Goal: Task Accomplishment & Management: Manage account settings

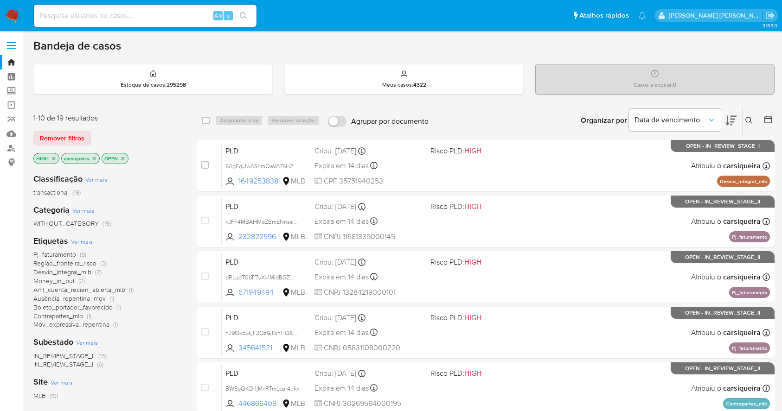
scroll to position [353, 0]
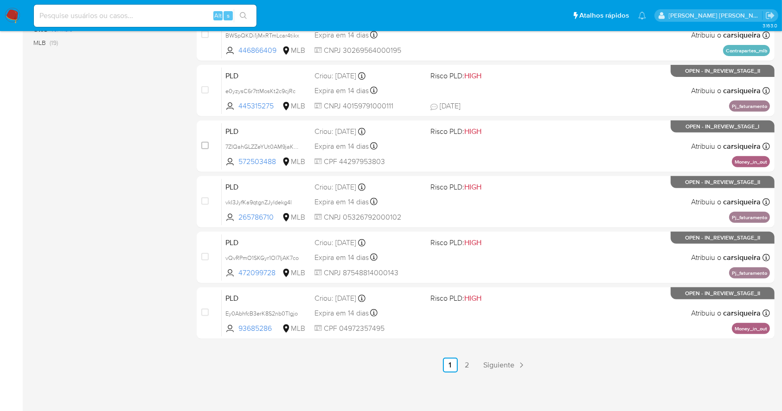
click at [0, 109] on aside "Bandeja Painel Screening Pesquisa em Listas Watchlist Ferramentas Operações em …" at bounding box center [11, 30] width 23 height 766
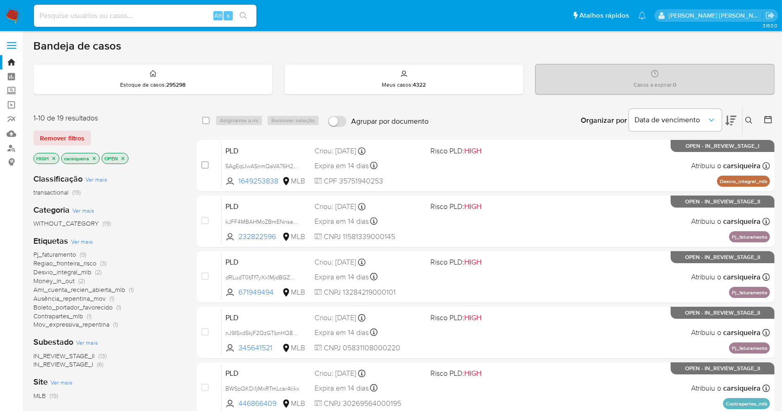
click at [11, 15] on img at bounding box center [13, 16] width 16 height 16
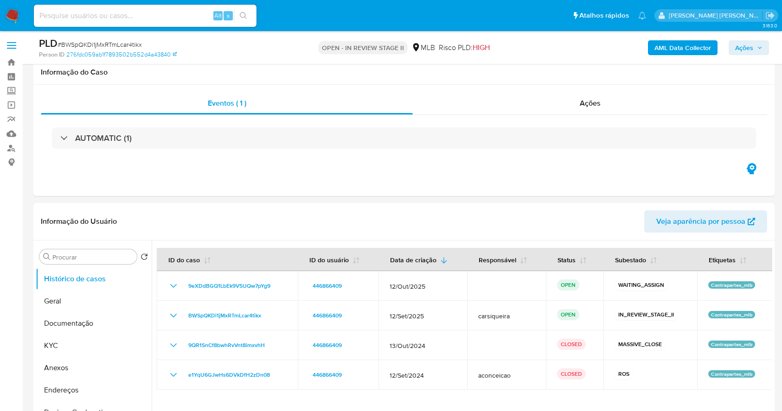
select select "10"
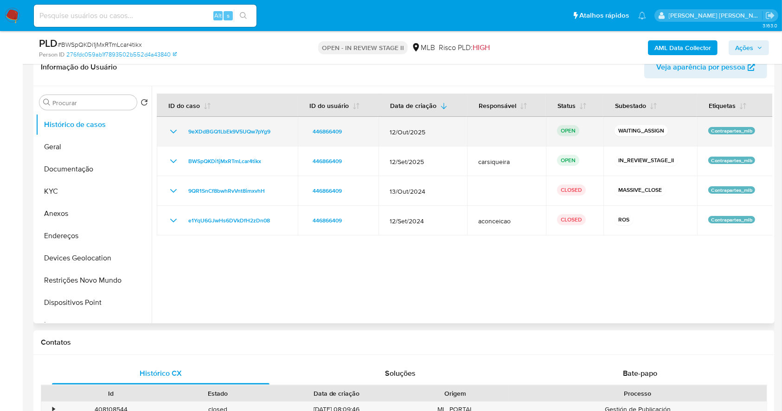
drag, startPoint x: 281, startPoint y: 130, endPoint x: 182, endPoint y: 133, distance: 98.4
click at [182, 133] on div "9eXDdBGQ1LbEk9V5UQw7pYg9" at bounding box center [227, 131] width 119 height 11
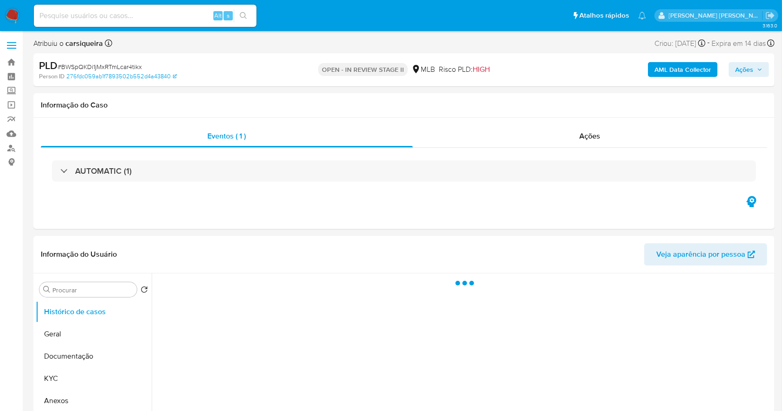
select select "10"
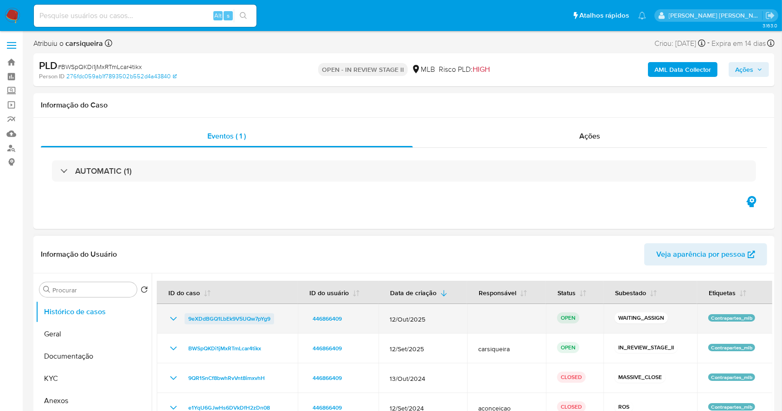
drag, startPoint x: 282, startPoint y: 325, endPoint x: 184, endPoint y: 319, distance: 98.5
click at [184, 319] on td "9eXDdBGQ1LbEk9V5UQw7pYg9" at bounding box center [227, 319] width 141 height 30
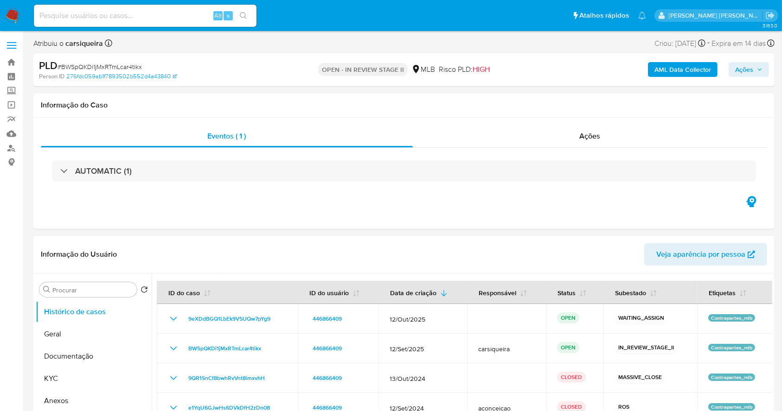
click at [8, 13] on img at bounding box center [13, 16] width 16 height 16
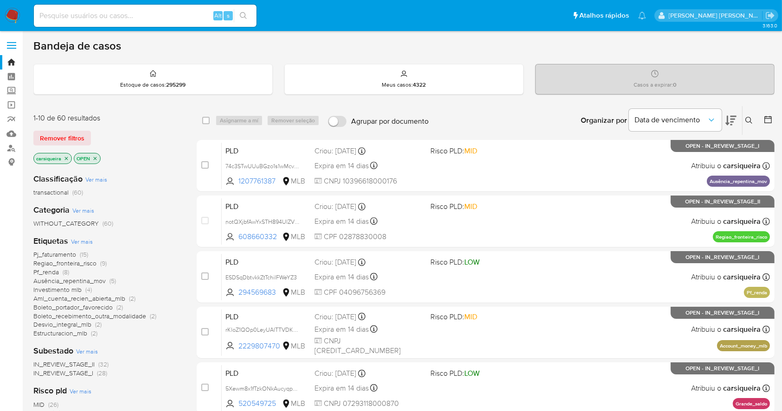
click at [66, 158] on icon "close-filter" at bounding box center [67, 159] width 6 height 6
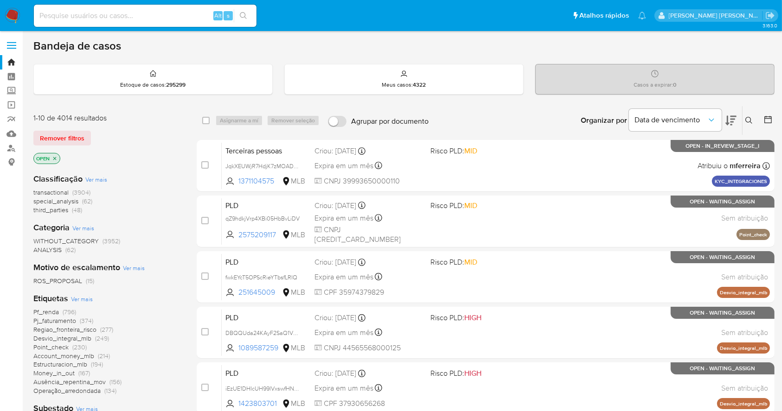
click at [749, 120] on icon at bounding box center [748, 120] width 7 height 7
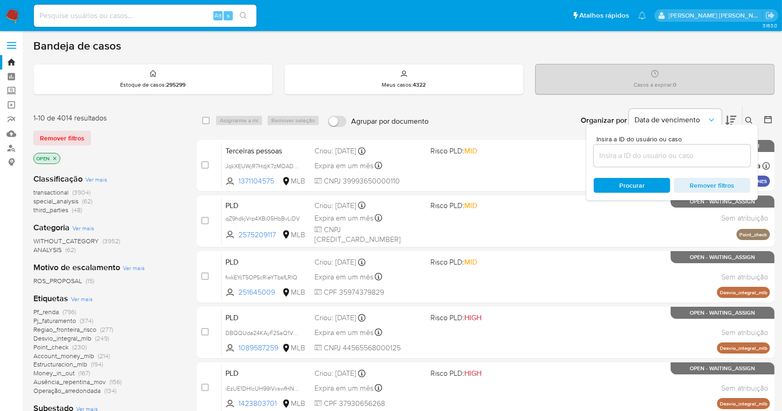
click at [622, 158] on input at bounding box center [672, 156] width 157 height 12
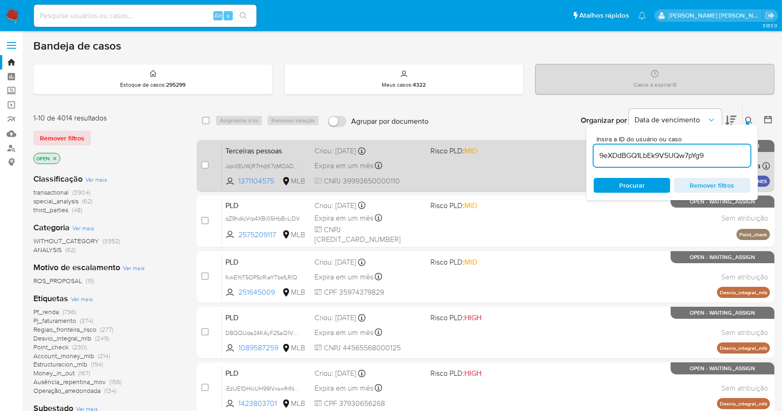
type input "9eXDdBGQ1LbEk9V5UQw7pYg9"
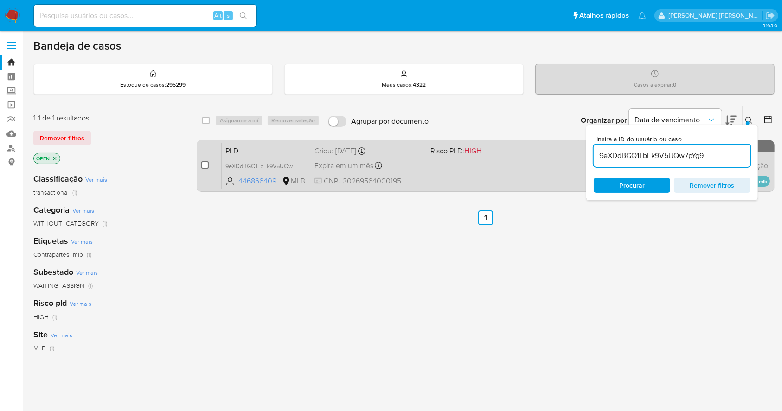
click at [207, 164] on input "checkbox" at bounding box center [204, 164] width 7 height 7
checkbox input "true"
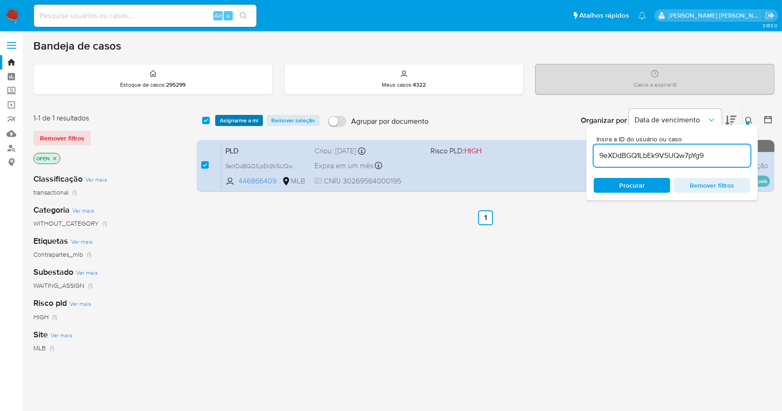
click at [234, 123] on span "Asignarme a mí" at bounding box center [239, 120] width 38 height 9
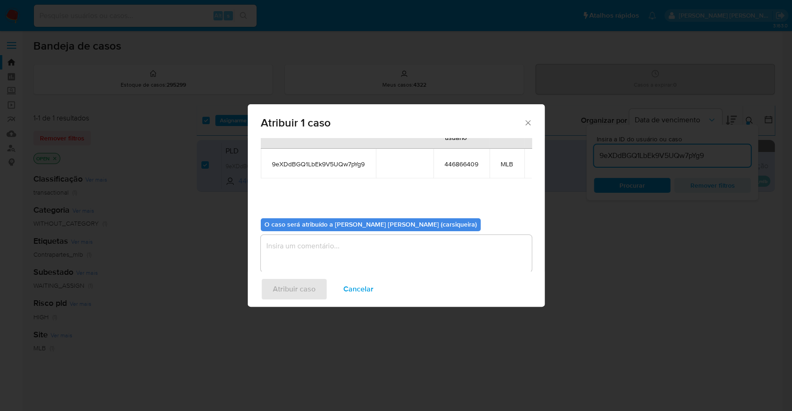
scroll to position [57, 0]
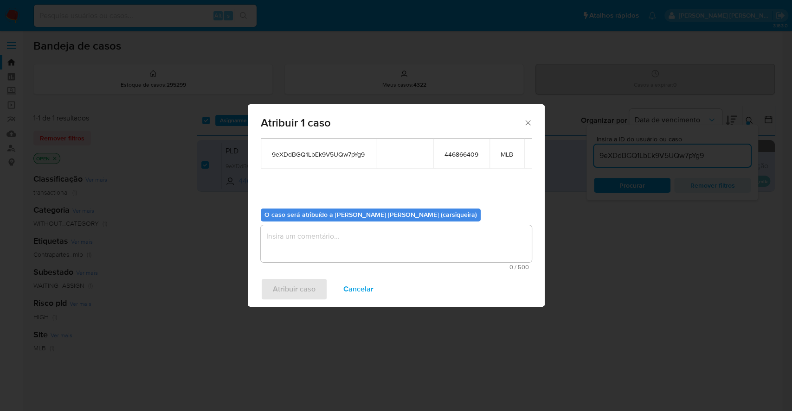
click at [420, 226] on textarea "assign-modal" at bounding box center [396, 243] width 271 height 37
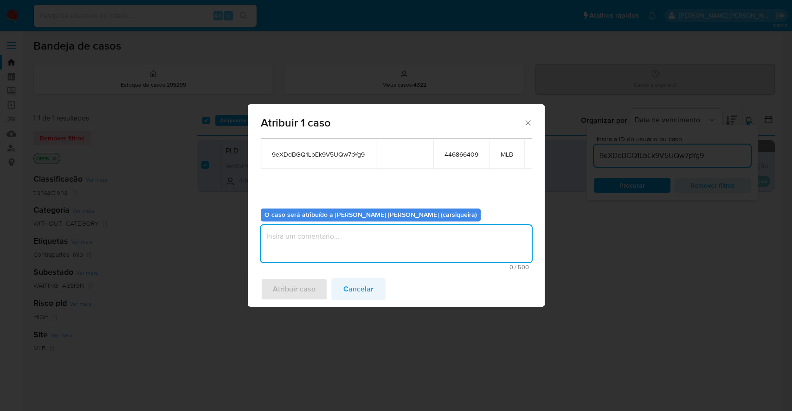
paste textarea "9eXDdBGQ1LbEk9V5UQw7pYg9"
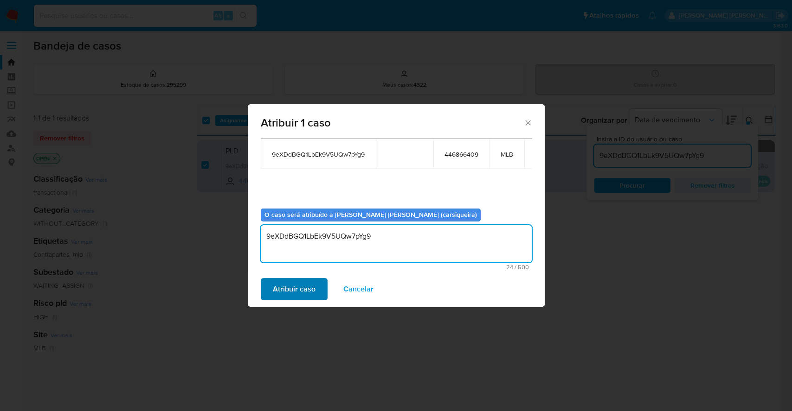
type textarea "9eXDdBGQ1LbEk9V5UQw7pYg9"
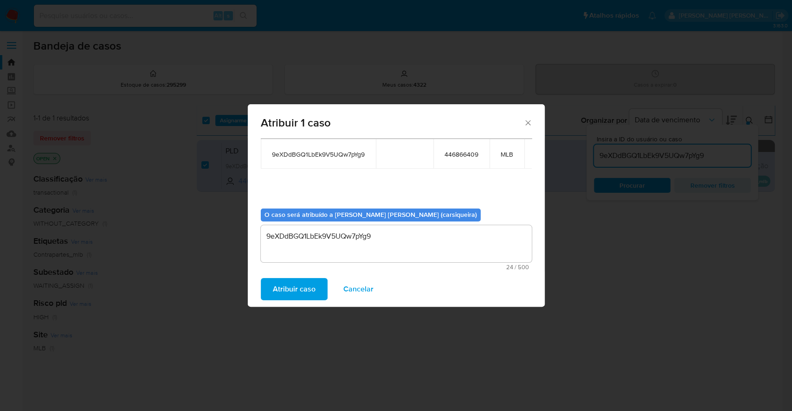
click at [301, 291] on span "Atribuir caso" at bounding box center [294, 289] width 43 height 20
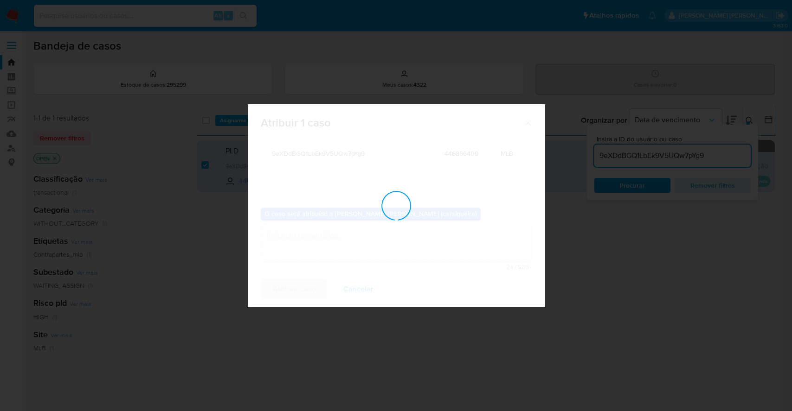
checkbox input "false"
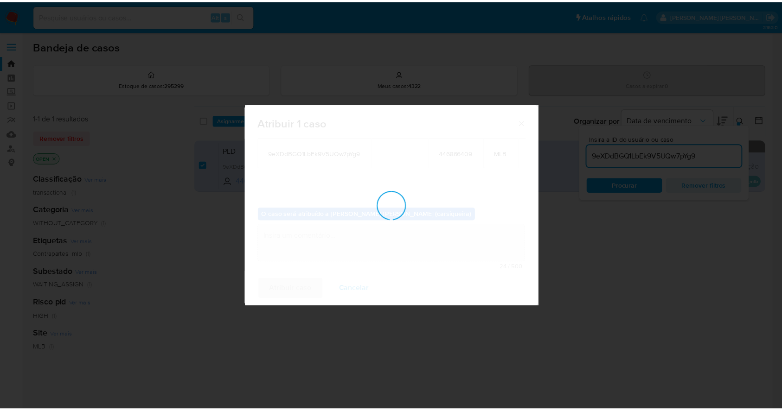
scroll to position [56, 0]
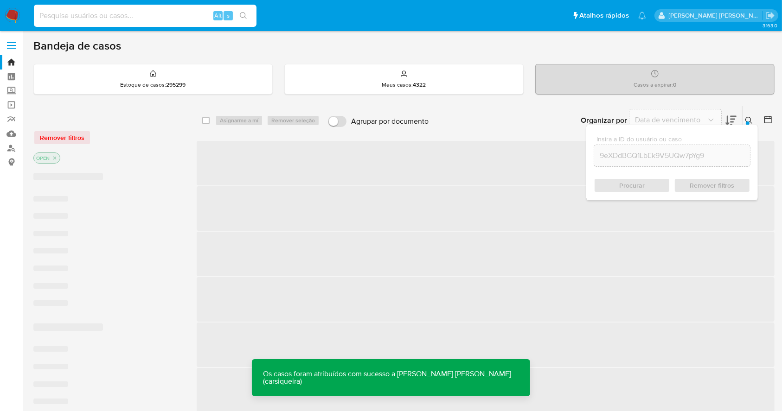
click at [131, 20] on input at bounding box center [145, 16] width 223 height 12
paste input "9eXDdBGQ1LbEk9V5UQw7pYg9"
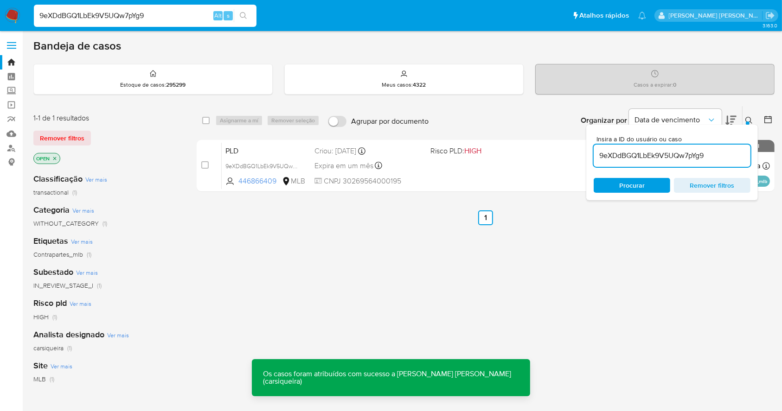
type input "9eXDdBGQ1LbEk9V5UQw7pYg9"
click at [241, 11] on button "search-icon" at bounding box center [243, 15] width 19 height 13
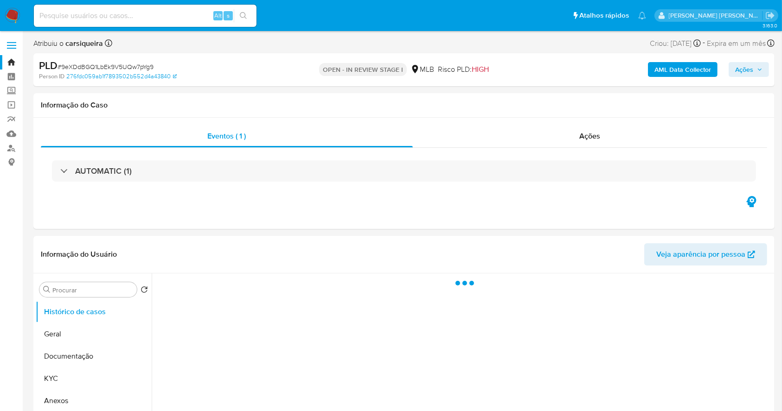
select select "10"
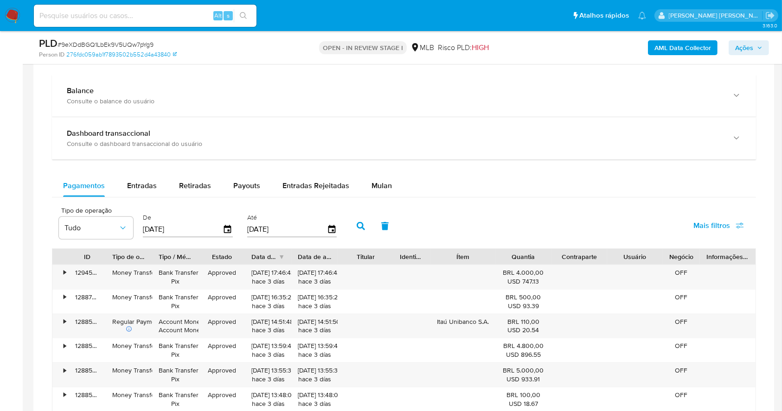
scroll to position [774, 0]
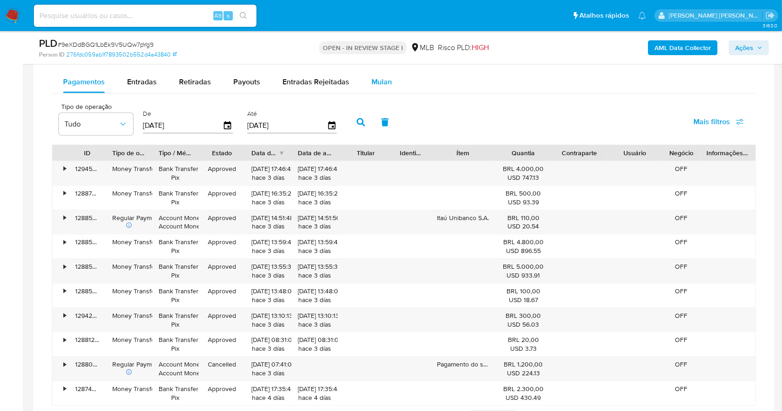
click at [380, 88] on div "Mulan" at bounding box center [382, 82] width 20 height 22
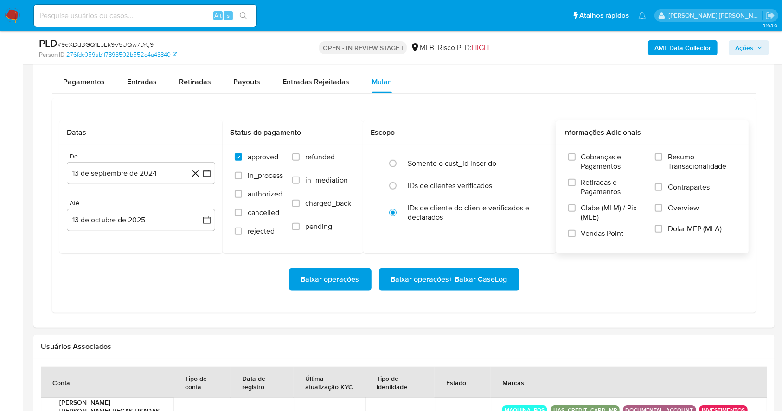
click at [664, 157] on label "Resumo Transacionalidade" at bounding box center [696, 168] width 82 height 30
click at [662, 157] on input "Resumo Transacionalidade" at bounding box center [658, 157] width 7 height 7
click at [576, 237] on label "Vendas Point" at bounding box center [607, 237] width 78 height 16
click at [576, 237] on input "Vendas Point" at bounding box center [571, 233] width 7 height 7
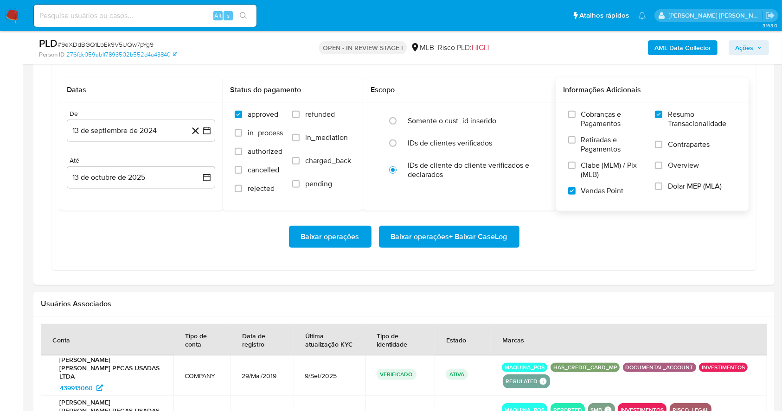
scroll to position [836, 0]
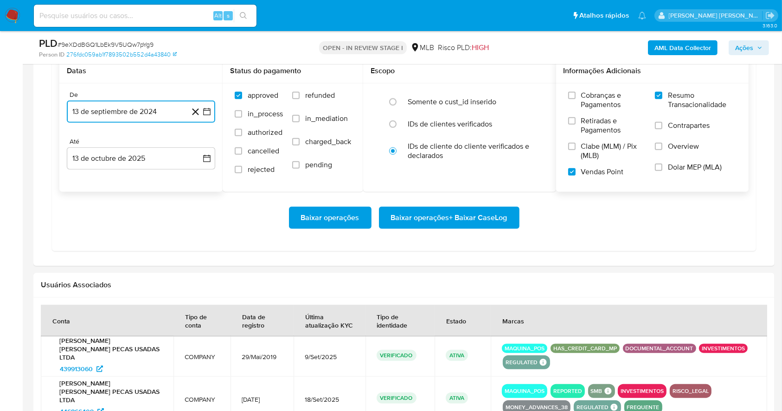
click at [208, 109] on icon "button" at bounding box center [206, 111] width 9 height 9
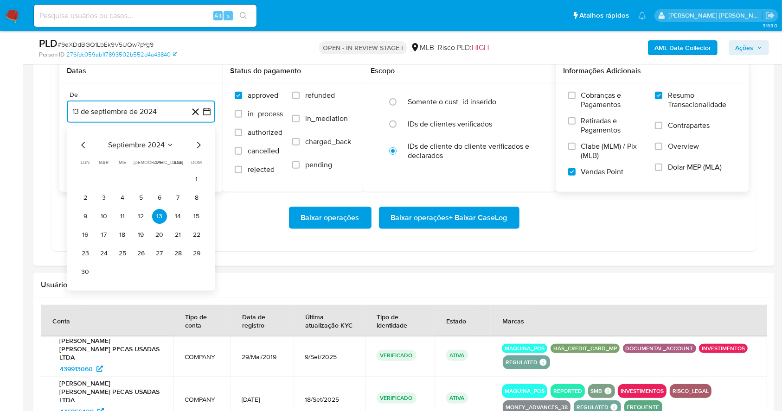
click at [196, 143] on icon "Mes siguiente" at bounding box center [198, 145] width 11 height 11
click at [197, 143] on icon "Mes siguiente" at bounding box center [198, 145] width 11 height 11
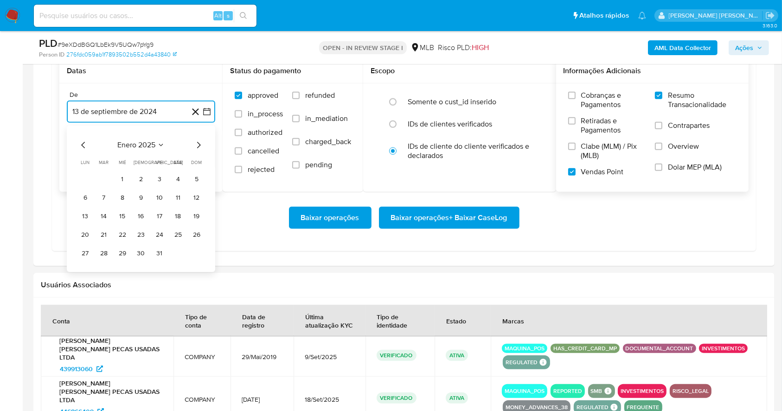
click at [197, 143] on icon "Mes siguiente" at bounding box center [198, 145] width 11 height 11
click at [197, 144] on icon "Mes siguiente" at bounding box center [198, 145] width 11 height 11
click at [197, 145] on icon "Mes siguiente" at bounding box center [198, 145] width 11 height 11
click at [199, 141] on icon "Mes siguiente" at bounding box center [198, 145] width 11 height 11
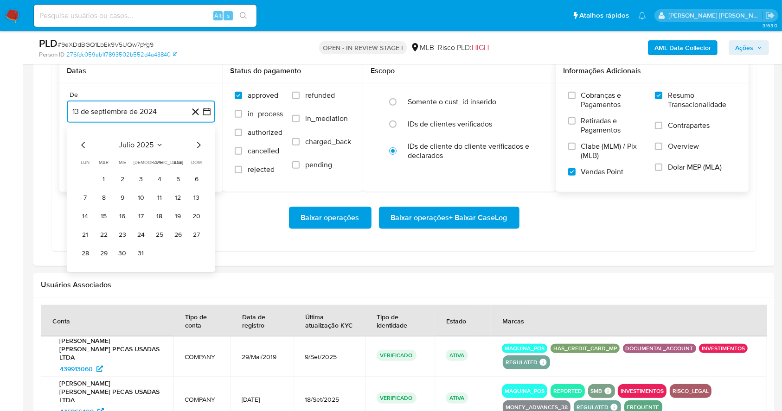
click at [198, 146] on icon "Mes siguiente" at bounding box center [198, 145] width 11 height 11
click at [158, 172] on button "1" at bounding box center [159, 179] width 15 height 15
click at [156, 163] on button "13 de octubre de 2025" at bounding box center [141, 158] width 148 height 22
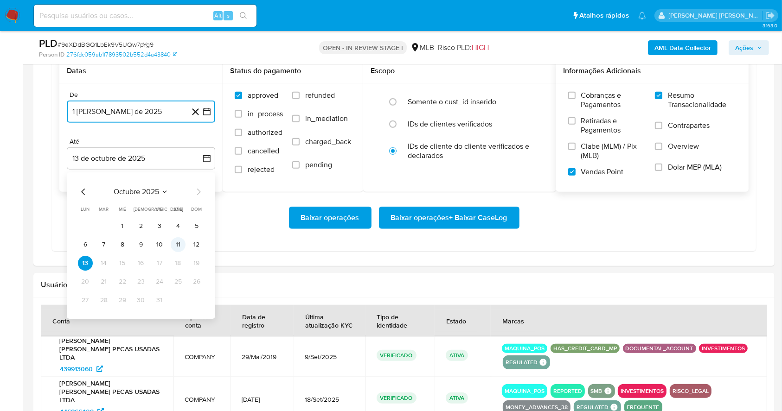
click at [177, 241] on button "11" at bounding box center [178, 244] width 15 height 15
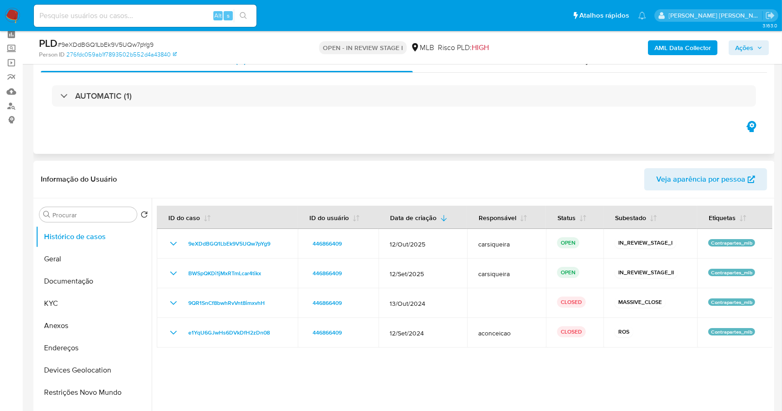
scroll to position [62, 0]
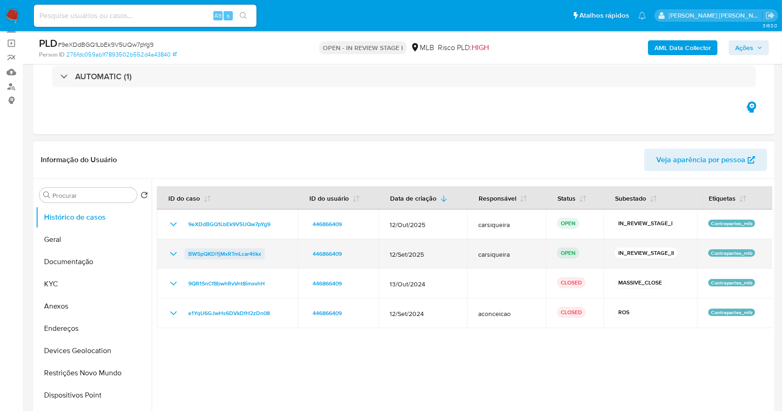
drag, startPoint x: 278, startPoint y: 253, endPoint x: 186, endPoint y: 256, distance: 92.4
click at [186, 256] on div "BWSpQKDi1jMxRTmLcar4tikx" at bounding box center [227, 254] width 119 height 11
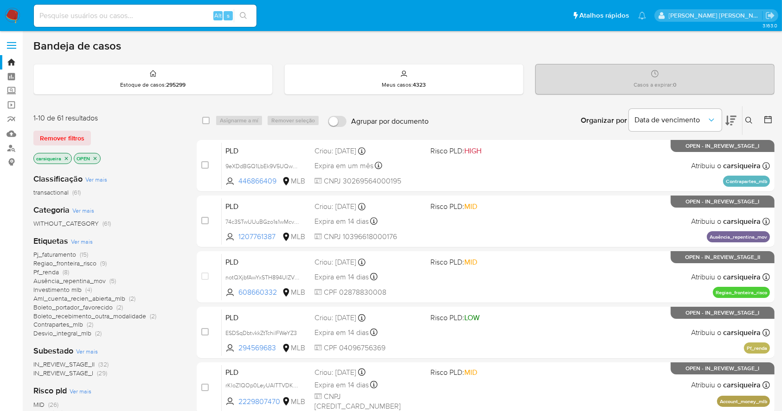
click at [11, 6] on nav "Pausado Ver notificaciones Alt s Atalhos rápidos Presiona las siguientes teclas…" at bounding box center [391, 15] width 782 height 31
click at [471, 29] on nav "Pausado Ver notificaciones Alt s Atalhos rápidos Presiona las siguientes teclas…" at bounding box center [391, 15] width 782 height 31
click at [147, 7] on div "Alt s" at bounding box center [145, 16] width 223 height 22
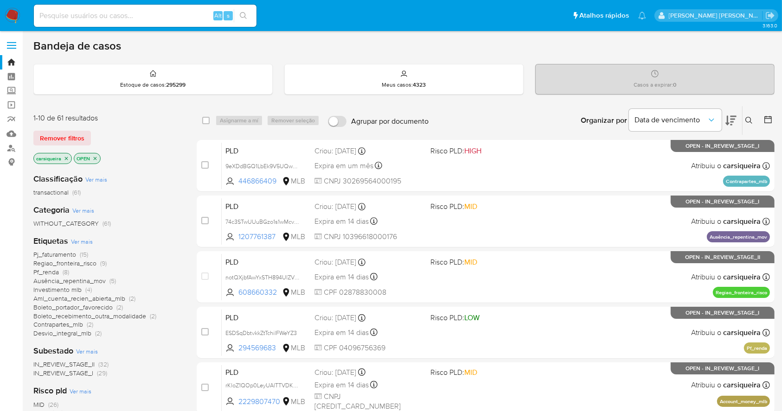
click at [162, 20] on input at bounding box center [145, 16] width 223 height 12
paste input "9eXDdBGQ1LbEk9V5UQw7pYg9"
type input "9eXDdBGQ1LbEk9V5UQw7pYg9"
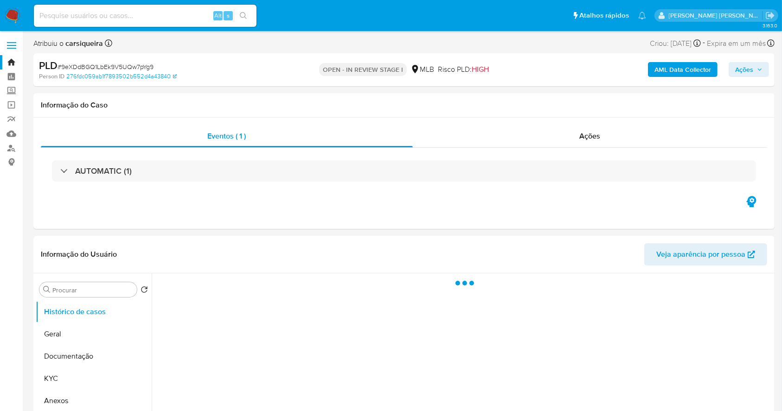
select select "10"
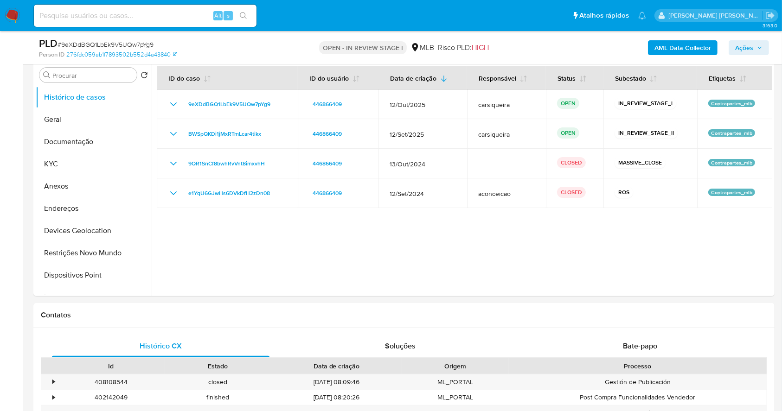
scroll to position [171, 0]
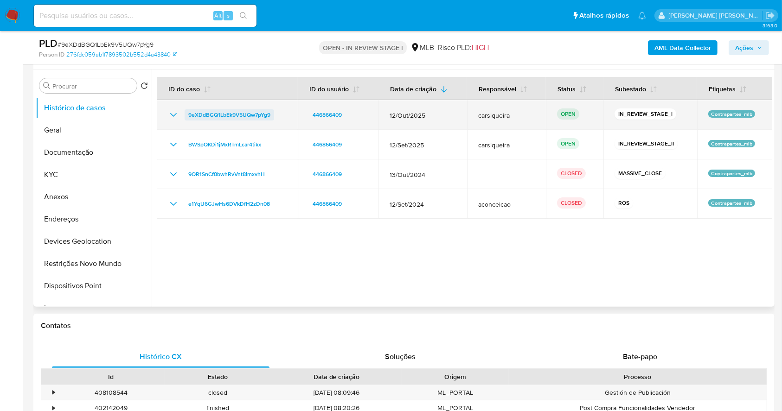
drag, startPoint x: 286, startPoint y: 116, endPoint x: 186, endPoint y: 117, distance: 100.2
click at [186, 117] on td "9eXDdBGQ1LbEk9V5UQw7pYg9" at bounding box center [227, 115] width 141 height 30
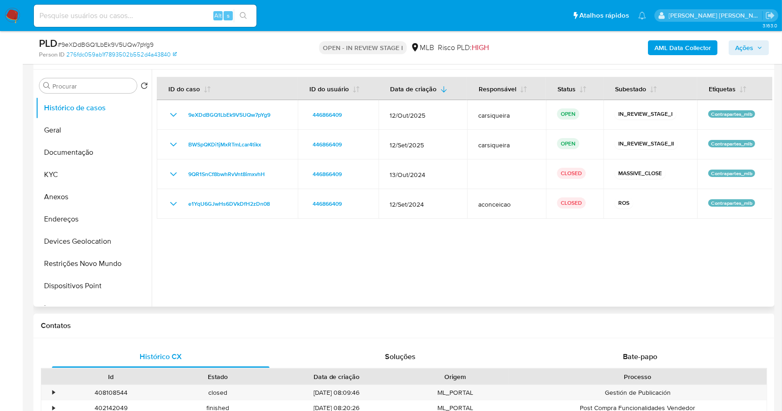
click at [225, 284] on div at bounding box center [462, 188] width 621 height 237
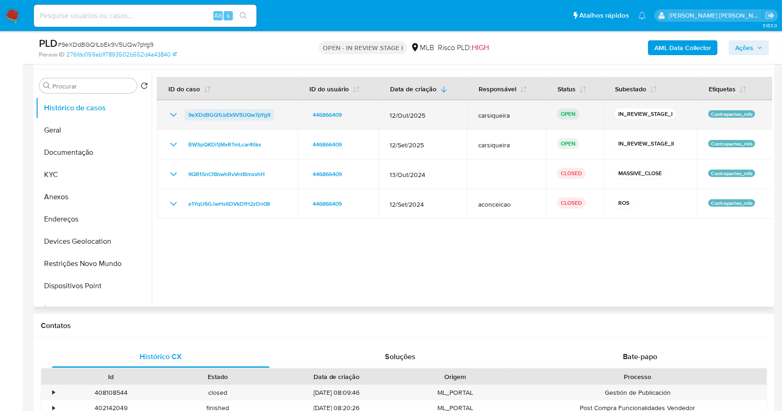
drag, startPoint x: 282, startPoint y: 113, endPoint x: 187, endPoint y: 115, distance: 95.1
click at [187, 115] on div "9eXDdBGQ1LbEk9V5UQw7pYg9" at bounding box center [227, 114] width 119 height 11
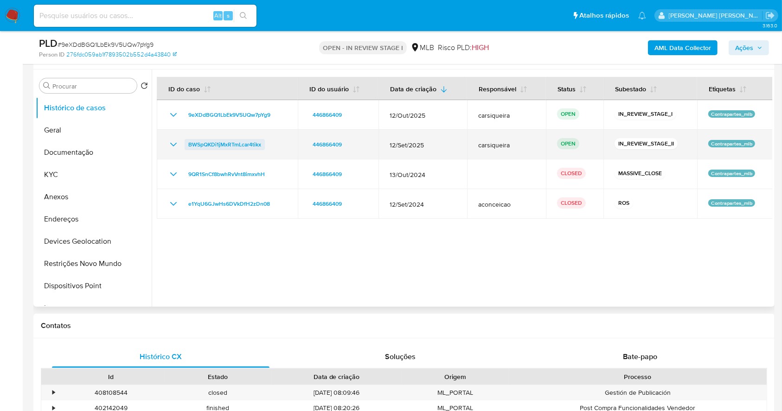
drag, startPoint x: 286, startPoint y: 144, endPoint x: 205, endPoint y: 145, distance: 80.2
click at [189, 141] on div "BWSpQKDi1jMxRTmLcar4tikx" at bounding box center [227, 144] width 119 height 11
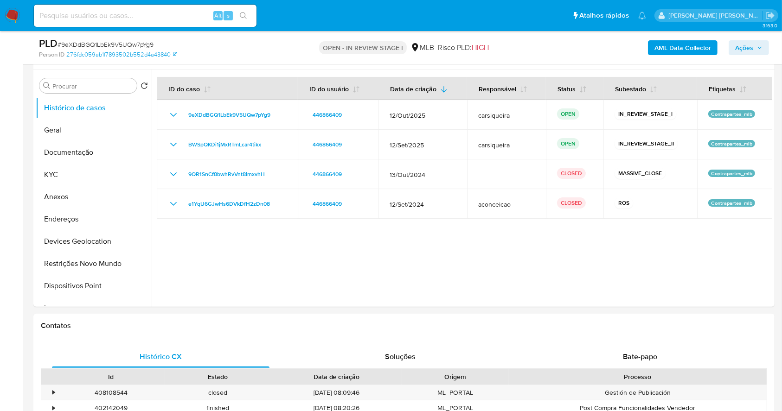
click at [756, 47] on span "Ações" at bounding box center [748, 47] width 27 height 13
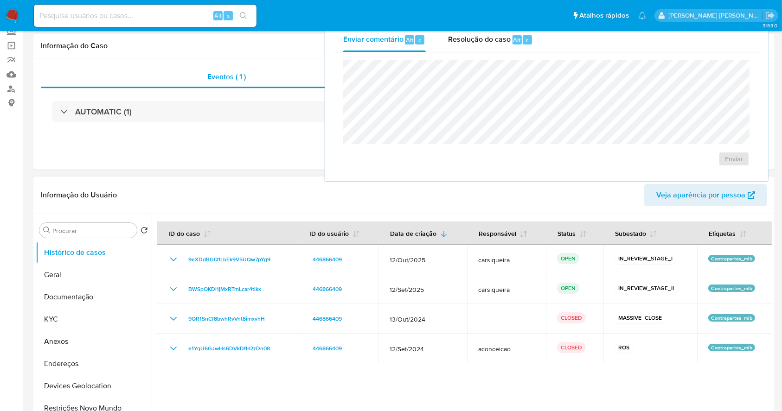
scroll to position [0, 0]
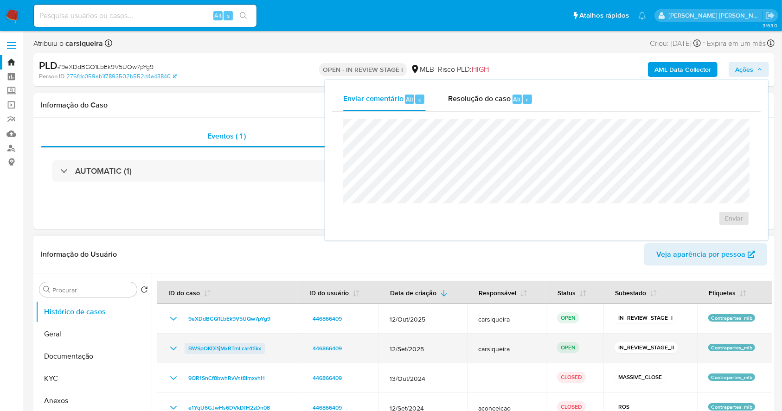
drag, startPoint x: 272, startPoint y: 351, endPoint x: 187, endPoint y: 351, distance: 84.9
click at [187, 351] on div "BWSpQKDi1jMxRTmLcar4tikx" at bounding box center [227, 348] width 119 height 11
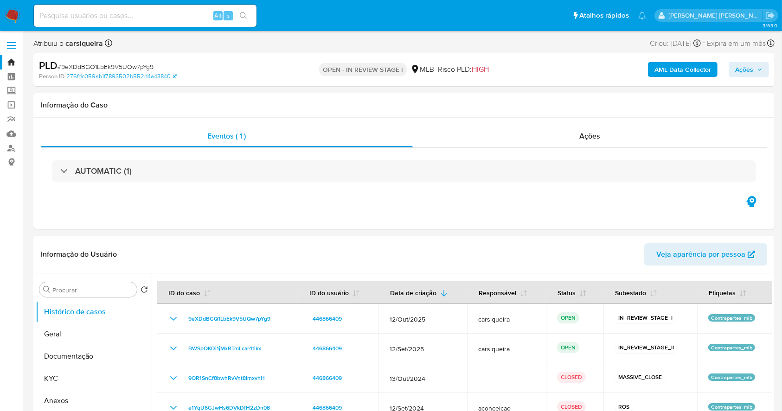
click at [756, 65] on span "Ações" at bounding box center [748, 69] width 27 height 13
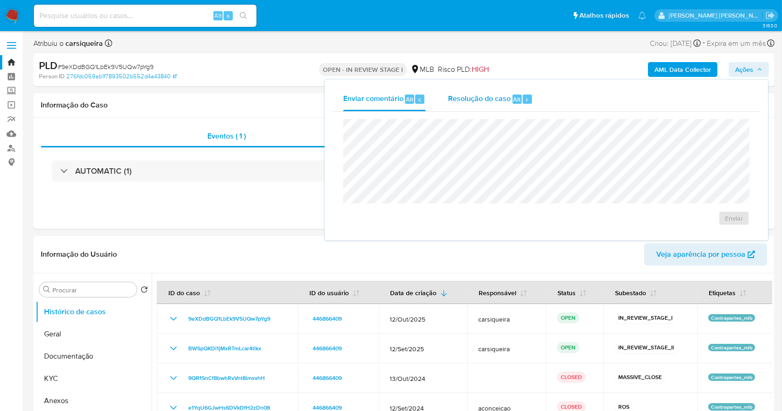
click at [494, 97] on span "Resolução do caso" at bounding box center [479, 99] width 63 height 11
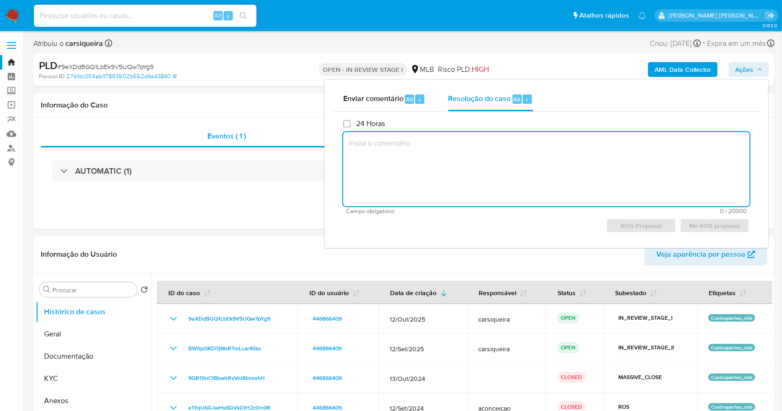
click at [438, 165] on textarea at bounding box center [546, 169] width 406 height 74
click at [496, 102] on span "Resolução do caso" at bounding box center [479, 99] width 63 height 11
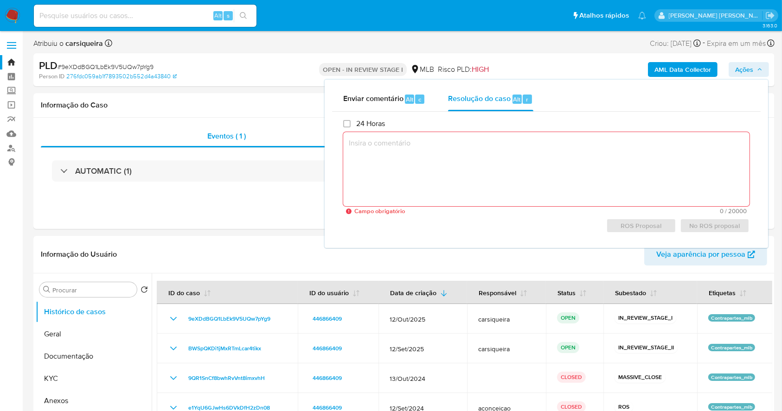
click at [462, 165] on textarea at bounding box center [546, 169] width 406 height 74
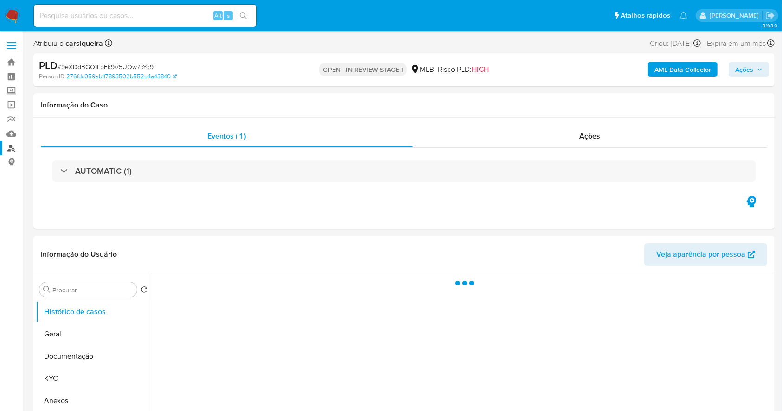
select select "10"
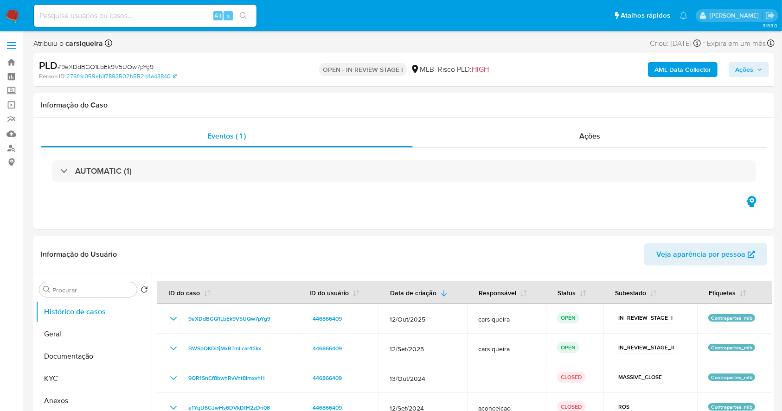
click at [764, 68] on button "Ações" at bounding box center [749, 69] width 40 height 15
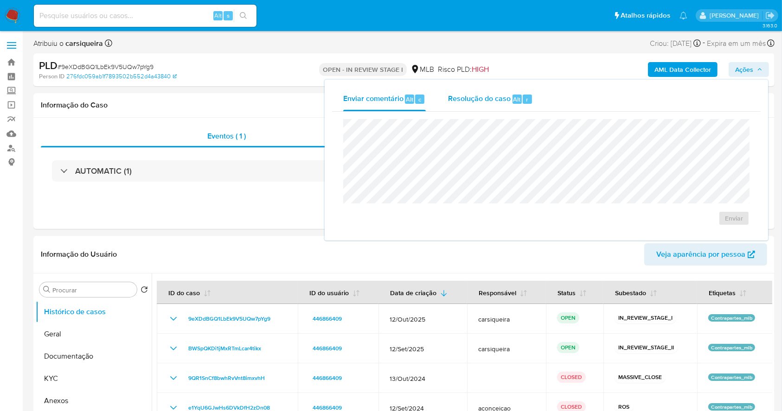
click at [482, 99] on span "Resolução do caso" at bounding box center [479, 99] width 63 height 11
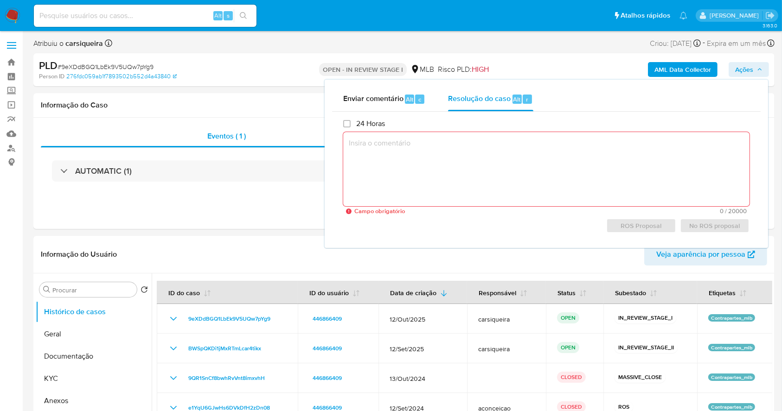
click at [755, 70] on span "Ações" at bounding box center [748, 69] width 27 height 13
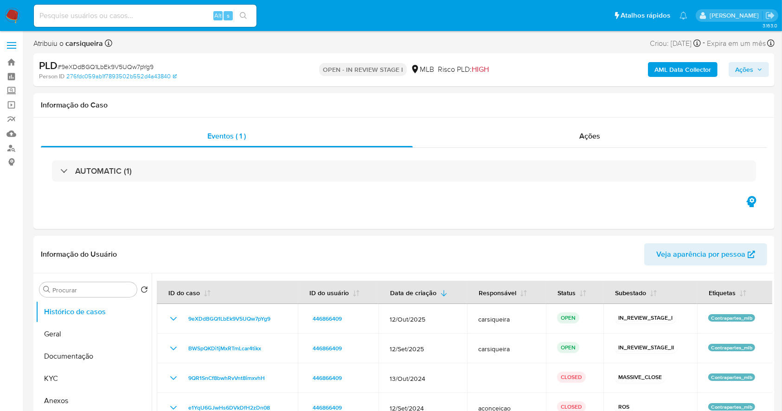
click at [755, 70] on span "Ações" at bounding box center [748, 69] width 27 height 13
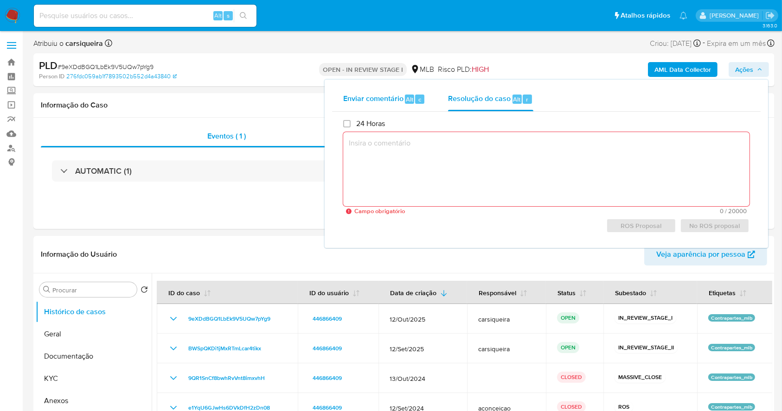
click at [385, 94] on span "Enviar comentário" at bounding box center [373, 99] width 60 height 11
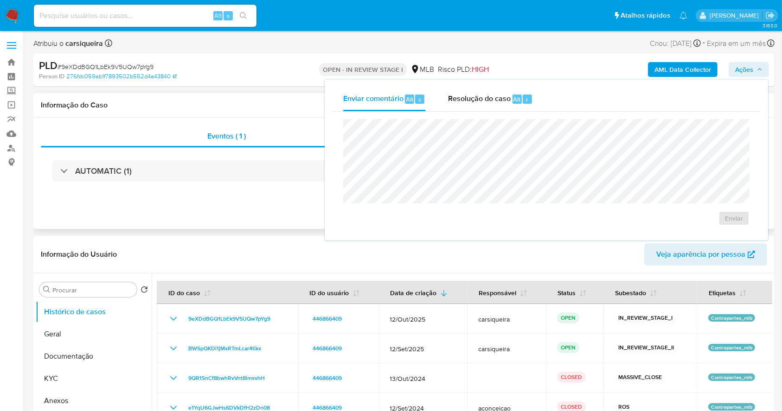
click at [181, 189] on div "AUTOMATIC (1)" at bounding box center [404, 171] width 726 height 46
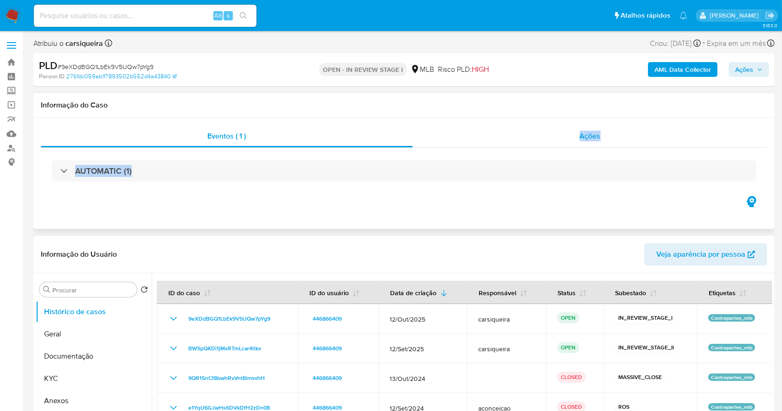
click at [582, 141] on div "Eventos ( 1 ) Ações AUTOMATIC (1)" at bounding box center [404, 159] width 726 height 69
click at [582, 141] on span "Ações" at bounding box center [590, 136] width 21 height 11
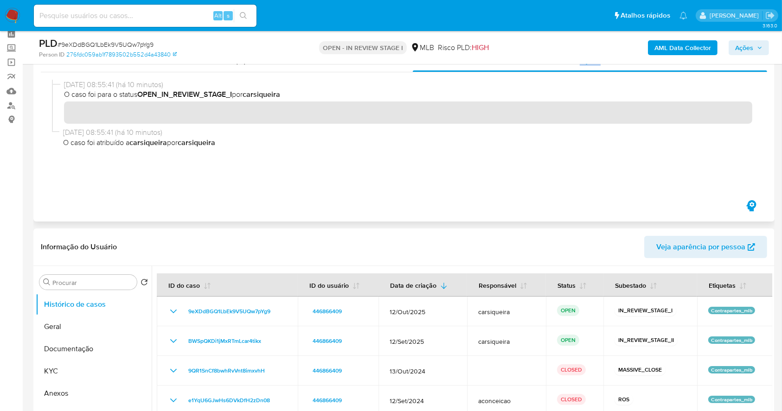
scroll to position [62, 0]
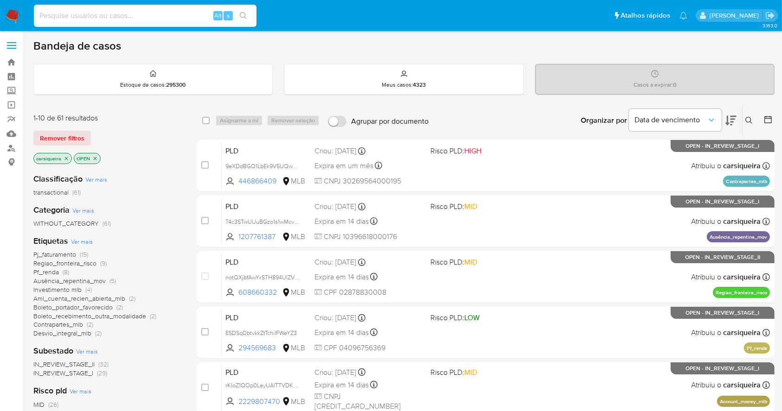
click at [104, 12] on input at bounding box center [145, 16] width 223 height 12
paste input "ILGJvNNWkDDNsocCxlW60d8x"
type input "ILGJvNNWkDDNsocCxlW60d8x"
click at [240, 14] on icon "search-icon" at bounding box center [243, 15] width 7 height 7
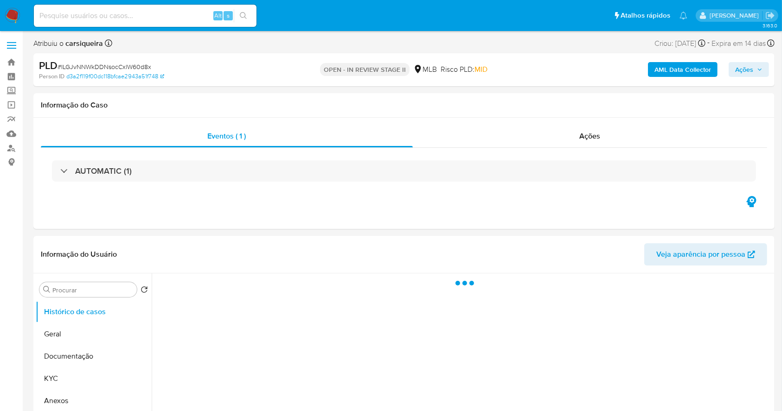
select select "10"
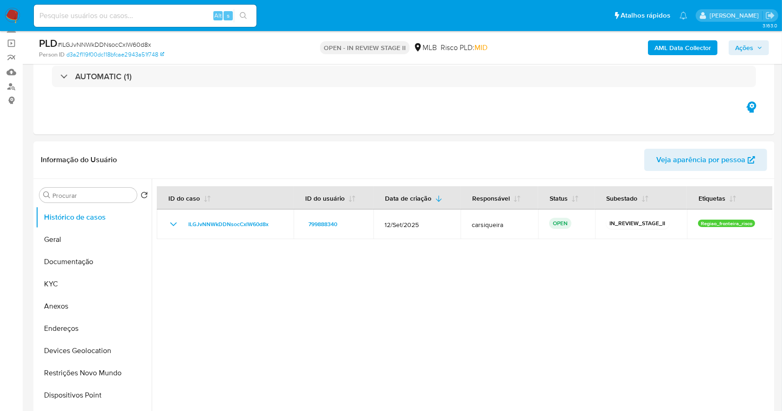
drag, startPoint x: 67, startPoint y: 282, endPoint x: 791, endPoint y: 126, distance: 740.4
click at [73, 280] on button "KYC" at bounding box center [94, 284] width 116 height 22
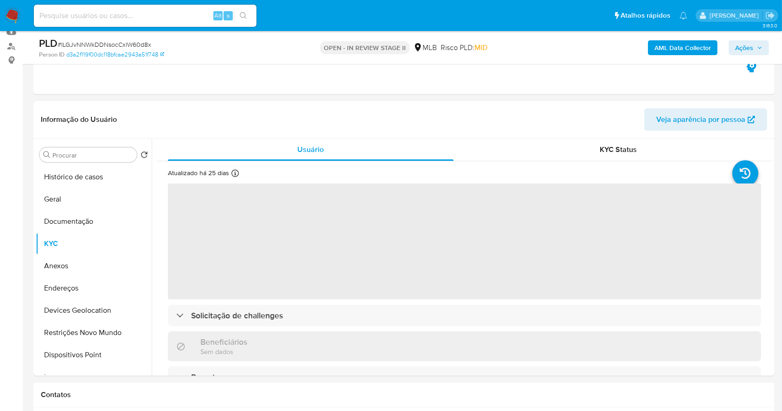
scroll to position [128, 0]
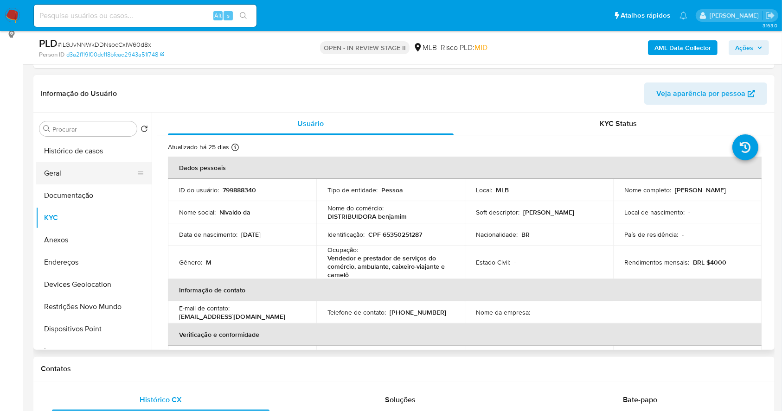
click at [62, 167] on button "Geral" at bounding box center [90, 173] width 109 height 22
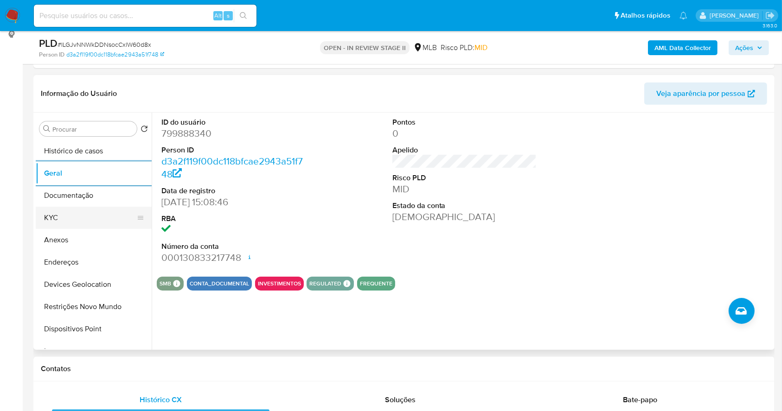
click at [80, 207] on button "KYC" at bounding box center [90, 218] width 109 height 22
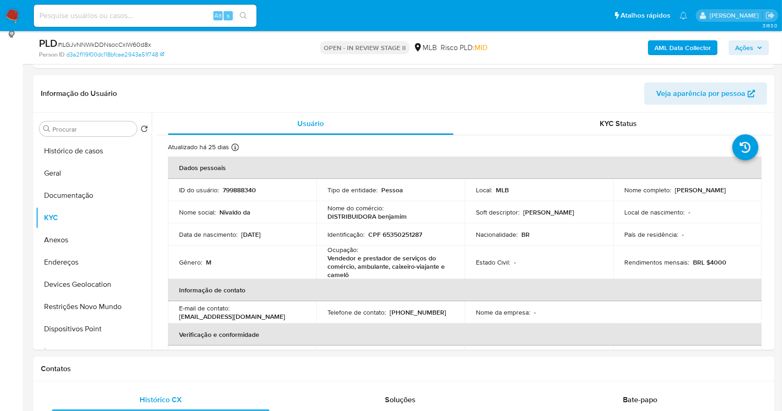
click at [737, 44] on span "Ações" at bounding box center [744, 47] width 18 height 15
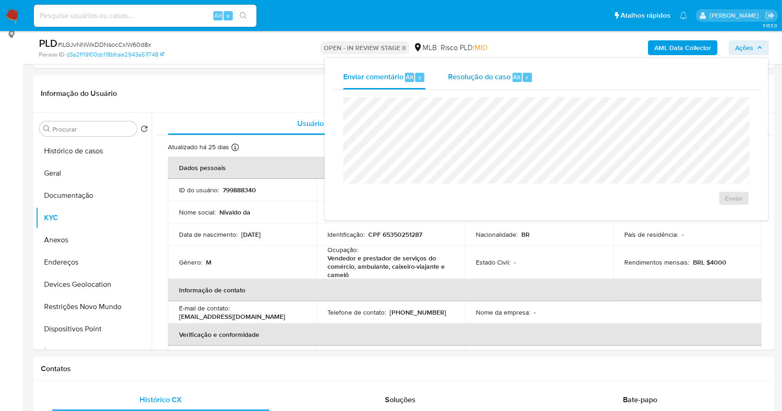
click at [512, 87] on div "Resolução do caso Alt r" at bounding box center [490, 77] width 85 height 24
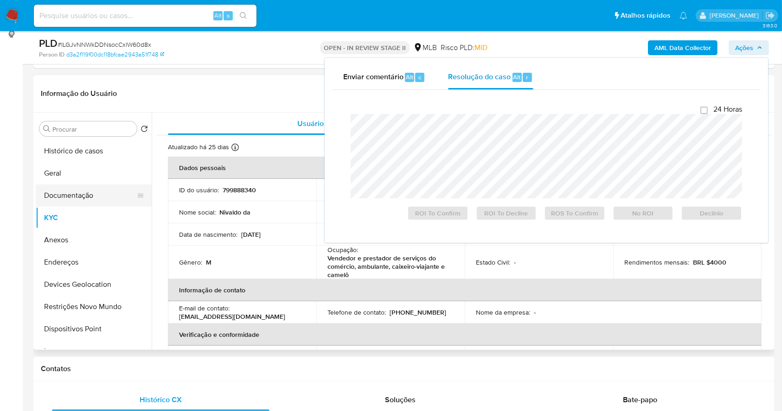
drag, startPoint x: 101, startPoint y: 194, endPoint x: 101, endPoint y: 201, distance: 7.0
click at [101, 194] on button "Documentação" at bounding box center [90, 196] width 109 height 22
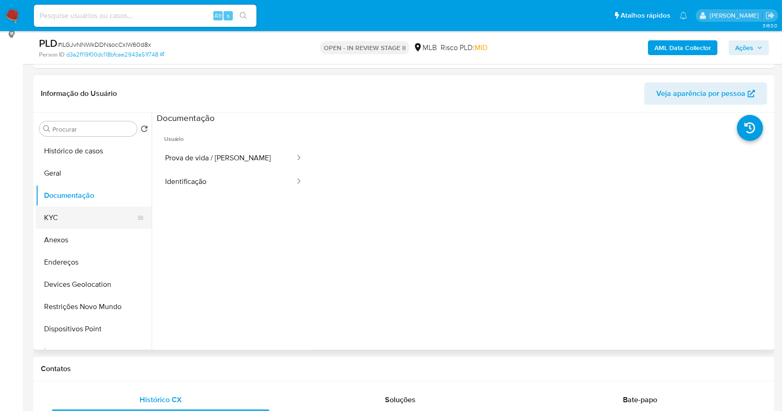
click at [103, 215] on button "KYC" at bounding box center [90, 218] width 109 height 22
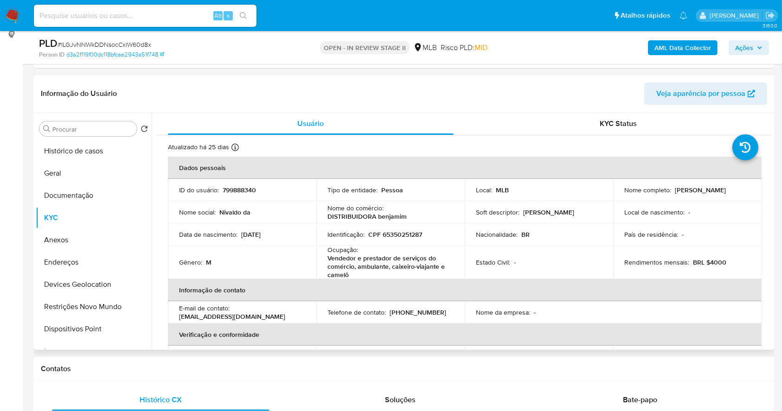
click at [411, 234] on p "CPF 65350251287" at bounding box center [395, 235] width 54 height 8
copy p "65350251287"
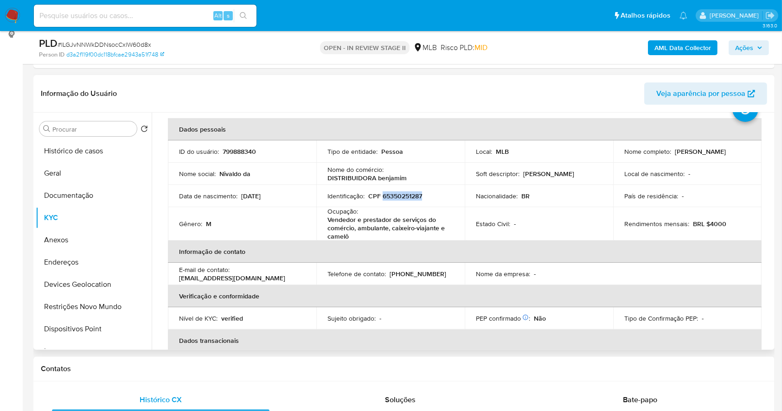
scroll to position [34, 0]
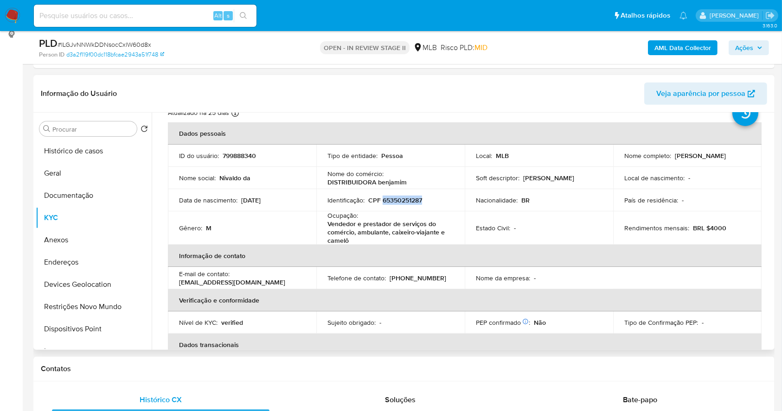
click at [413, 202] on p "CPF 65350251287" at bounding box center [395, 200] width 54 height 8
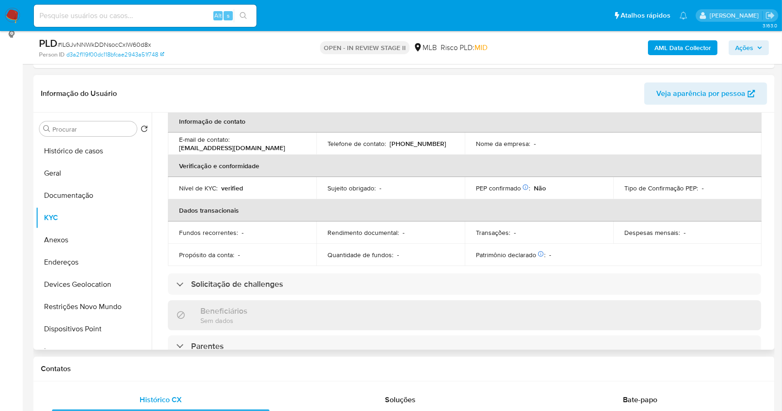
scroll to position [405, 0]
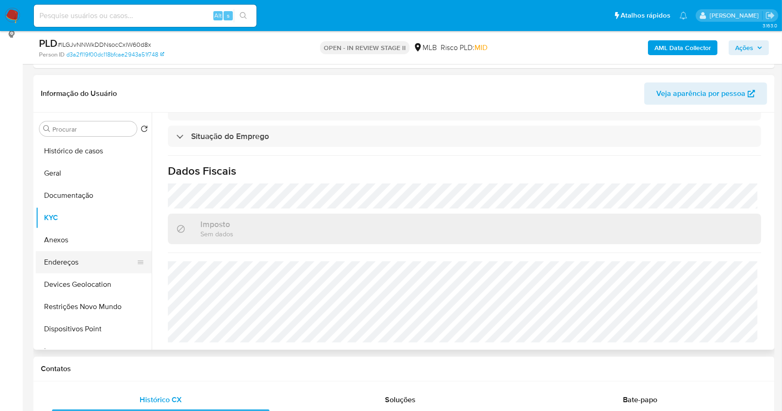
click at [86, 258] on button "Endereços" at bounding box center [90, 262] width 109 height 22
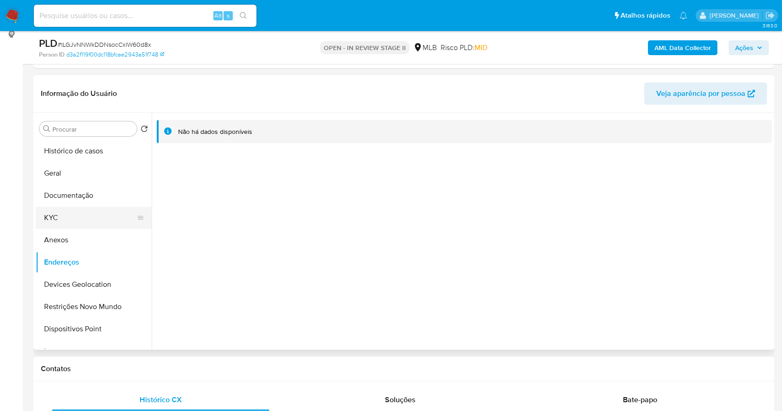
click at [74, 221] on button "KYC" at bounding box center [90, 218] width 109 height 22
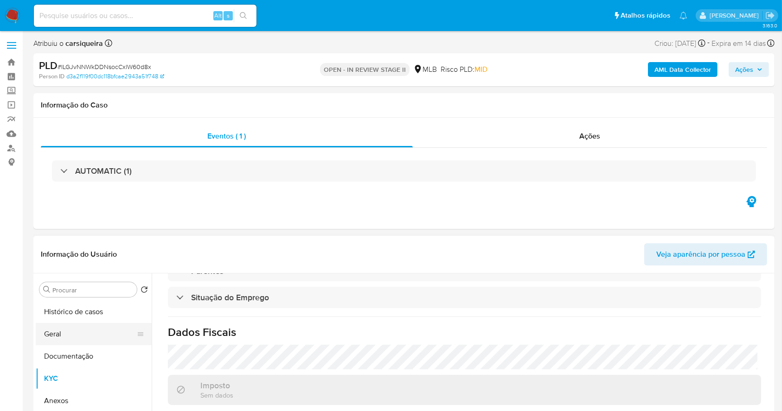
click at [71, 333] on button "Geral" at bounding box center [90, 334] width 109 height 22
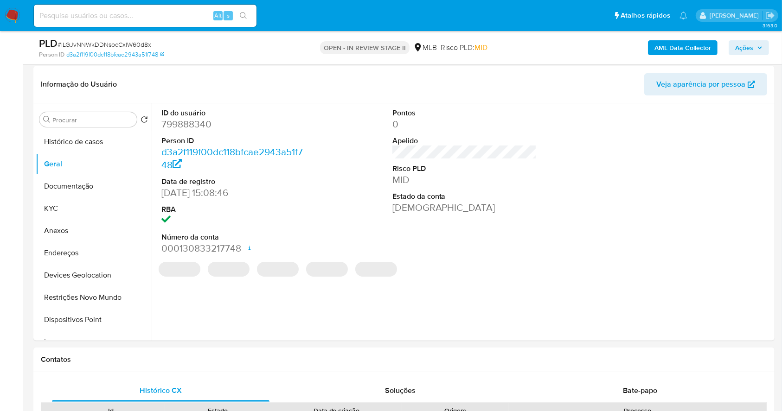
scroll to position [140, 0]
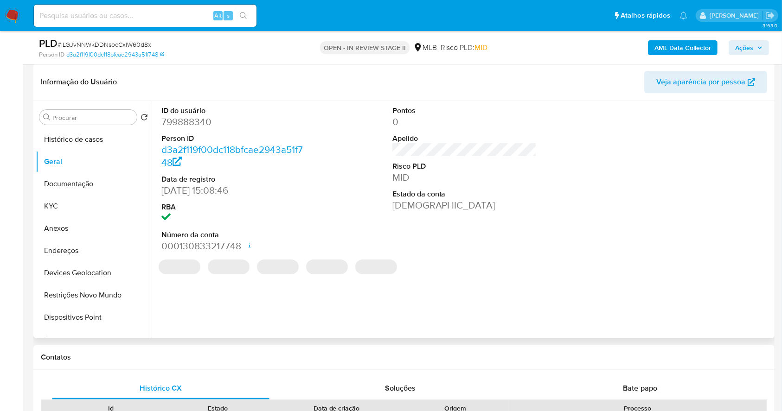
click at [167, 123] on dd "799888340" at bounding box center [233, 121] width 145 height 13
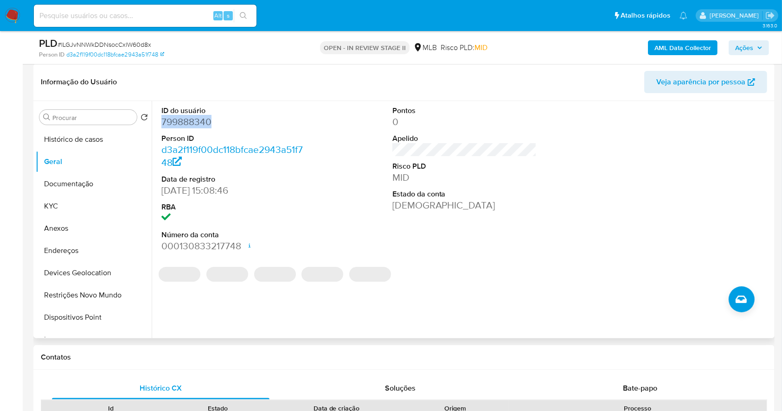
click at [167, 123] on dd "799888340" at bounding box center [233, 121] width 145 height 13
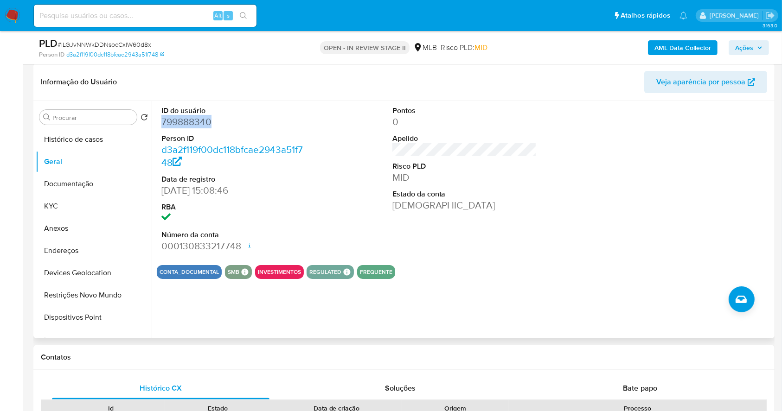
copy dd "799888340"
click at [78, 179] on button "Documentação" at bounding box center [90, 184] width 109 height 22
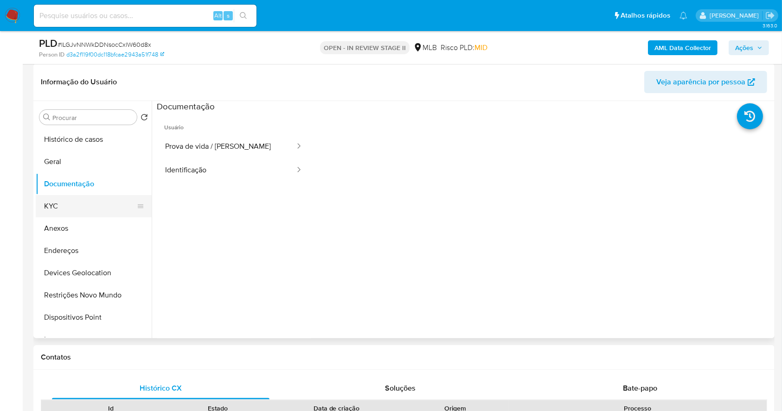
click at [74, 211] on button "KYC" at bounding box center [90, 206] width 109 height 22
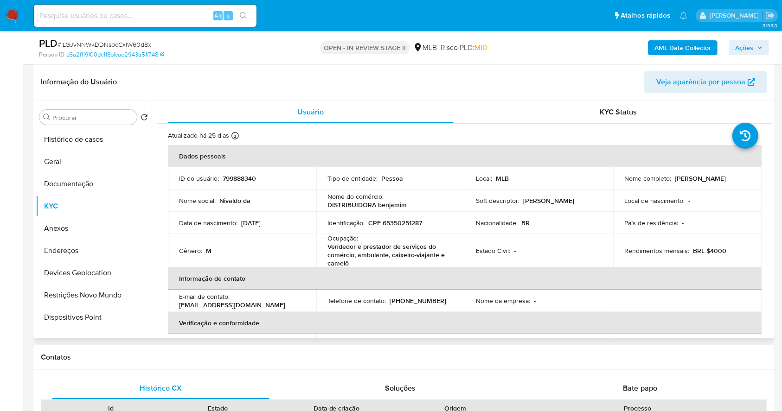
click at [410, 224] on p "CPF 65350251287" at bounding box center [395, 223] width 54 height 8
copy p "65350251287"
click at [668, 37] on div "AML Data Collector Ações" at bounding box center [648, 48] width 241 height 22
click at [674, 48] on b "AML Data Collector" at bounding box center [682, 47] width 57 height 15
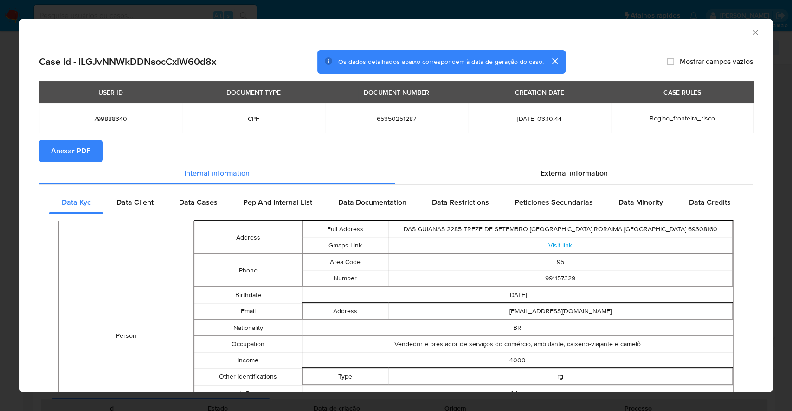
click at [79, 153] on span "Anexar PDF" at bounding box center [70, 151] width 39 height 20
click at [0, 65] on div "AML Data Collector Case Id - ILGJvNNWkDDNsocCxlW60d8x Os dados detalhados abaix…" at bounding box center [396, 205] width 792 height 411
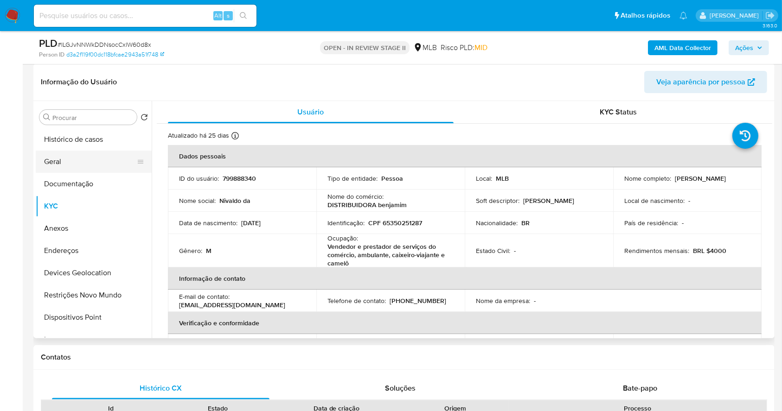
click at [89, 167] on button "Geral" at bounding box center [90, 162] width 109 height 22
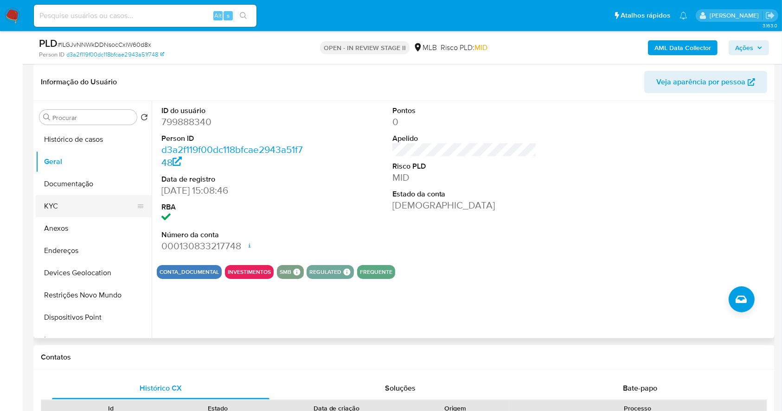
click at [78, 208] on button "KYC" at bounding box center [90, 206] width 109 height 22
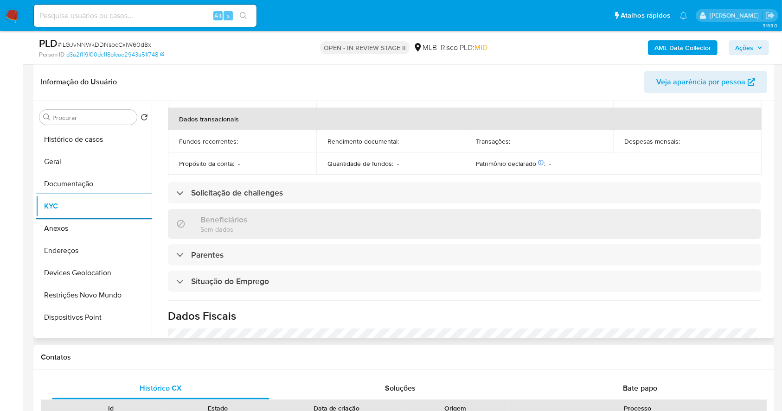
scroll to position [405, 0]
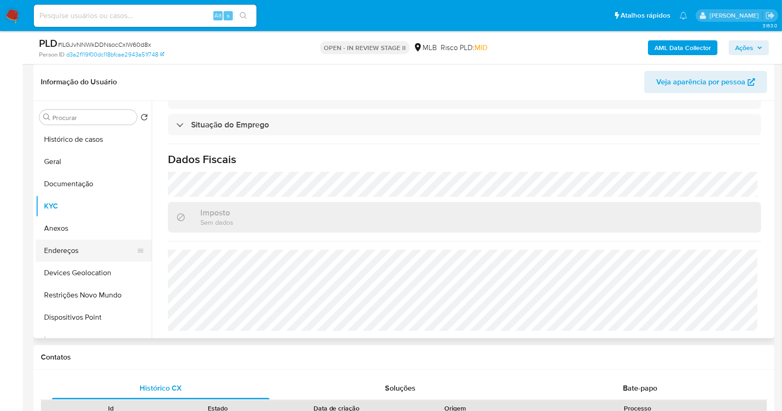
click at [93, 245] on button "Endereços" at bounding box center [90, 251] width 109 height 22
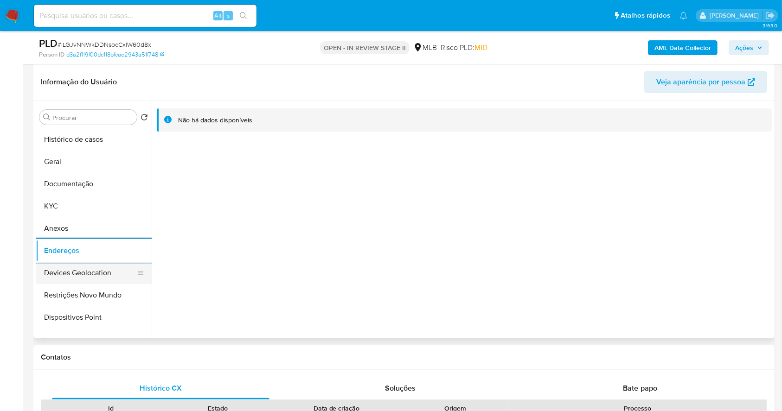
click at [85, 273] on button "Devices Geolocation" at bounding box center [90, 273] width 109 height 22
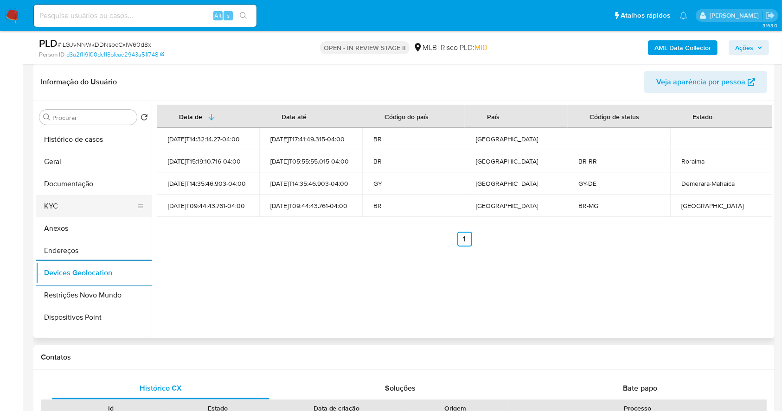
click at [74, 210] on button "KYC" at bounding box center [90, 206] width 109 height 22
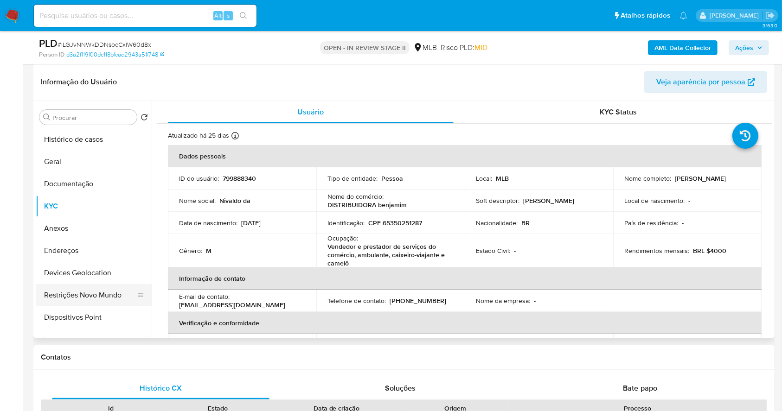
click at [85, 291] on ul "Histórico de casos Geral Documentação KYC Anexos Endereços Devices Geolocation …" at bounding box center [94, 232] width 116 height 209
click at [85, 291] on button "Restrições Novo Mundo" at bounding box center [90, 295] width 109 height 22
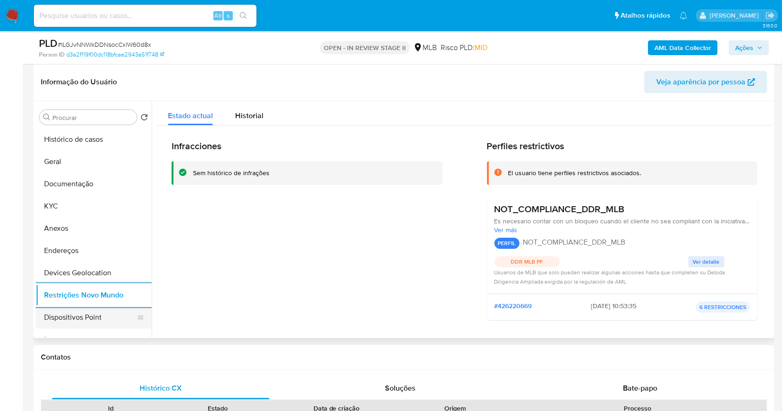
click at [74, 325] on button "Dispositivos Point" at bounding box center [90, 318] width 109 height 22
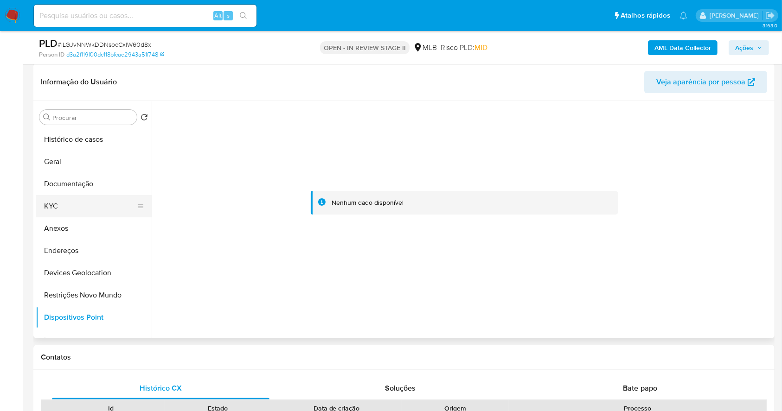
click at [71, 206] on button "KYC" at bounding box center [90, 206] width 109 height 22
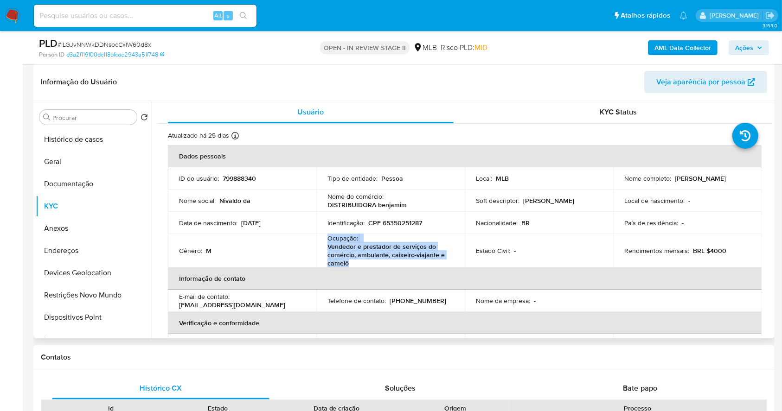
drag, startPoint x: 358, startPoint y: 264, endPoint x: 322, endPoint y: 237, distance: 44.4
click at [322, 237] on td "Ocupação : Vendedor e prestador de serviços do comércio, ambulante, caixeiro-vi…" at bounding box center [390, 250] width 148 height 33
copy div "Ocupação : Vendedor e prestador de serviços do comércio, ambulante, caixeiro-vi…"
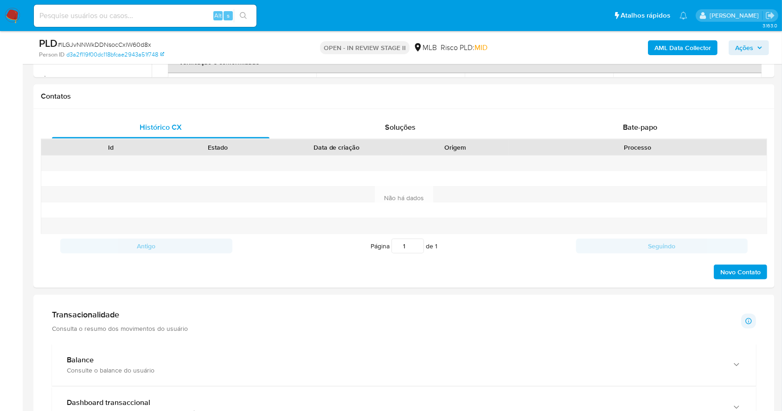
scroll to position [515, 0]
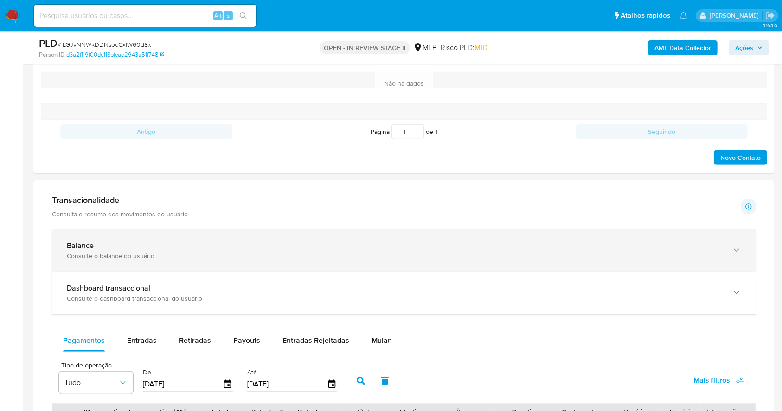
click at [224, 247] on div "Balance" at bounding box center [395, 245] width 656 height 9
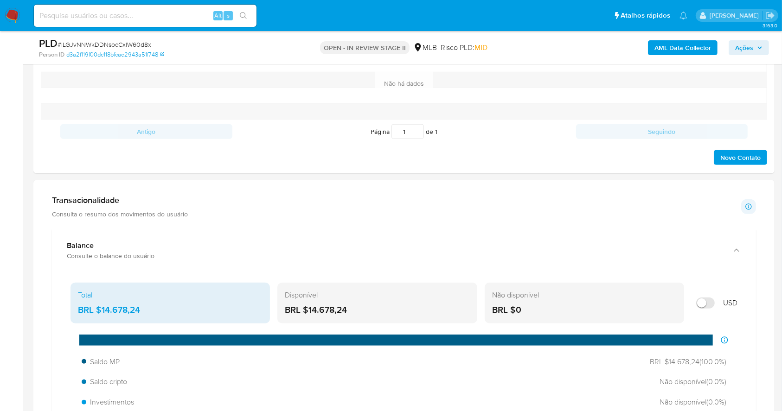
scroll to position [639, 0]
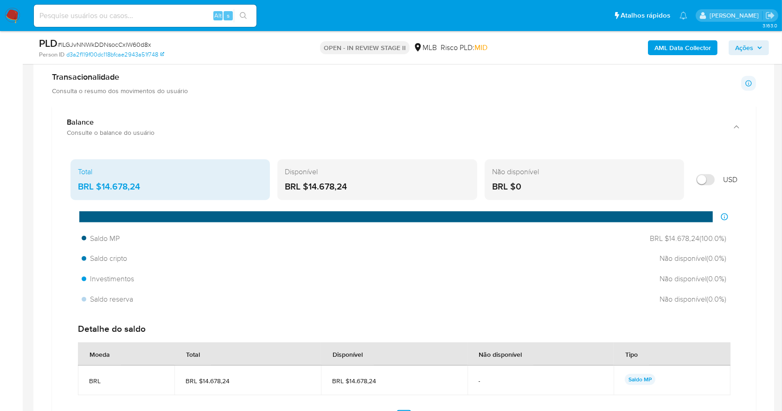
drag, startPoint x: 360, startPoint y: 186, endPoint x: 310, endPoint y: 186, distance: 50.6
click at [310, 186] on div "BRL $14.678,24" at bounding box center [377, 187] width 185 height 12
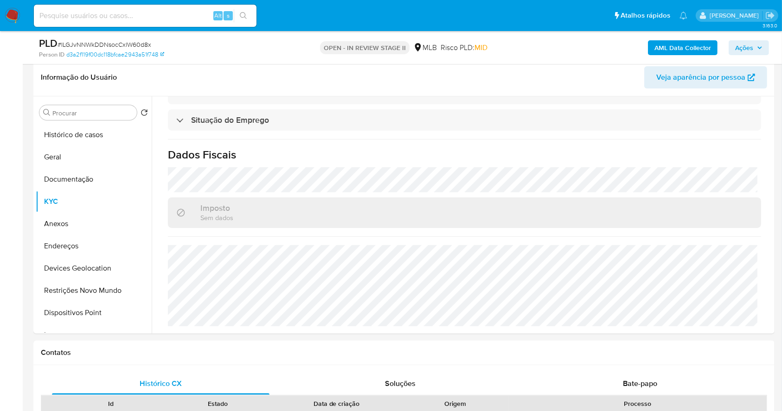
scroll to position [0, 0]
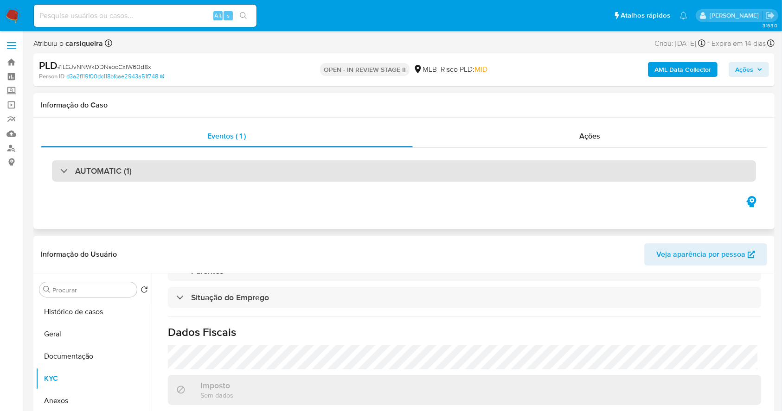
click at [292, 169] on div "AUTOMATIC (1)" at bounding box center [404, 170] width 704 height 21
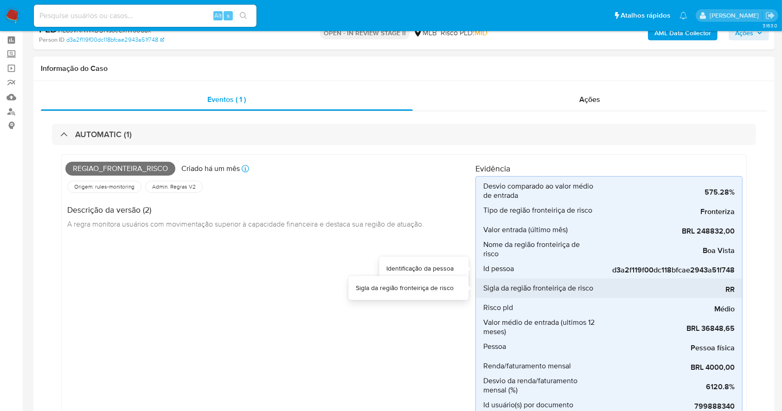
scroll to position [62, 0]
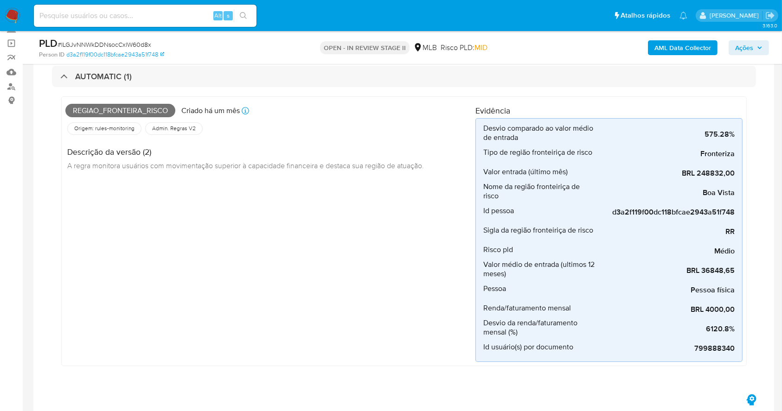
click at [750, 50] on span "Ações" at bounding box center [744, 47] width 18 height 15
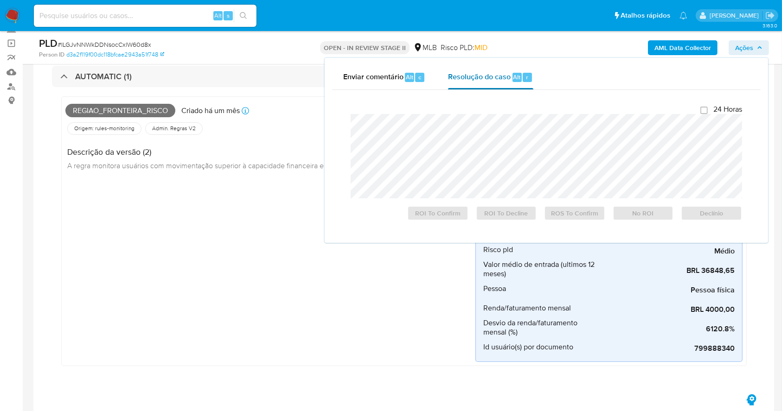
click at [483, 82] on span "Resolução do caso" at bounding box center [479, 76] width 63 height 11
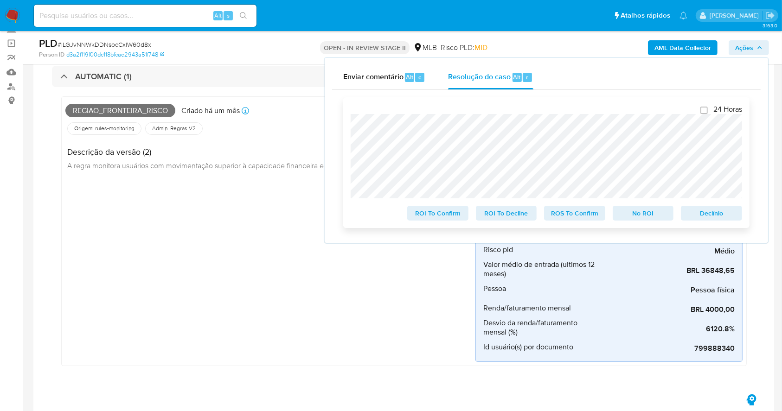
click at [706, 213] on span "Declínio" at bounding box center [711, 213] width 48 height 13
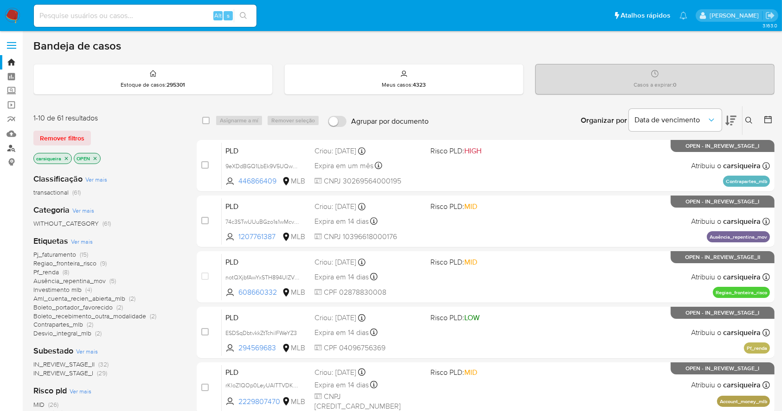
click at [11, 144] on link "Localizador de pessoas" at bounding box center [55, 148] width 110 height 14
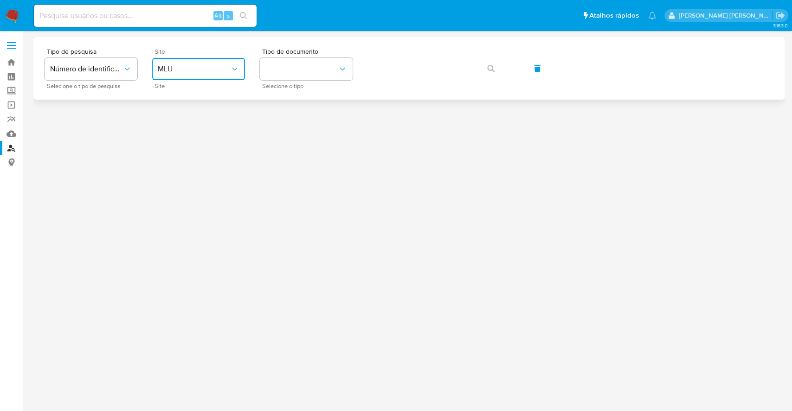
click at [186, 72] on span "MLU" at bounding box center [194, 68] width 72 height 9
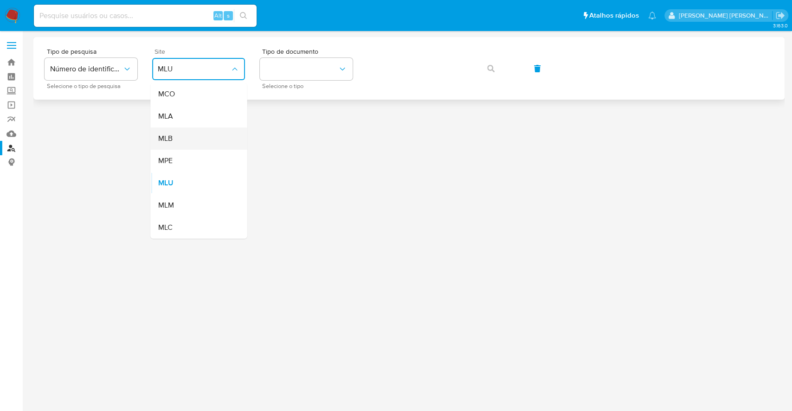
click at [191, 135] on div "MLB" at bounding box center [196, 139] width 76 height 22
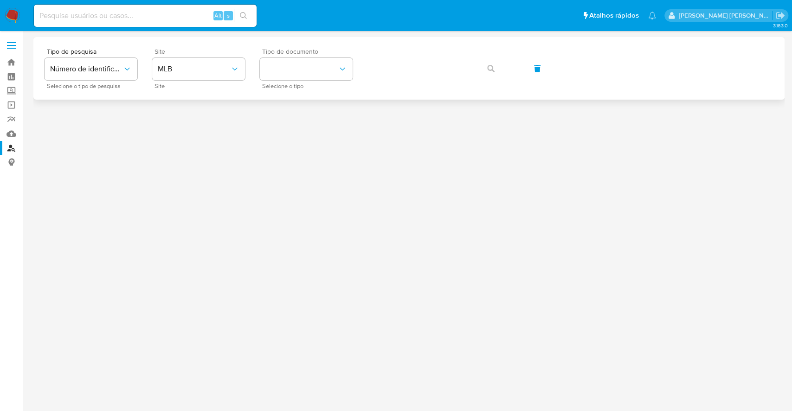
drag, startPoint x: 292, startPoint y: 57, endPoint x: 292, endPoint y: 66, distance: 9.3
click at [292, 61] on div "Tipo de documento Selecione o tipo" at bounding box center [306, 68] width 93 height 40
click at [292, 67] on button "identificationType" at bounding box center [306, 69] width 93 height 22
click at [301, 124] on div "CPF CPF" at bounding box center [303, 131] width 76 height 32
click at [489, 67] on icon "button" at bounding box center [490, 68] width 7 height 7
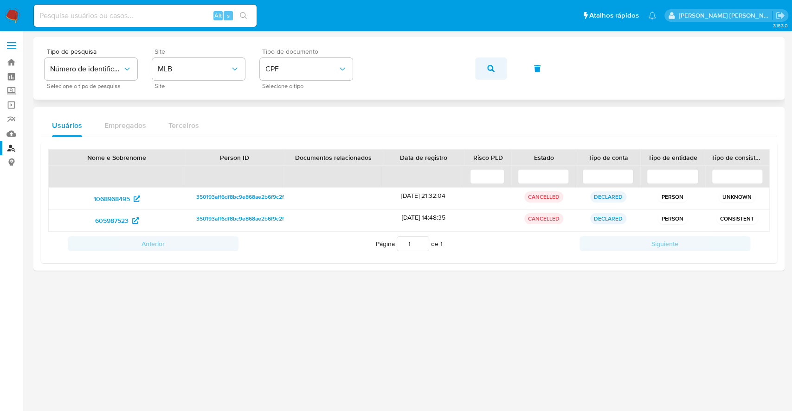
click at [483, 69] on button "button" at bounding box center [491, 69] width 32 height 22
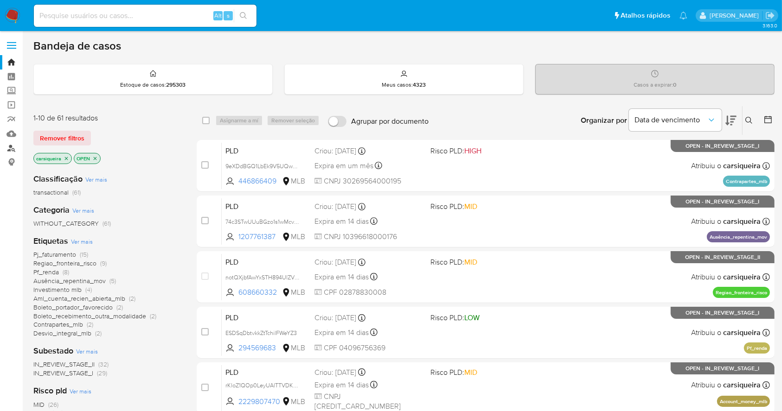
click at [17, 145] on link "Localizador de pessoas" at bounding box center [55, 148] width 110 height 14
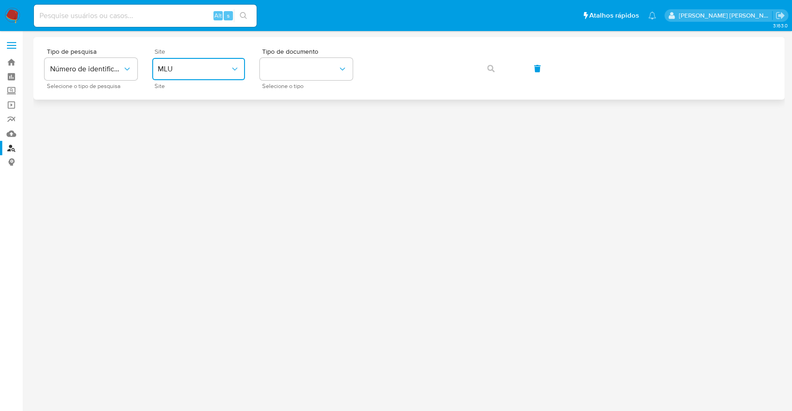
click at [196, 69] on span "MLU" at bounding box center [194, 68] width 72 height 9
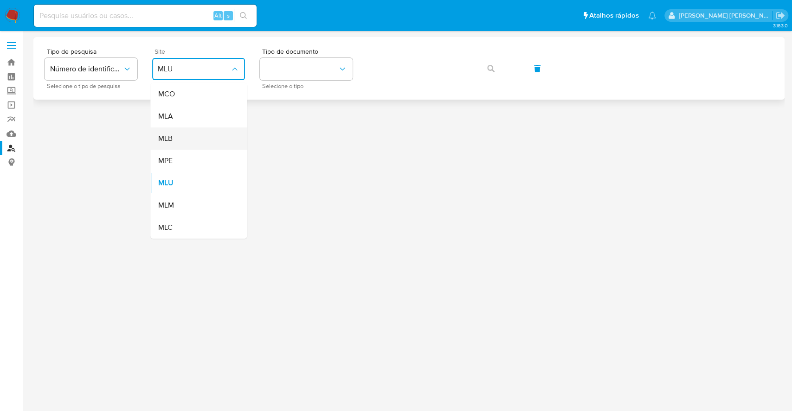
click at [196, 139] on div "MLB" at bounding box center [196, 139] width 76 height 22
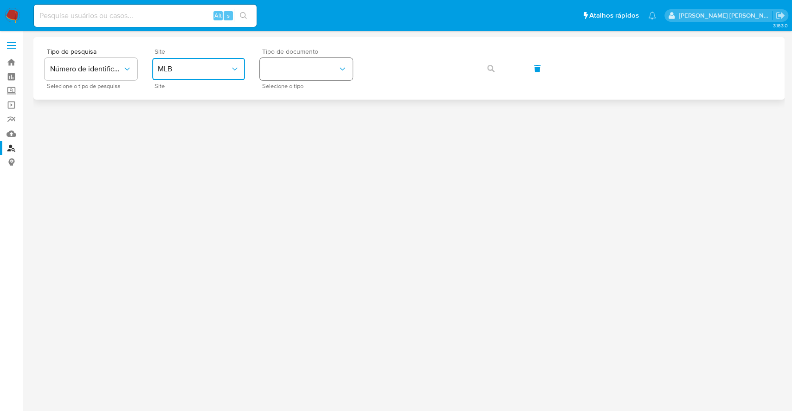
click at [285, 78] on button "identificationType" at bounding box center [306, 69] width 93 height 22
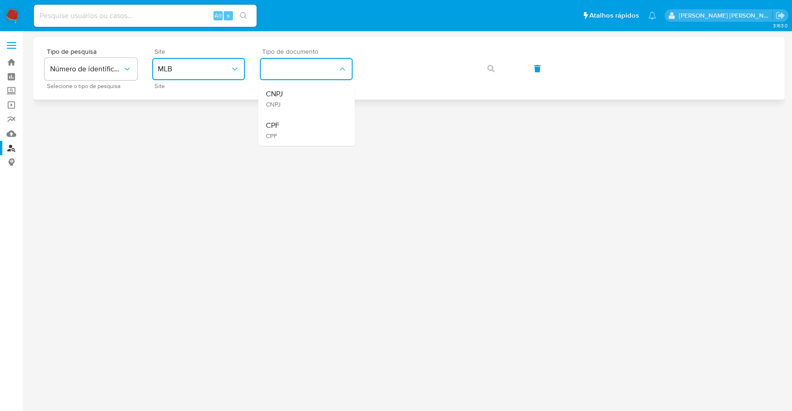
drag, startPoint x: 307, startPoint y: 90, endPoint x: 342, endPoint y: 82, distance: 35.7
click at [308, 89] on div "CNPJ CNPJ" at bounding box center [303, 99] width 76 height 32
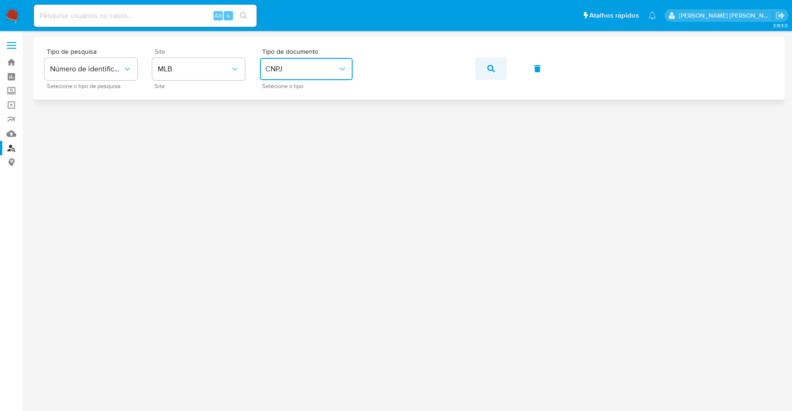
click at [488, 66] on icon "button" at bounding box center [490, 68] width 7 height 7
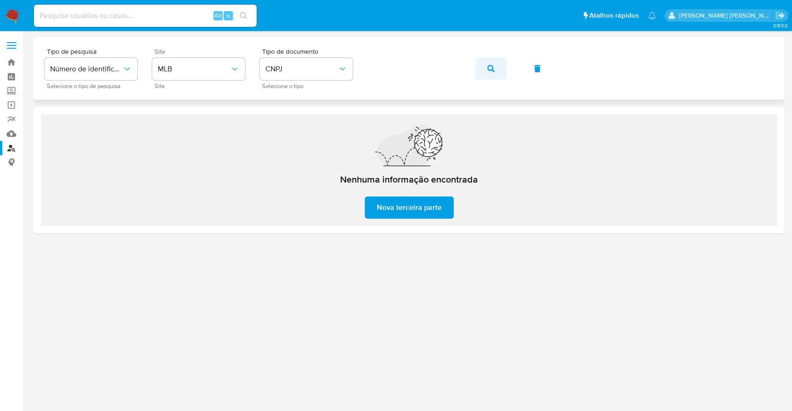
click at [494, 65] on button "button" at bounding box center [491, 69] width 32 height 22
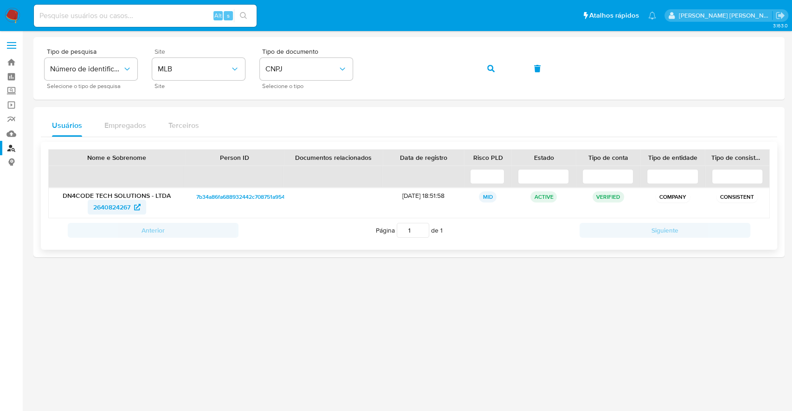
click at [113, 210] on span "2640824267" at bounding box center [111, 207] width 37 height 15
click at [311, 75] on button "CNPJ" at bounding box center [306, 69] width 93 height 22
click at [297, 128] on div "CPF CPF" at bounding box center [303, 131] width 76 height 32
click at [476, 68] on button "button" at bounding box center [491, 69] width 32 height 22
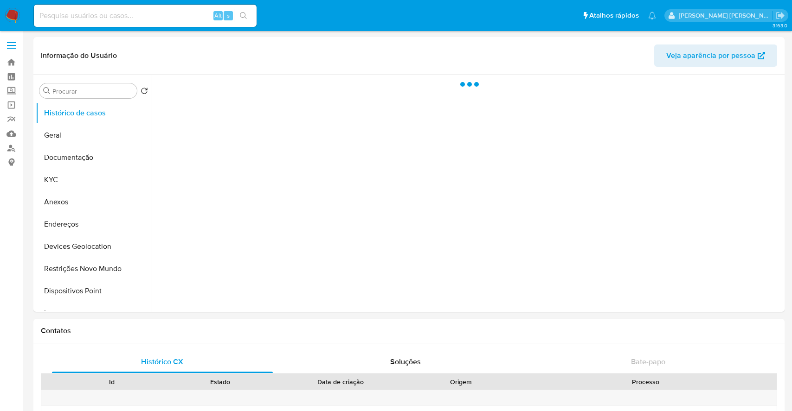
select select "10"
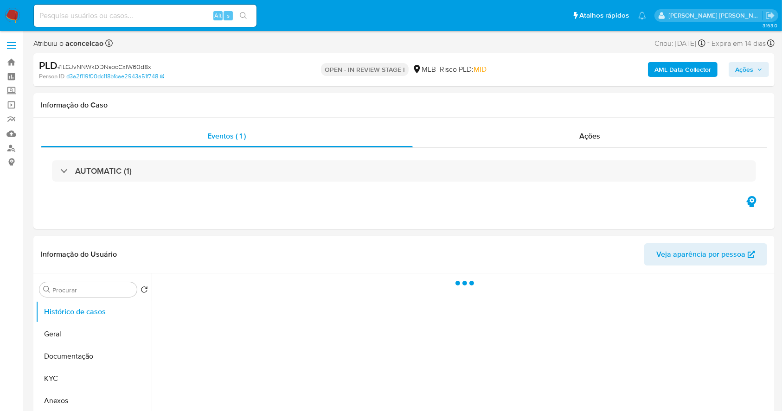
click at [91, 62] on span "# ILGJvNNWkDDNsocCxlW60d8x" at bounding box center [105, 66] width 94 height 9
copy span "ILGJvNNWkDDNsocCxlW60d8x"
select select "10"
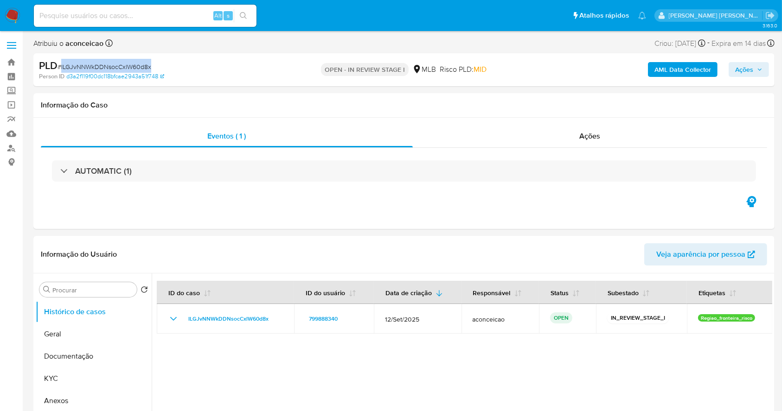
click at [7, 9] on img at bounding box center [13, 16] width 16 height 16
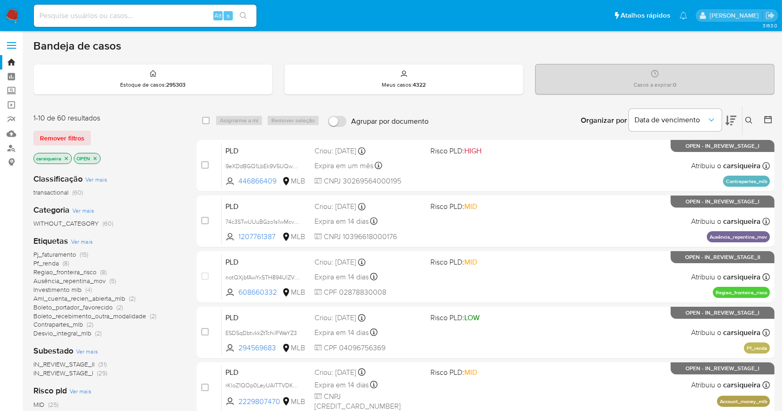
click at [67, 157] on icon "close-filter" at bounding box center [67, 159] width 6 height 6
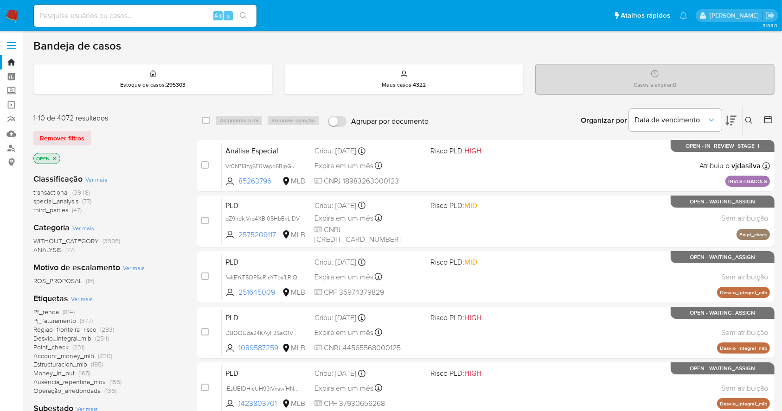
click at [750, 119] on icon at bounding box center [748, 120] width 7 height 7
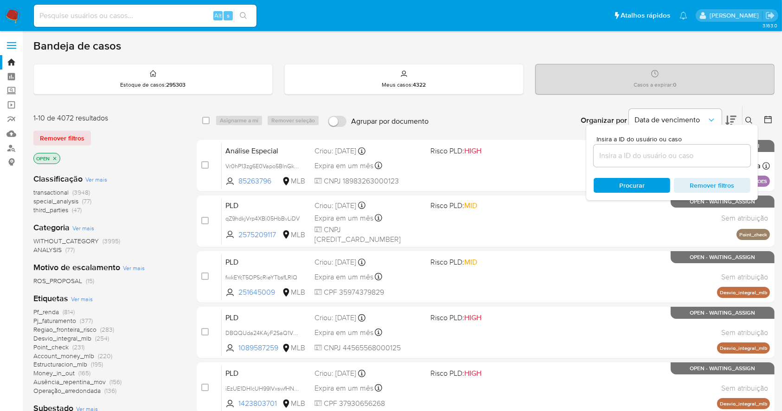
click at [685, 154] on input at bounding box center [672, 156] width 157 height 12
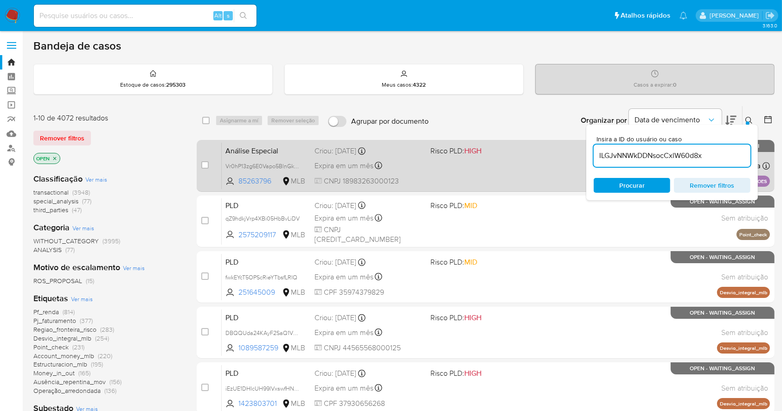
type input "ILGJvNNWkDDNsocCxlW60d8x"
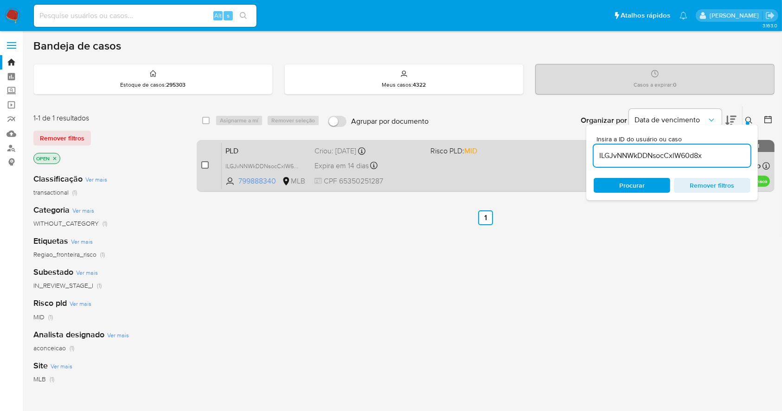
click at [206, 165] on input "checkbox" at bounding box center [204, 164] width 7 height 7
checkbox input "true"
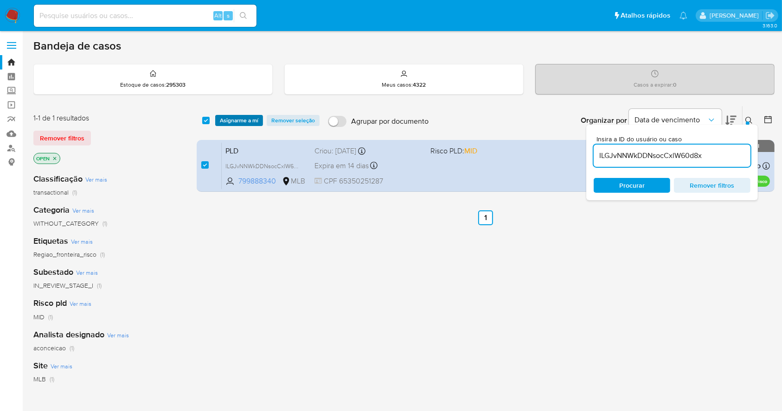
click at [244, 124] on div "select-all-cases-checkbox Asignarme a mí Remover seleção Agrupar por documento …" at bounding box center [486, 120] width 578 height 29
click at [241, 120] on span "Asignarme a mí" at bounding box center [239, 120] width 38 height 9
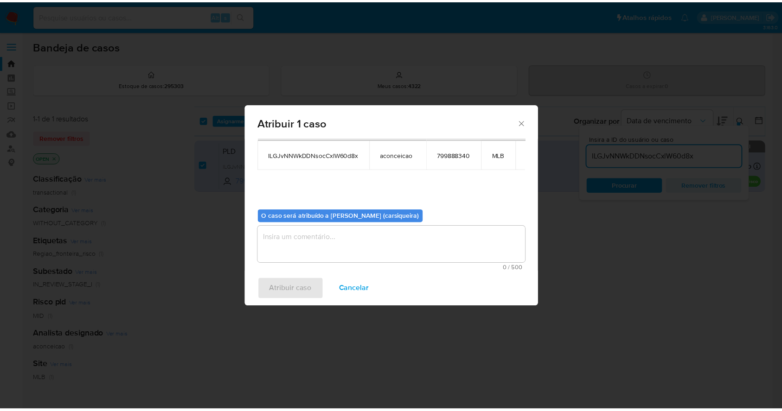
scroll to position [48, 0]
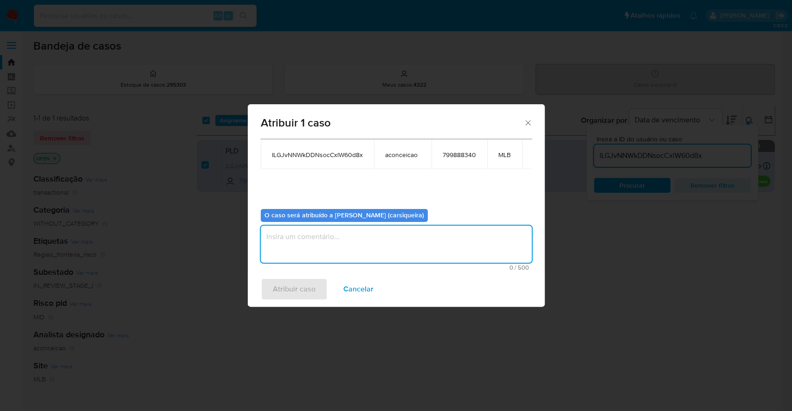
click at [373, 247] on textarea "assign-modal" at bounding box center [396, 244] width 271 height 37
paste textarea "ILGJvNNWkDDNsocCxlW60d8x"
type textarea "ILGJvNNWkDDNsocCxlW60d8x"
click at [297, 289] on span "Atribuir caso" at bounding box center [294, 289] width 43 height 20
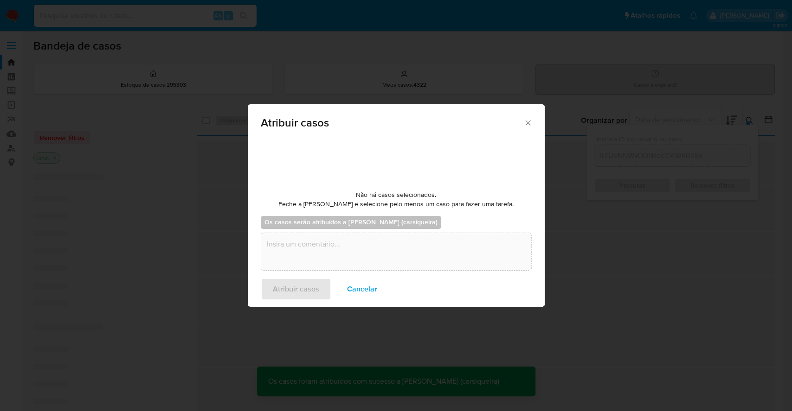
checkbox input "false"
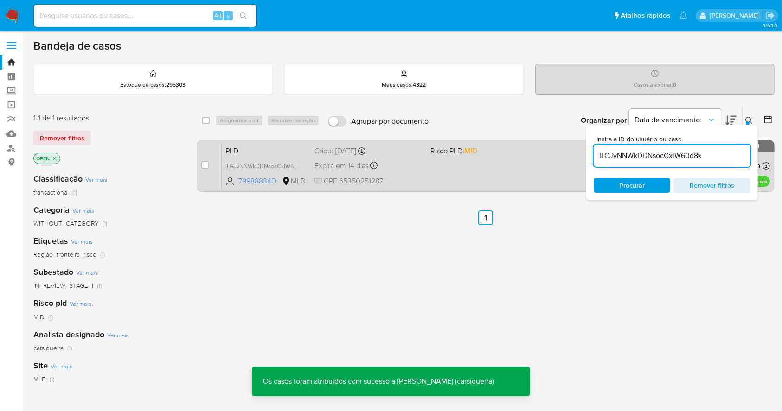
click at [278, 151] on span "PLD" at bounding box center [266, 150] width 82 height 12
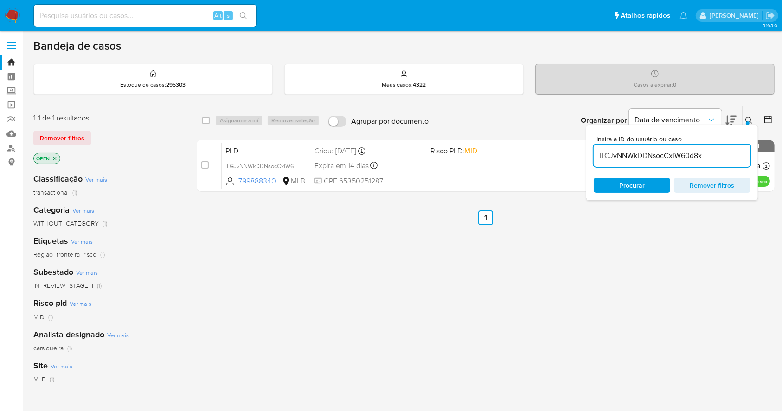
click at [14, 12] on img at bounding box center [13, 16] width 16 height 16
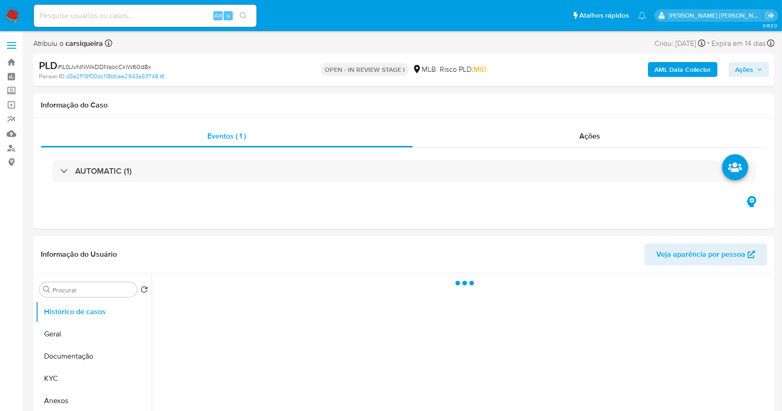
click at [763, 68] on button "Ações" at bounding box center [749, 69] width 40 height 15
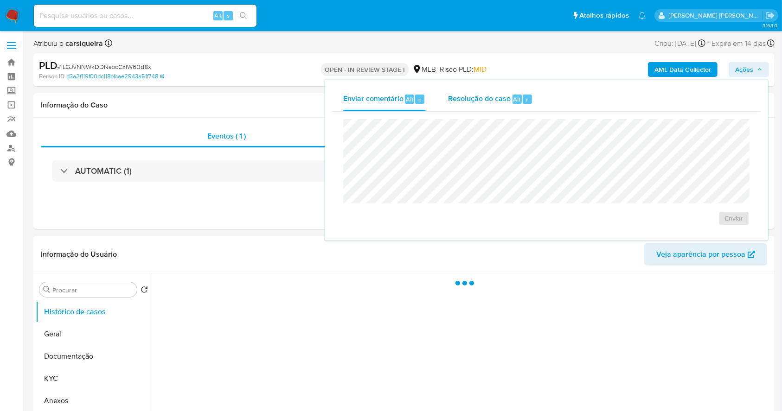
select select "10"
click at [482, 95] on span "Resolução do caso" at bounding box center [479, 99] width 63 height 11
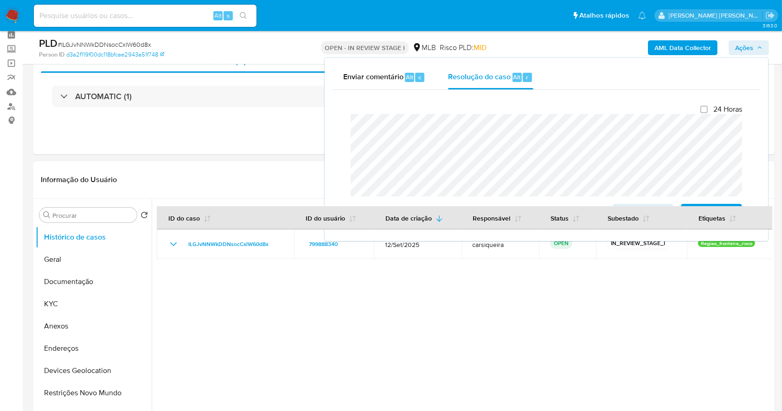
scroll to position [62, 0]
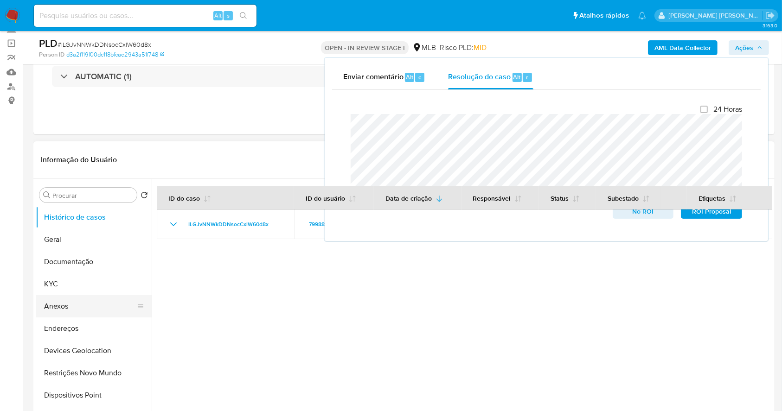
click at [64, 302] on button "Anexos" at bounding box center [90, 306] width 109 height 22
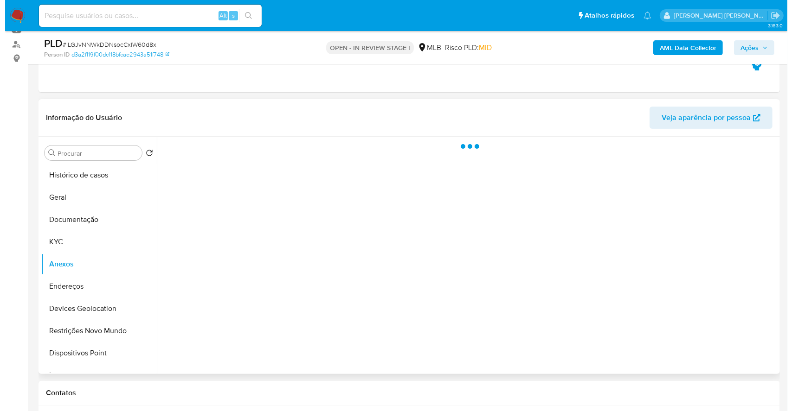
scroll to position [123, 0]
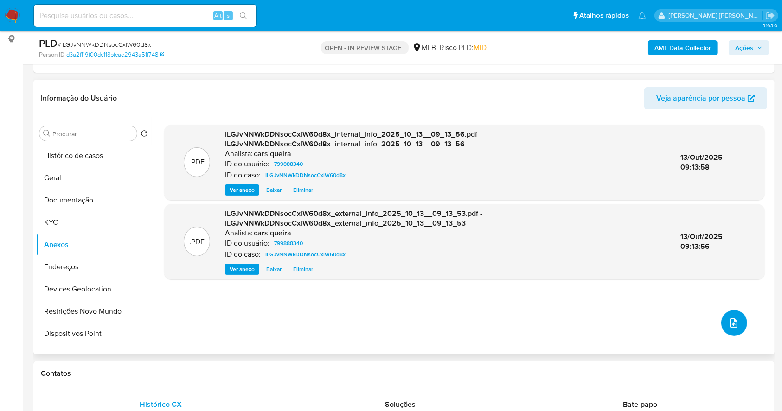
click at [731, 324] on icon "upload-file" at bounding box center [733, 323] width 11 height 11
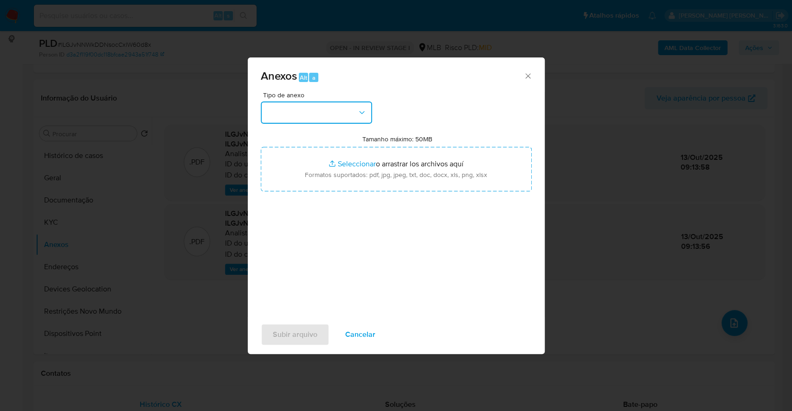
click at [344, 110] on button "button" at bounding box center [316, 113] width 111 height 22
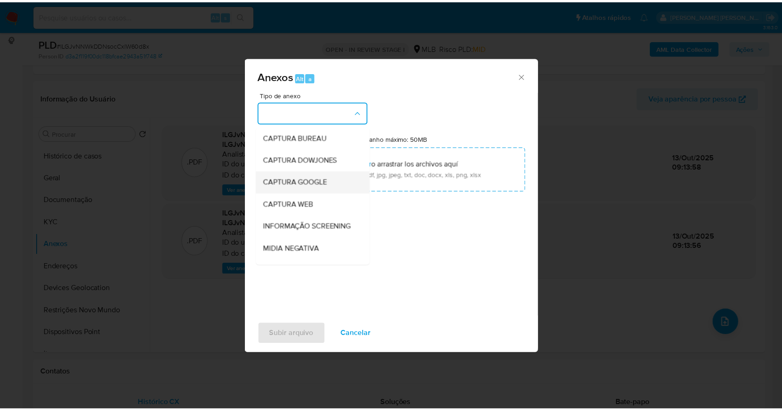
scroll to position [142, 0]
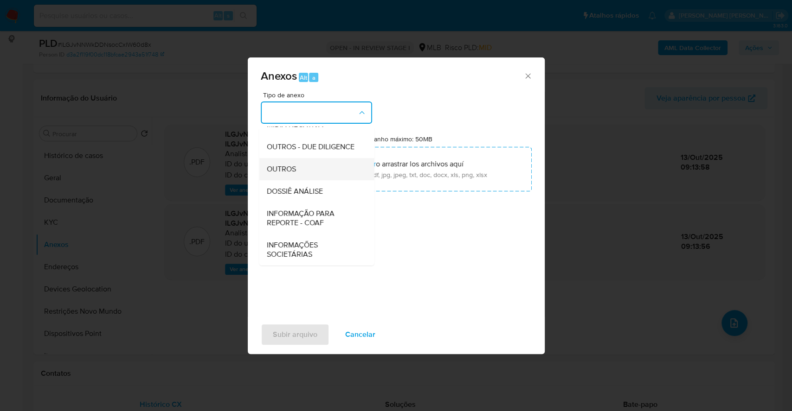
click at [286, 165] on span "OUTROS" at bounding box center [280, 169] width 29 height 9
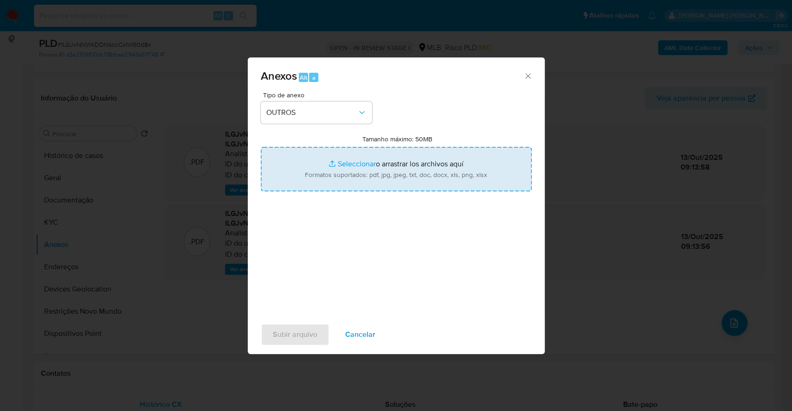
click at [357, 161] on input "Tamanho máximo: 50MB Seleccionar archivos" at bounding box center [396, 169] width 271 height 45
type input "C:\fakepath\Mulan 799888340_2025_10_13_07_46_41.xlsx"
click at [351, 160] on input "Tamanho máximo: 50MB Seleccionar archivos" at bounding box center [396, 169] width 271 height 45
type input "C:\fakepath\SAR - XXXX - CPF 65350251287 - NIVALDO DA COSTA SOUZA - Documentos …"
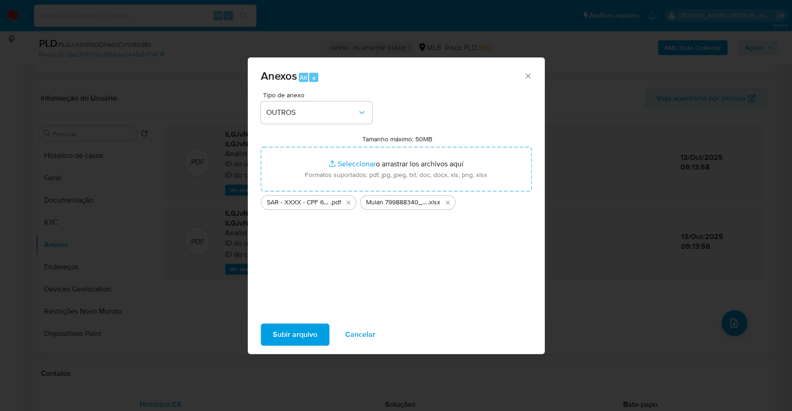
click at [289, 327] on span "Subir arquivo" at bounding box center [295, 335] width 45 height 20
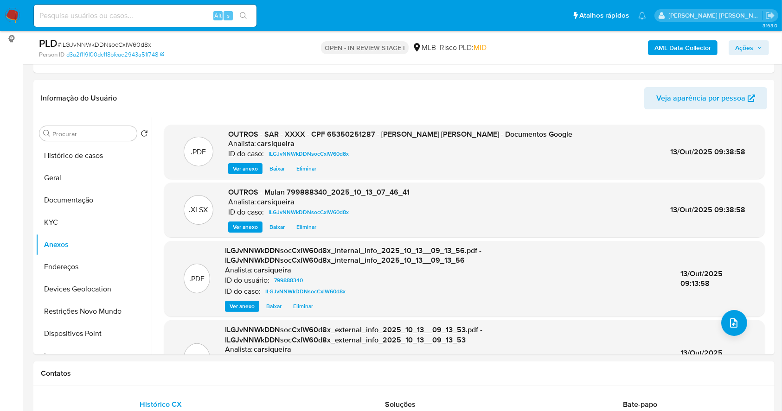
click at [750, 51] on span "Ações" at bounding box center [744, 47] width 18 height 15
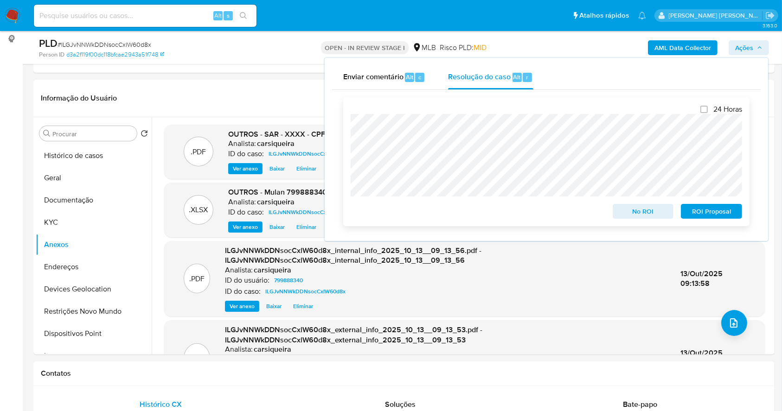
click at [712, 213] on span "ROI Proposal" at bounding box center [711, 211] width 48 height 13
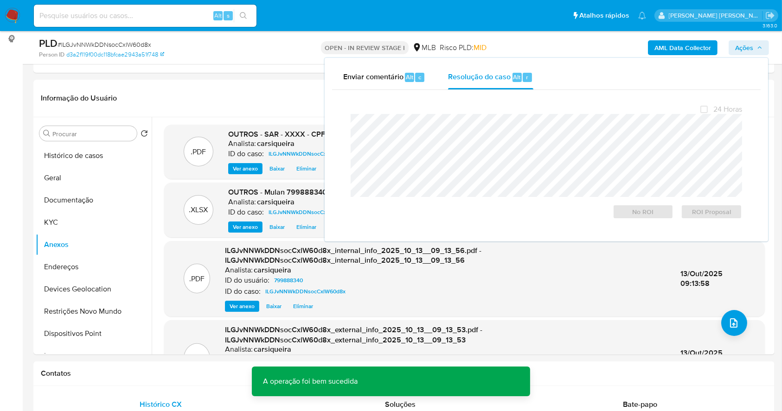
click at [112, 45] on span "# ILGJvNNWkDDNsocCxlW60d8x" at bounding box center [105, 44] width 94 height 9
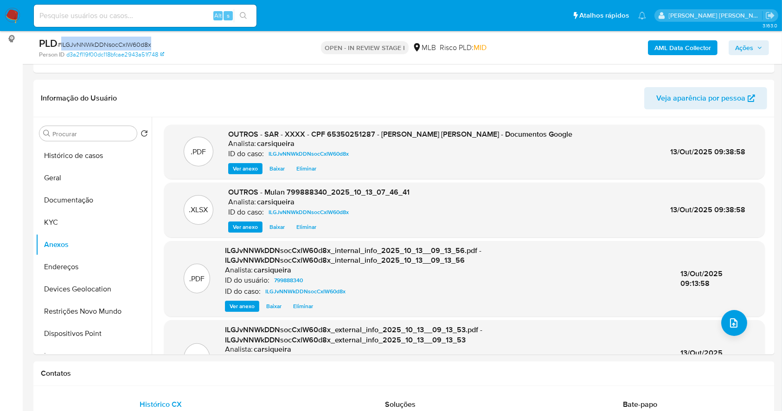
copy span "ILGJvNNWkDDNsocCxlW60d8x"
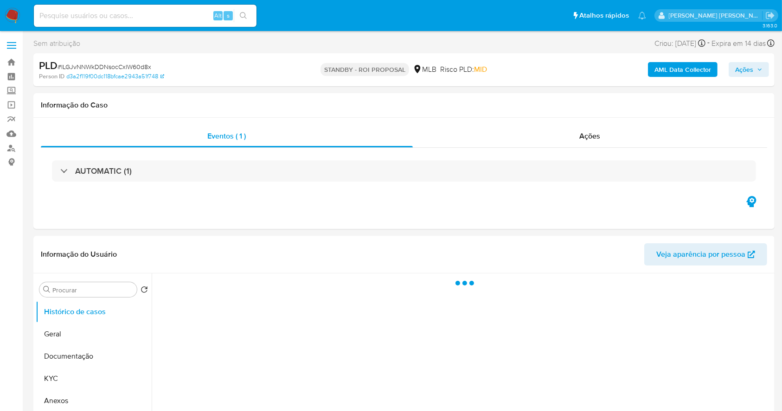
select select "10"
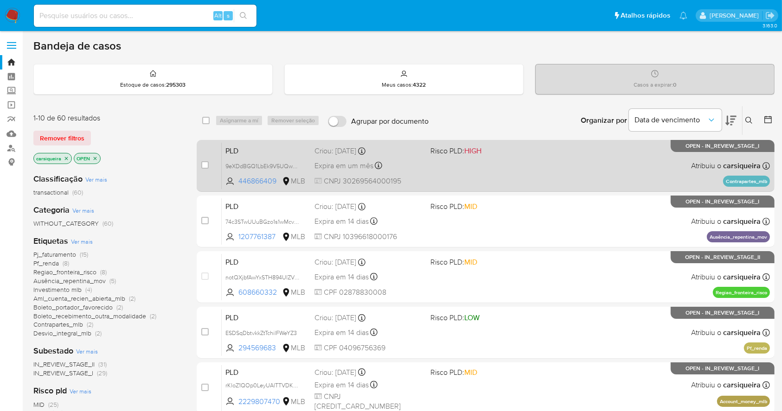
click at [512, 158] on div "PLD 9eXDdBGQ1LbEk9V5UQw7pYg9 446866409 MLB Risco PLD: HIGH Criou: [DATE] Criou:…" at bounding box center [496, 165] width 548 height 47
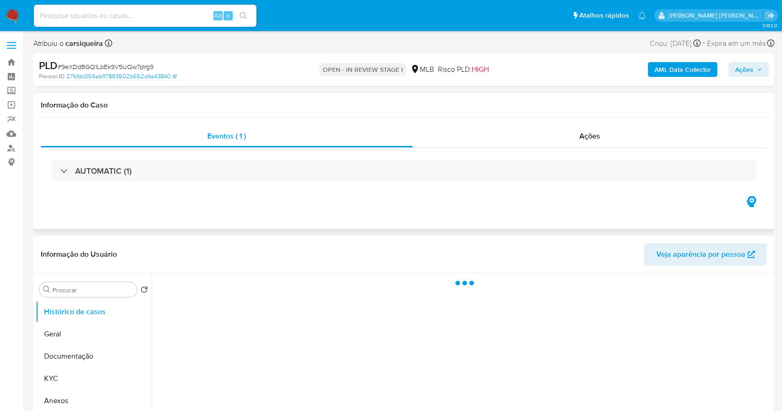
select select "10"
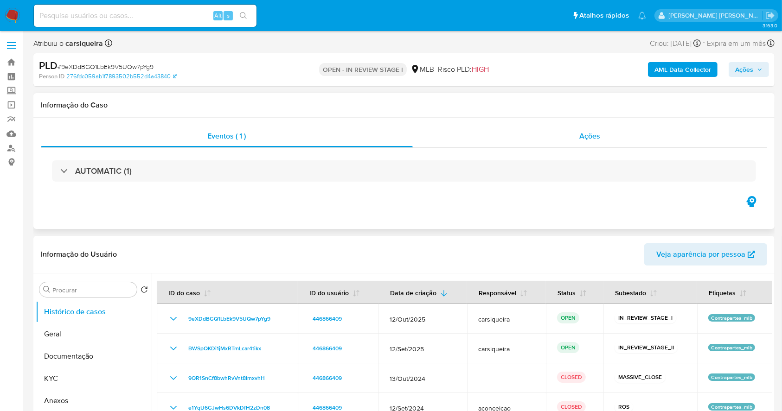
click at [576, 133] on div "Ações" at bounding box center [590, 136] width 354 height 22
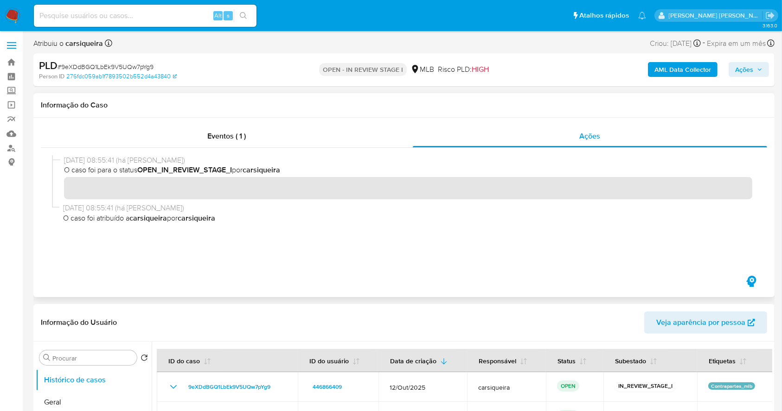
drag, startPoint x: 280, startPoint y: 349, endPoint x: 350, endPoint y: 291, distance: 91.3
drag, startPoint x: 359, startPoint y: 287, endPoint x: 354, endPoint y: 266, distance: 21.6
click at [360, 286] on div "Eventos ( 1 ) Ações" at bounding box center [403, 208] width 741 height 180
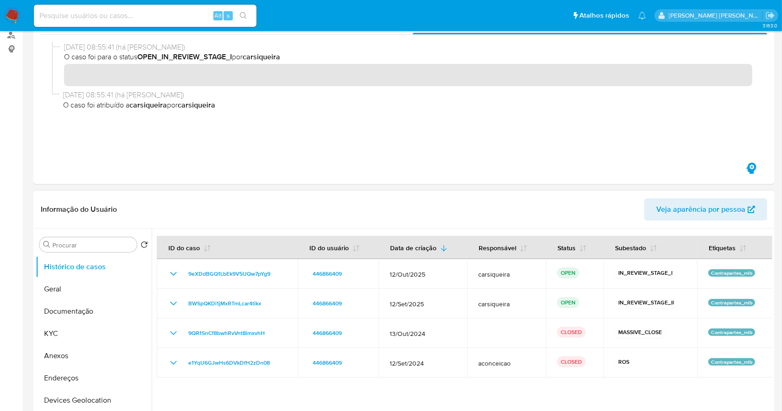
scroll to position [247, 0]
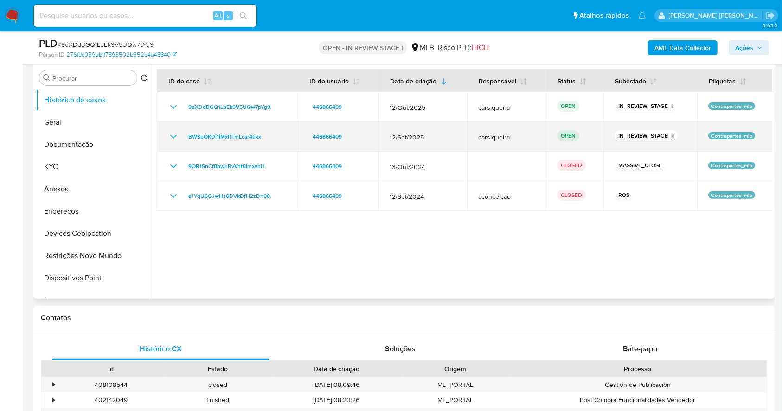
drag, startPoint x: 272, startPoint y: 133, endPoint x: 168, endPoint y: 137, distance: 104.4
click at [168, 137] on div "BWSpQKDi1jMxRTmLcar4tikx" at bounding box center [227, 136] width 119 height 11
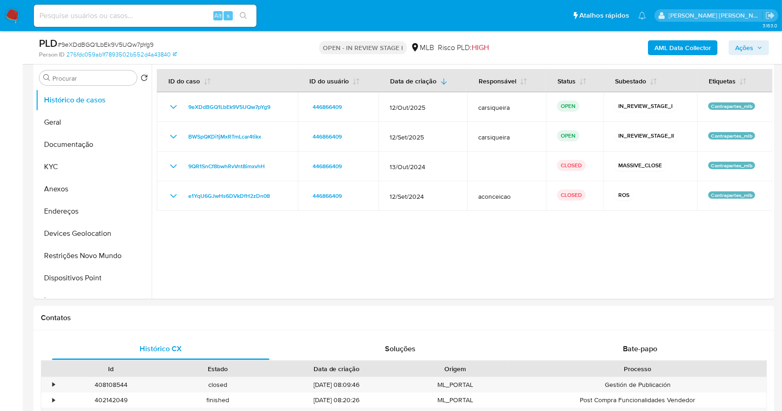
click at [742, 41] on span "Ações" at bounding box center [744, 47] width 18 height 15
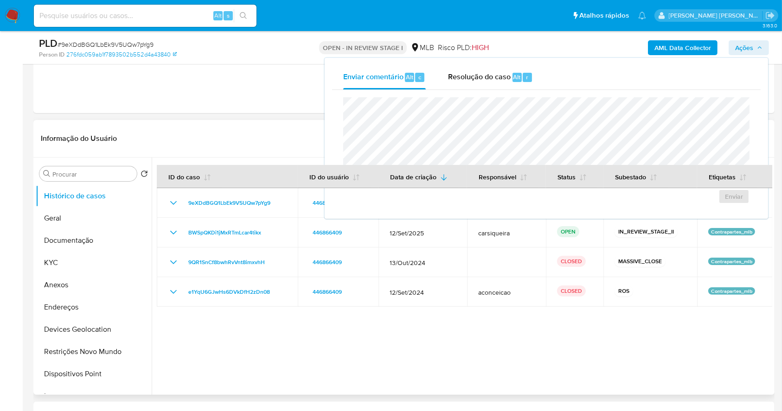
scroll to position [0, 0]
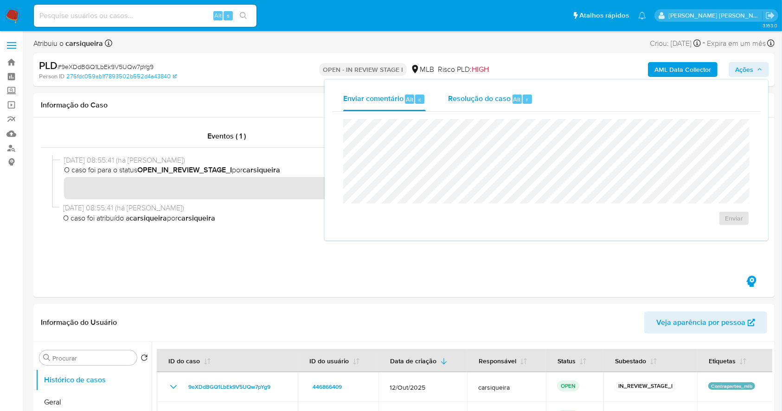
click at [511, 104] on div "Resolução do caso Alt r" at bounding box center [490, 99] width 85 height 24
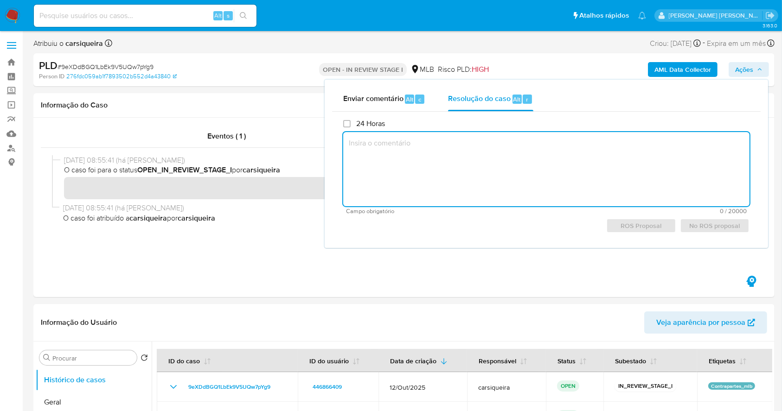
click at [456, 164] on textarea at bounding box center [546, 169] width 406 height 74
paste textarea "BWSpQKDi1jMxRTmLcar4tikx"
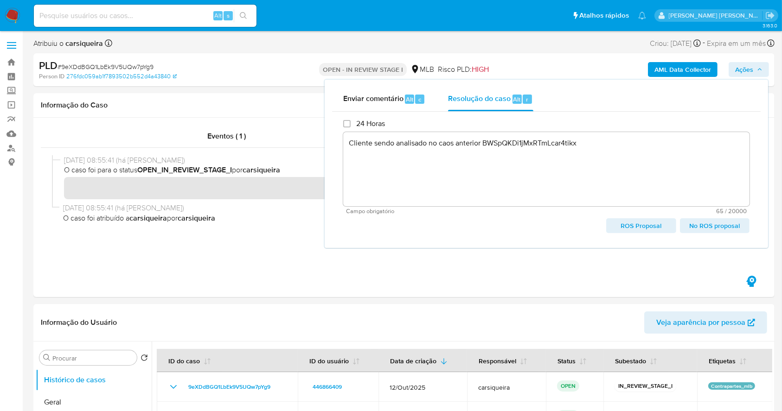
click at [734, 222] on span "No ROS proposal" at bounding box center [714, 225] width 57 height 13
type textarea "Cliente sendo analisado no caos anterior BWSpQKDi1jMxRTmLcar4tikx"
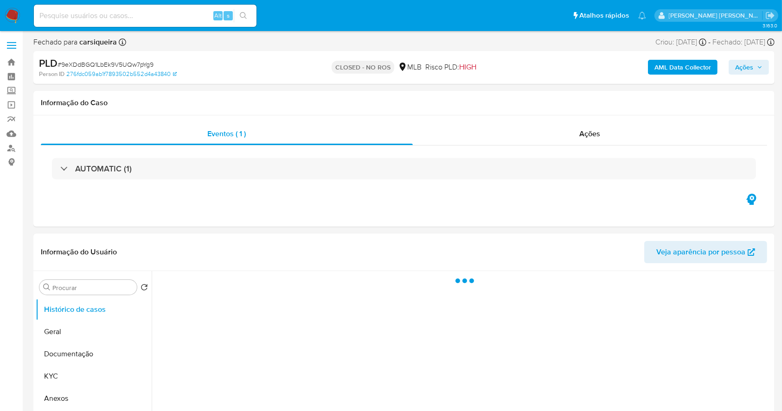
select select "10"
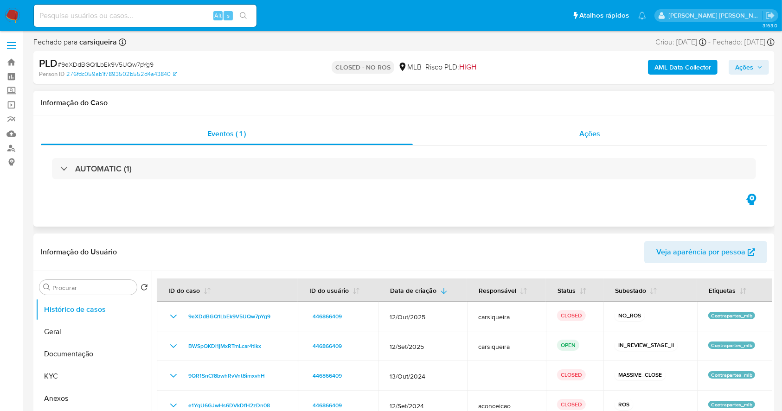
click at [536, 134] on div "Ações" at bounding box center [590, 134] width 354 height 22
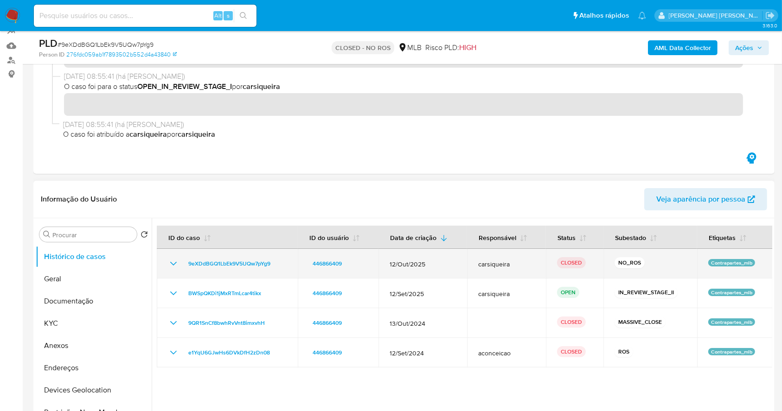
scroll to position [123, 0]
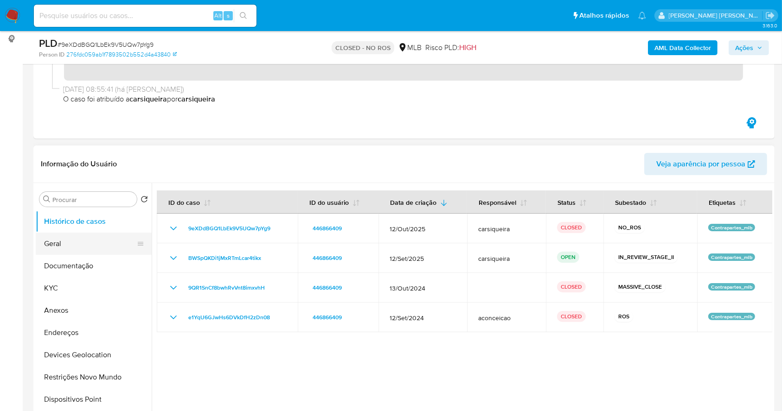
click at [75, 236] on button "Geral" at bounding box center [90, 244] width 109 height 22
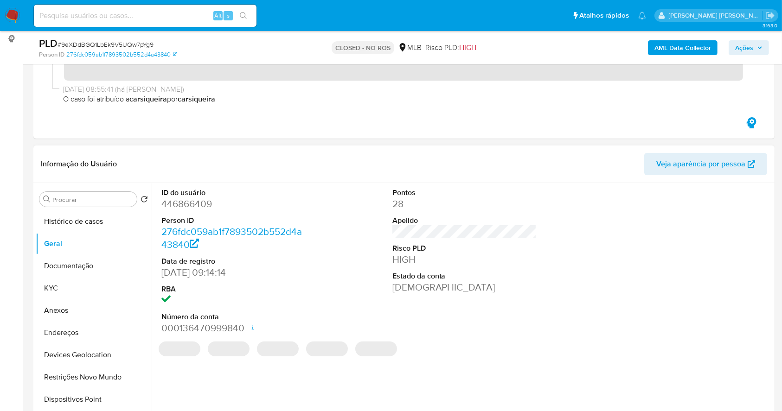
click at [181, 204] on dd "446866409" at bounding box center [233, 204] width 145 height 13
drag, startPoint x: 181, startPoint y: 204, endPoint x: 319, endPoint y: 174, distance: 141.3
click at [181, 204] on dd "446866409" at bounding box center [233, 204] width 145 height 13
copy dd "446866409"
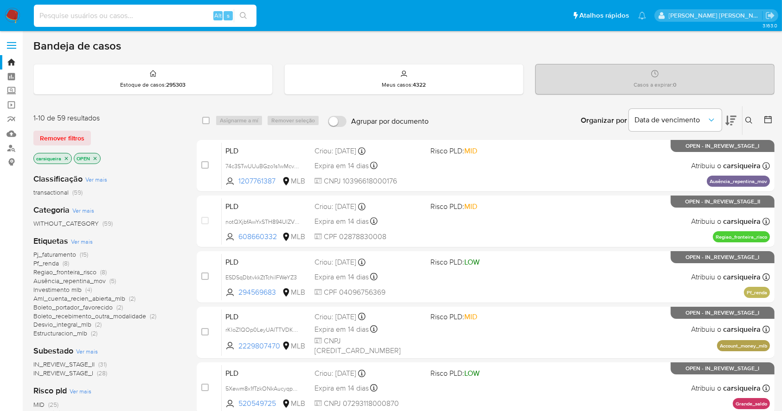
click at [162, 16] on input at bounding box center [145, 16] width 223 height 12
paste input "446866409"
type input "446866409"
click at [243, 15] on icon "search-icon" at bounding box center [243, 15] width 7 height 7
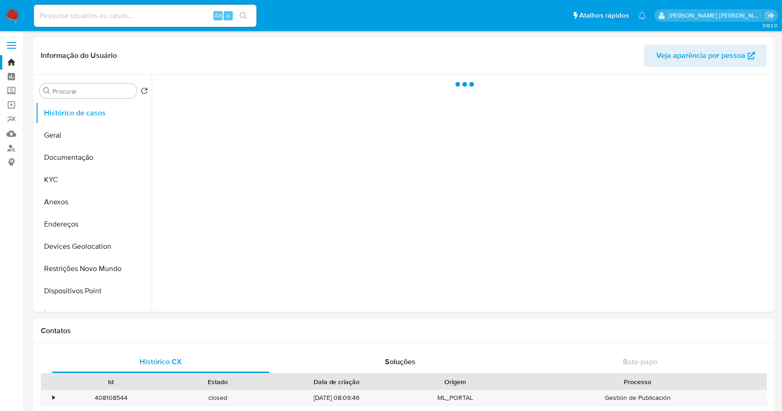
select select "10"
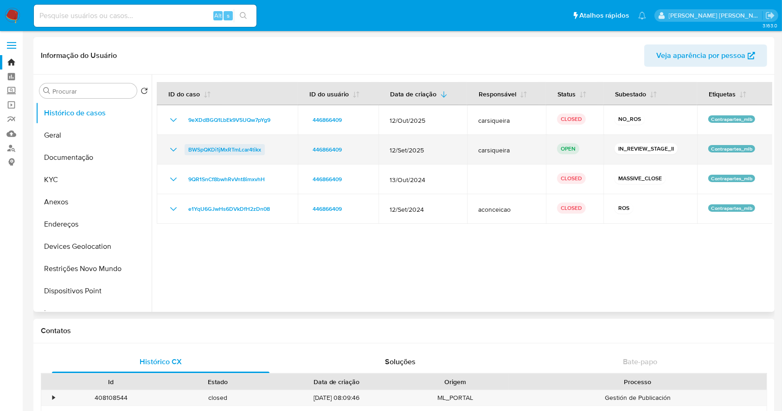
click at [244, 148] on span "BWSpQKDi1jMxRTmLcar4tikx" at bounding box center [224, 149] width 73 height 11
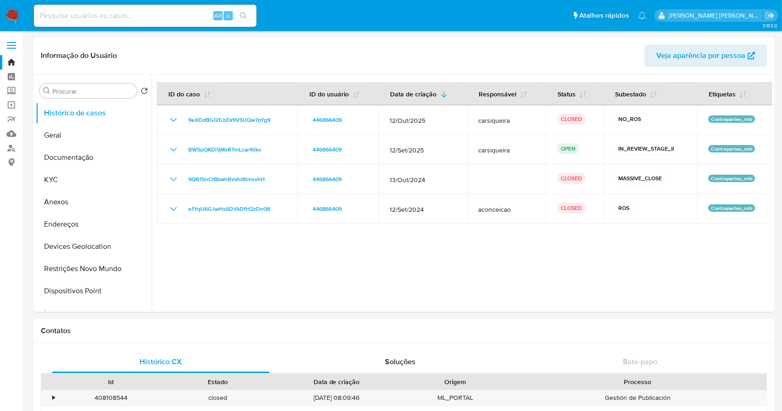
click at [12, 15] on img at bounding box center [13, 16] width 16 height 16
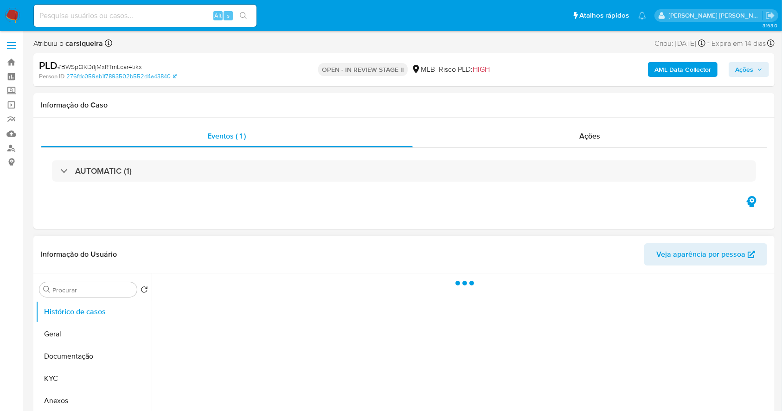
select select "10"
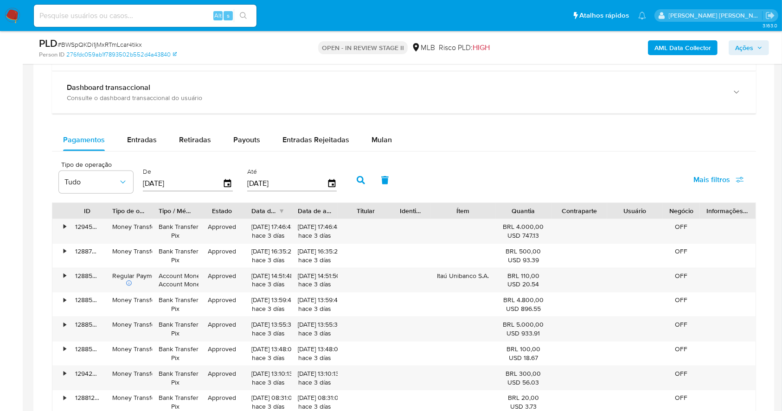
scroll to position [722, 0]
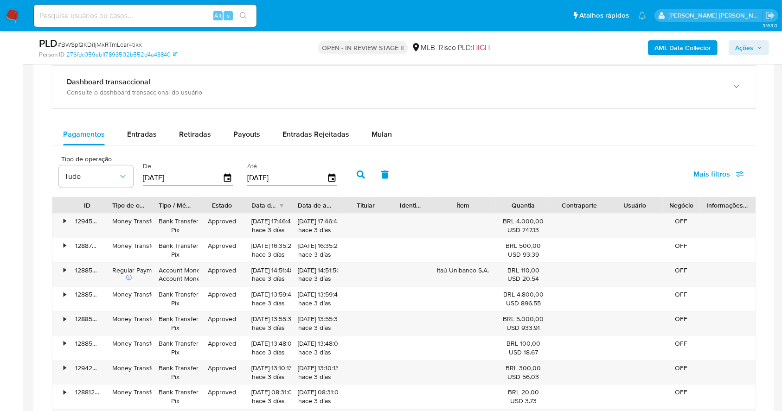
drag, startPoint x: 381, startPoint y: 129, endPoint x: 425, endPoint y: 132, distance: 44.6
click at [381, 129] on span "Mulan" at bounding box center [382, 134] width 20 height 11
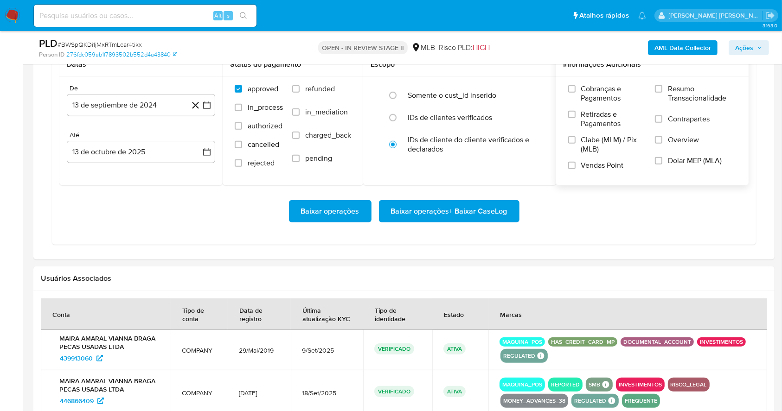
scroll to position [846, 0]
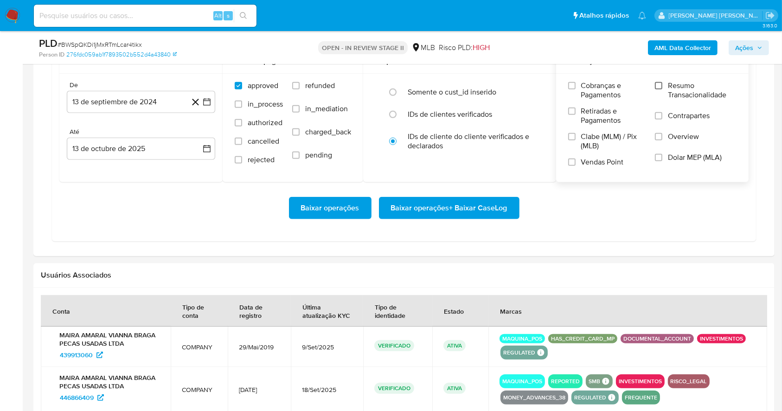
click at [656, 86] on input "Resumo Transacionalidade" at bounding box center [658, 85] width 7 height 7
click at [572, 159] on input "Vendas Point" at bounding box center [571, 162] width 7 height 7
click at [208, 98] on icon "button" at bounding box center [206, 101] width 9 height 9
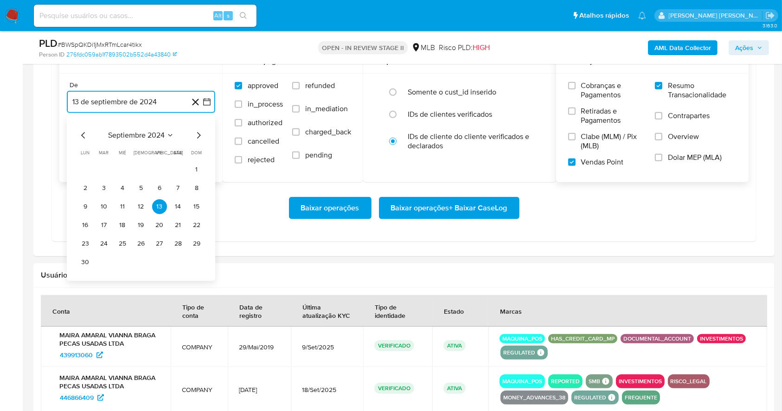
click at [199, 135] on icon "Mes siguiente" at bounding box center [198, 135] width 11 height 11
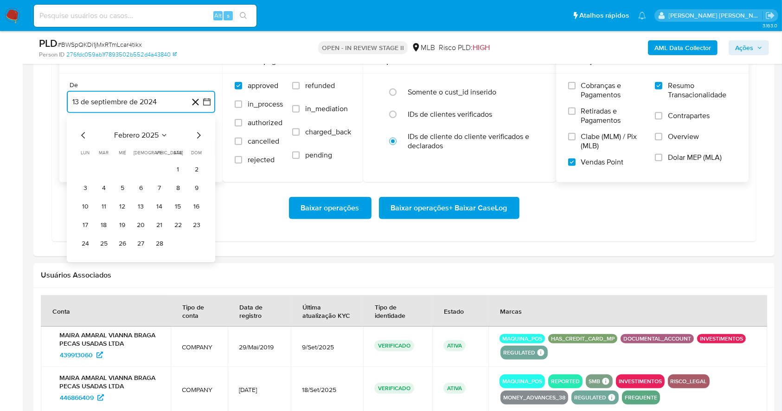
click at [199, 135] on icon "Mes siguiente" at bounding box center [198, 135] width 11 height 11
click at [197, 135] on icon "Mes siguiente" at bounding box center [198, 135] width 11 height 11
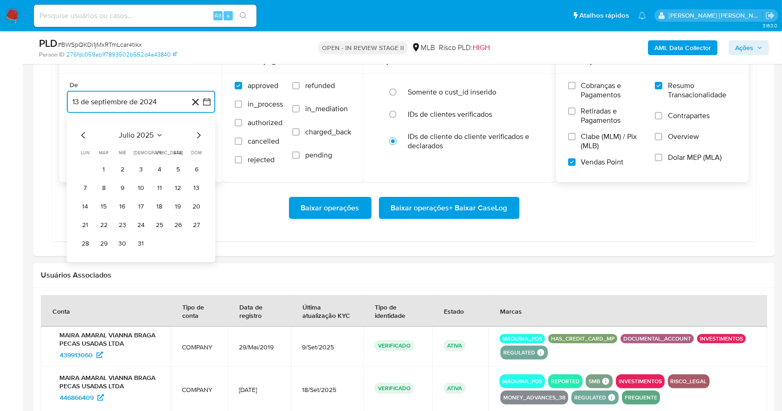
click at [197, 135] on icon "Mes siguiente" at bounding box center [198, 135] width 11 height 11
click at [158, 165] on button "1" at bounding box center [159, 169] width 15 height 15
click at [153, 141] on button "13 de octubre de 2025" at bounding box center [141, 149] width 148 height 22
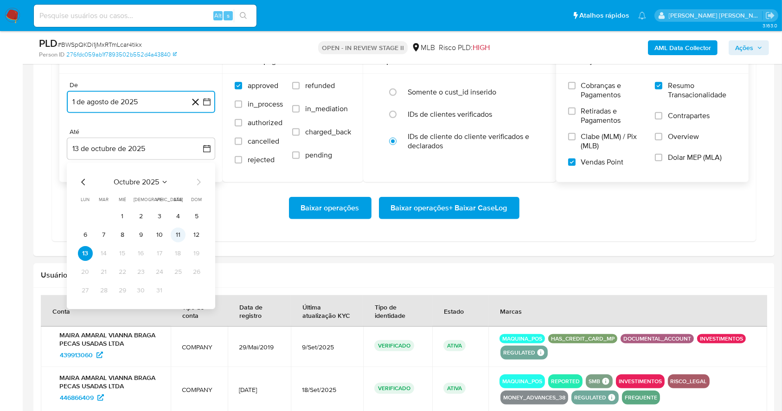
click at [182, 231] on button "11" at bounding box center [178, 235] width 15 height 15
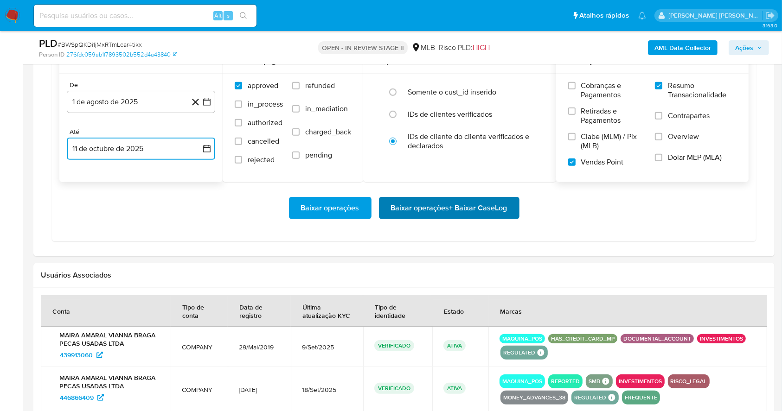
click at [464, 206] on span "Baixar operações + Baixar CaseLog" at bounding box center [449, 208] width 116 height 20
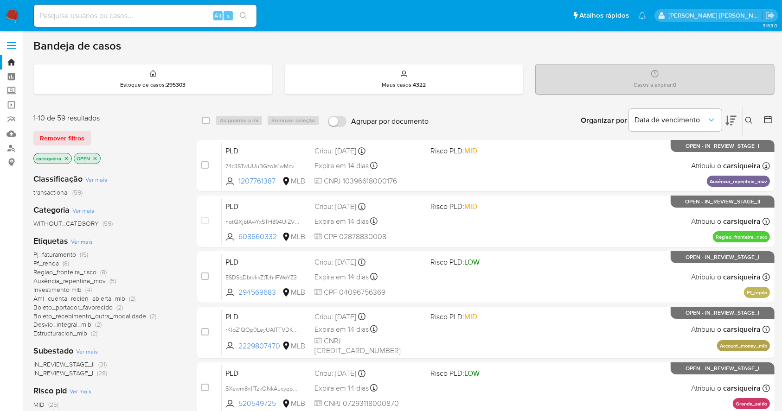
click at [111, 15] on input at bounding box center [145, 16] width 223 height 12
paste input "WKsmBCrQrxUJF8jG0FiGAqxu"
type input "WKsmBCrQrxUJF8jG0FiGAqxu"
click at [245, 12] on icon "search-icon" at bounding box center [243, 15] width 7 height 7
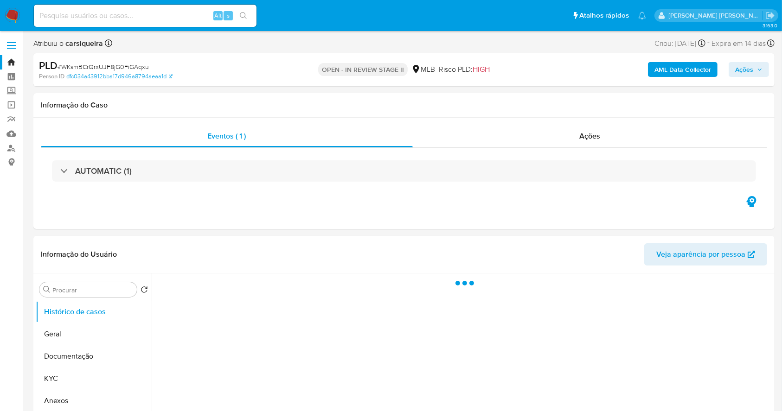
select select "10"
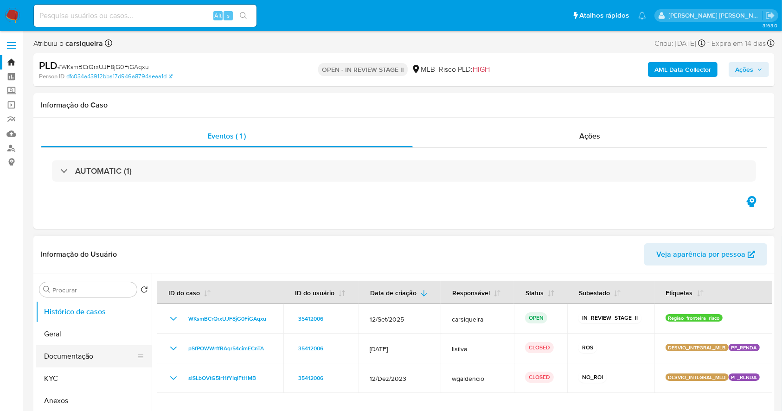
click at [77, 357] on button "Documentação" at bounding box center [90, 357] width 109 height 22
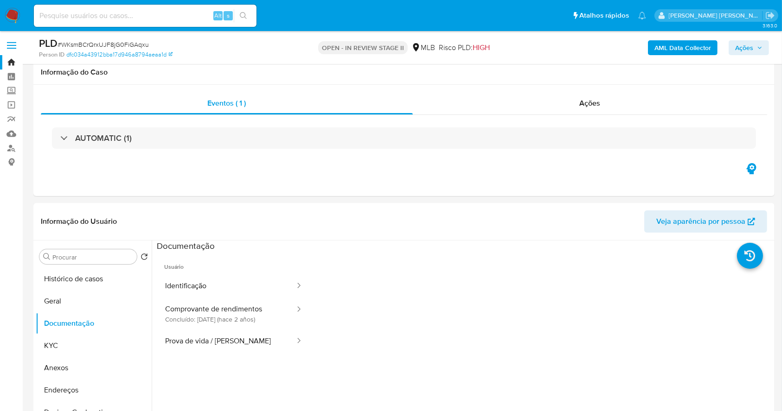
scroll to position [108, 0]
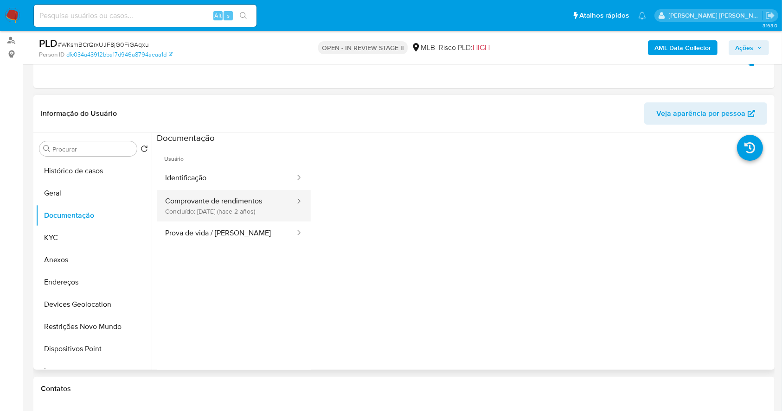
click at [240, 210] on button "Comprovante de rendimentos Concluído: 21/12/2023 (hace 2 años)" at bounding box center [226, 206] width 139 height 32
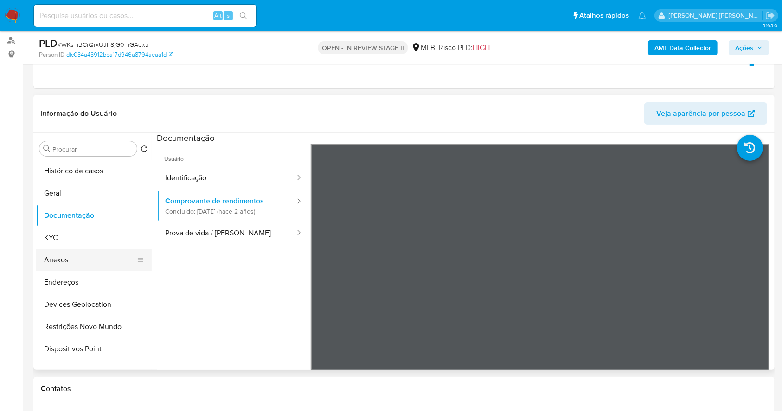
click at [92, 256] on button "Anexos" at bounding box center [90, 260] width 109 height 22
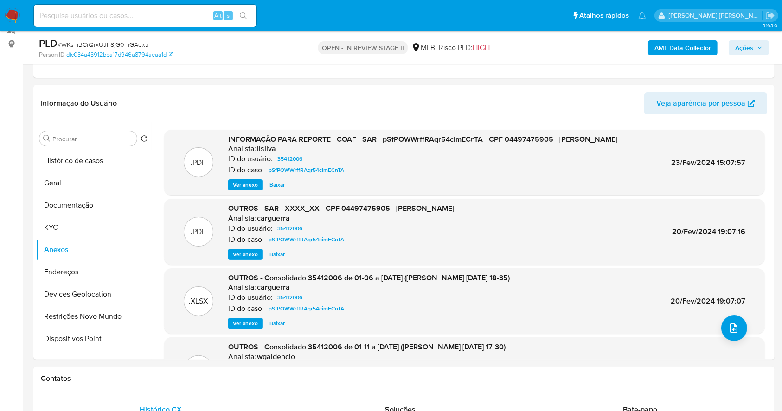
scroll to position [125, 0]
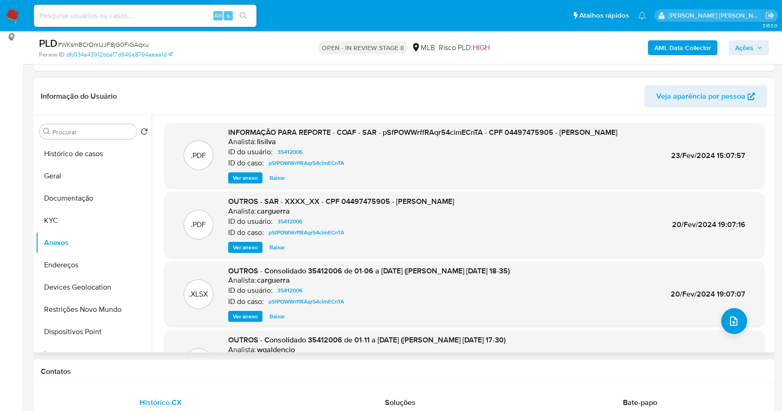
click at [251, 177] on span "Ver anexo" at bounding box center [245, 177] width 25 height 9
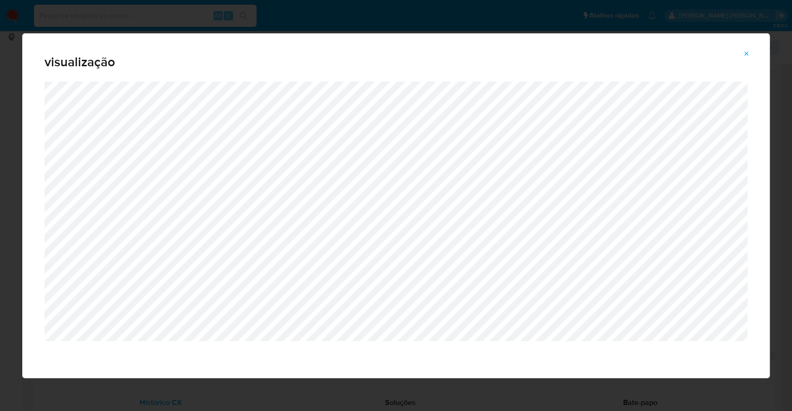
click at [0, 163] on div "visualização" at bounding box center [396, 205] width 792 height 411
click at [746, 53] on icon "Attachment preview" at bounding box center [746, 53] width 4 height 4
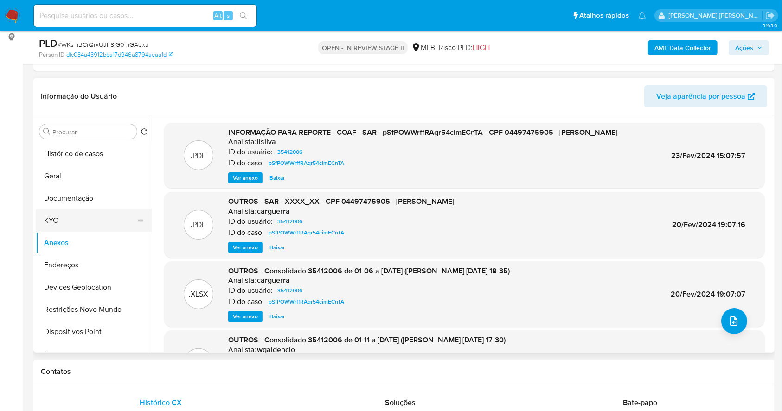
click at [82, 212] on button "KYC" at bounding box center [90, 221] width 109 height 22
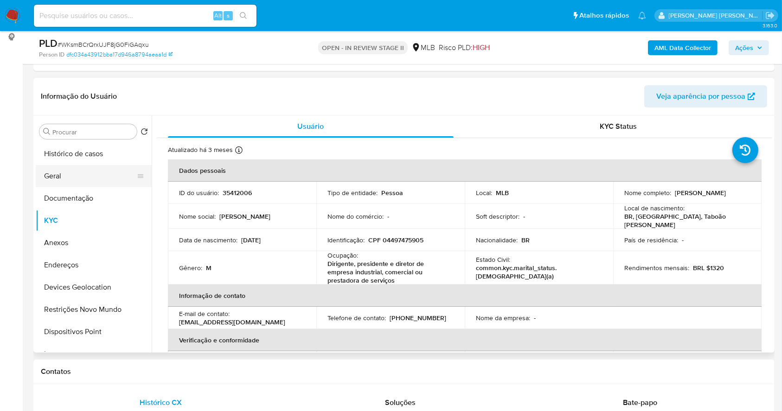
click at [68, 175] on button "Geral" at bounding box center [90, 176] width 109 height 22
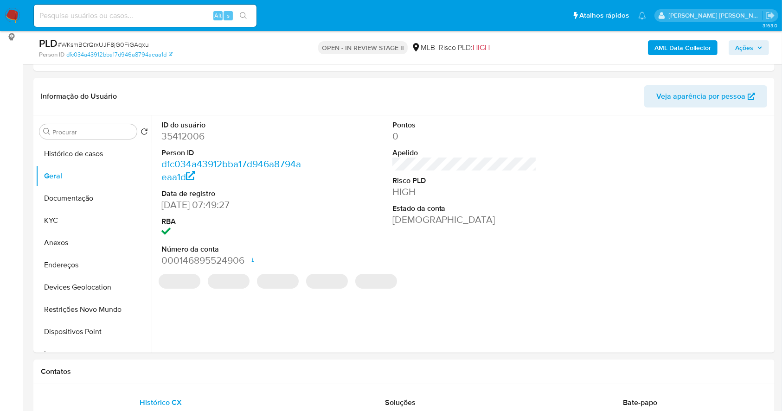
click at [186, 138] on dd "35412006" at bounding box center [233, 136] width 145 height 13
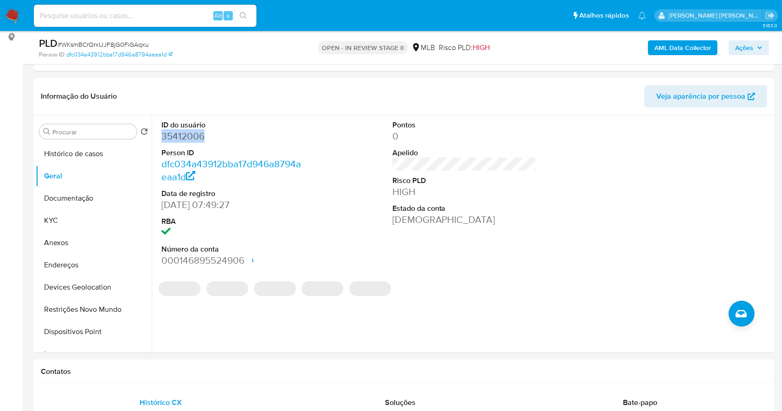
copy dd "35412006"
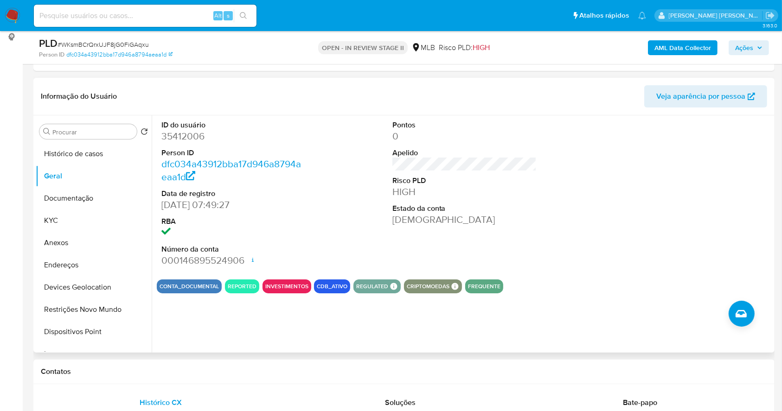
click at [322, 343] on div "ID do usuário 35412006 Person ID dfc034a43912bba17d946a8794aeaa1d Data de regis…" at bounding box center [462, 233] width 621 height 237
click at [78, 193] on button "Documentação" at bounding box center [90, 198] width 109 height 22
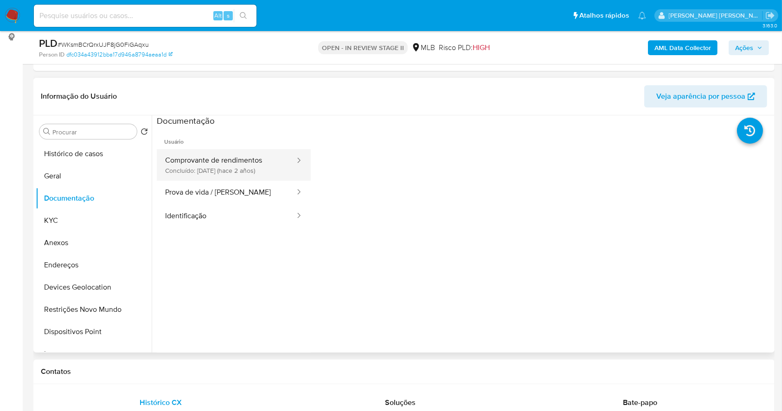
click at [230, 171] on button "Comprovante de rendimentos Concluído: 21/12/2023 (hace 2 años)" at bounding box center [226, 165] width 139 height 32
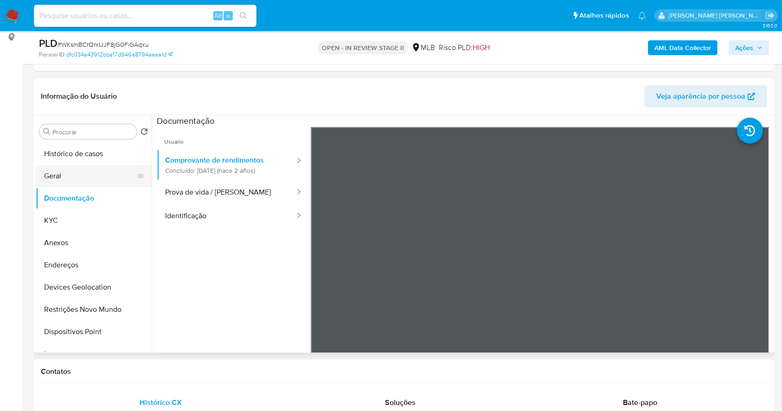
drag, startPoint x: 81, startPoint y: 173, endPoint x: 51, endPoint y: 176, distance: 29.9
click at [81, 173] on button "Geral" at bounding box center [90, 176] width 109 height 22
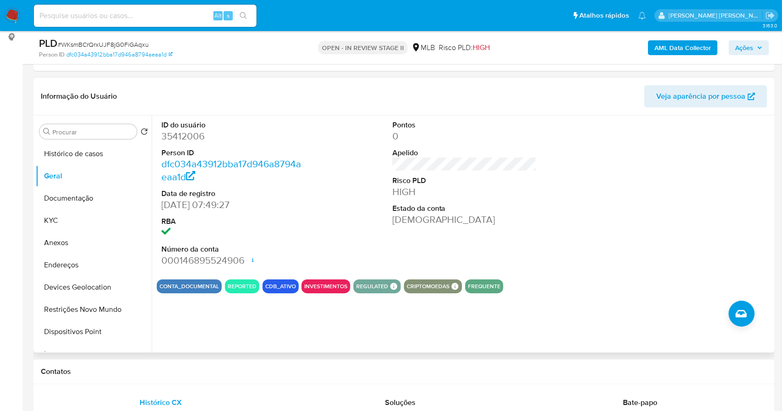
click at [611, 297] on div "ID do usuário 35412006 Person ID dfc034a43912bba17d946a8794aeaa1d Data de regis…" at bounding box center [462, 233] width 621 height 237
click at [73, 221] on button "KYC" at bounding box center [90, 221] width 109 height 22
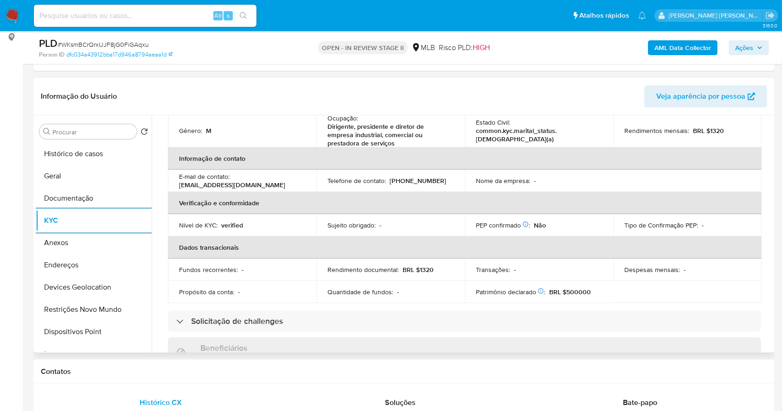
scroll to position [405, 0]
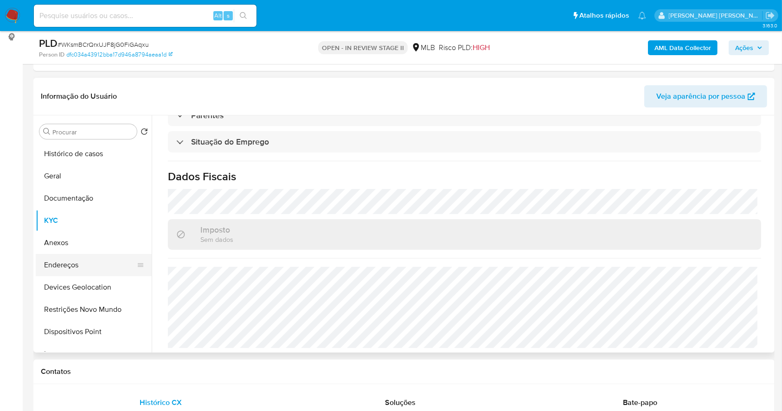
click at [79, 261] on button "Endereços" at bounding box center [90, 265] width 109 height 22
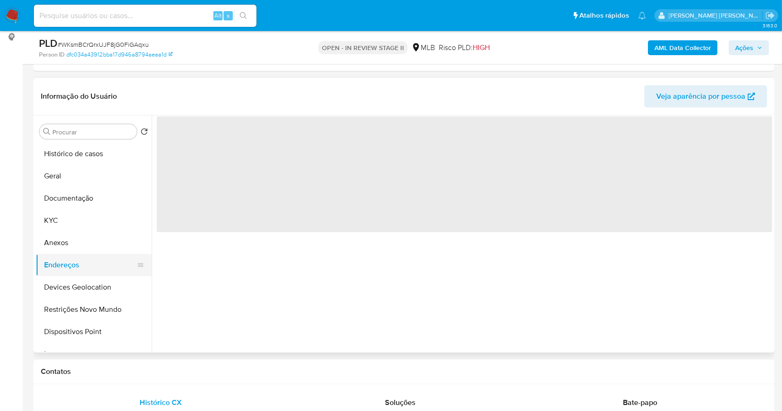
scroll to position [0, 0]
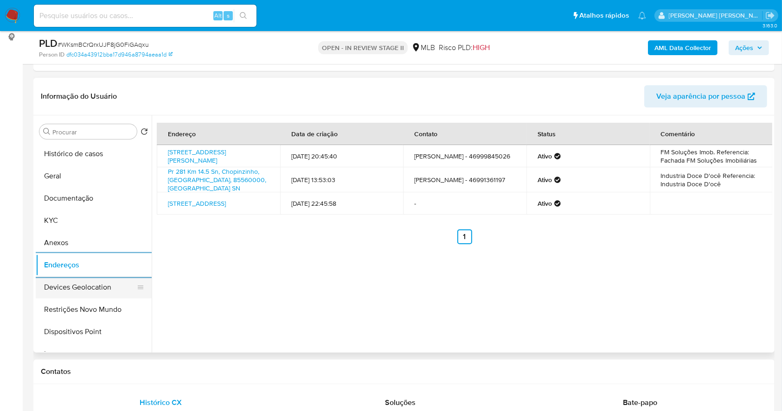
click at [74, 282] on button "Devices Geolocation" at bounding box center [90, 287] width 109 height 22
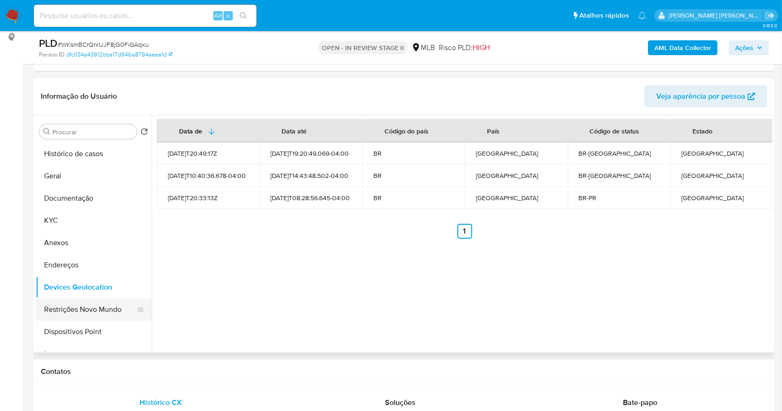
click at [99, 306] on button "Restrições Novo Mundo" at bounding box center [90, 310] width 109 height 22
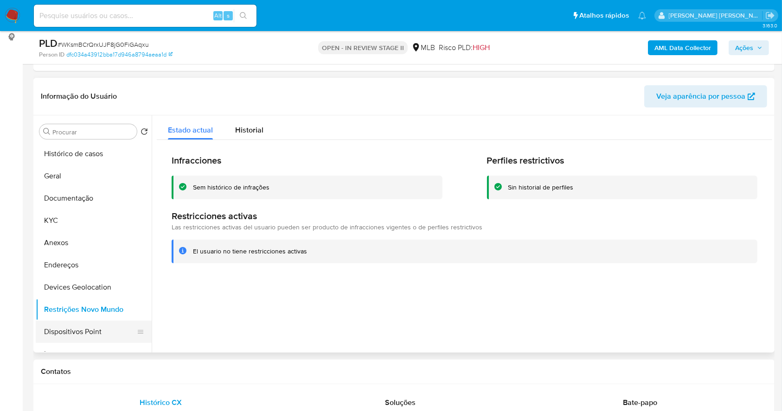
click at [78, 326] on button "Dispositivos Point" at bounding box center [90, 332] width 109 height 22
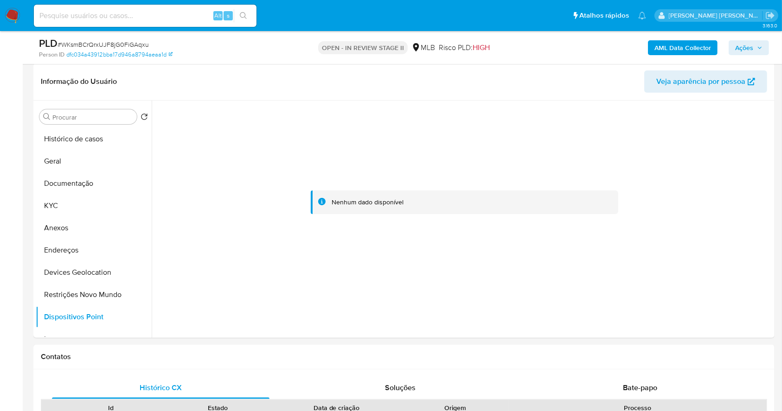
scroll to position [141, 0]
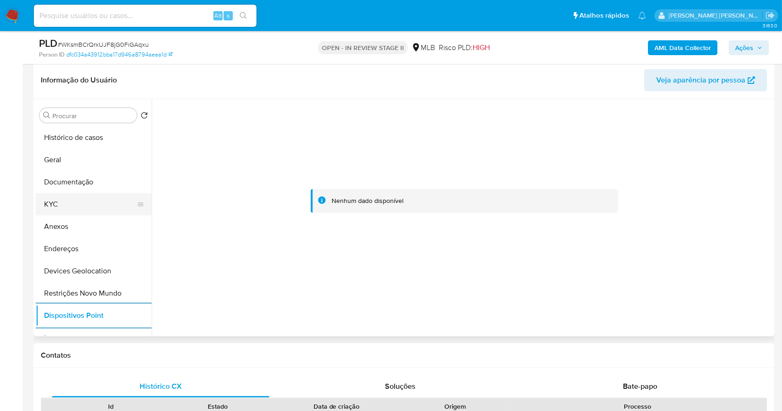
click at [78, 199] on button "KYC" at bounding box center [90, 204] width 109 height 22
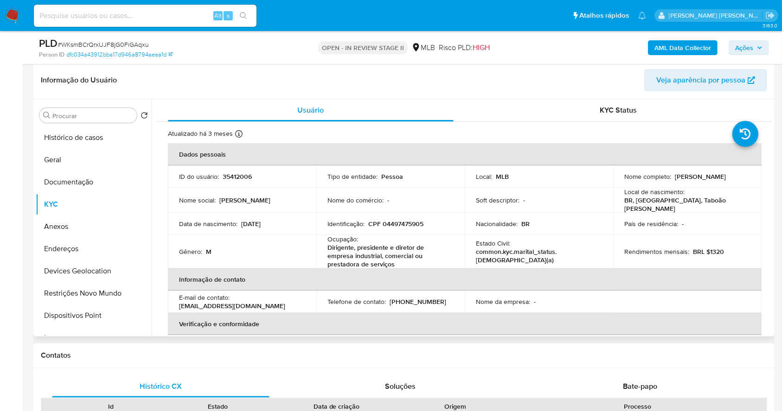
click at [404, 228] on td "Identificação : CPF 04497475905" at bounding box center [390, 224] width 148 height 22
click at [401, 228] on td "Identificação : CPF 04497475905" at bounding box center [390, 224] width 148 height 22
click at [397, 224] on p "CPF 04497475905" at bounding box center [395, 224] width 55 height 8
copy p "04497475905"
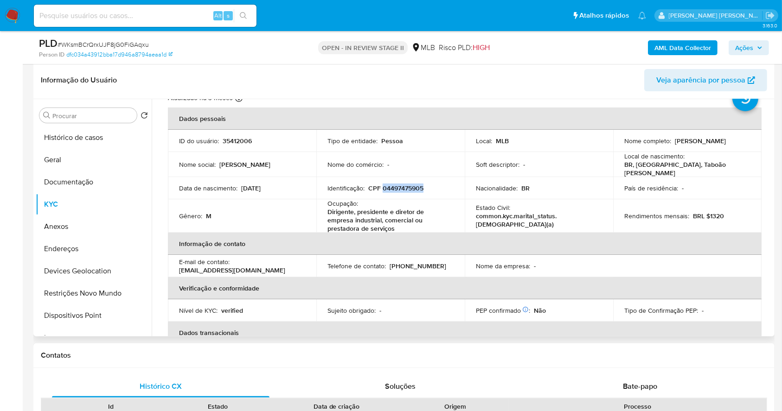
scroll to position [34, 0]
click at [423, 203] on div "Ocupação : Dirigente, presidente e diretor de empresa industrial, comercial ou …" at bounding box center [390, 217] width 126 height 33
click at [404, 186] on p "CPF 04497475905" at bounding box center [395, 190] width 55 height 8
copy p "04497475905"
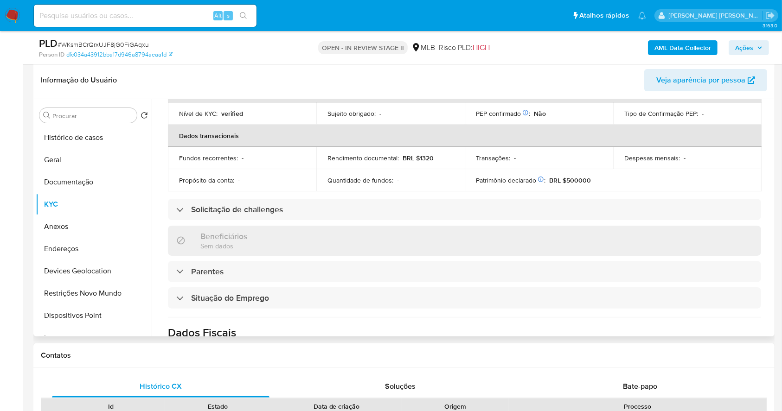
scroll to position [405, 0]
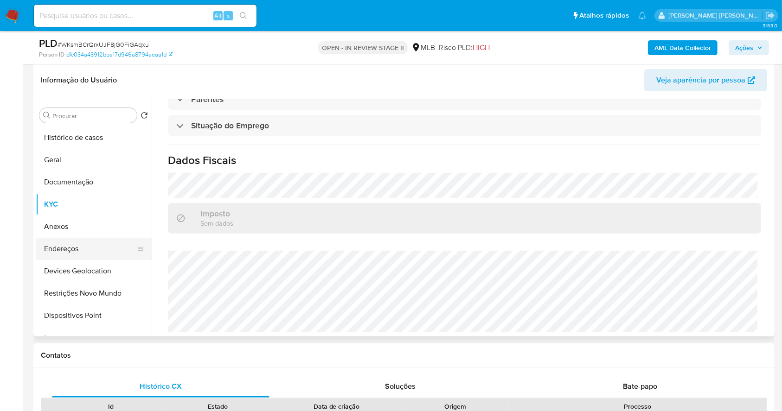
click at [71, 248] on button "Endereços" at bounding box center [90, 249] width 109 height 22
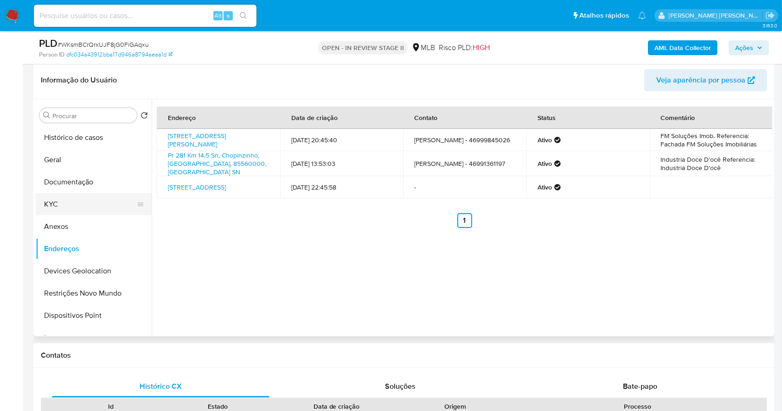
click at [74, 203] on button "KYC" at bounding box center [90, 204] width 109 height 22
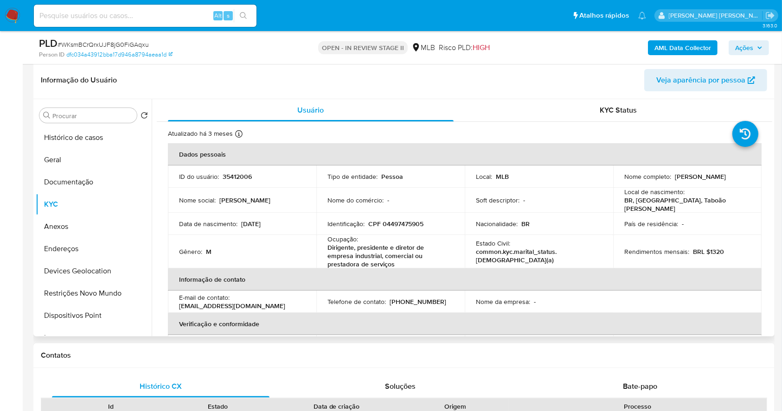
click at [394, 215] on td "Identificação : CPF 04497475905" at bounding box center [390, 224] width 148 height 22
click at [405, 220] on p "CPF 04497475905" at bounding box center [395, 224] width 55 height 8
copy p "04497475905"
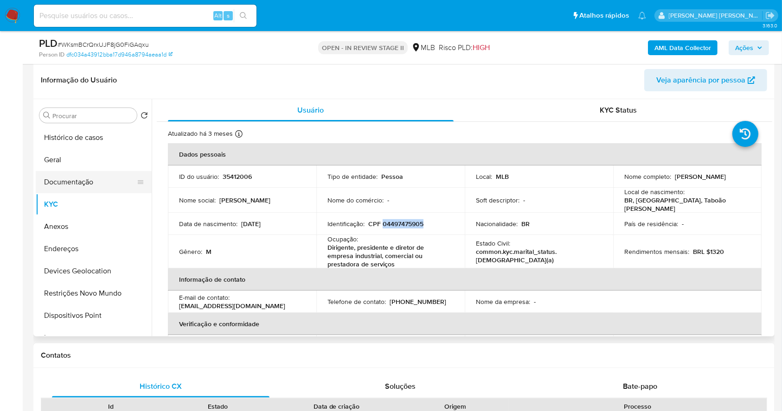
click at [88, 185] on button "Documentação" at bounding box center [90, 182] width 109 height 22
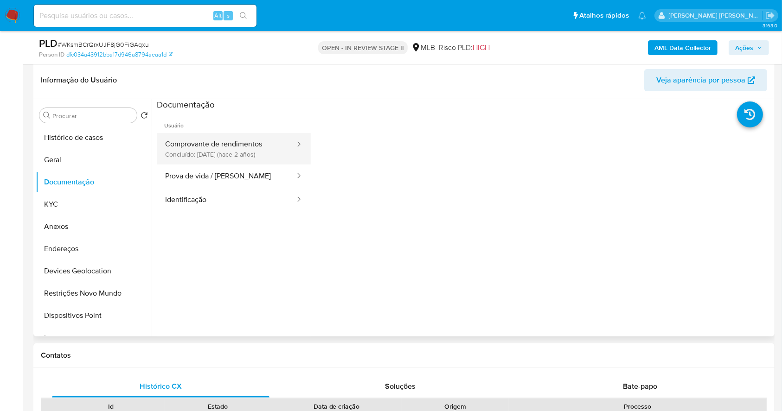
click at [241, 141] on button "Comprovante de rendimentos Concluído: 21/12/2023 (hace 2 años)" at bounding box center [226, 149] width 139 height 32
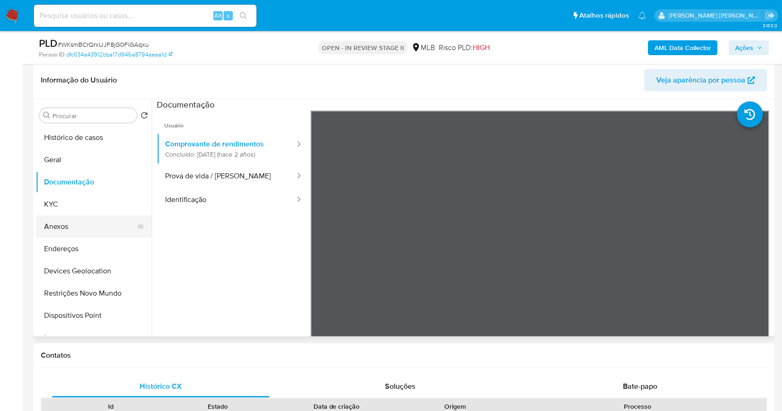
click at [67, 231] on button "Anexos" at bounding box center [90, 227] width 109 height 22
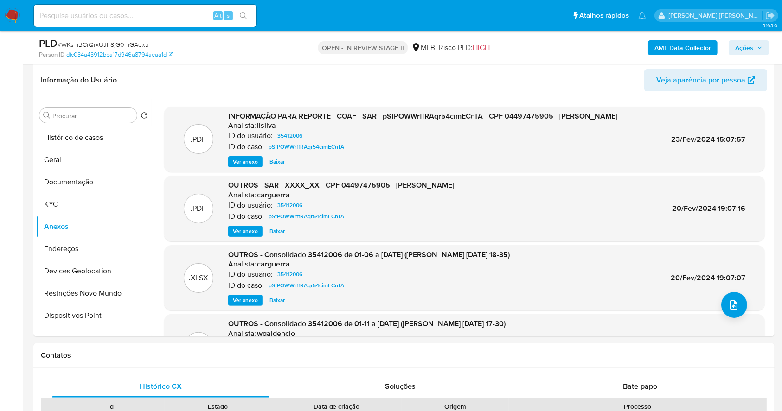
click at [674, 38] on div "AML Data Collector Ações" at bounding box center [648, 48] width 241 height 22
click at [683, 45] on b "AML Data Collector" at bounding box center [682, 47] width 57 height 15
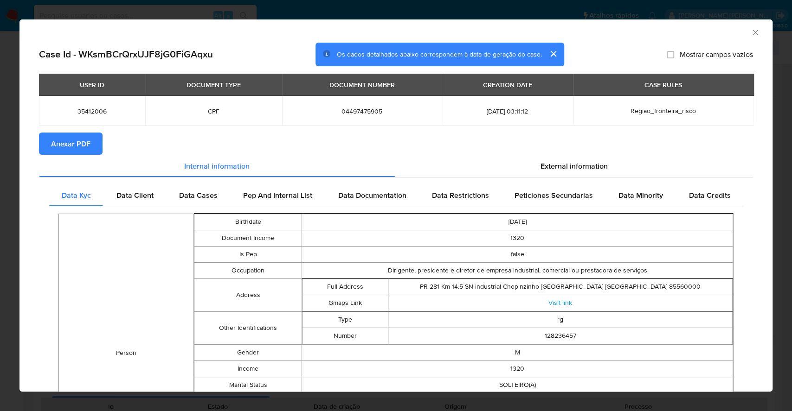
click at [76, 142] on span "Anexar PDF" at bounding box center [70, 144] width 39 height 20
click at [0, 150] on div "AML Data Collector Case Id - WKsmBCrQrxUJF8jG0FiGAqxu Os dados detalhados abaix…" at bounding box center [396, 205] width 792 height 411
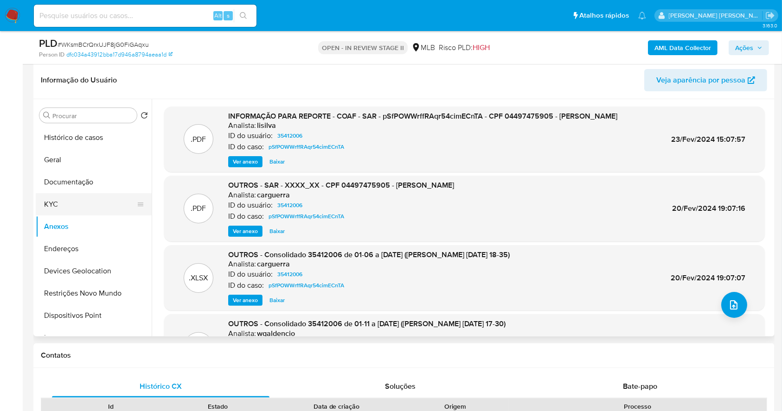
click at [75, 207] on button "KYC" at bounding box center [90, 204] width 109 height 22
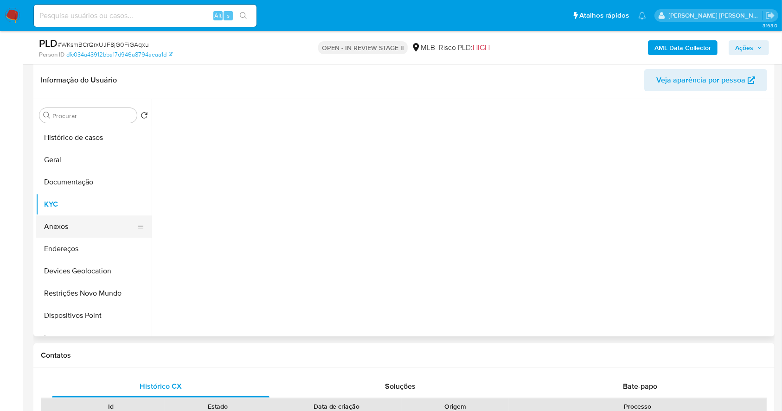
click at [77, 221] on button "Anexos" at bounding box center [90, 227] width 109 height 22
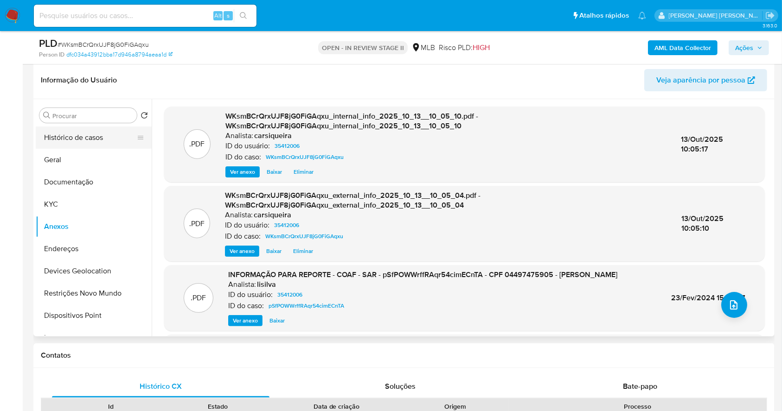
click at [66, 144] on button "Histórico de casos" at bounding box center [90, 138] width 109 height 22
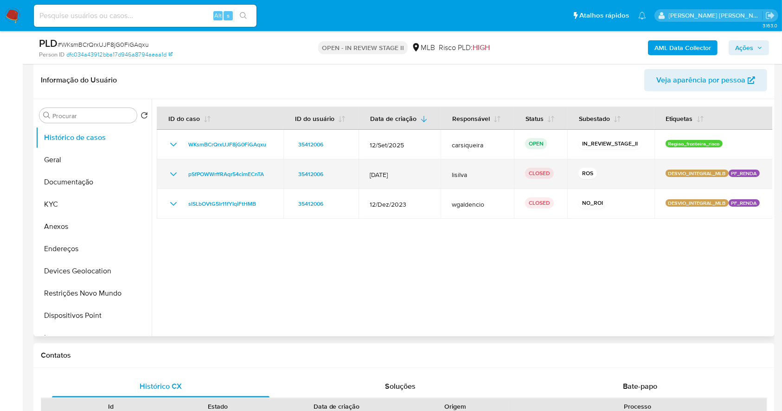
click at [170, 173] on icon "Mostrar/Ocultar" at bounding box center [173, 174] width 11 height 11
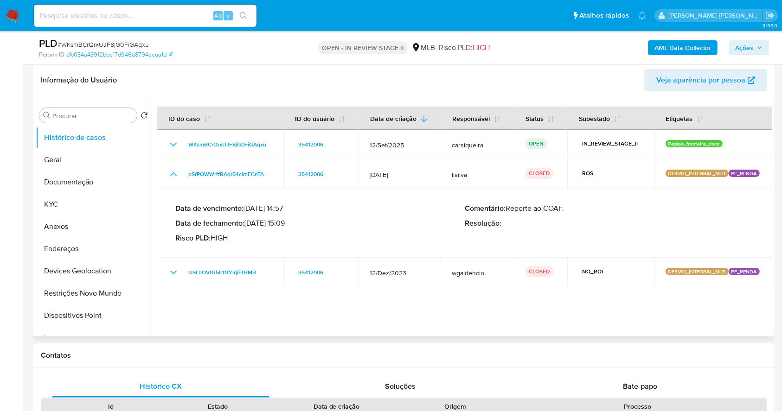
drag, startPoint x: 247, startPoint y: 223, endPoint x: 287, endPoint y: 224, distance: 39.9
click at [287, 224] on p "Data de fechamento : 23/02/2024 15:09" at bounding box center [319, 223] width 289 height 9
click at [58, 210] on button "KYC" at bounding box center [90, 204] width 109 height 22
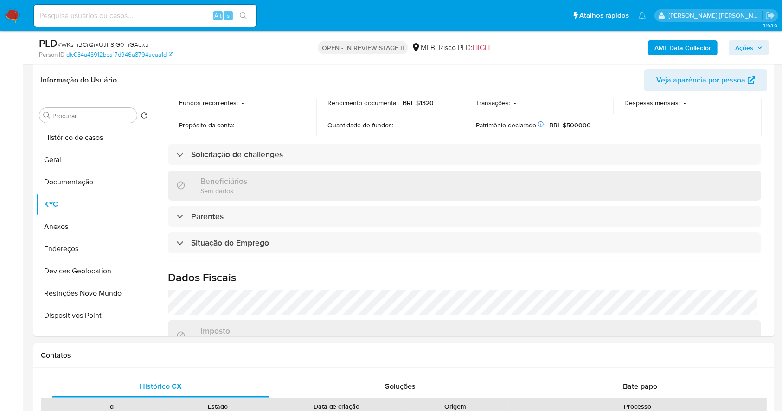
scroll to position [405, 0]
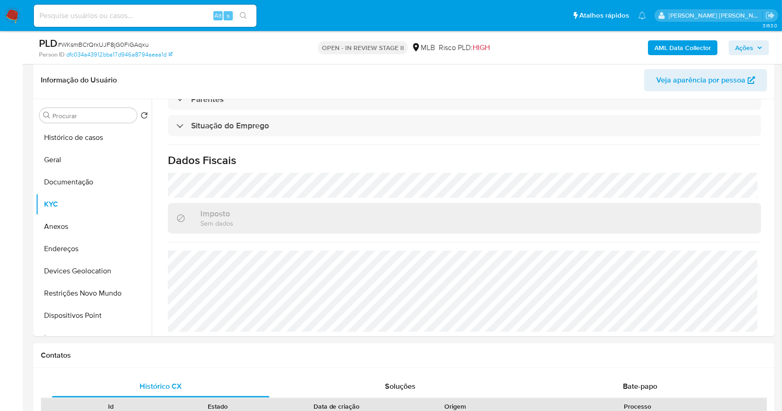
click at [753, 43] on span "Ações" at bounding box center [748, 47] width 27 height 13
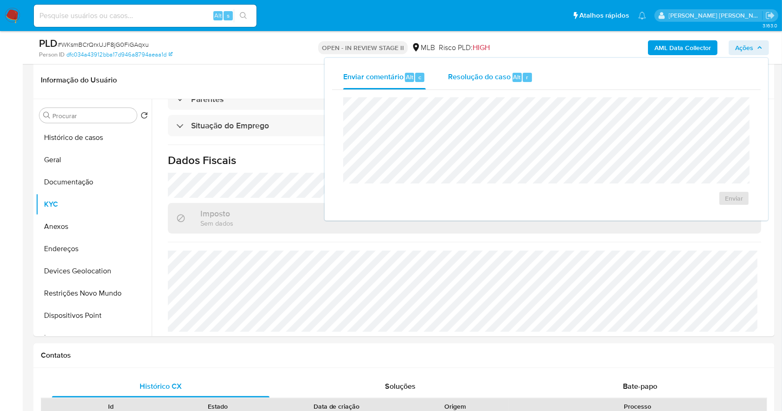
click at [475, 77] on span "Resolução do caso" at bounding box center [479, 76] width 63 height 11
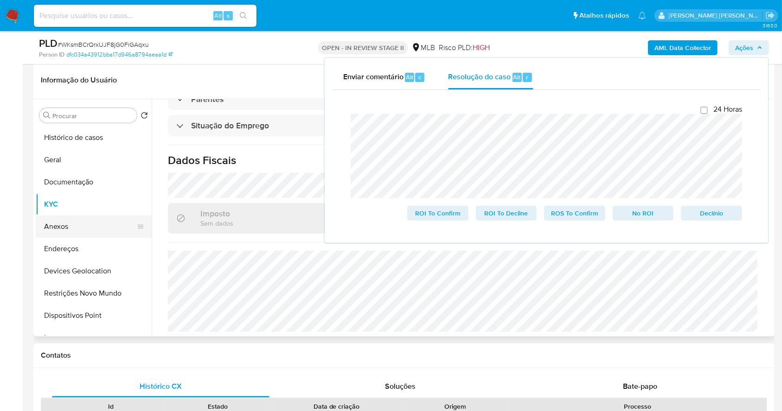
drag, startPoint x: 85, startPoint y: 224, endPoint x: 87, endPoint y: 229, distance: 4.8
click at [83, 224] on button "Anexos" at bounding box center [90, 227] width 109 height 22
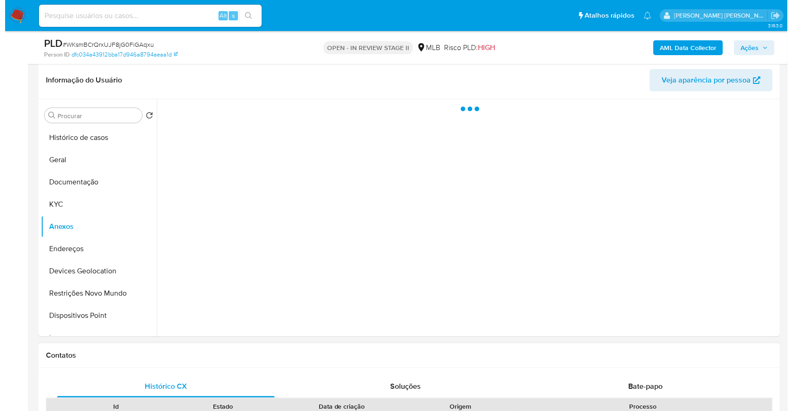
scroll to position [0, 0]
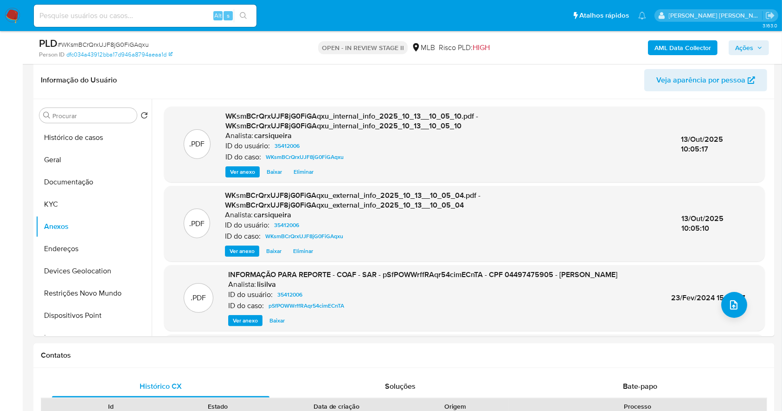
click at [739, 44] on span "Ações" at bounding box center [744, 47] width 18 height 15
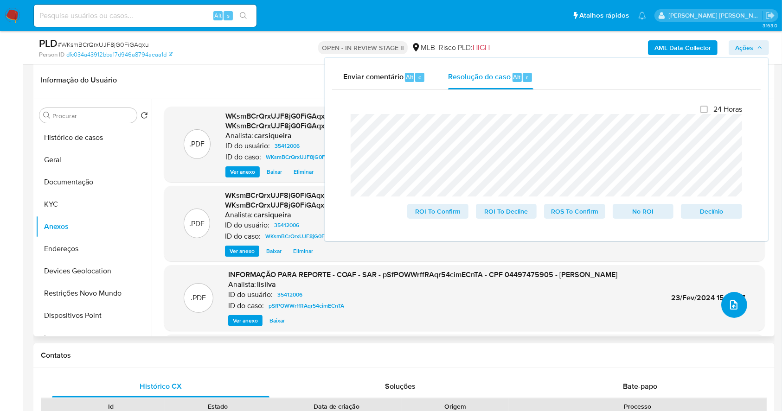
click at [735, 296] on button "upload-file" at bounding box center [734, 305] width 26 height 26
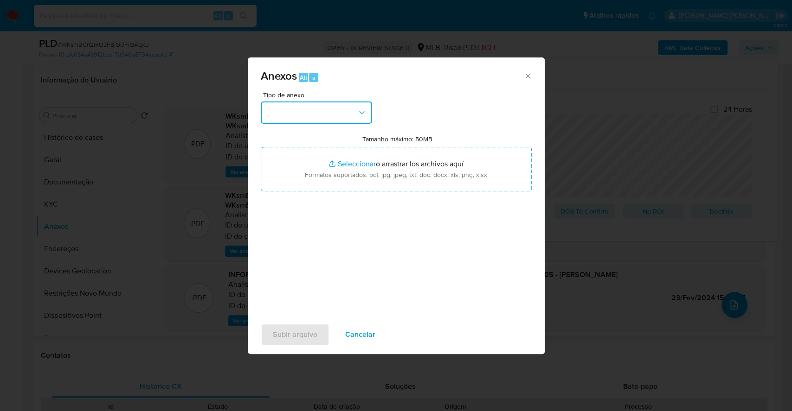
click at [333, 115] on button "button" at bounding box center [316, 113] width 111 height 22
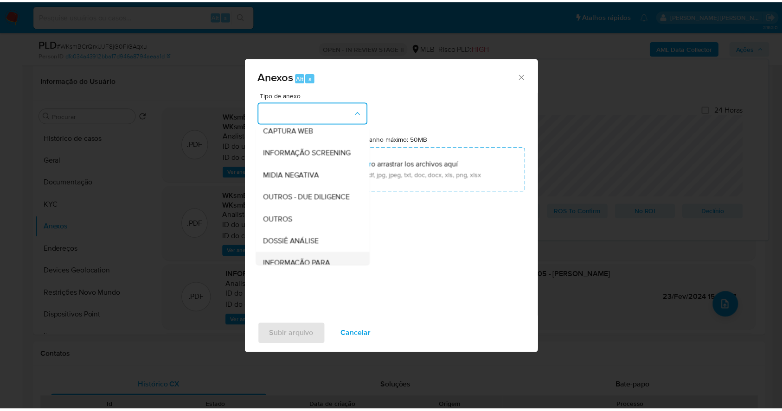
scroll to position [142, 0]
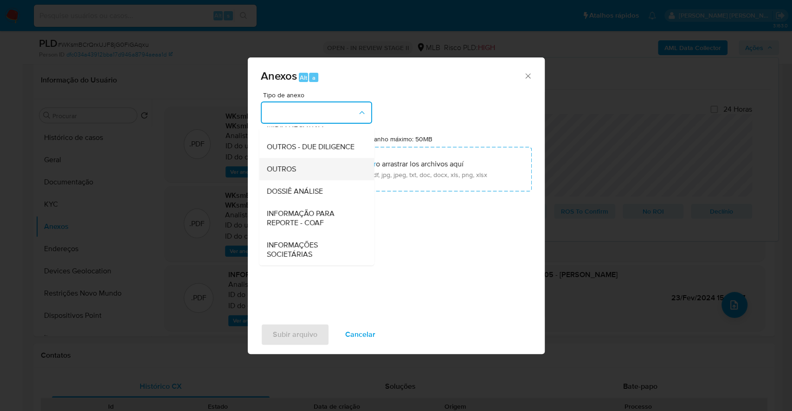
click at [285, 163] on div "OUTROS" at bounding box center [313, 169] width 95 height 22
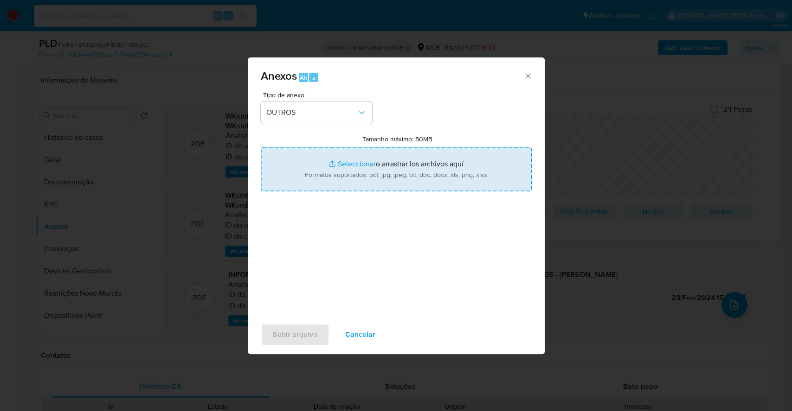
click at [356, 163] on input "Tamanho máximo: 50MB Seleccionar archivos" at bounding box center [396, 169] width 271 height 45
type input "C:\fakepath\DECLINIO - WKsmBCrQrxUJF8jG0FiGAqxu - CPF 04497475905 - FELIPE MIGU…"
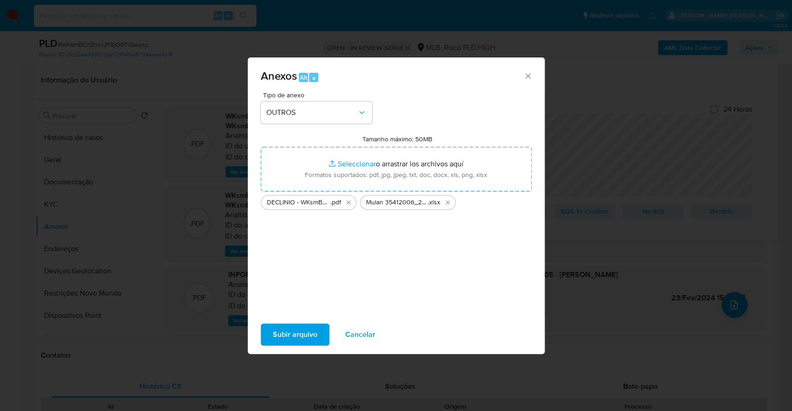
click at [304, 334] on span "Subir arquivo" at bounding box center [295, 335] width 45 height 20
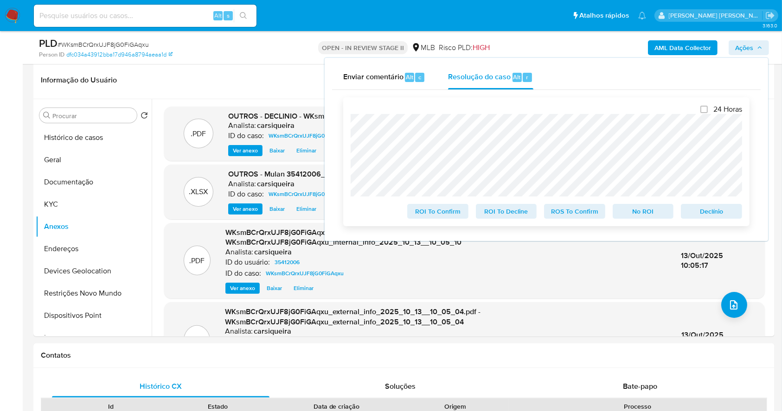
click at [650, 214] on span "No ROI" at bounding box center [643, 211] width 48 height 13
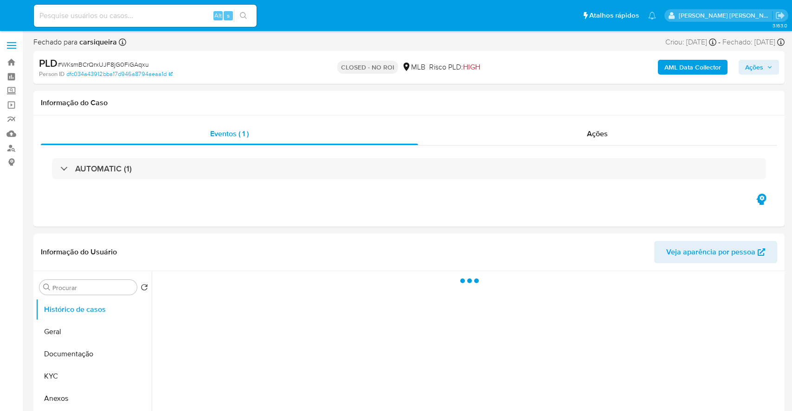
select select "10"
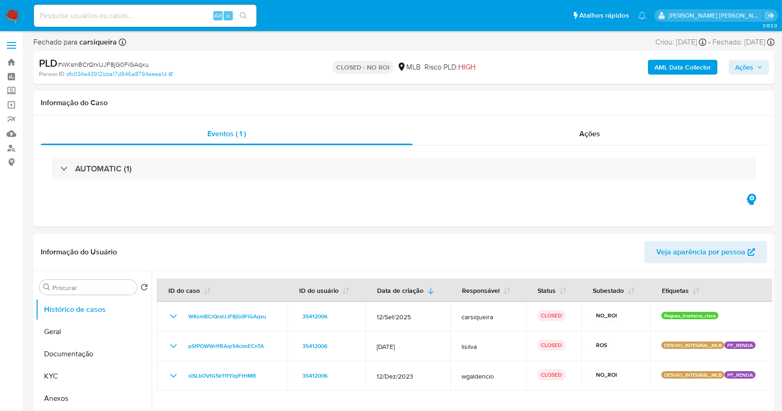
click at [8, 12] on img at bounding box center [13, 16] width 16 height 16
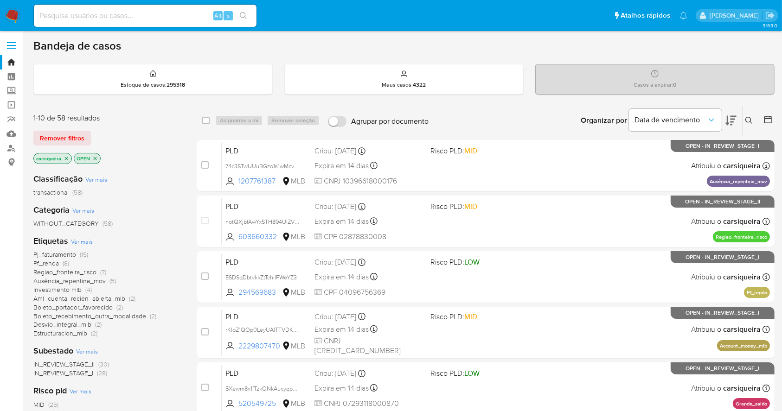
click at [12, 10] on img at bounding box center [13, 16] width 16 height 16
click at [170, 16] on input at bounding box center [145, 16] width 223 height 12
paste input "F9SWHnw3LOT94JJx5AI1qB0r"
type input "F9SWHnw3LOT94JJx5AI1qB0r"
click at [244, 17] on icon "search-icon" at bounding box center [243, 15] width 7 height 7
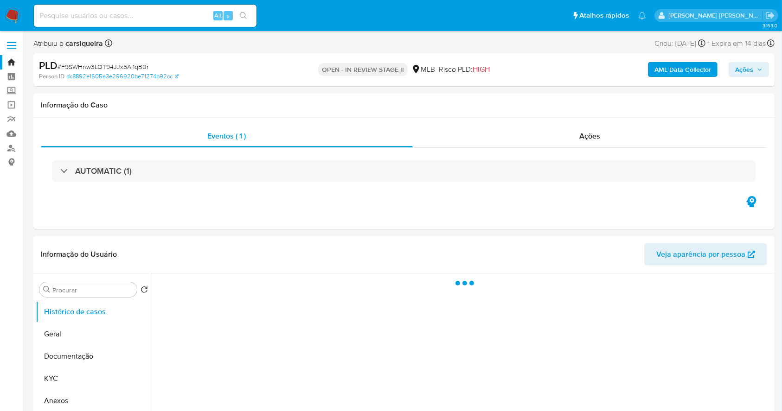
select select "10"
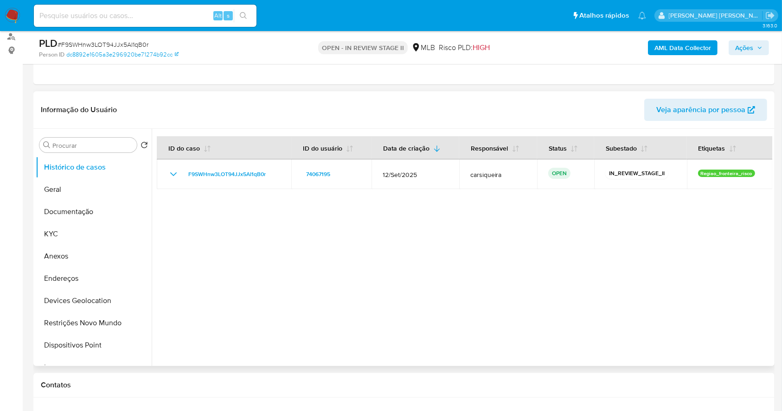
scroll to position [123, 0]
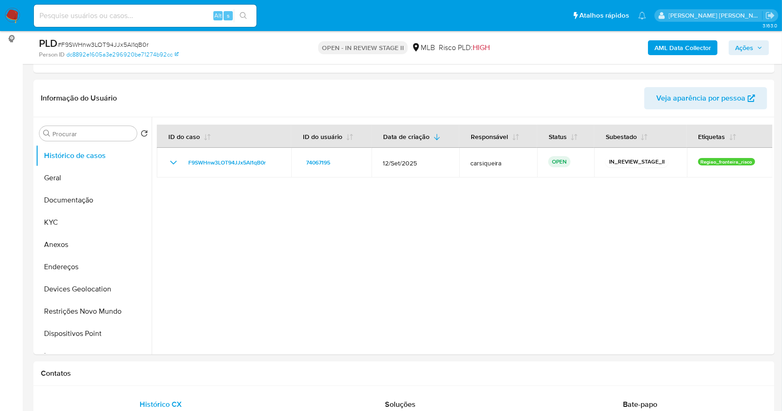
click at [167, 22] on div "Alt s" at bounding box center [145, 16] width 223 height 22
click at [166, 15] on input at bounding box center [145, 16] width 223 height 12
paste input "yDH6x6dsfkqH68KBK4S7MYcx"
type input "yDH6x6dsfkqH68KBK4S7MYcx"
click at [244, 17] on icon "search-icon" at bounding box center [243, 15] width 7 height 7
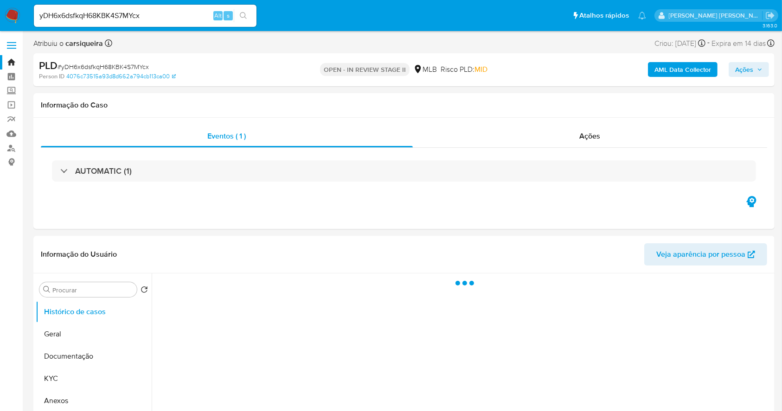
select select "10"
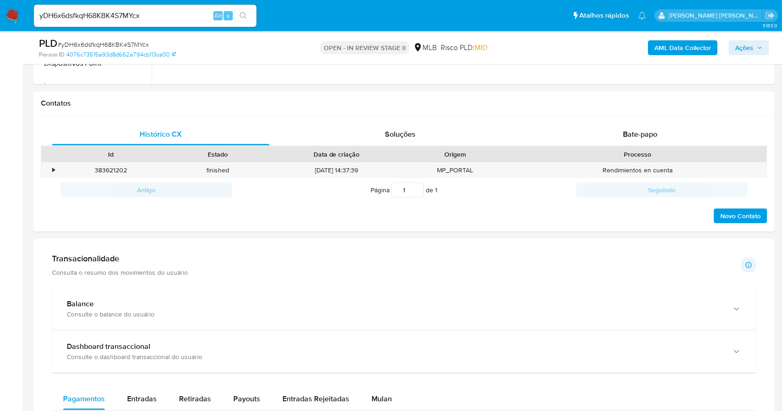
scroll to position [332, 0]
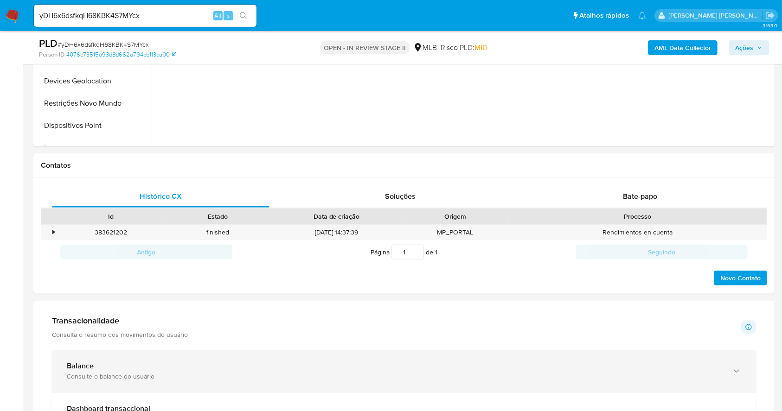
click at [356, 367] on div "Balance" at bounding box center [395, 366] width 656 height 9
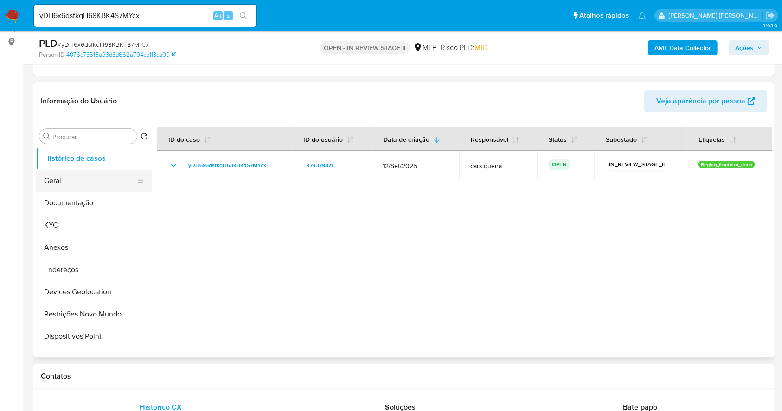
scroll to position [84, 0]
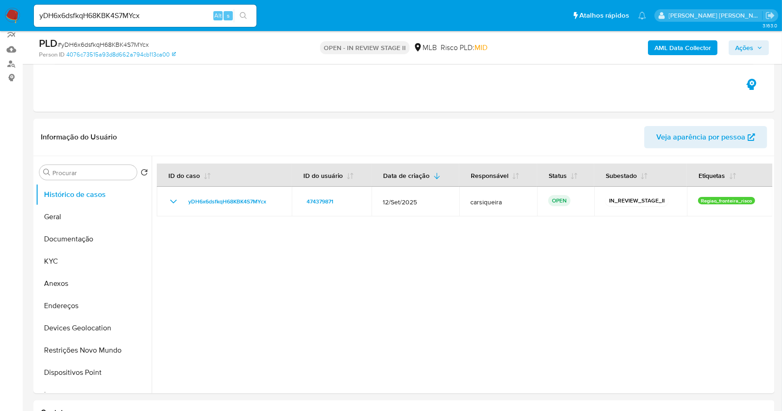
drag, startPoint x: 82, startPoint y: 238, endPoint x: 472, endPoint y: 40, distance: 437.3
click at [84, 236] on button "Documentação" at bounding box center [94, 239] width 116 height 22
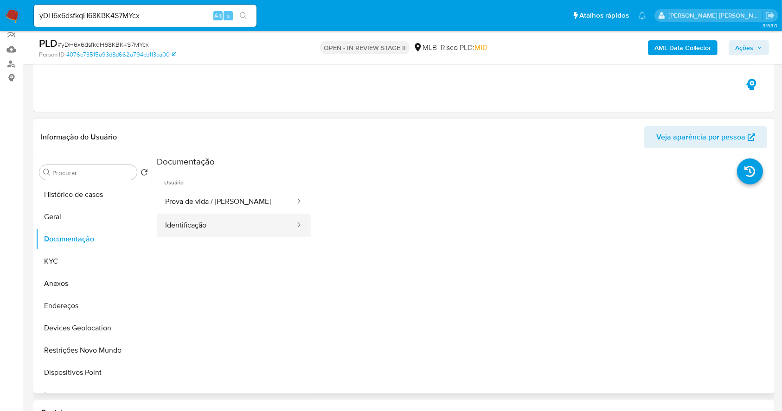
click at [207, 217] on button "Identificação" at bounding box center [226, 226] width 139 height 24
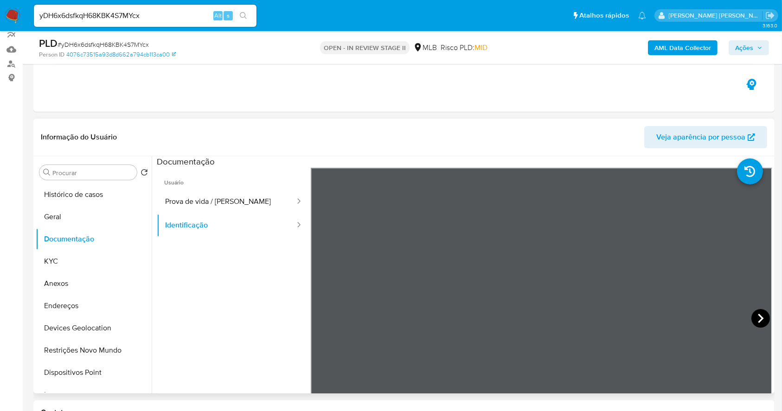
click at [758, 315] on icon at bounding box center [761, 318] width 6 height 9
click at [244, 206] on button "Prova de vida / [PERSON_NAME]" at bounding box center [226, 202] width 139 height 24
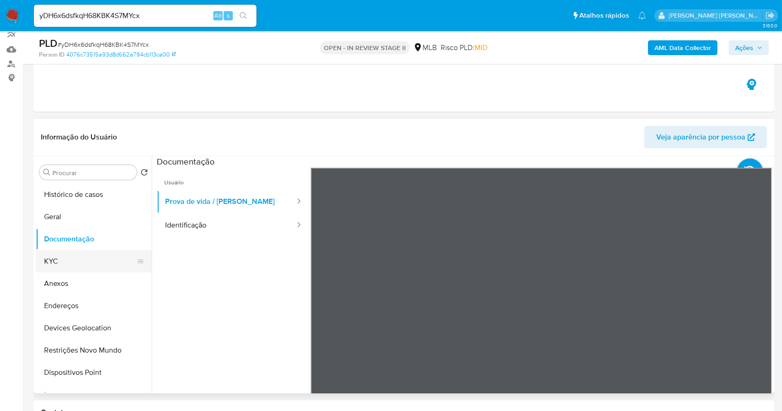
click at [72, 252] on button "KYC" at bounding box center [90, 261] width 109 height 22
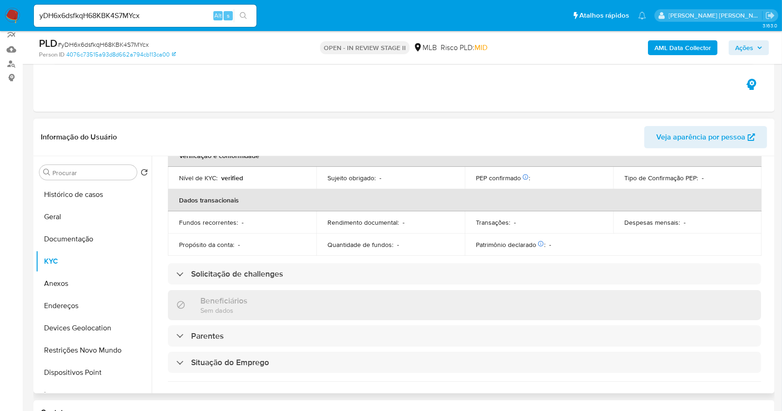
scroll to position [422, 0]
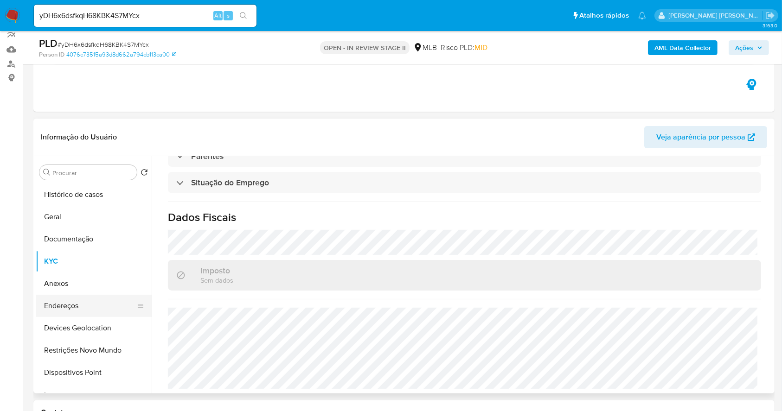
click at [83, 301] on button "Endereços" at bounding box center [90, 306] width 109 height 22
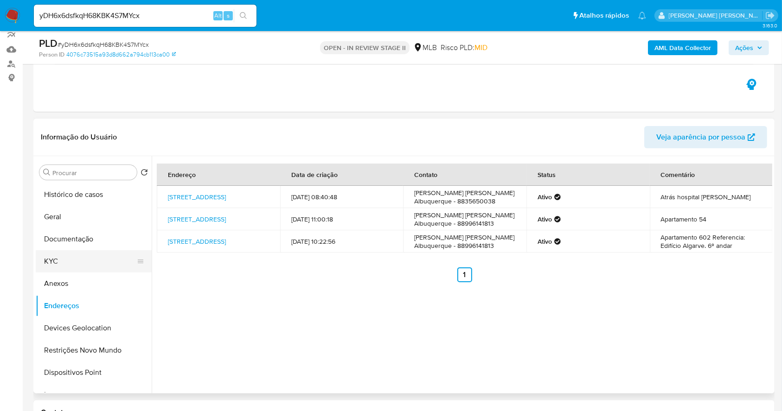
click at [64, 263] on button "KYC" at bounding box center [90, 261] width 109 height 22
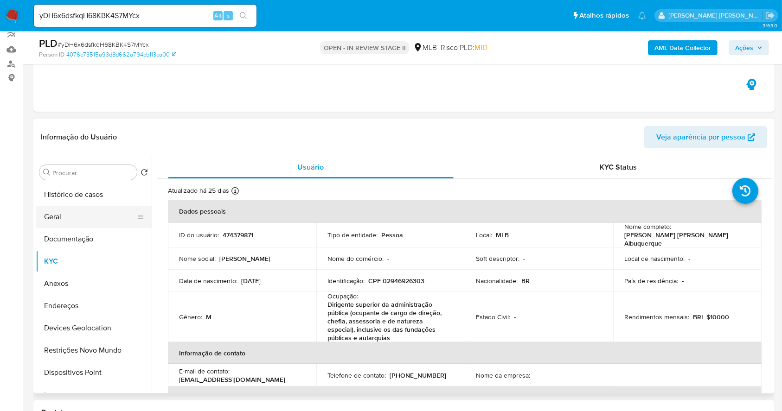
click at [82, 222] on button "Geral" at bounding box center [90, 217] width 109 height 22
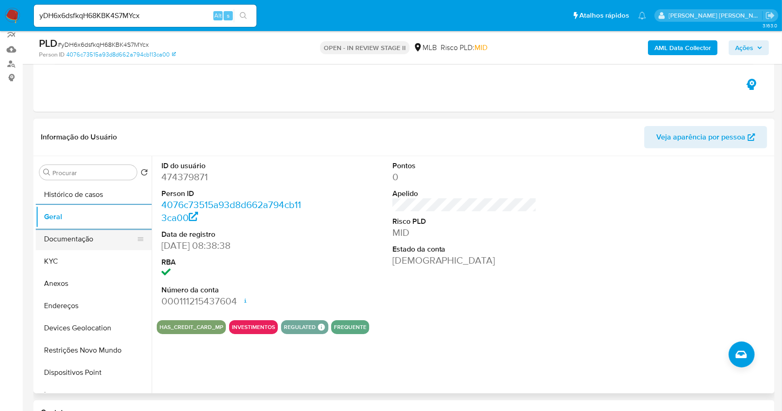
click at [96, 238] on button "Documentação" at bounding box center [90, 239] width 109 height 22
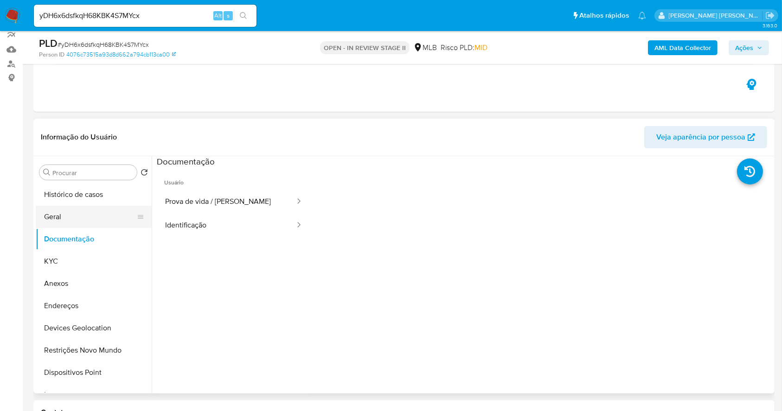
click at [52, 217] on button "Geral" at bounding box center [90, 217] width 109 height 22
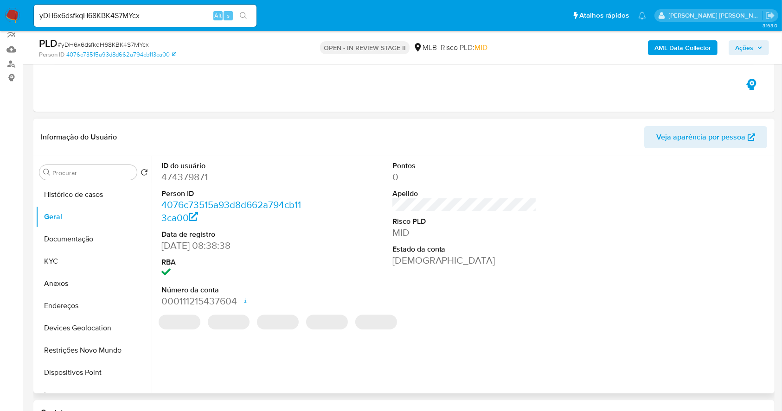
click at [184, 180] on dd "474379871" at bounding box center [233, 177] width 145 height 13
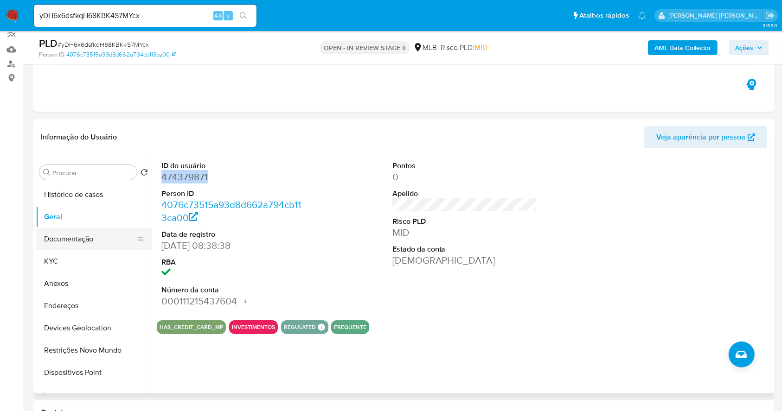
click at [103, 239] on button "Documentação" at bounding box center [90, 239] width 109 height 22
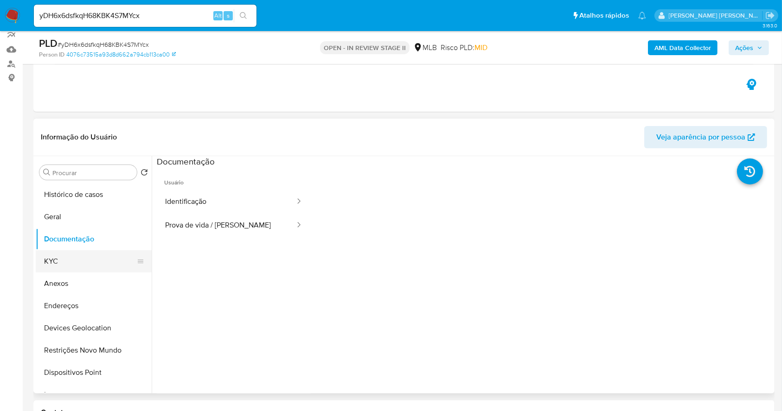
click at [47, 263] on button "KYC" at bounding box center [90, 261] width 109 height 22
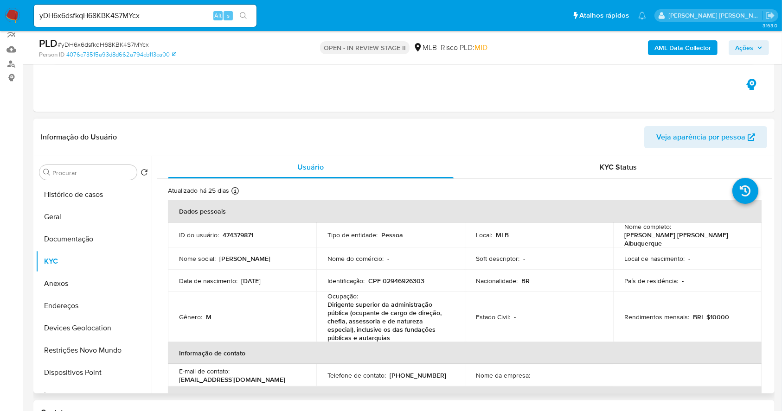
click at [401, 281] on p "CPF 02946926303" at bounding box center [396, 281] width 56 height 8
copy p "02946926303"
click at [85, 222] on button "Geral" at bounding box center [90, 217] width 109 height 22
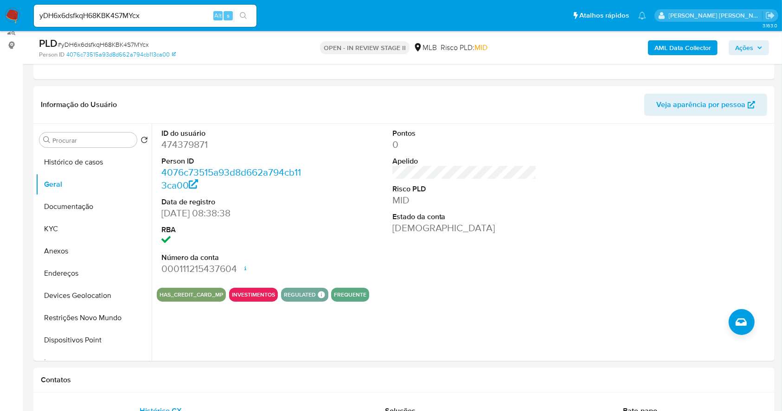
scroll to position [124, 0]
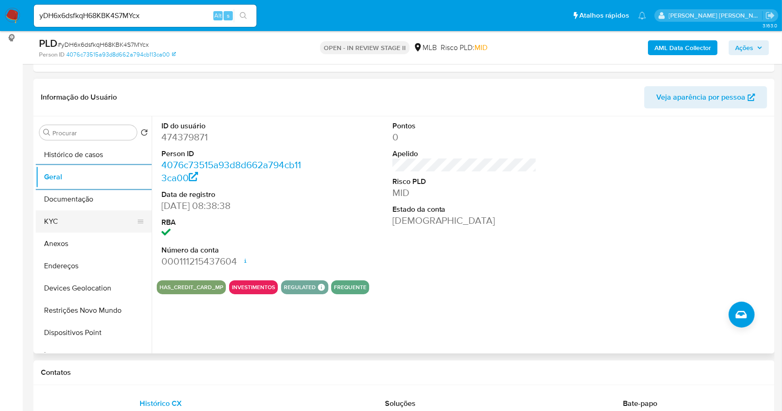
click at [67, 222] on button "KYC" at bounding box center [90, 222] width 109 height 22
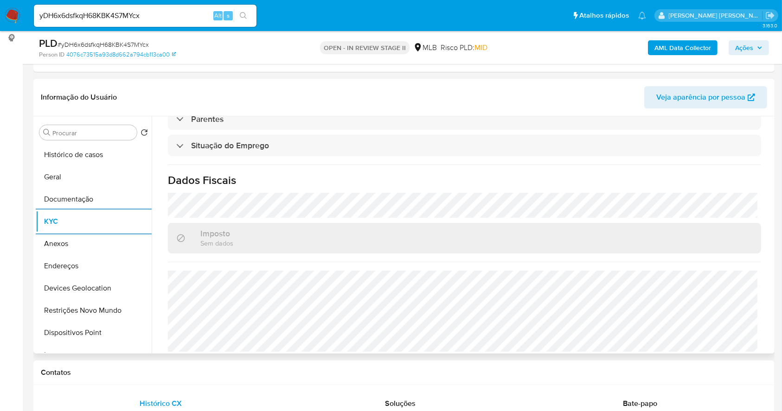
scroll to position [423, 0]
click at [126, 273] on button "Endereços" at bounding box center [90, 266] width 109 height 22
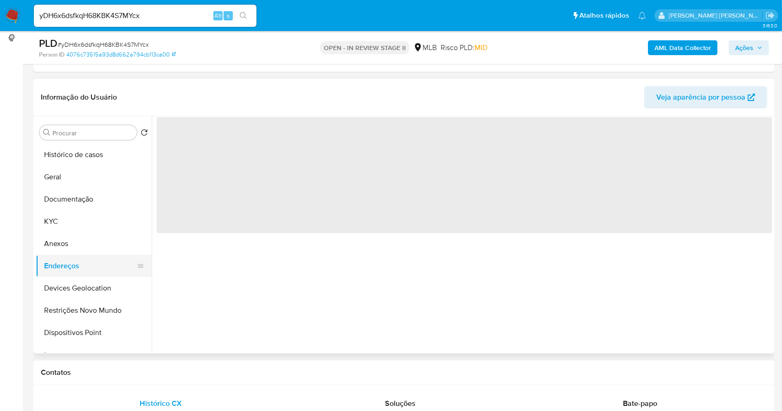
scroll to position [0, 0]
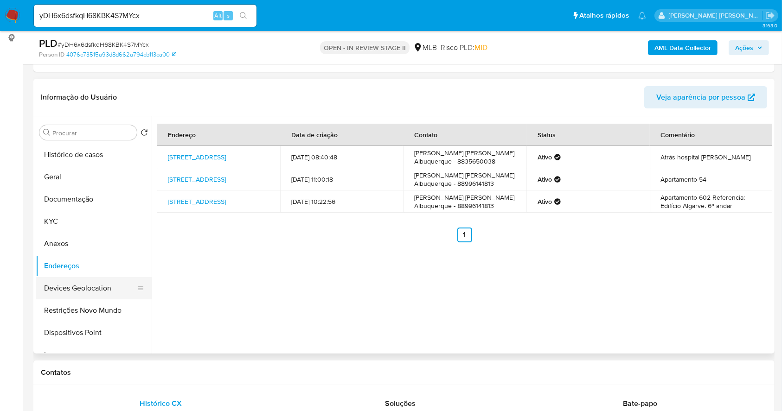
click at [92, 291] on button "Devices Geolocation" at bounding box center [90, 288] width 109 height 22
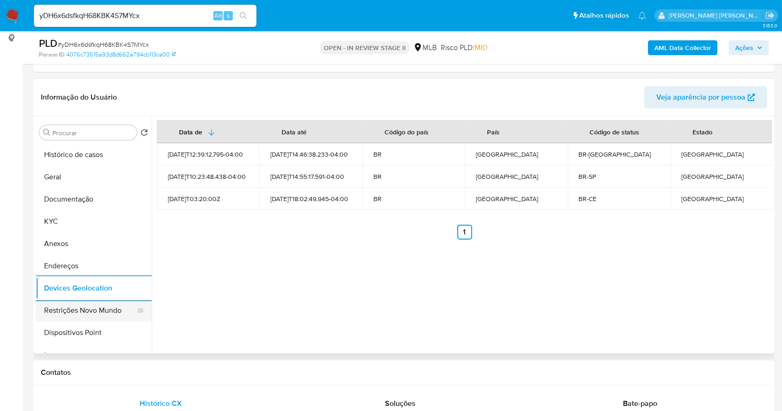
click at [73, 313] on button "Restrições Novo Mundo" at bounding box center [90, 311] width 109 height 22
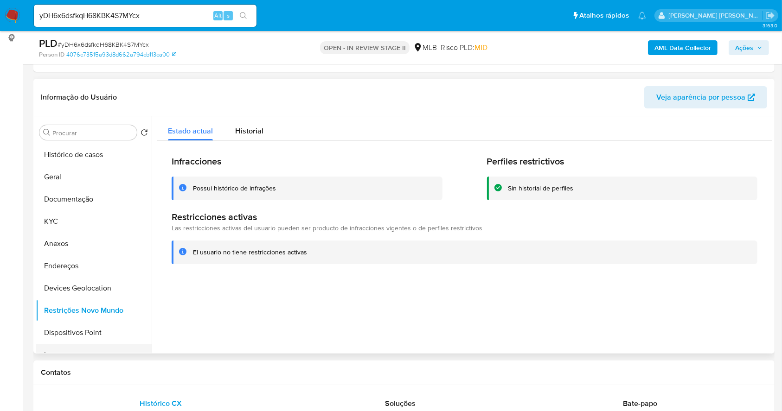
click at [119, 345] on button "Items" at bounding box center [90, 355] width 109 height 22
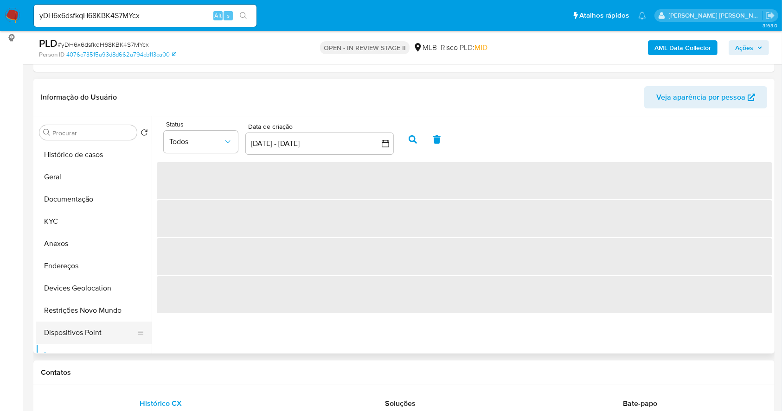
click at [104, 336] on button "Dispositivos Point" at bounding box center [90, 333] width 109 height 22
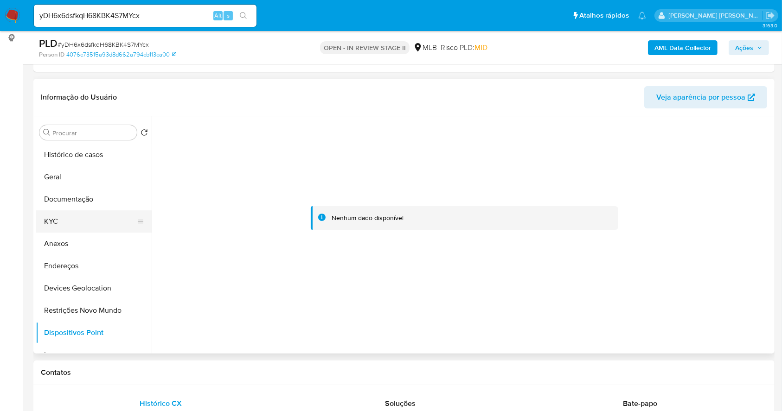
click at [56, 222] on button "KYC" at bounding box center [90, 222] width 109 height 22
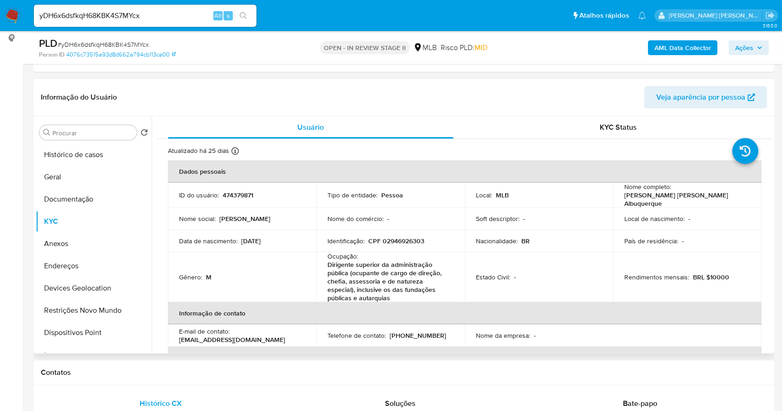
click at [407, 232] on td "Identificação : CPF 02946926303" at bounding box center [390, 241] width 148 height 22
click at [413, 239] on p "CPF 02946926303" at bounding box center [396, 241] width 56 height 8
copy p "02946926303"
click at [401, 238] on p "CPF 02946926303" at bounding box center [396, 242] width 56 height 8
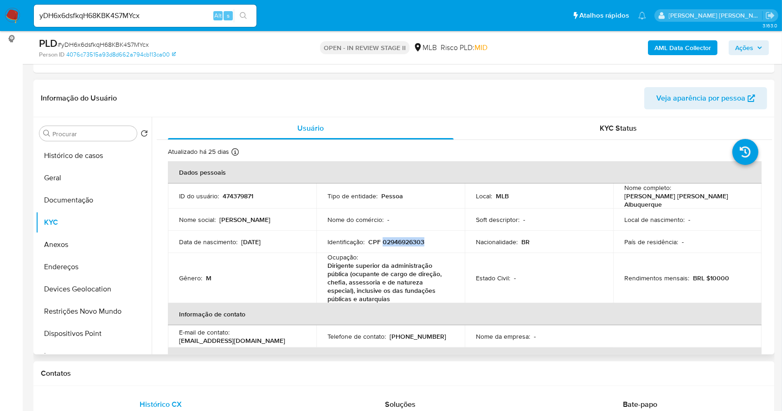
click at [401, 238] on p "CPF 02946926303" at bounding box center [396, 242] width 56 height 8
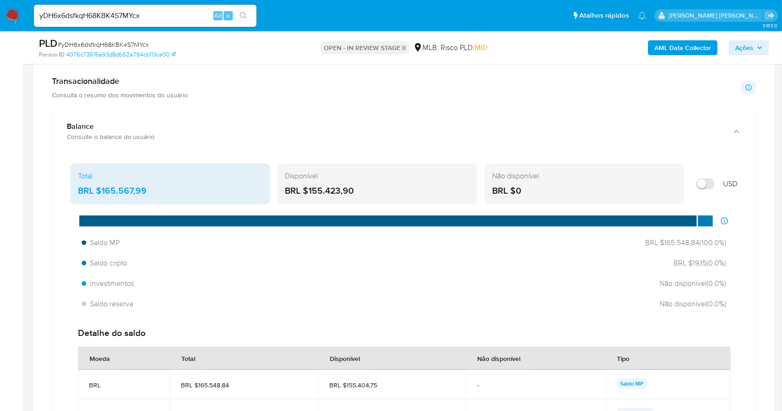
scroll to position [786, 0]
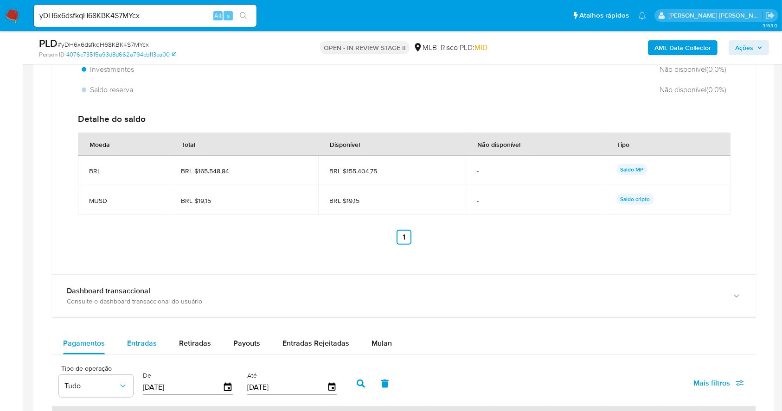
click at [148, 335] on div "Entradas" at bounding box center [142, 344] width 30 height 22
select select "10"
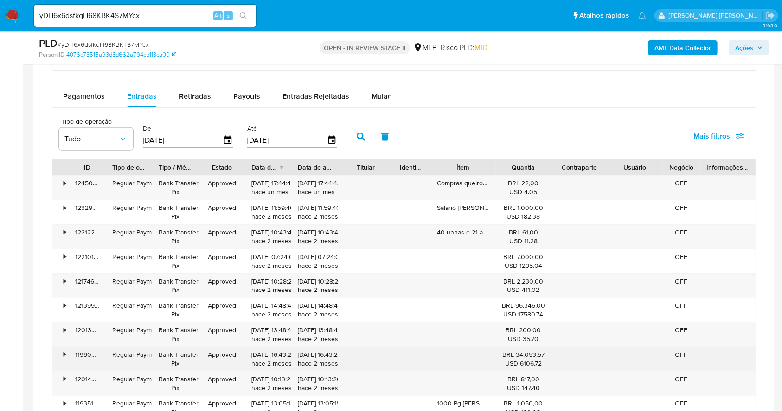
scroll to position [1095, 0]
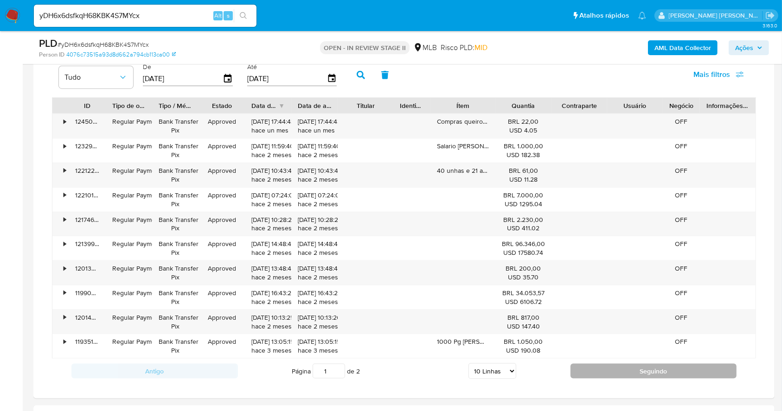
click at [620, 374] on button "Seguindo" at bounding box center [654, 371] width 167 height 15
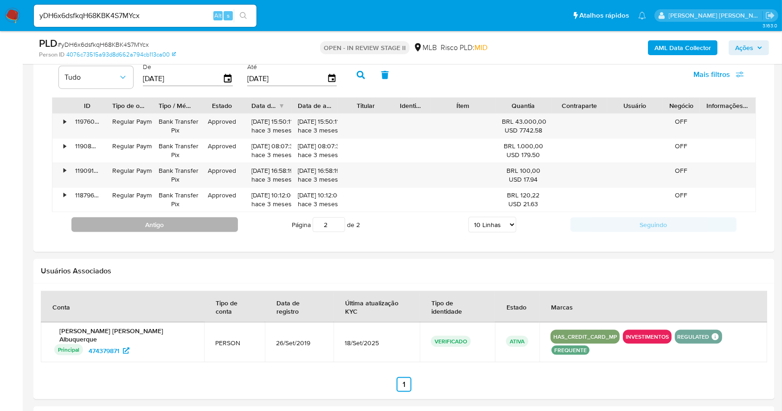
click at [173, 218] on button "Antigo" at bounding box center [154, 225] width 167 height 15
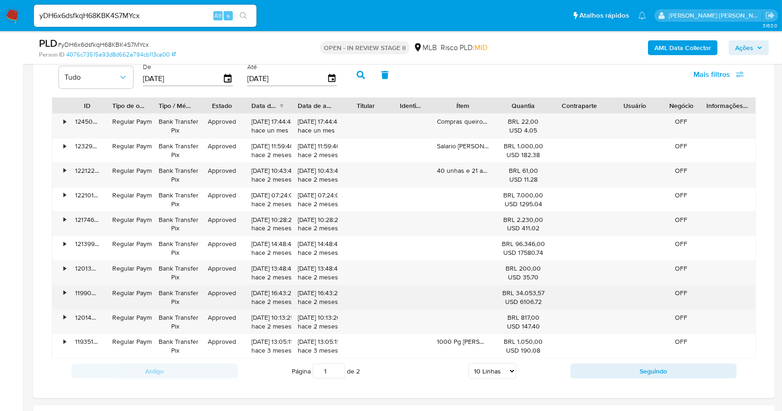
click at [66, 291] on div "•" at bounding box center [65, 293] width 2 height 9
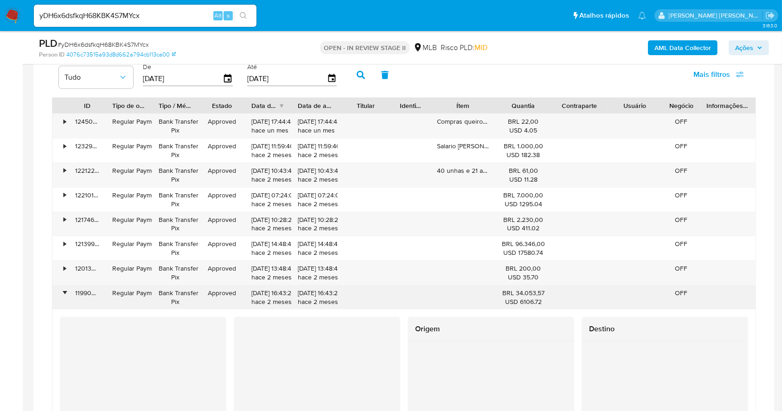
click at [65, 291] on div "•" at bounding box center [65, 293] width 2 height 9
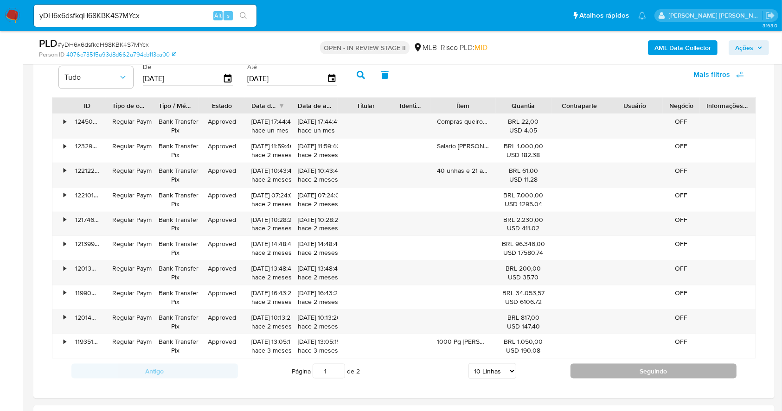
click at [622, 365] on button "Seguindo" at bounding box center [654, 371] width 167 height 15
type input "2"
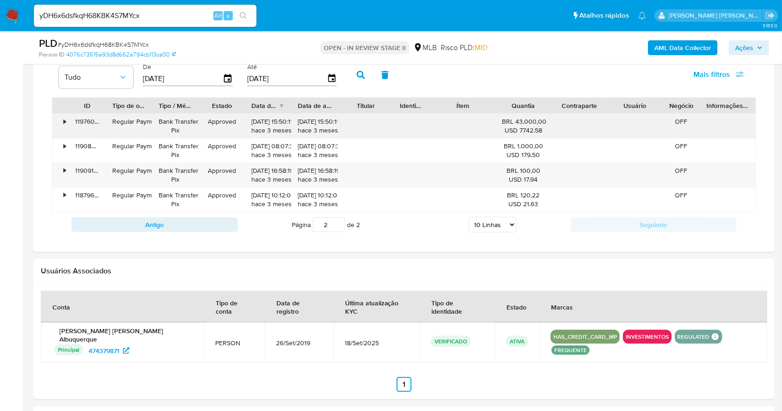
click at [64, 122] on div "•" at bounding box center [65, 121] width 2 height 9
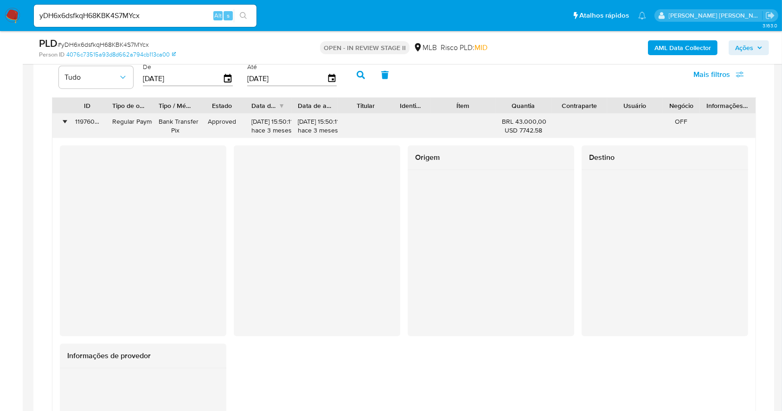
click at [64, 122] on div "•" at bounding box center [65, 121] width 2 height 9
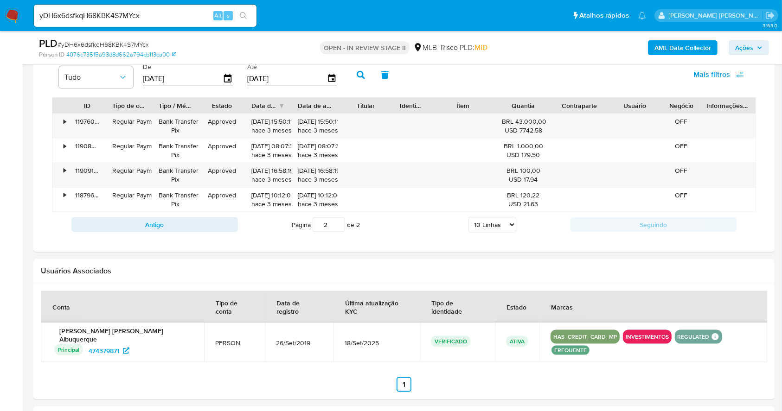
click at [753, 46] on span "Ações" at bounding box center [748, 47] width 27 height 13
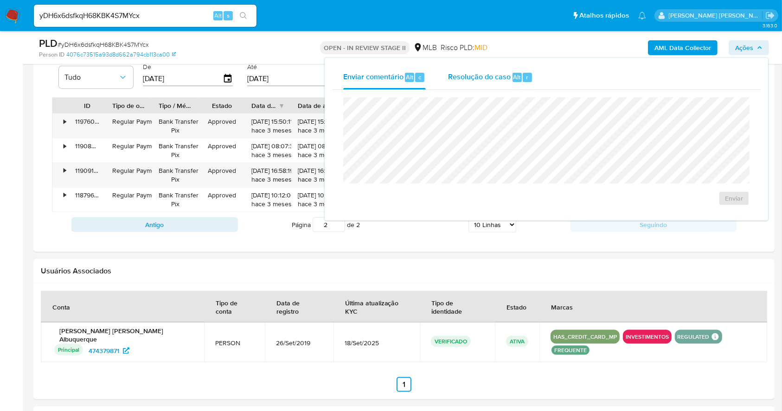
click at [495, 67] on div "Resolução do caso Alt r" at bounding box center [490, 77] width 85 height 24
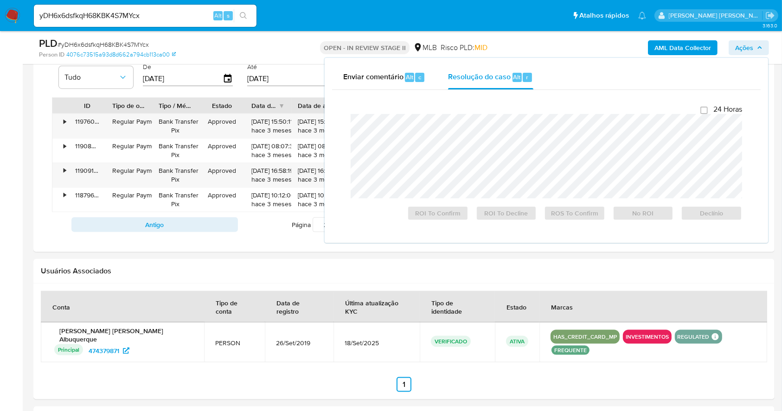
click at [497, 112] on div at bounding box center [495, 106] width 17 height 16
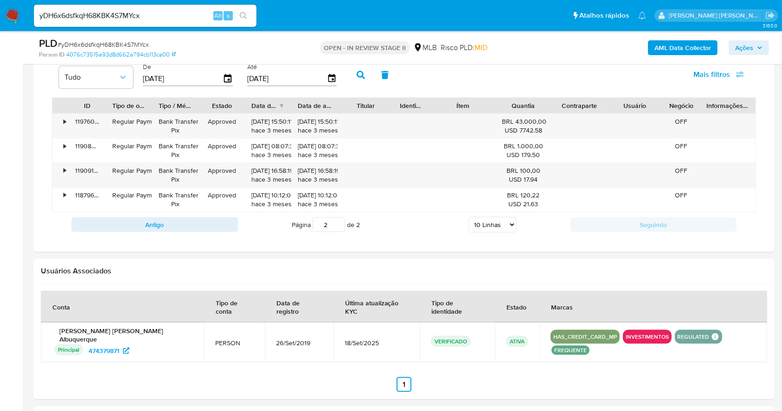
click at [753, 43] on span "Ações" at bounding box center [744, 47] width 18 height 15
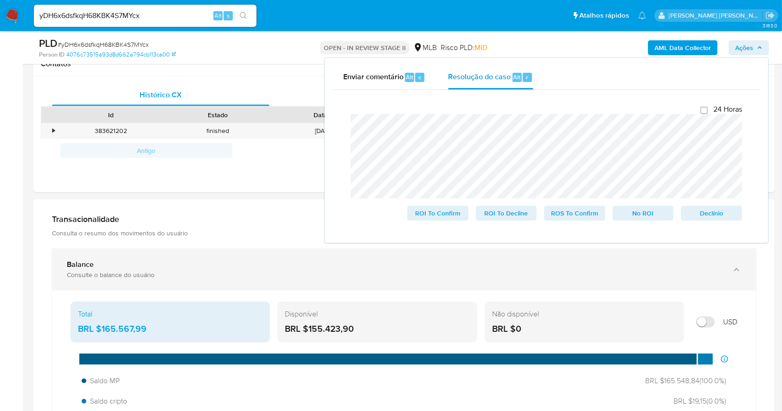
scroll to position [229, 0]
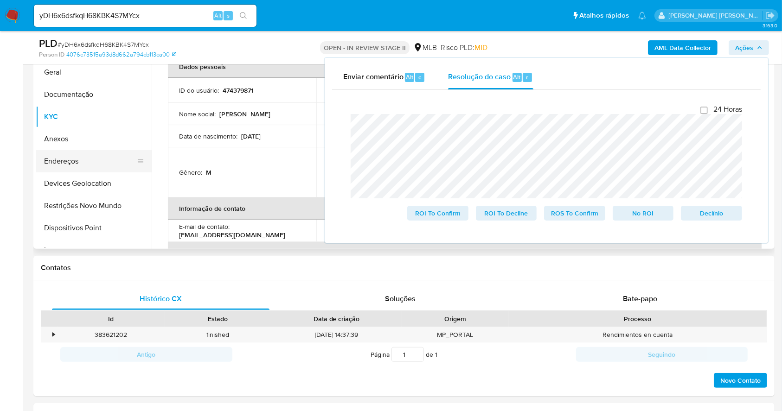
drag, startPoint x: 74, startPoint y: 142, endPoint x: 78, endPoint y: 156, distance: 14.4
click at [75, 143] on button "Anexos" at bounding box center [94, 139] width 116 height 22
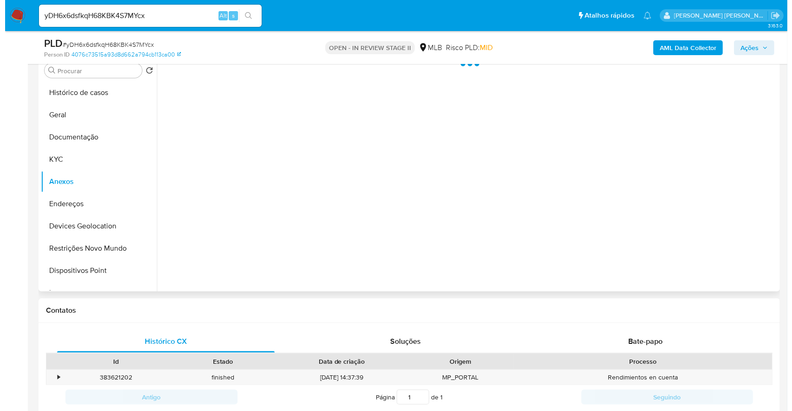
scroll to position [167, 0]
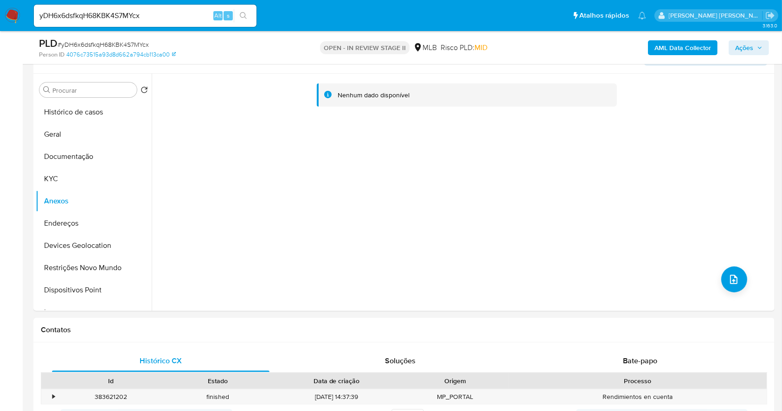
click at [669, 48] on b "AML Data Collector" at bounding box center [682, 47] width 57 height 15
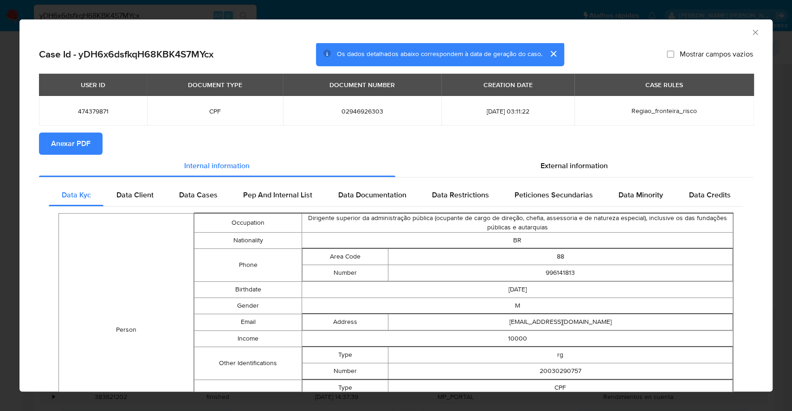
click at [64, 128] on div "USER ID DOCUMENT TYPE DOCUMENT NUMBER CREATION DATE CASE RULES 474379871 CPF 02…" at bounding box center [396, 103] width 714 height 59
click at [69, 150] on span "Anexar PDF" at bounding box center [70, 144] width 39 height 20
click at [750, 31] on icon "Fechar a janela" at bounding box center [754, 32] width 9 height 9
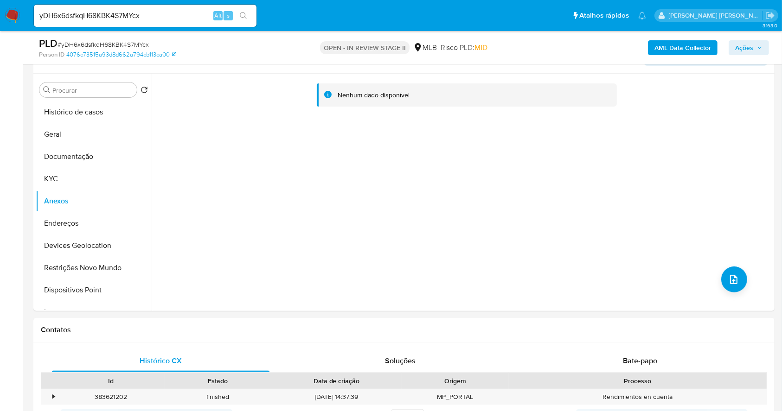
click at [752, 43] on span "Ações" at bounding box center [744, 47] width 18 height 15
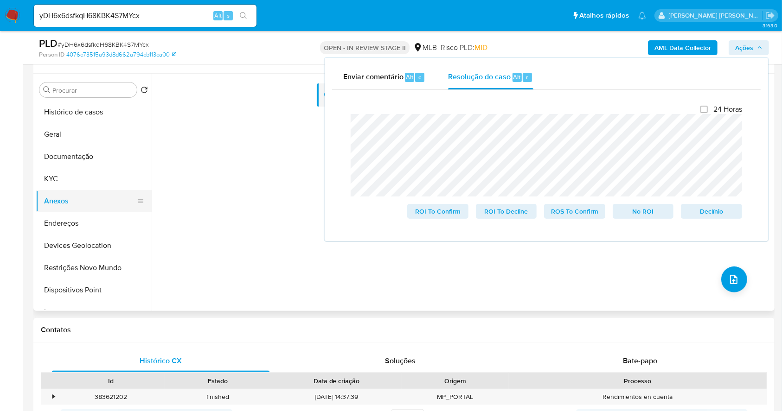
click at [68, 190] on button "Anexos" at bounding box center [90, 201] width 109 height 22
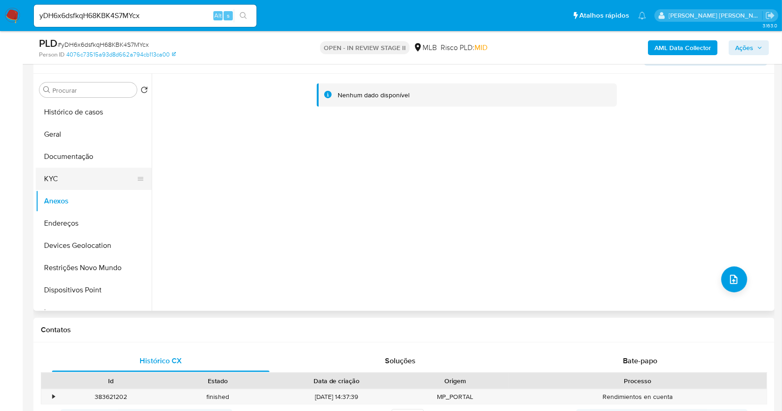
click at [65, 181] on button "KYC" at bounding box center [90, 179] width 109 height 22
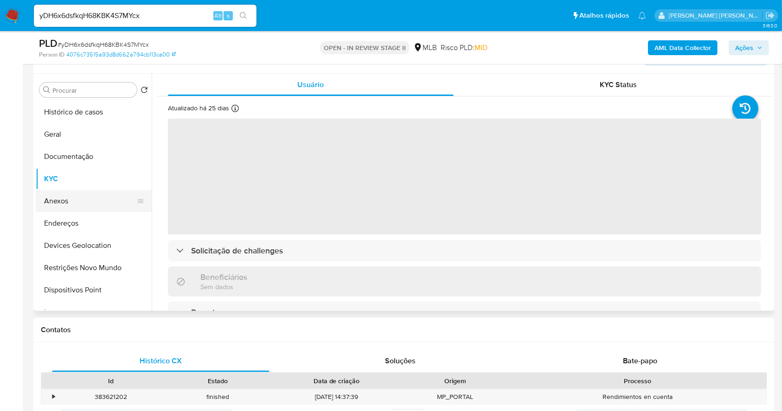
click at [78, 204] on button "Anexos" at bounding box center [90, 201] width 109 height 22
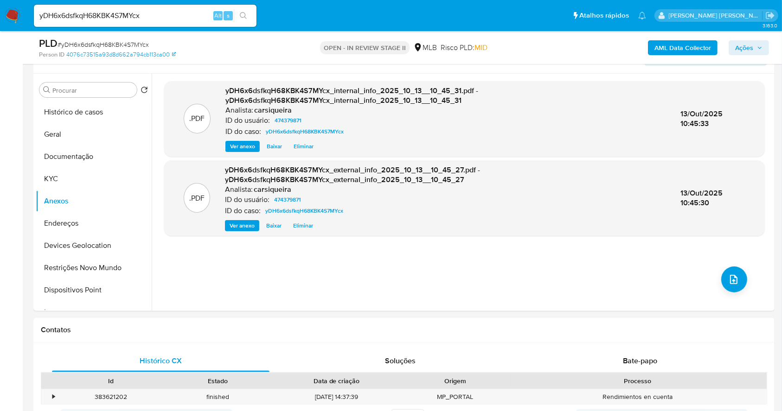
click at [757, 40] on button "Ações" at bounding box center [749, 47] width 40 height 15
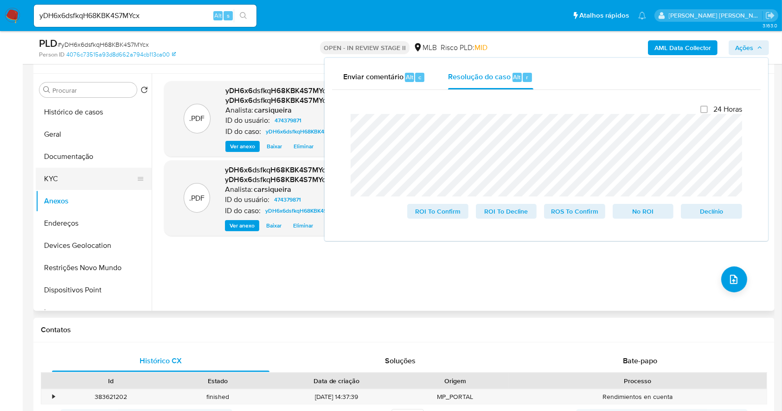
click at [65, 183] on button "KYC" at bounding box center [90, 179] width 109 height 22
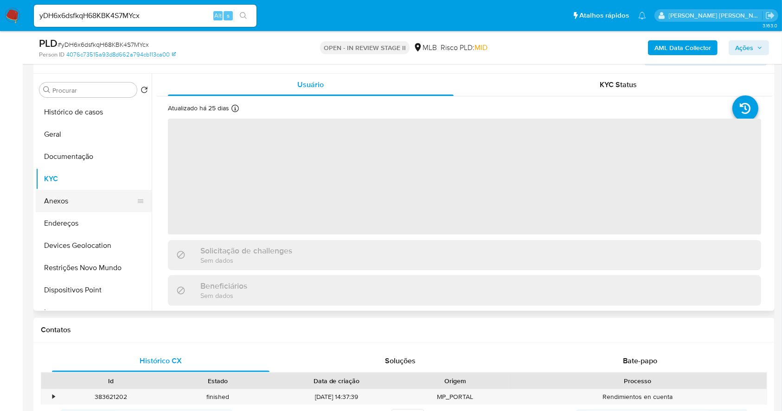
click at [69, 197] on button "Anexos" at bounding box center [90, 201] width 109 height 22
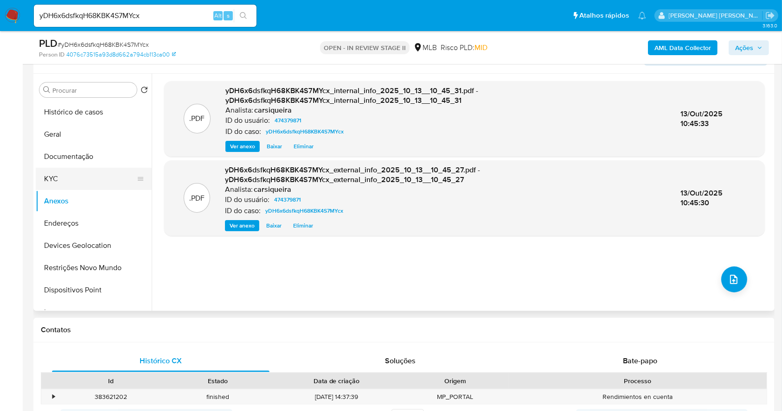
click at [49, 180] on button "KYC" at bounding box center [90, 179] width 109 height 22
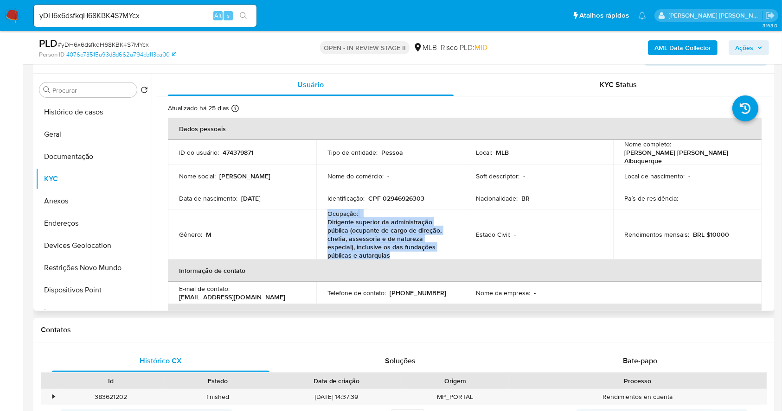
drag, startPoint x: 380, startPoint y: 253, endPoint x: 325, endPoint y: 212, distance: 68.9
click at [325, 212] on td "Ocupação : Dirigente superior da administração pública (ocupante de cargo de di…" at bounding box center [390, 235] width 148 height 50
copy div "Ocupação : Dirigente superior da administração pública (ocupante de cargo de di…"
click at [752, 43] on span "Ações" at bounding box center [744, 47] width 18 height 15
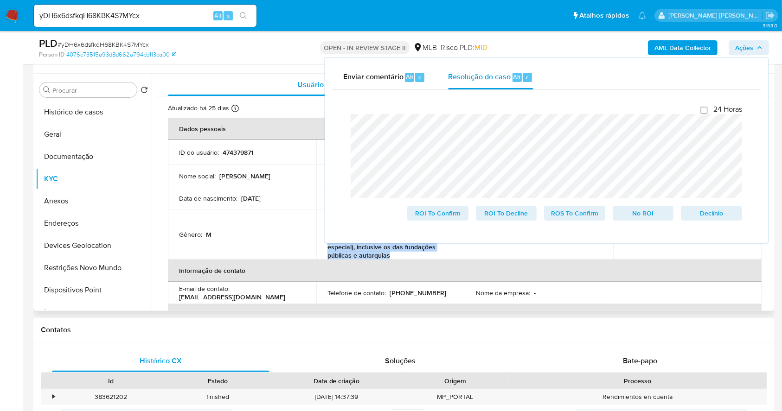
drag, startPoint x: 70, startPoint y: 204, endPoint x: 342, endPoint y: 162, distance: 275.5
click at [70, 205] on button "Anexos" at bounding box center [94, 201] width 116 height 22
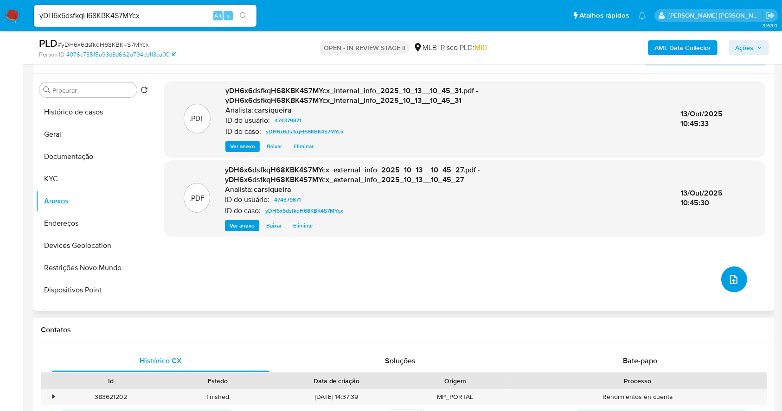
click at [731, 281] on icon "upload-file" at bounding box center [733, 279] width 11 height 11
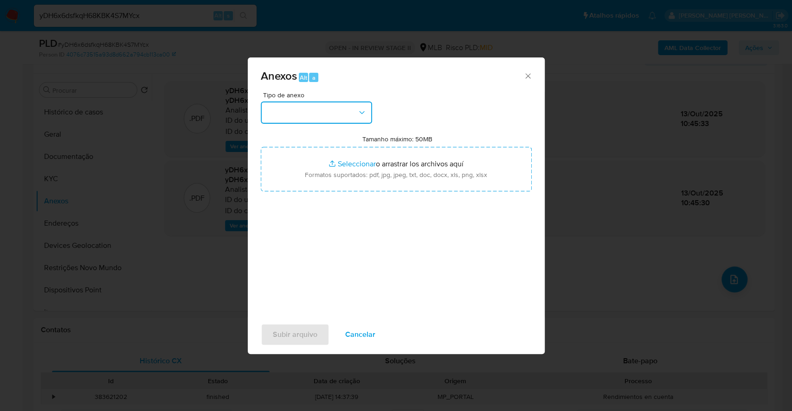
click at [336, 120] on button "button" at bounding box center [316, 113] width 111 height 22
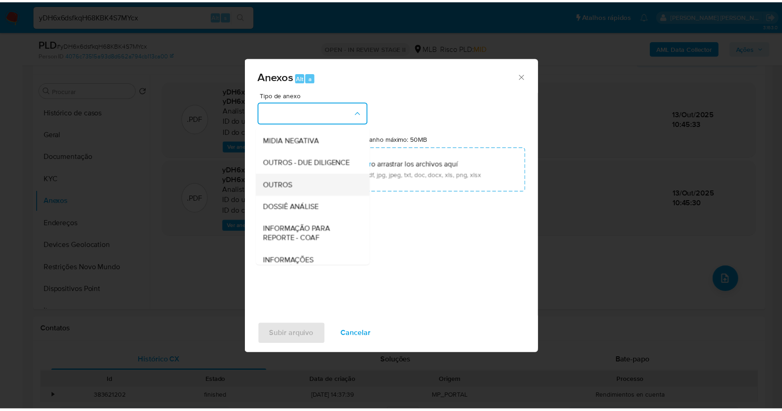
scroll to position [142, 0]
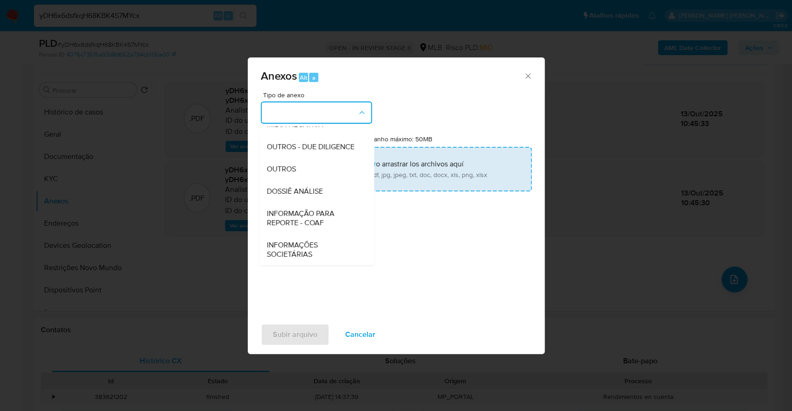
drag, startPoint x: 284, startPoint y: 171, endPoint x: 308, endPoint y: 167, distance: 24.0
click at [284, 170] on span "OUTROS" at bounding box center [280, 169] width 29 height 9
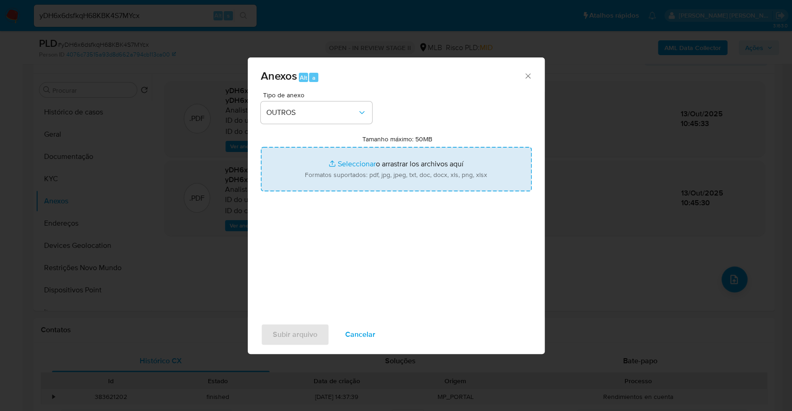
click at [330, 163] on input "Tamanho máximo: 50MB Seleccionar archivos" at bounding box center [396, 169] width 271 height 45
type input "C:\fakepath\DECLINIO - yDH6x6dsfkqH68KBK4S7MYcx - CPF 02946926303 - CASSIO KARE…"
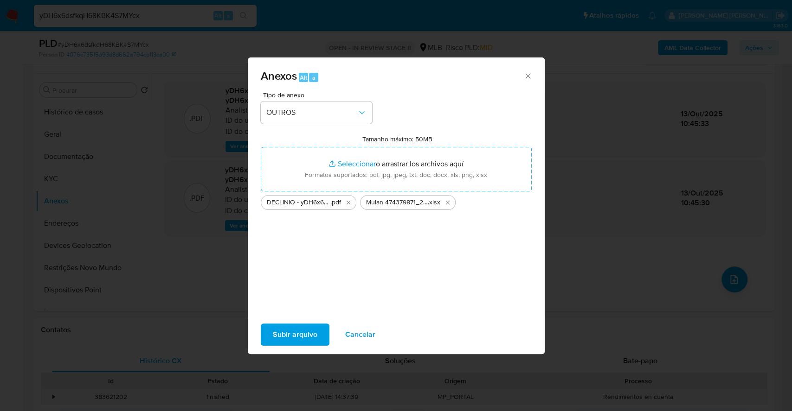
click at [286, 333] on span "Subir arquivo" at bounding box center [295, 335] width 45 height 20
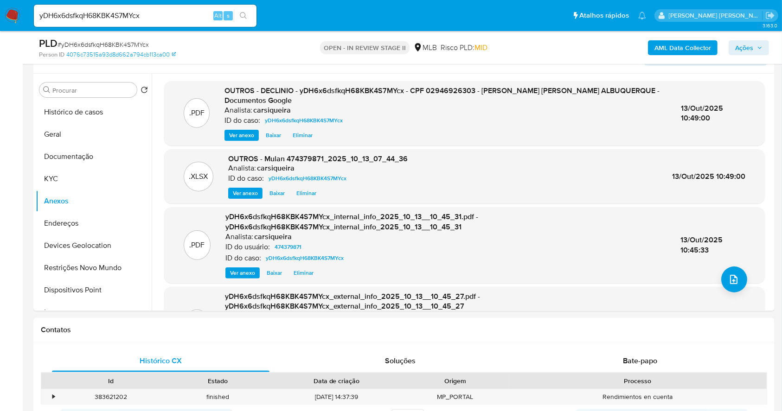
click at [736, 50] on span "Ações" at bounding box center [744, 47] width 18 height 15
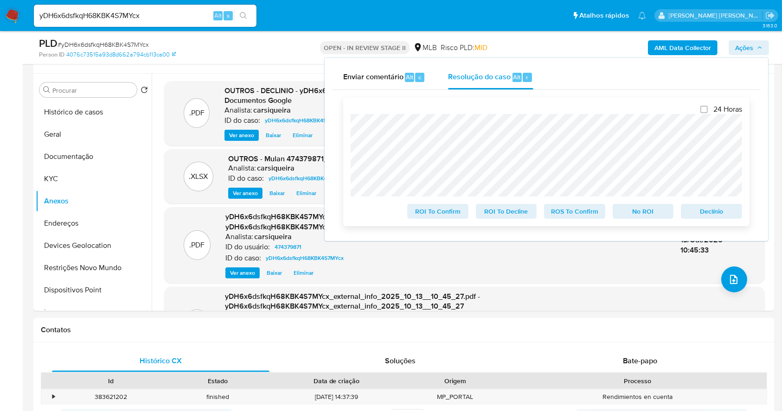
click at [660, 213] on span "No ROI" at bounding box center [643, 211] width 48 height 13
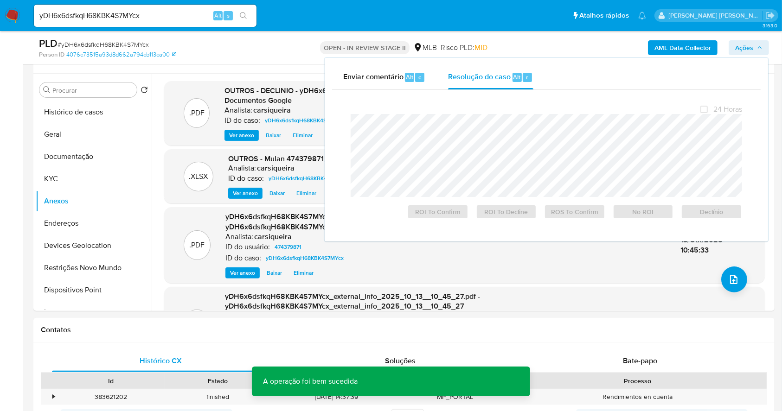
click at [122, 44] on span "# yDH6x6dsfkqH68KBK4S7MYcx" at bounding box center [103, 44] width 91 height 9
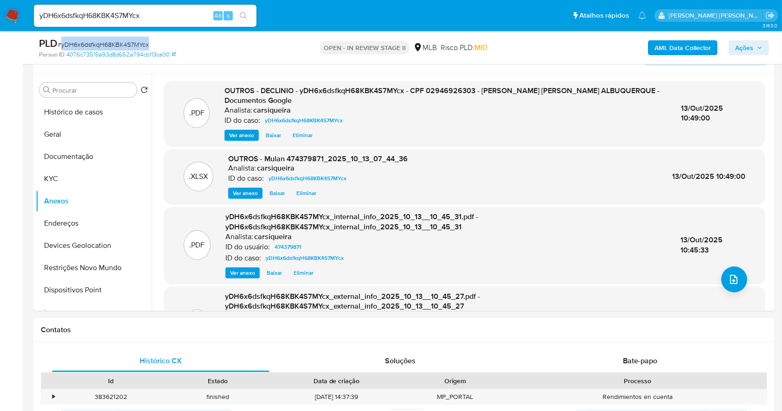
click at [122, 44] on span "# yDH6x6dsfkqH68KBK4S7MYcx" at bounding box center [103, 44] width 91 height 9
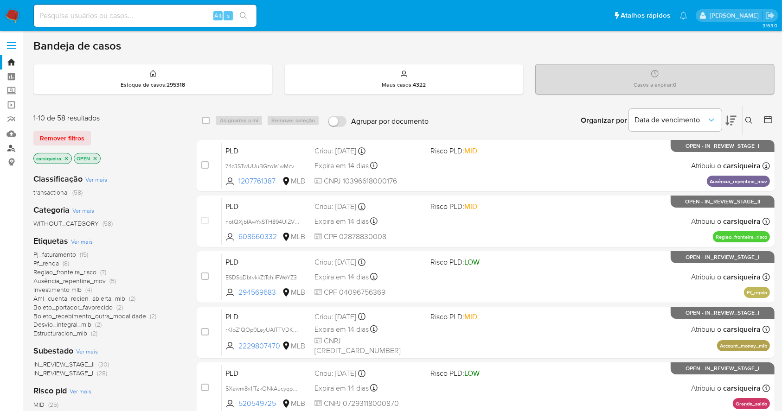
click at [11, 146] on link "Localizador de pessoas" at bounding box center [55, 148] width 110 height 14
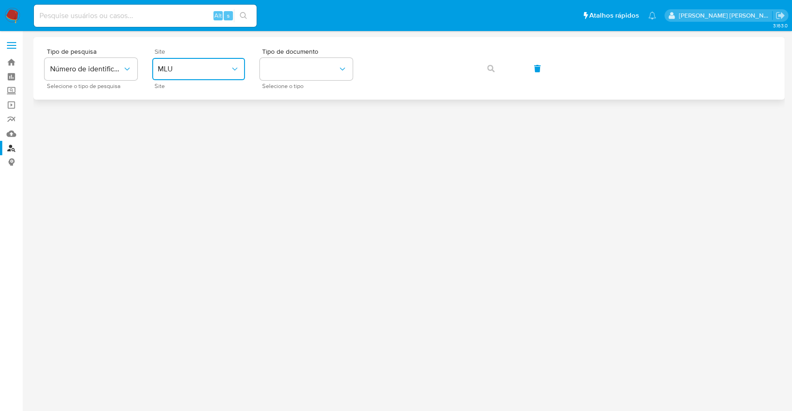
click at [192, 78] on button "MLU" at bounding box center [198, 69] width 93 height 22
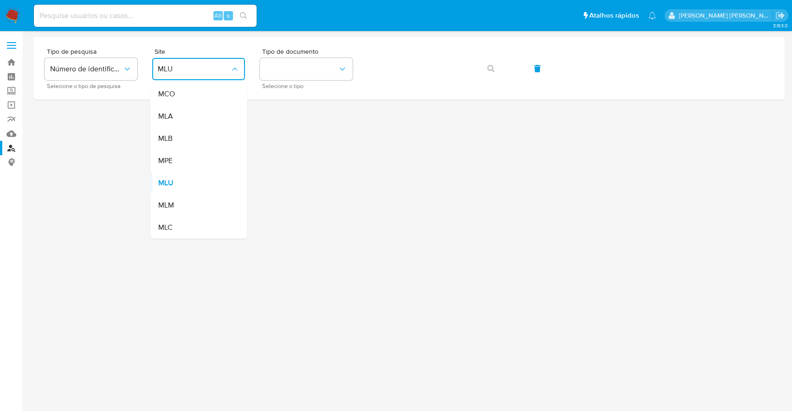
drag, startPoint x: 196, startPoint y: 135, endPoint x: 209, endPoint y: 129, distance: 14.7
click at [196, 135] on div "MLB" at bounding box center [196, 139] width 76 height 22
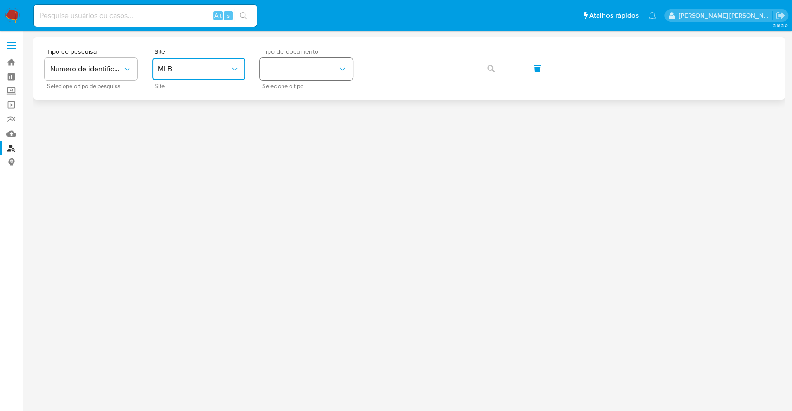
click at [308, 70] on button "identificationType" at bounding box center [306, 69] width 93 height 22
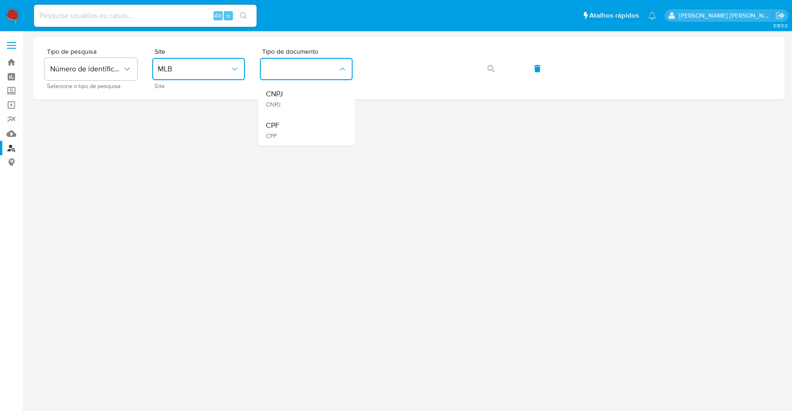
drag, startPoint x: 289, startPoint y: 131, endPoint x: 312, endPoint y: 113, distance: 29.4
click at [289, 127] on div "CPF CPF" at bounding box center [303, 131] width 76 height 32
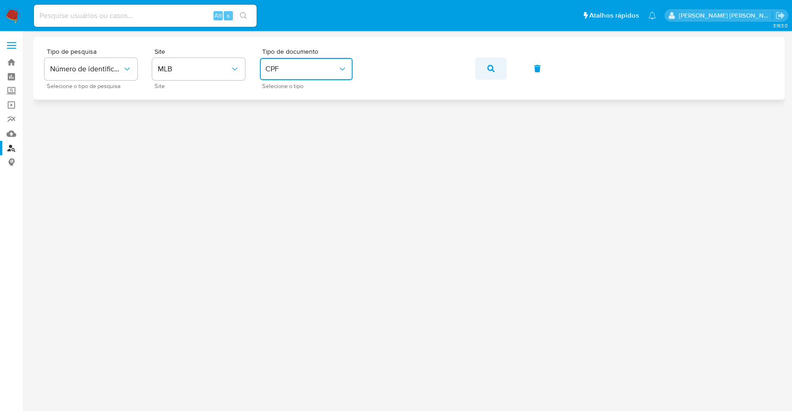
click at [493, 68] on icon "button" at bounding box center [490, 68] width 7 height 7
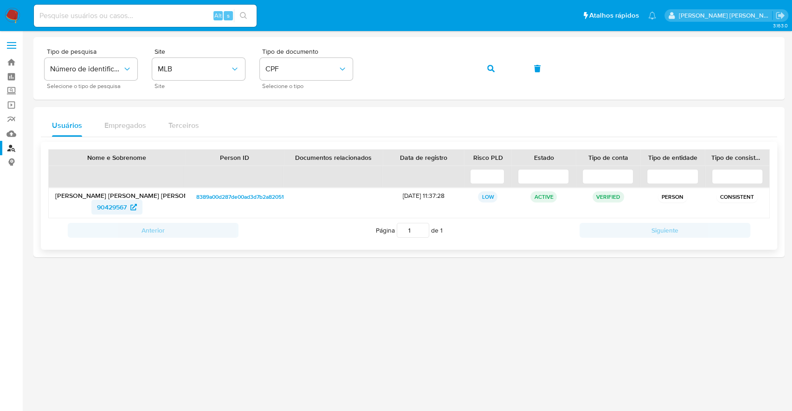
click at [121, 207] on span "90429567" at bounding box center [112, 207] width 30 height 15
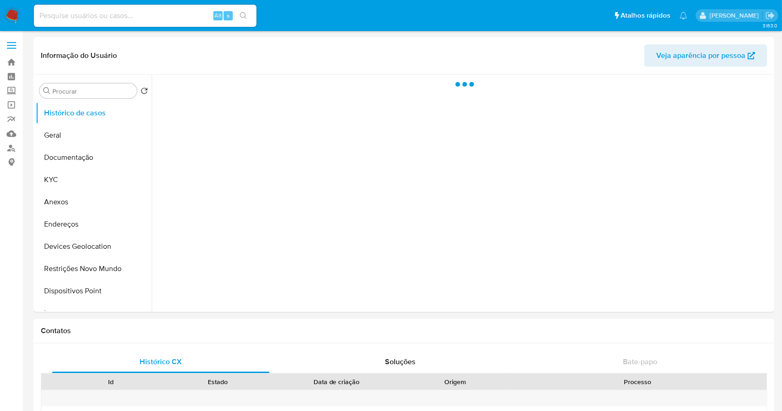
select select "10"
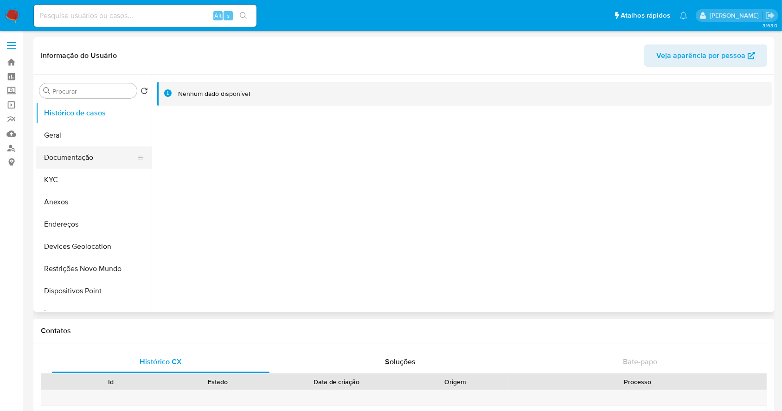
click at [78, 158] on button "Documentação" at bounding box center [90, 158] width 109 height 22
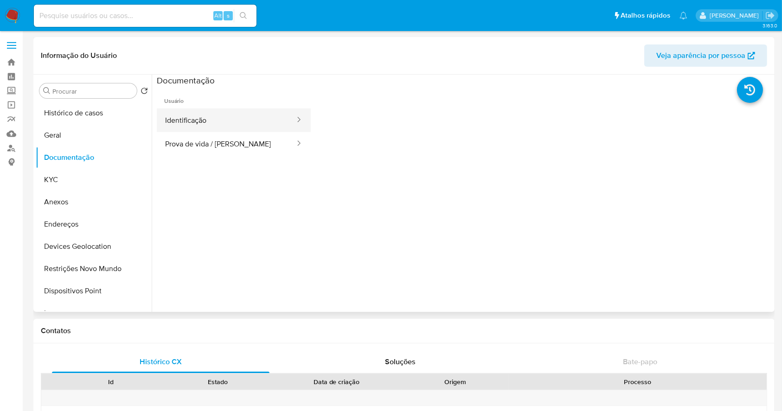
click at [200, 109] on button "Identificação" at bounding box center [226, 121] width 139 height 24
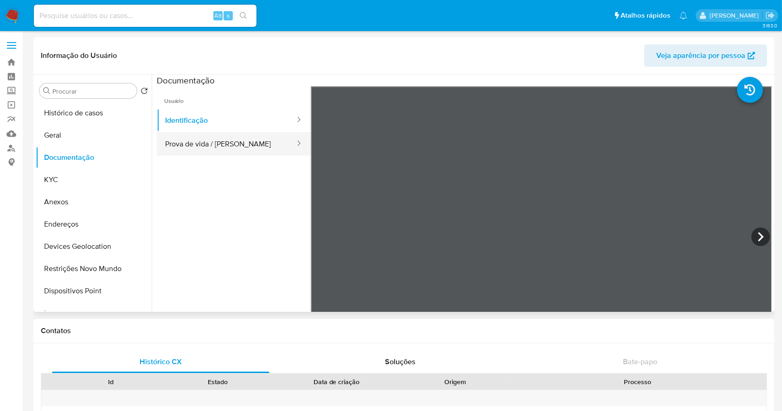
click at [189, 147] on button "Prova de vida / [PERSON_NAME]" at bounding box center [226, 144] width 139 height 24
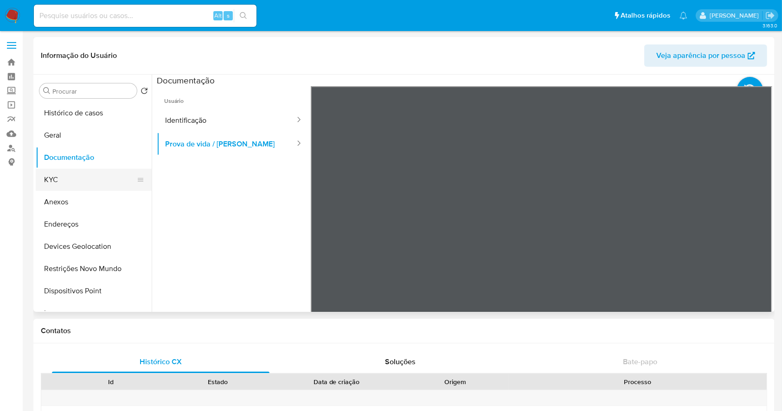
click at [86, 181] on button "KYC" at bounding box center [90, 180] width 109 height 22
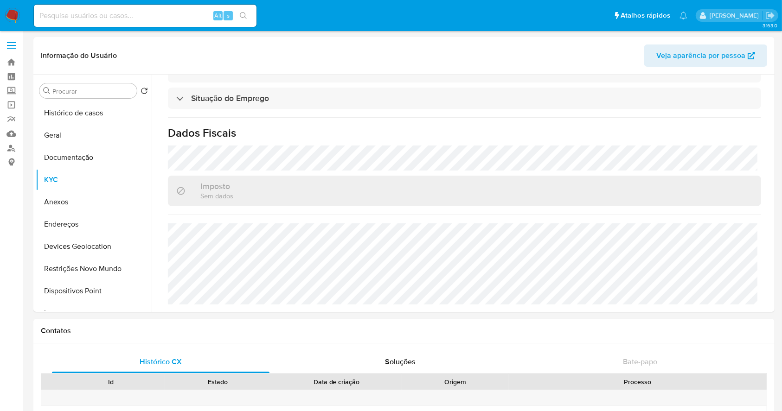
scroll to position [404, 0]
click at [100, 221] on button "Endereços" at bounding box center [90, 224] width 109 height 22
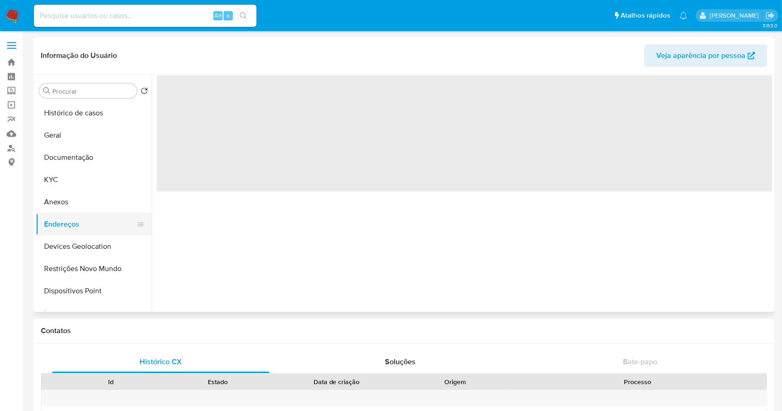
scroll to position [0, 0]
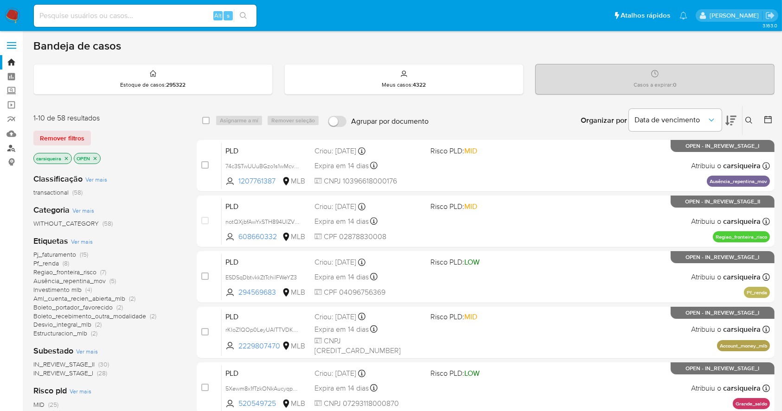
click at [18, 146] on link "Localizador de pessoas" at bounding box center [55, 148] width 110 height 14
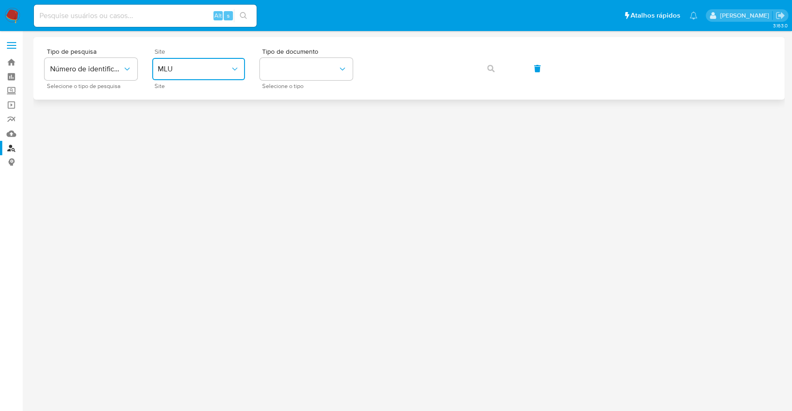
click at [244, 66] on button "MLU" at bounding box center [198, 69] width 93 height 22
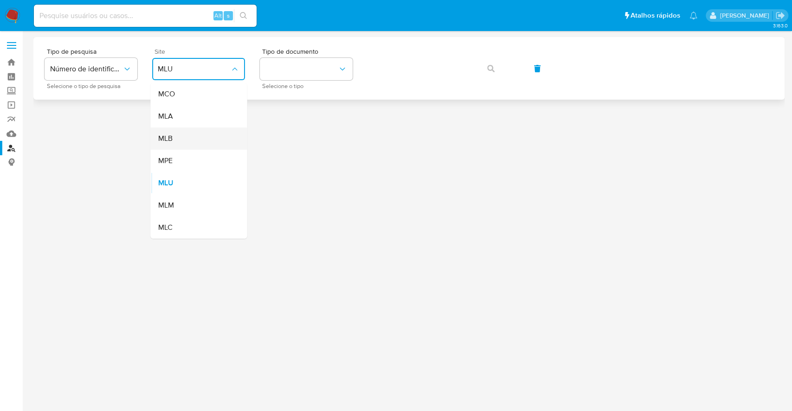
click at [200, 133] on div "MLB" at bounding box center [196, 139] width 76 height 22
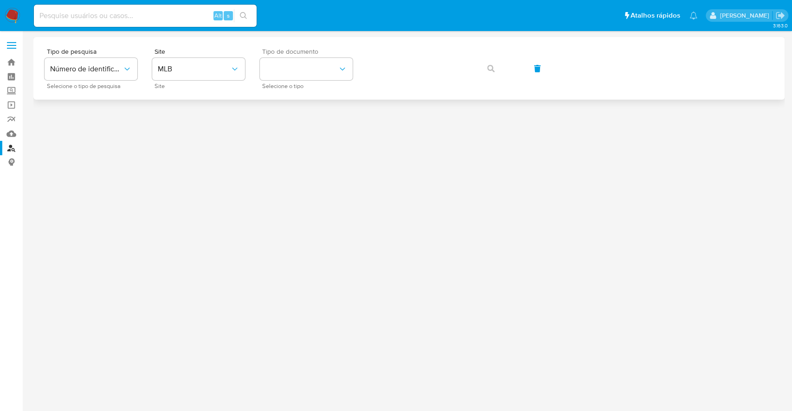
click at [290, 80] on div "Tipo de documento Selecione o tipo" at bounding box center [306, 68] width 93 height 40
click at [292, 74] on button "identificationType" at bounding box center [306, 69] width 93 height 22
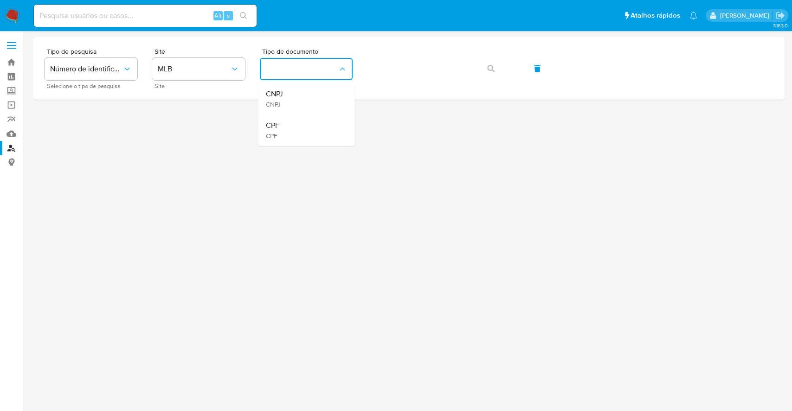
drag, startPoint x: 312, startPoint y: 135, endPoint x: 321, endPoint y: 123, distance: 15.1
click at [312, 134] on div "CPF CPF" at bounding box center [303, 131] width 76 height 32
click at [500, 64] on button "button" at bounding box center [491, 69] width 32 height 22
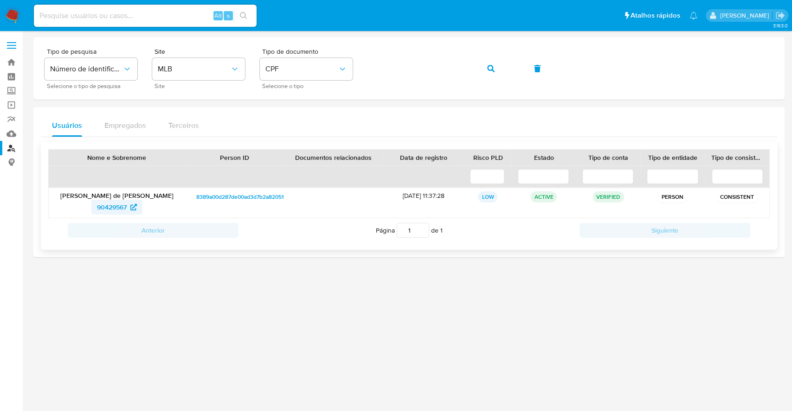
click at [114, 200] on span "90429567" at bounding box center [112, 207] width 30 height 15
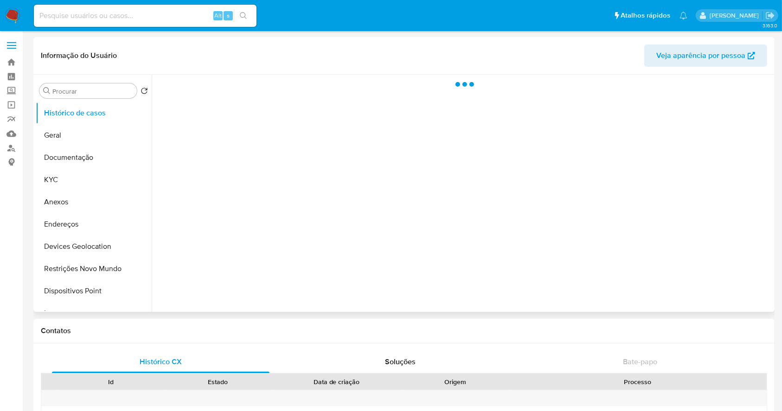
select select "10"
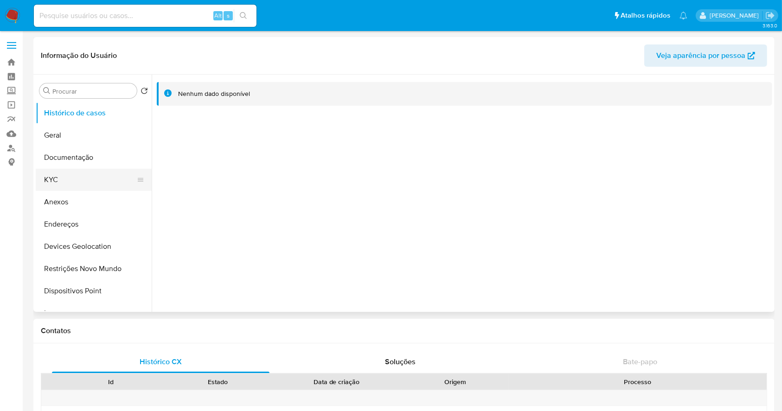
click at [104, 175] on button "KYC" at bounding box center [90, 180] width 109 height 22
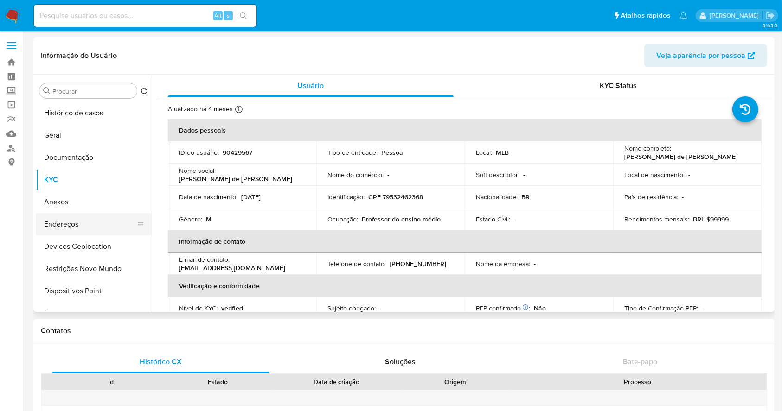
click at [85, 224] on button "Endereços" at bounding box center [90, 224] width 109 height 22
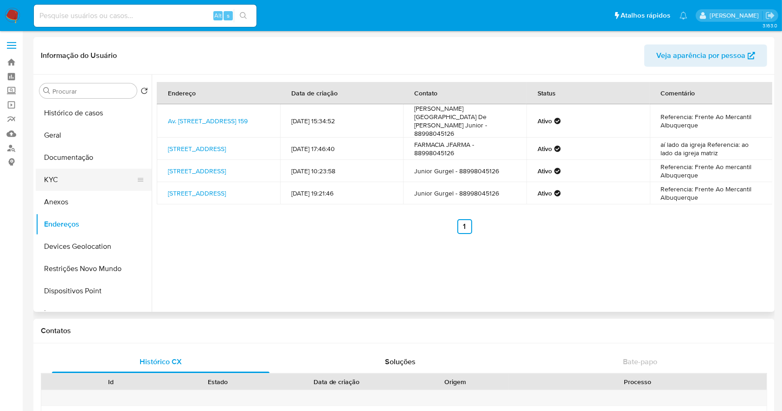
click at [82, 178] on button "KYC" at bounding box center [90, 180] width 109 height 22
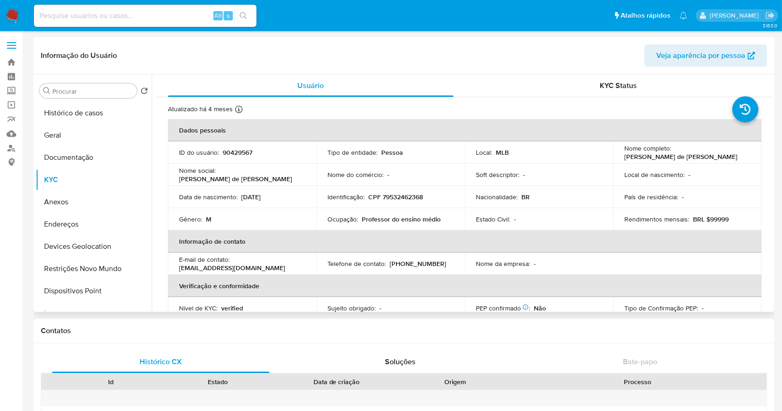
scroll to position [62, 0]
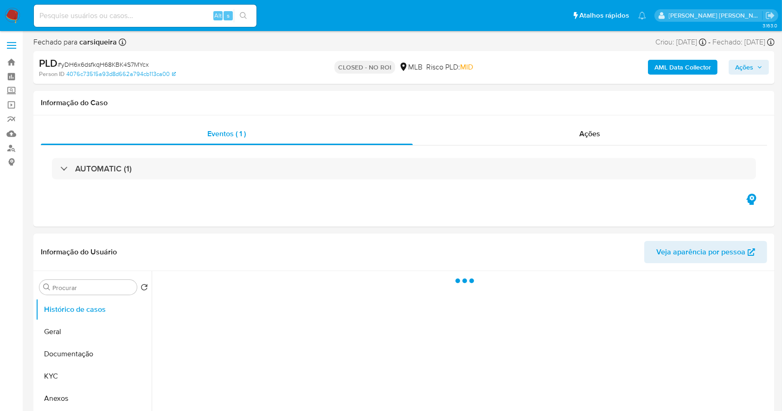
select select "10"
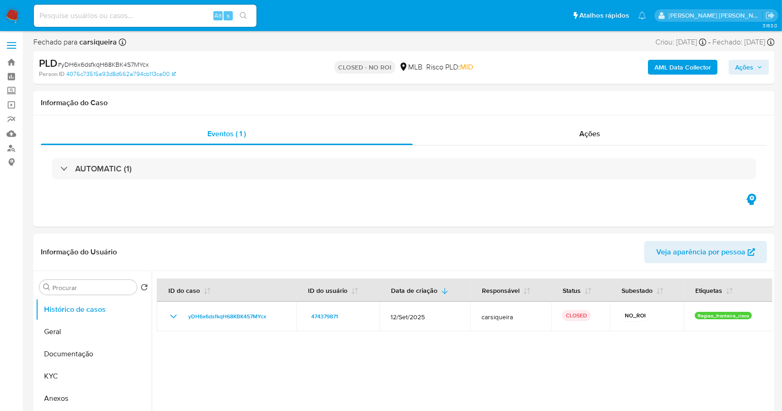
click at [15, 12] on img at bounding box center [13, 16] width 16 height 16
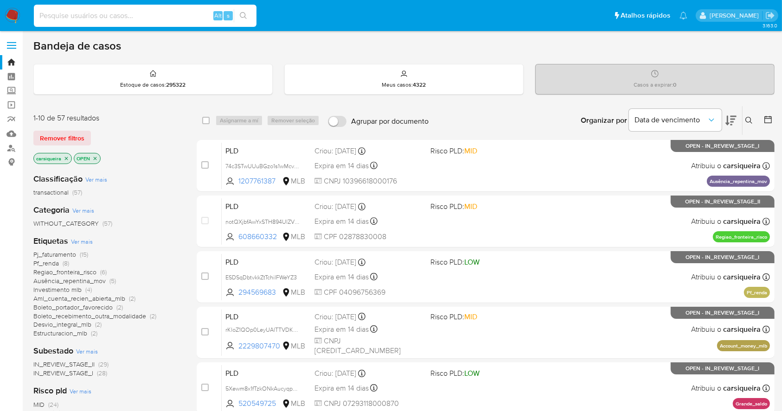
click at [128, 14] on input at bounding box center [145, 16] width 223 height 12
paste input "V9HWKfIPJsXDN8wj1gg4iRzZ"
type input "V9HWKfIPJsXDN8wj1gg4iRzZ"
click at [237, 13] on button "search-icon" at bounding box center [243, 15] width 19 height 13
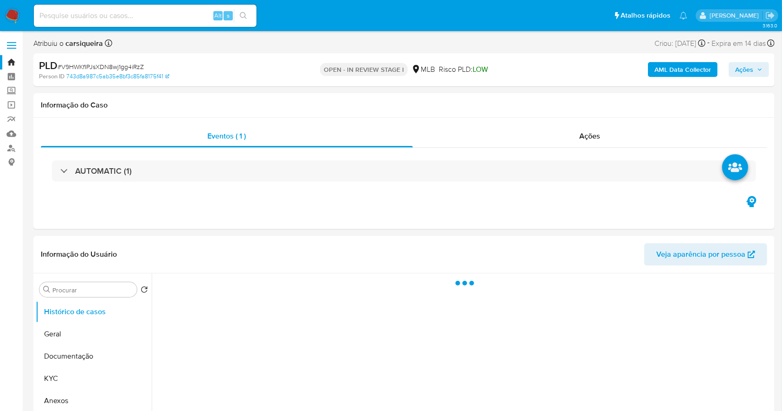
select select "10"
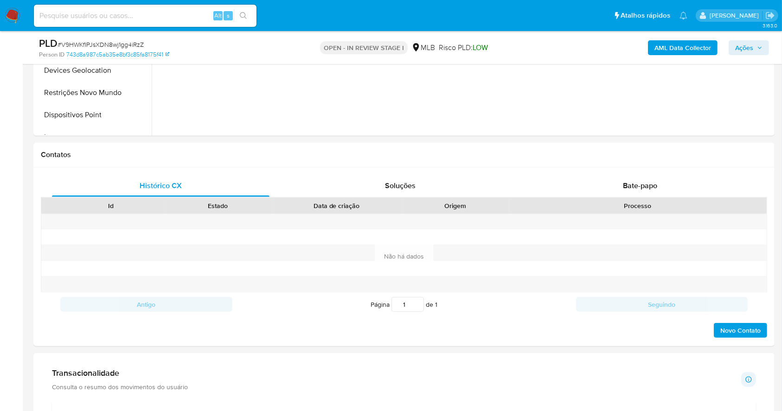
scroll to position [346, 0]
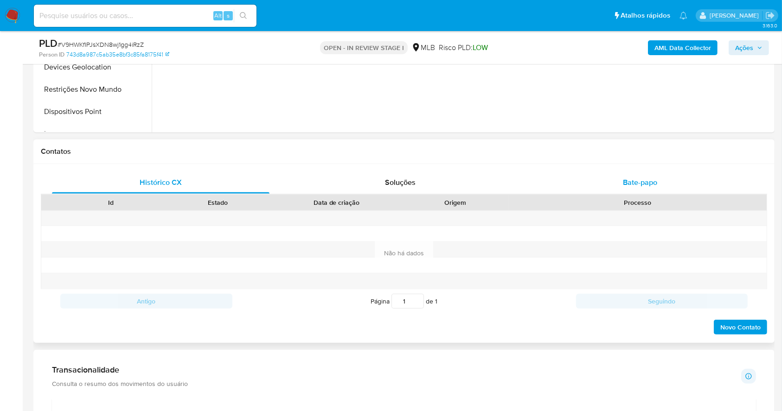
click at [649, 184] on span "Bate-papo" at bounding box center [640, 182] width 34 height 11
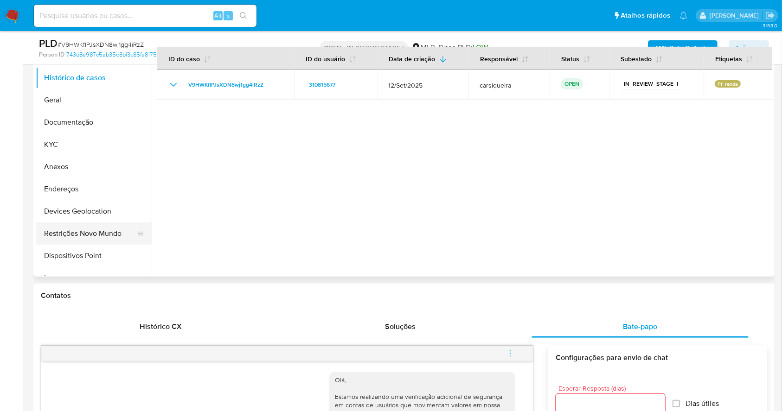
scroll to position [160, 0]
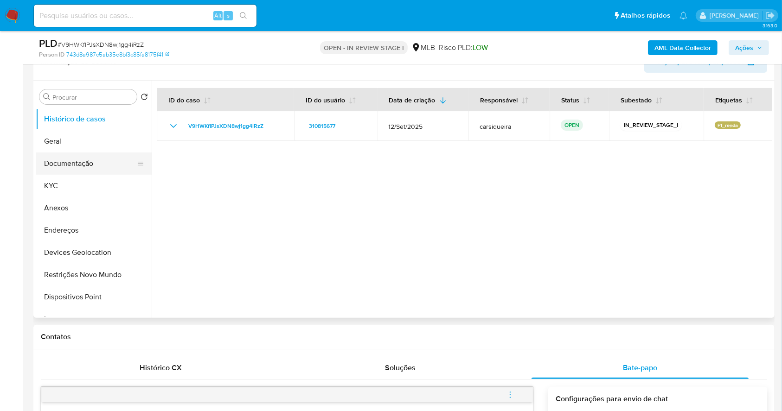
click at [72, 157] on button "Documentação" at bounding box center [90, 164] width 109 height 22
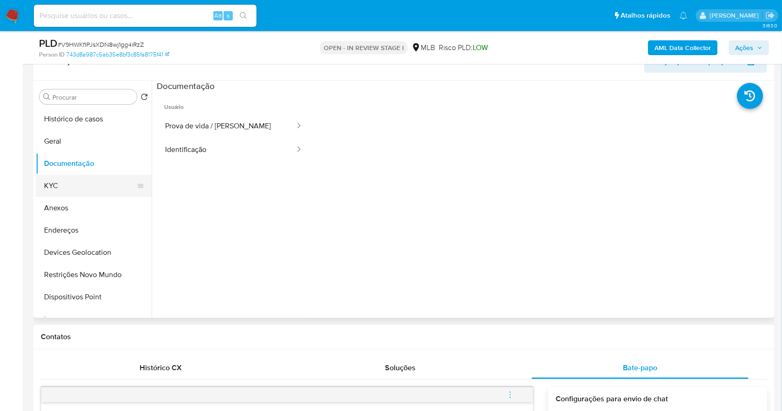
click at [70, 178] on button "KYC" at bounding box center [90, 186] width 109 height 22
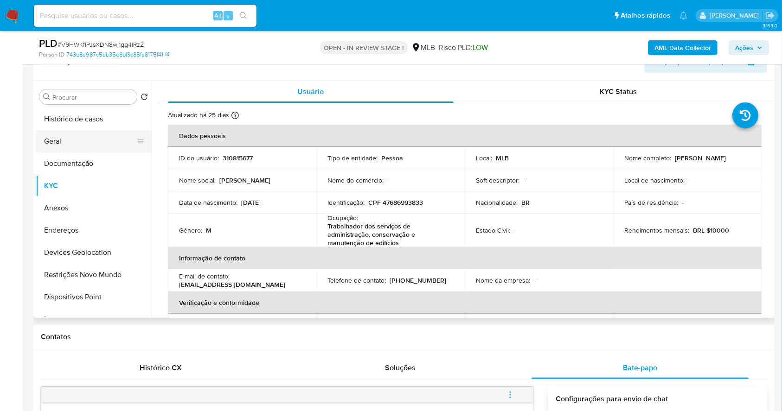
click at [85, 139] on button "Geral" at bounding box center [90, 141] width 109 height 22
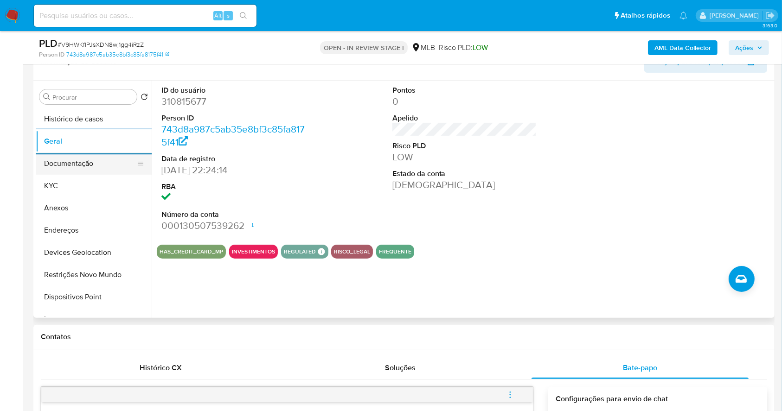
click at [85, 157] on button "Documentação" at bounding box center [90, 164] width 109 height 22
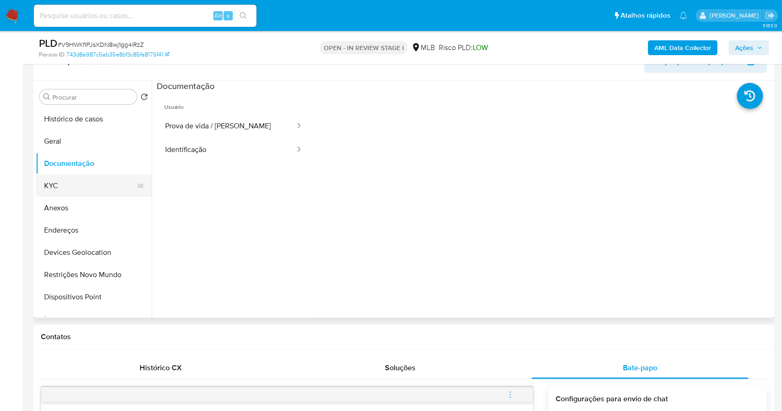
click at [51, 186] on button "KYC" at bounding box center [90, 186] width 109 height 22
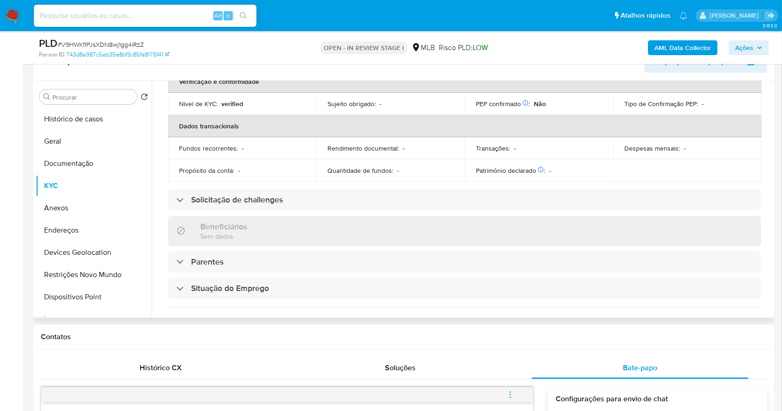
scroll to position [34, 0]
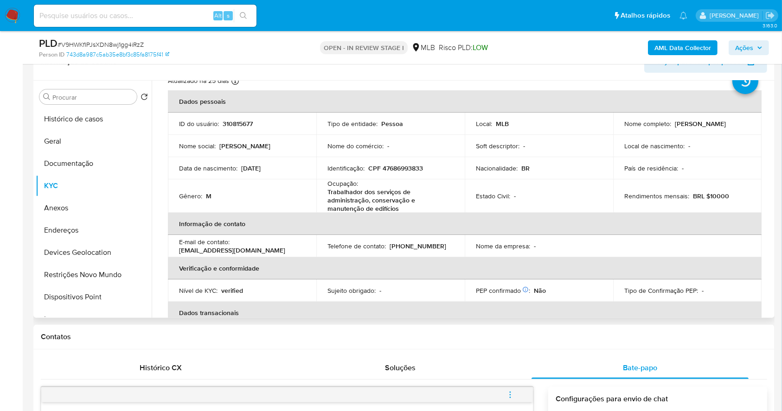
click at [411, 167] on p "CPF 47686993833" at bounding box center [395, 168] width 55 height 8
copy p "47686993833"
click at [79, 235] on button "Endereços" at bounding box center [90, 230] width 109 height 22
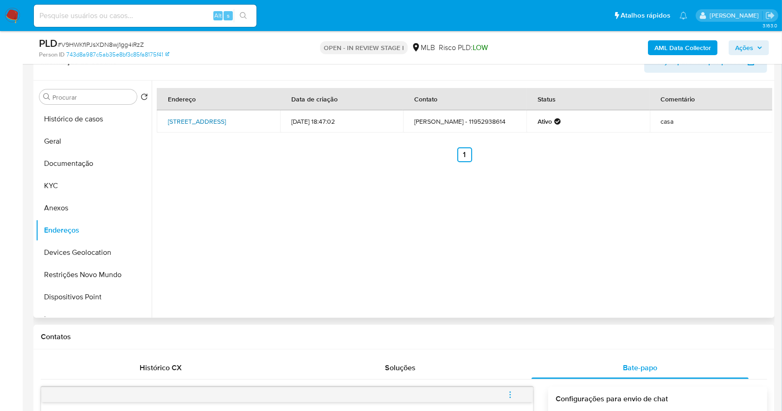
click at [219, 120] on link "Rua Santa Helena 76, Guarulhos, São Paulo, 07124320, Brasil 76" at bounding box center [197, 121] width 58 height 9
click at [56, 143] on button "Geral" at bounding box center [90, 141] width 109 height 22
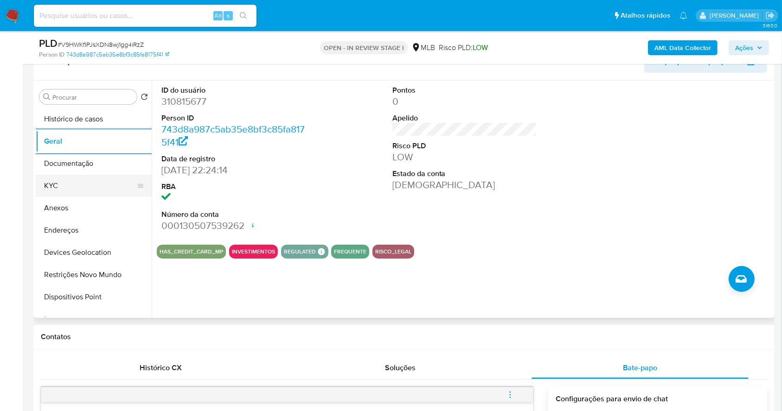
click at [77, 182] on button "KYC" at bounding box center [90, 186] width 109 height 22
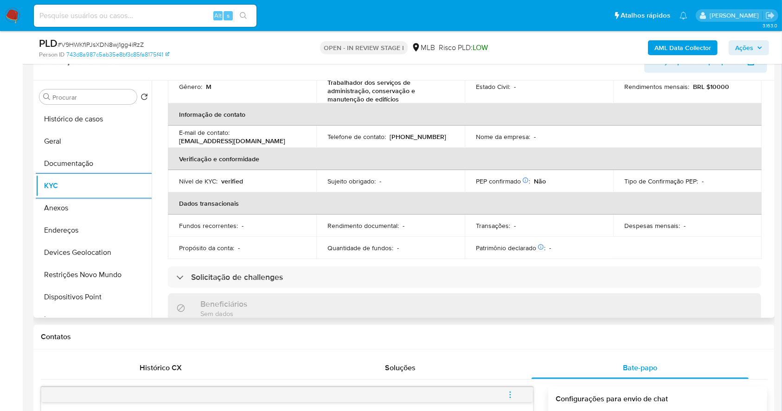
scroll to position [405, 0]
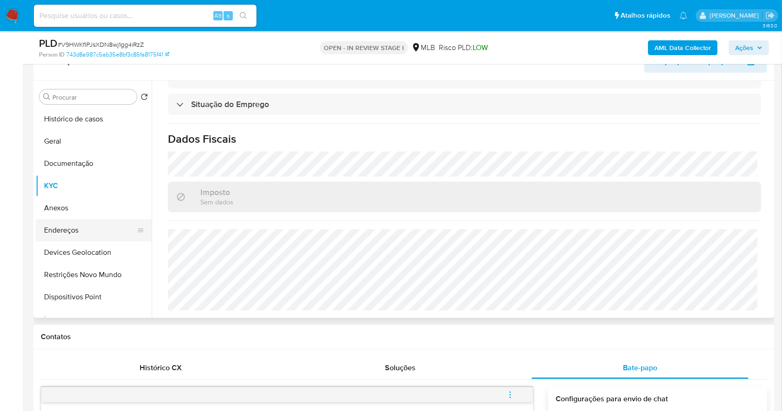
click at [89, 231] on button "Endereços" at bounding box center [90, 230] width 109 height 22
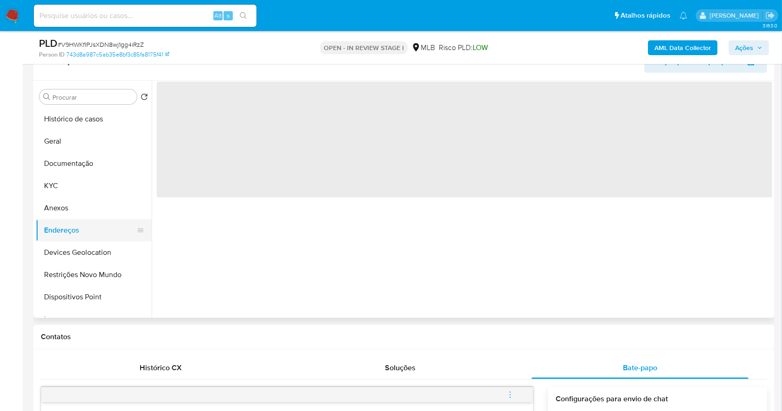
scroll to position [0, 0]
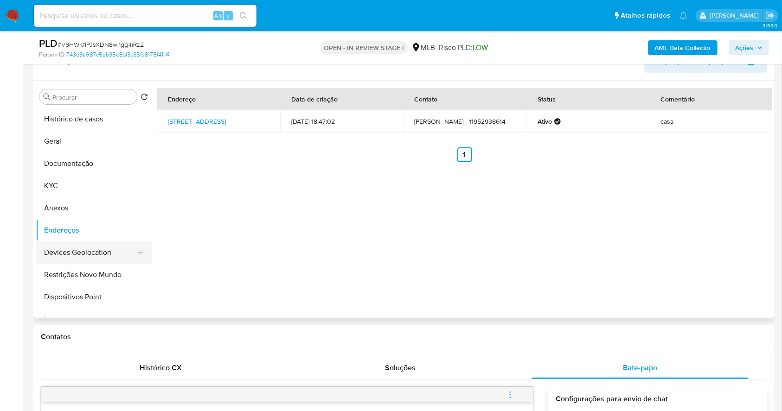
click at [93, 260] on button "Devices Geolocation" at bounding box center [90, 253] width 109 height 22
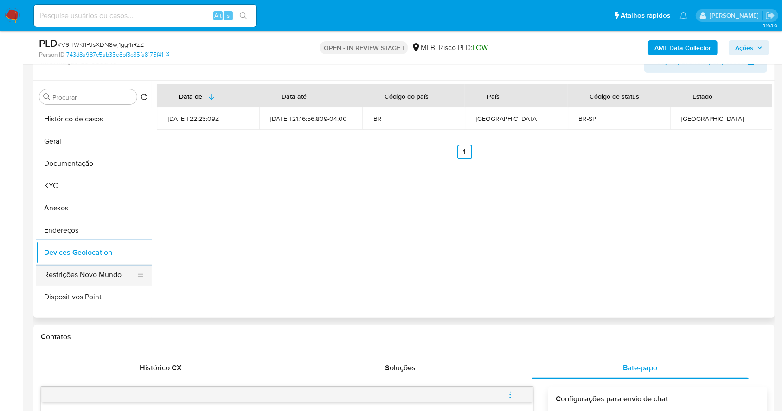
click at [69, 274] on button "Restrições Novo Mundo" at bounding box center [90, 275] width 109 height 22
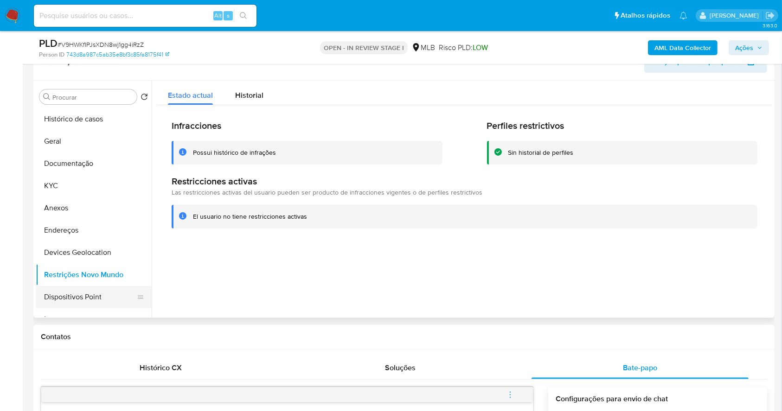
click at [110, 297] on button "Dispositivos Point" at bounding box center [90, 297] width 109 height 22
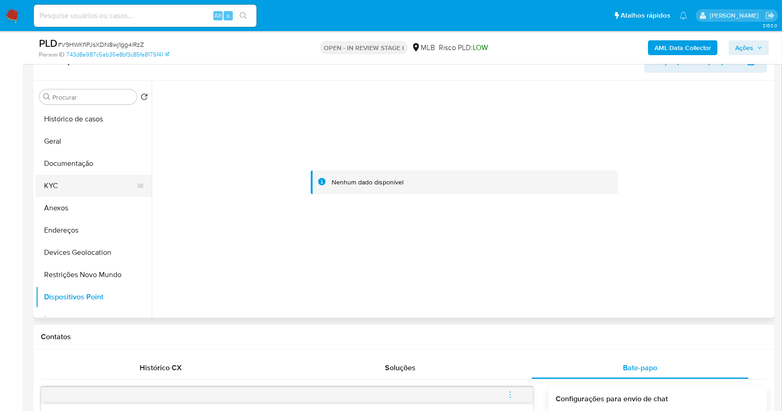
click at [59, 187] on button "KYC" at bounding box center [90, 186] width 109 height 22
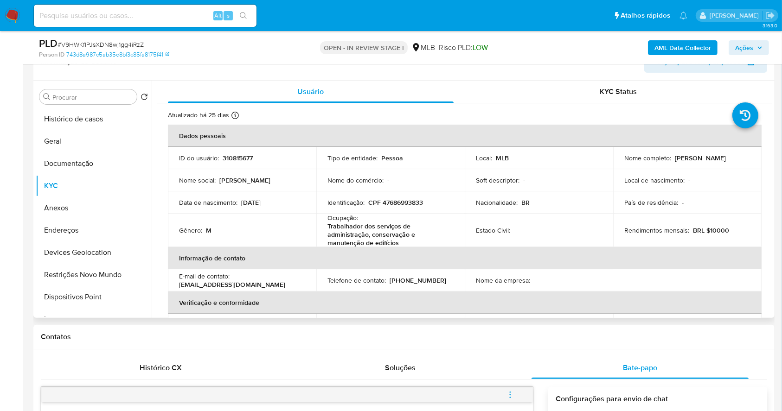
click at [401, 199] on p "CPF 47686993833" at bounding box center [395, 203] width 55 height 8
click at [404, 199] on p "CPF 47686993833" at bounding box center [395, 203] width 55 height 8
copy p "47686993833"
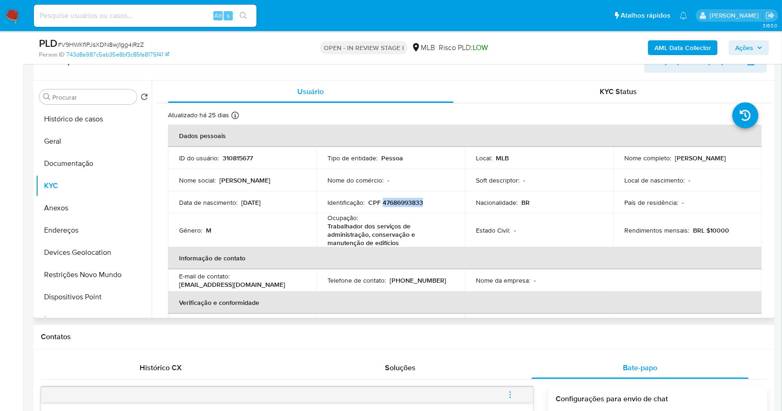
click at [404, 203] on p "CPF 47686993833" at bounding box center [395, 203] width 55 height 8
drag, startPoint x: 98, startPoint y: 152, endPoint x: 119, endPoint y: 122, distance: 36.4
click at [97, 143] on ul "Histórico de casos Geral Documentação KYC Anexos Endereços Devices Geolocation …" at bounding box center [94, 212] width 116 height 209
click at [108, 166] on button "Documentação" at bounding box center [90, 164] width 109 height 22
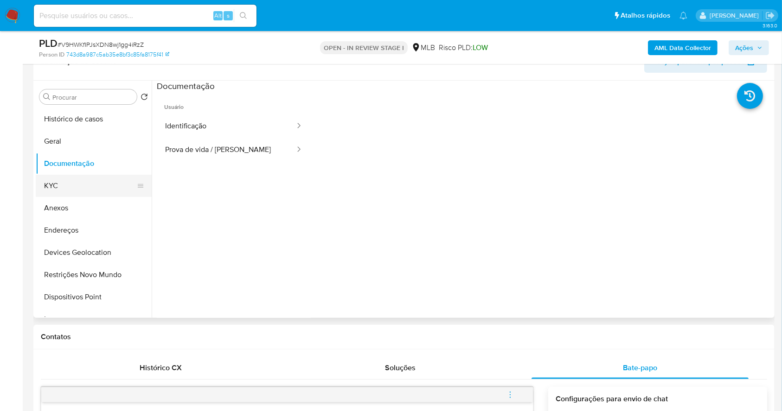
click at [82, 185] on button "KYC" at bounding box center [90, 186] width 109 height 22
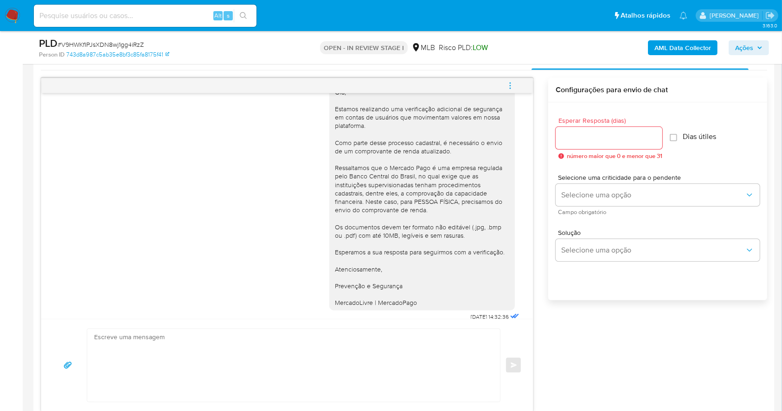
scroll to position [30, 0]
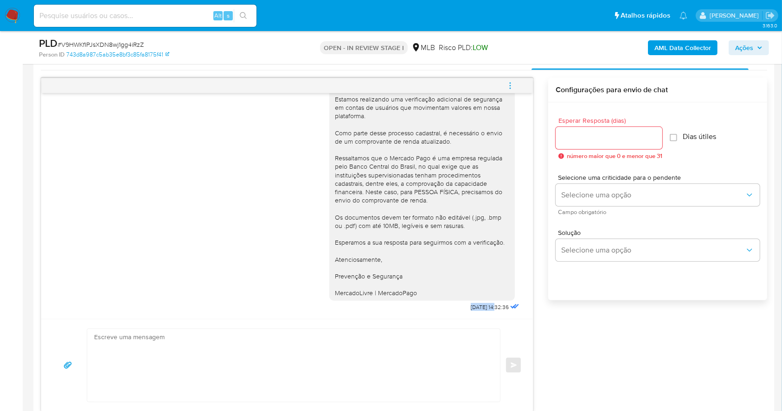
drag, startPoint x: 469, startPoint y: 308, endPoint x: 478, endPoint y: 308, distance: 9.3
click at [478, 308] on div "Olá, Estamos realizando uma verificação adicional de segurança em contas de usu…" at bounding box center [425, 191] width 192 height 246
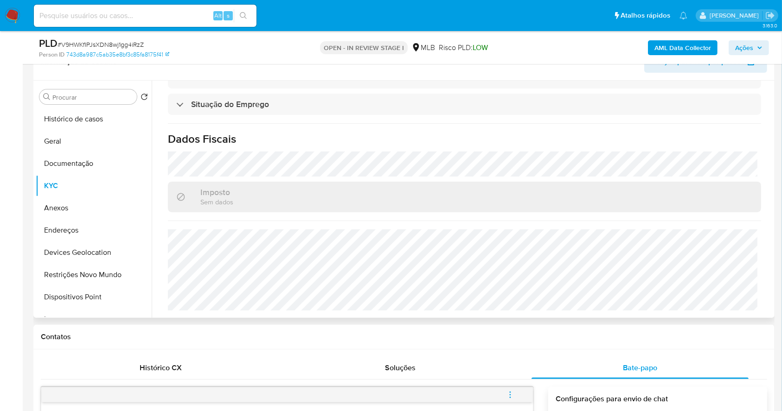
scroll to position [34, 0]
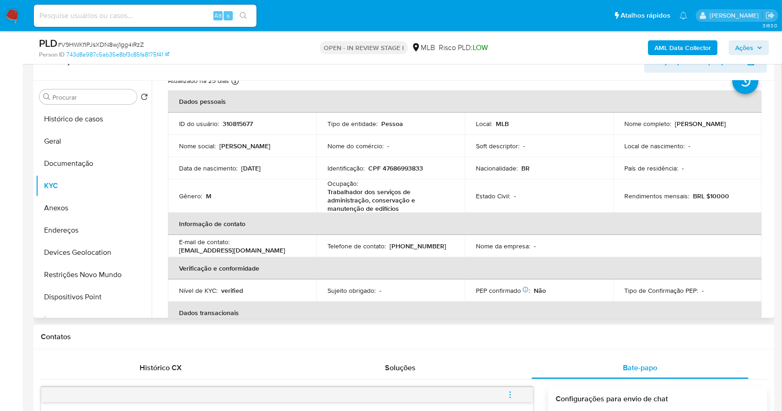
drag, startPoint x: 421, startPoint y: 204, endPoint x: 411, endPoint y: 204, distance: 9.7
click at [411, 204] on p "Trabalhador dos serviços de administração, conservação e manutenção de edifícios" at bounding box center [388, 200] width 122 height 25
drag, startPoint x: 408, startPoint y: 210, endPoint x: 320, endPoint y: 183, distance: 92.0
click at [320, 183] on td "Ocupação : Trabalhador dos serviços de administração, conservação e manutenção …" at bounding box center [390, 196] width 148 height 33
copy div "Ocupação : Trabalhador dos serviços de administração, conservação e manutenção …"
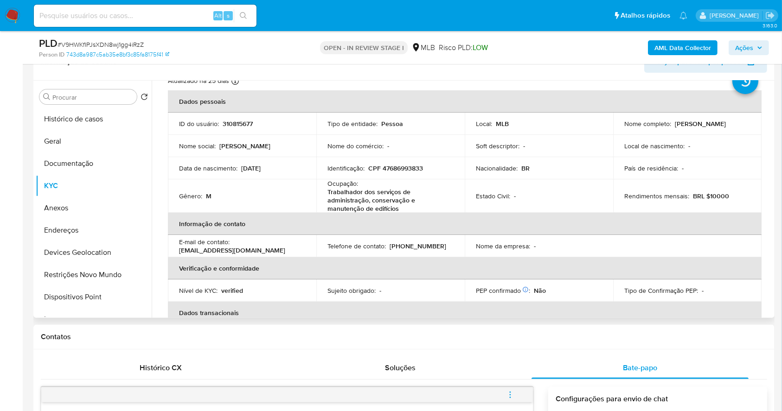
click at [239, 122] on p "310815677" at bounding box center [238, 124] width 30 height 8
copy p "310815677"
click at [61, 135] on button "Geral" at bounding box center [90, 141] width 109 height 22
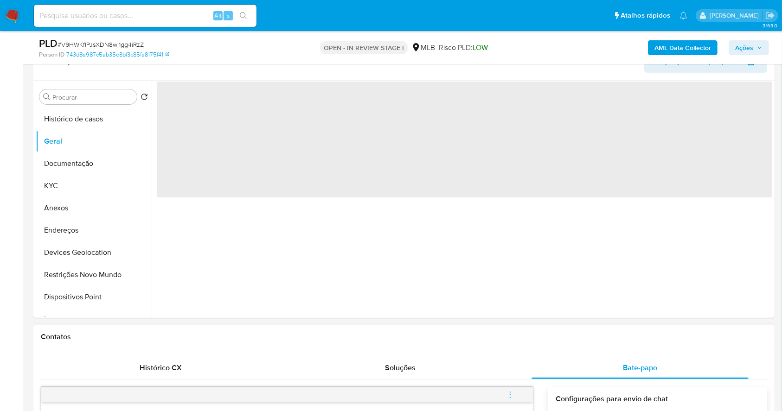
scroll to position [0, 0]
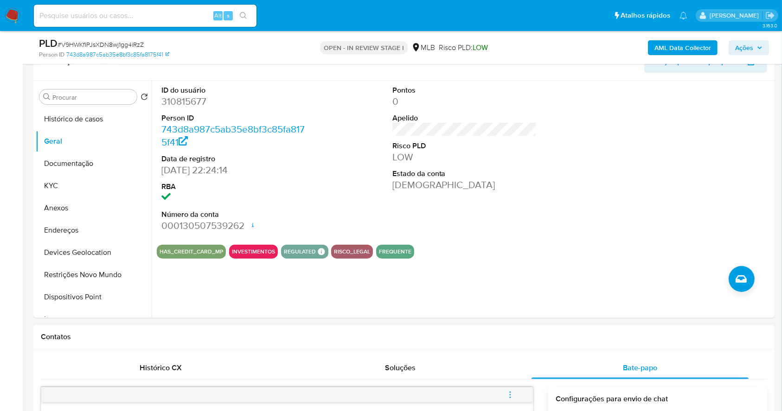
click at [750, 49] on span "Ações" at bounding box center [744, 47] width 18 height 15
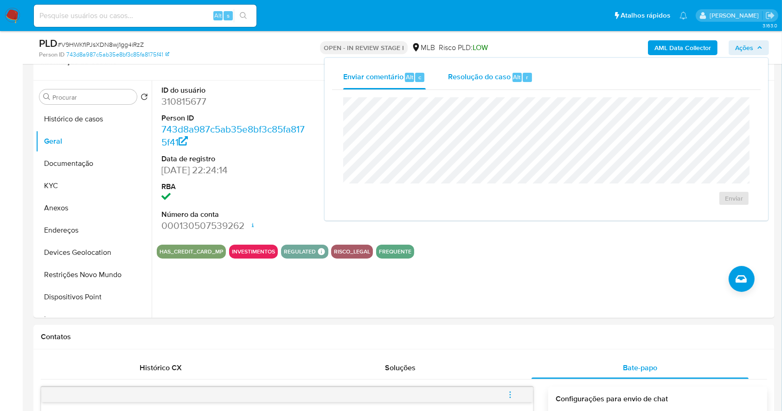
click at [477, 79] on span "Resolução do caso" at bounding box center [479, 76] width 63 height 11
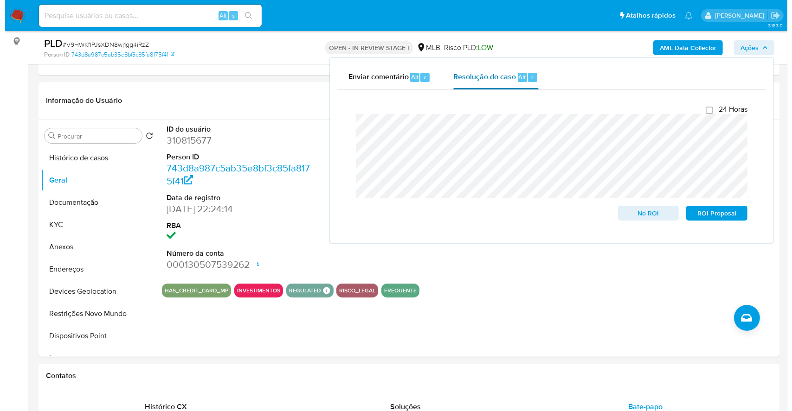
scroll to position [98, 0]
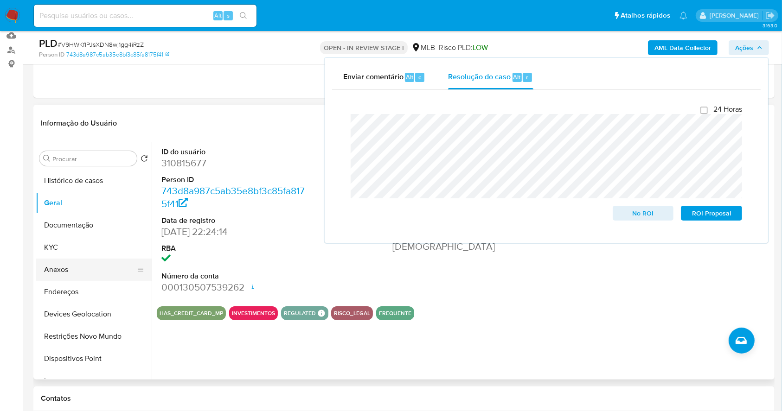
click at [98, 267] on button "Anexos" at bounding box center [90, 270] width 109 height 22
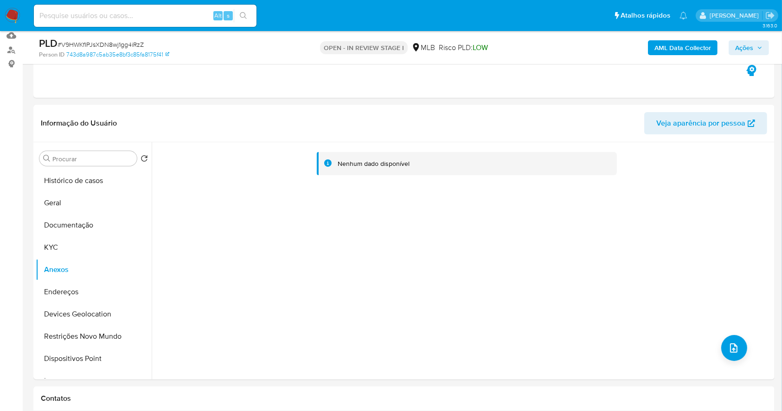
click at [683, 46] on b "AML Data Collector" at bounding box center [682, 47] width 57 height 15
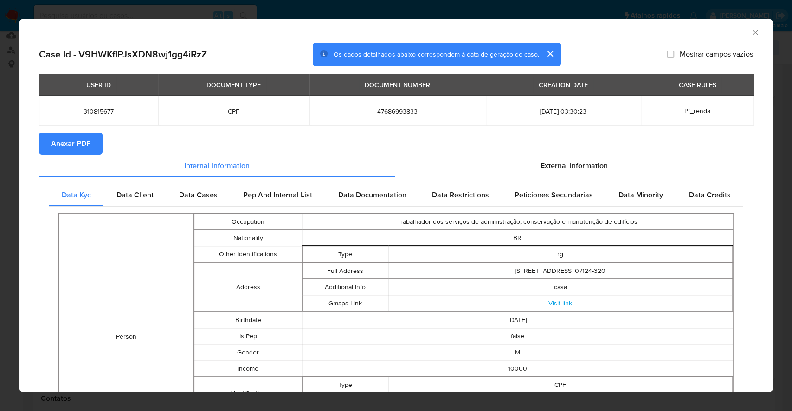
click at [82, 146] on span "Anexar PDF" at bounding box center [70, 144] width 39 height 20
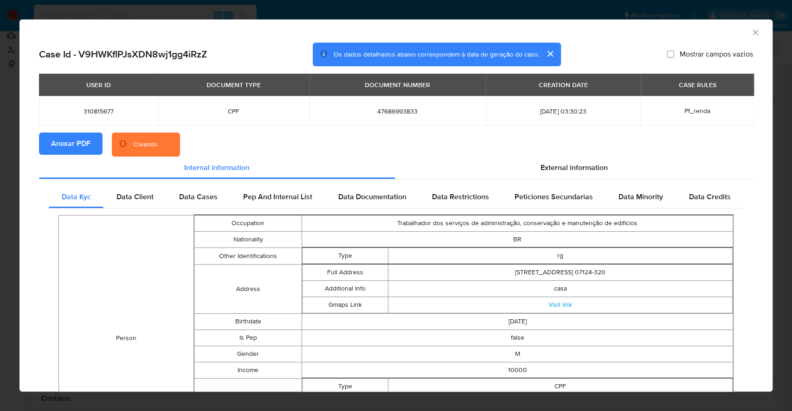
click at [750, 33] on icon "Fechar a janela" at bounding box center [754, 32] width 9 height 9
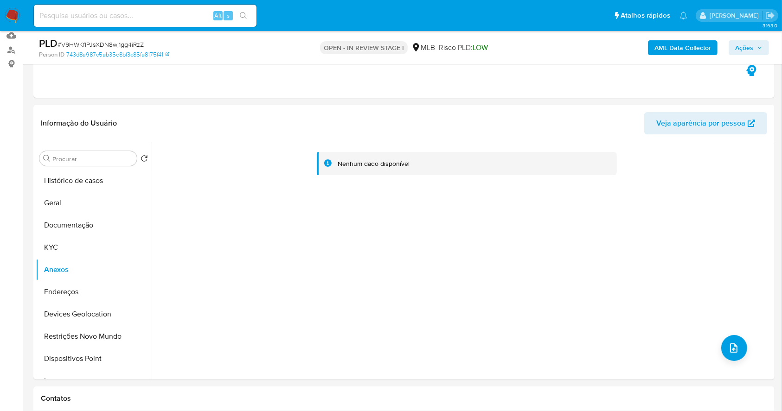
click at [743, 42] on span "Ações" at bounding box center [744, 47] width 18 height 15
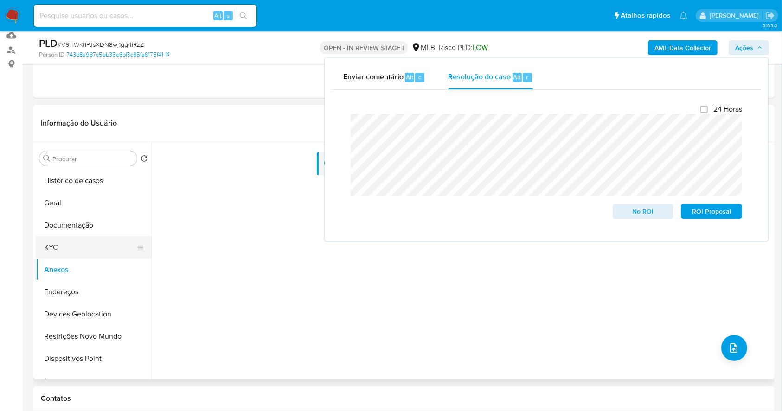
click at [60, 256] on button "KYC" at bounding box center [90, 248] width 109 height 22
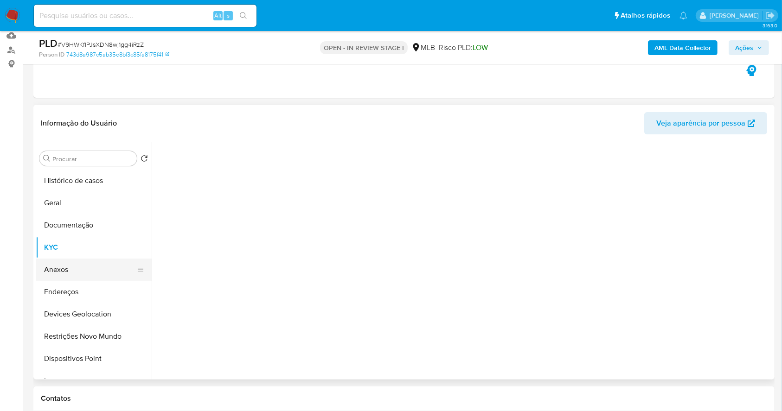
click at [64, 265] on button "Anexos" at bounding box center [90, 270] width 109 height 22
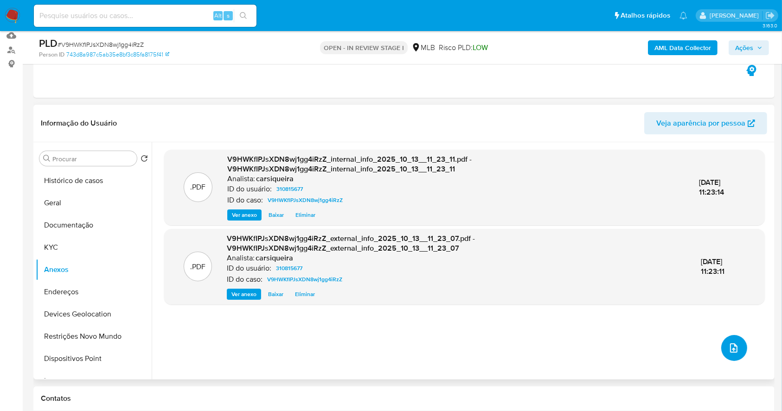
click at [732, 352] on icon "upload-file" at bounding box center [733, 348] width 11 height 11
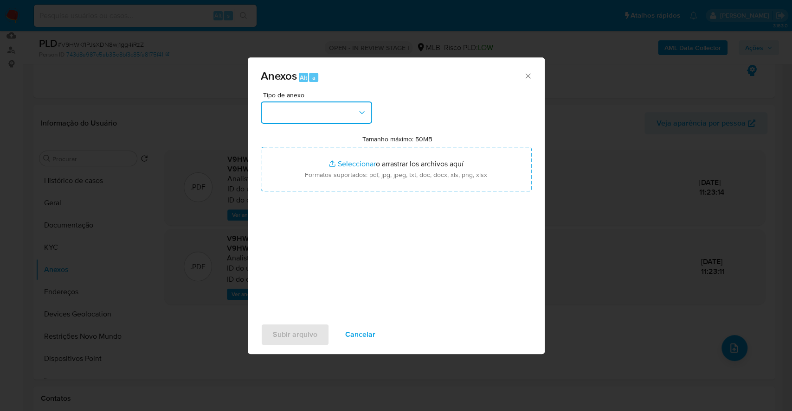
click at [336, 108] on button "button" at bounding box center [316, 113] width 111 height 22
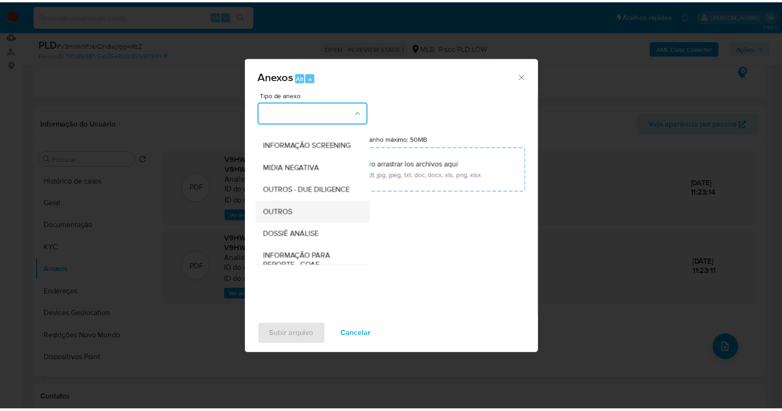
scroll to position [142, 0]
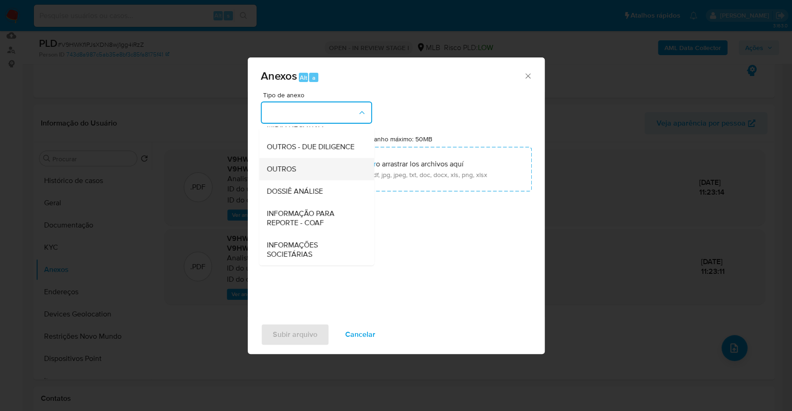
click at [308, 170] on div "OUTROS" at bounding box center [313, 169] width 95 height 22
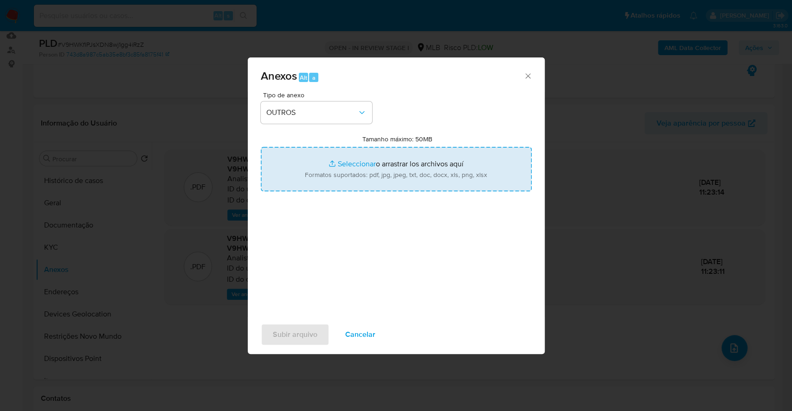
click at [337, 158] on input "Tamanho máximo: 50MB Seleccionar archivos" at bounding box center [396, 169] width 271 height 45
type input "C:\fakepath\Mulan 310815677_2025_10_13_07_25_15.xlsx"
click at [344, 154] on input "Tamanho máximo: 50MB Seleccionar archivos" at bounding box center [396, 169] width 271 height 45
type input "C:\fakepath\SAR - V9HWKfIPJsXDN8wj1gg4iRzZ - CPF 47686993833 - GABRIEL CAMILO S…"
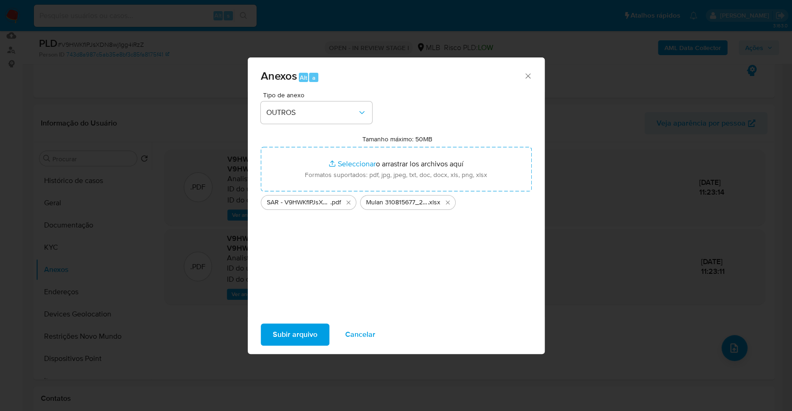
click at [304, 337] on span "Subir arquivo" at bounding box center [295, 335] width 45 height 20
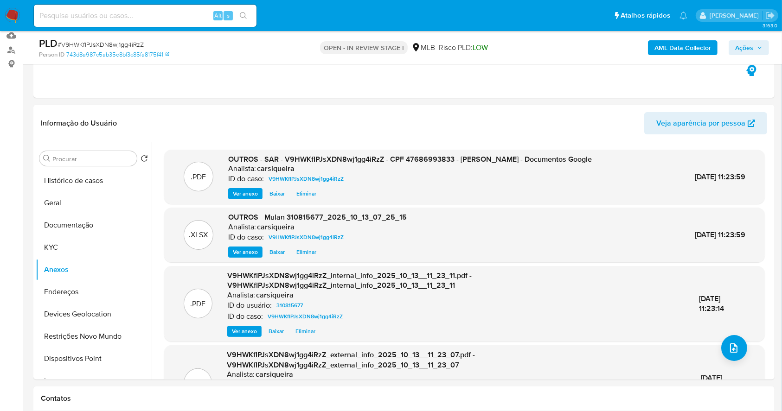
click at [747, 46] on span "Ações" at bounding box center [744, 47] width 18 height 15
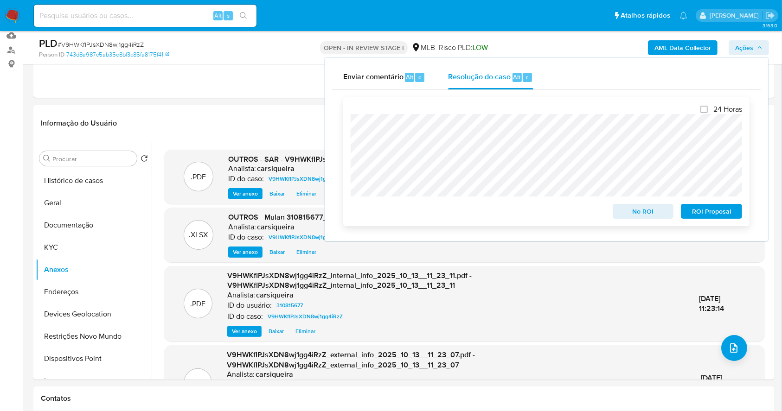
click at [716, 214] on span "ROI Proposal" at bounding box center [711, 211] width 48 height 13
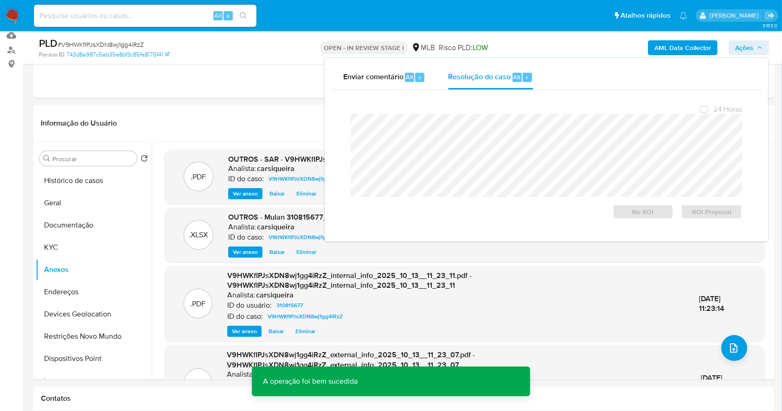
click at [129, 42] on span "# V9HWKfIPJsXDN8wj1gg4iRzZ" at bounding box center [101, 44] width 86 height 9
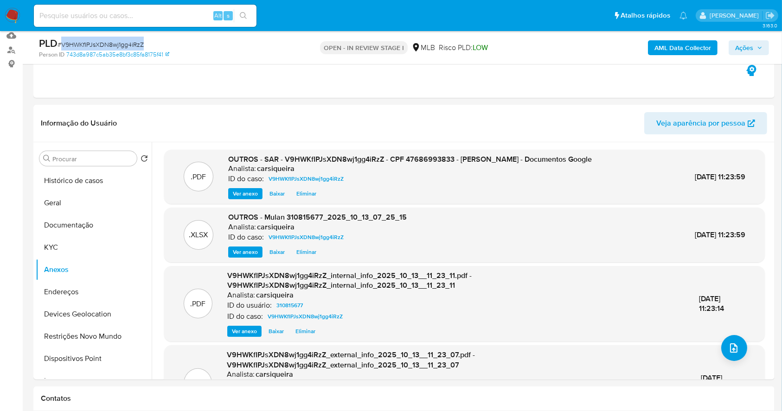
click at [129, 42] on span "# V9HWKfIPJsXDN8wj1gg4iRzZ" at bounding box center [101, 44] width 86 height 9
copy span "V9HWKfIPJsXDN8wj1gg4iRzZ"
click at [63, 250] on button "KYC" at bounding box center [90, 248] width 109 height 22
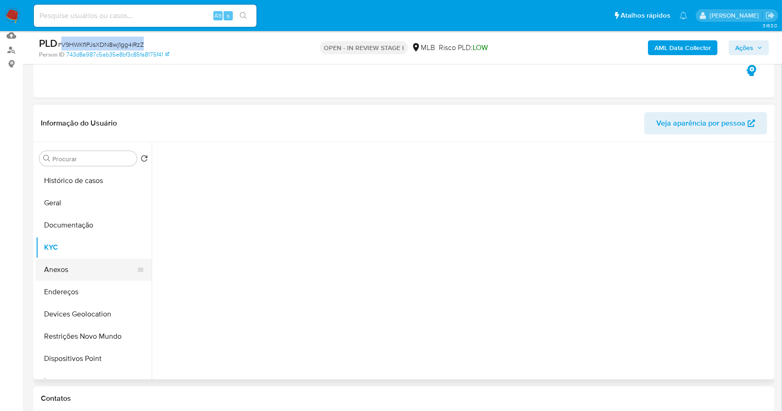
click at [65, 263] on button "Anexos" at bounding box center [90, 270] width 109 height 22
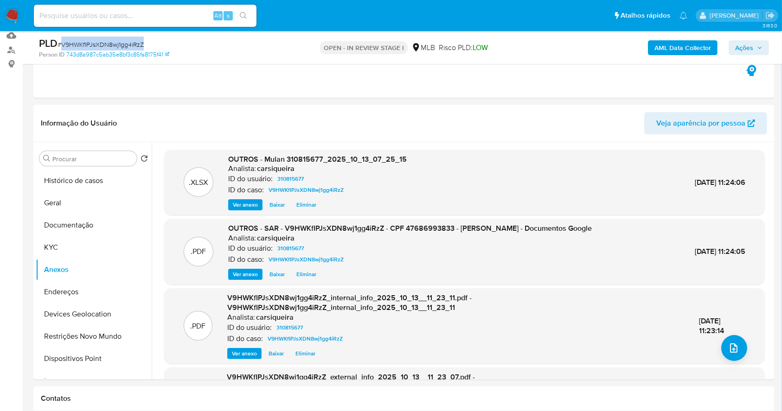
click at [739, 42] on span "Ações" at bounding box center [744, 47] width 18 height 15
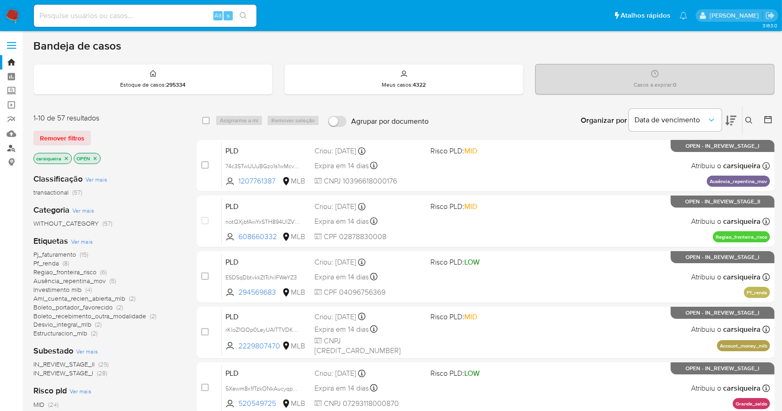
click at [12, 149] on link "Localizador de pessoas" at bounding box center [55, 148] width 110 height 14
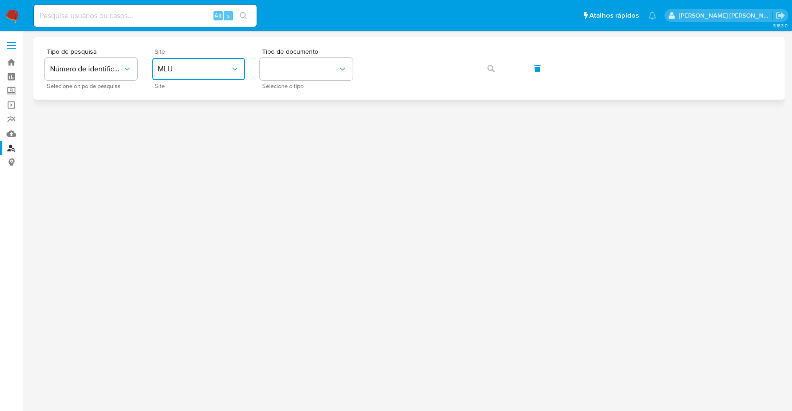
click at [199, 76] on button "MLU" at bounding box center [198, 69] width 93 height 22
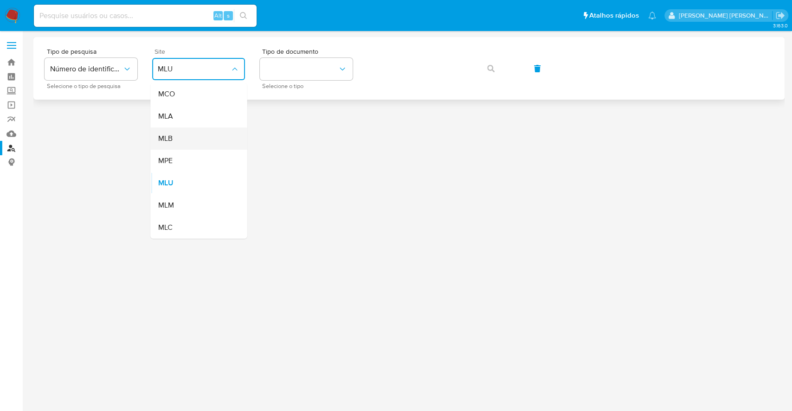
click at [230, 139] on div "MLB" at bounding box center [196, 139] width 76 height 22
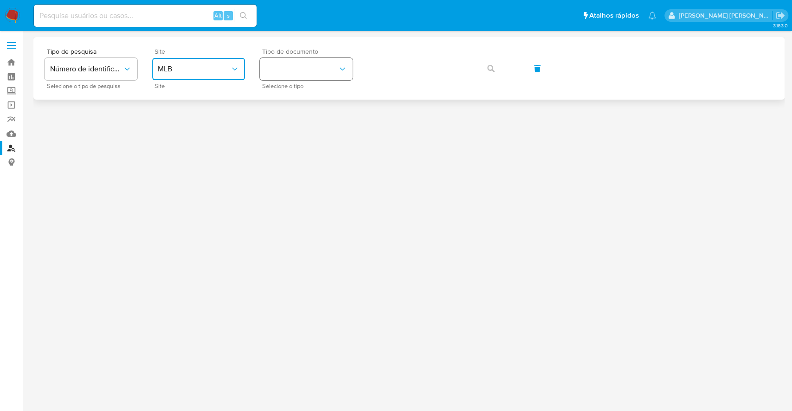
click at [289, 72] on button "identificationType" at bounding box center [306, 69] width 93 height 22
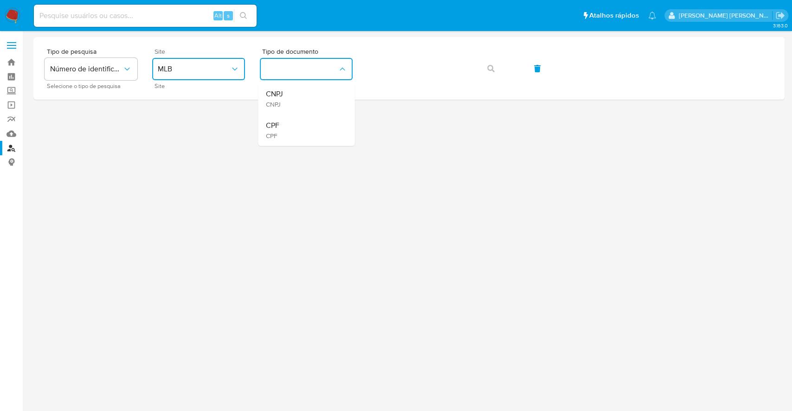
drag, startPoint x: 305, startPoint y: 126, endPoint x: 338, endPoint y: 109, distance: 36.5
click at [308, 126] on div "CPF CPF" at bounding box center [303, 131] width 76 height 32
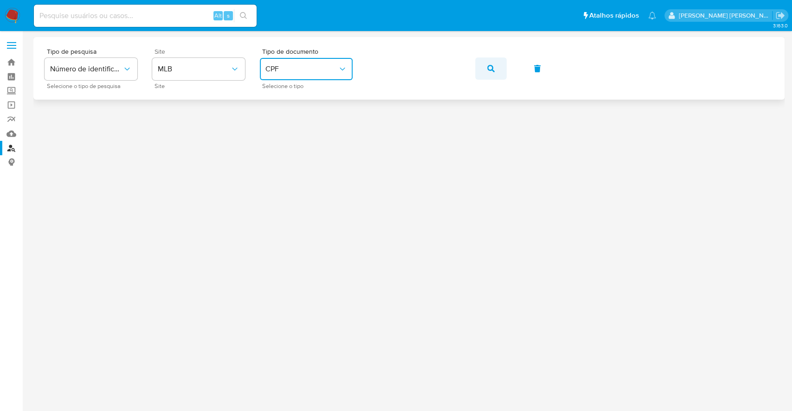
click at [495, 65] on button "button" at bounding box center [491, 69] width 32 height 22
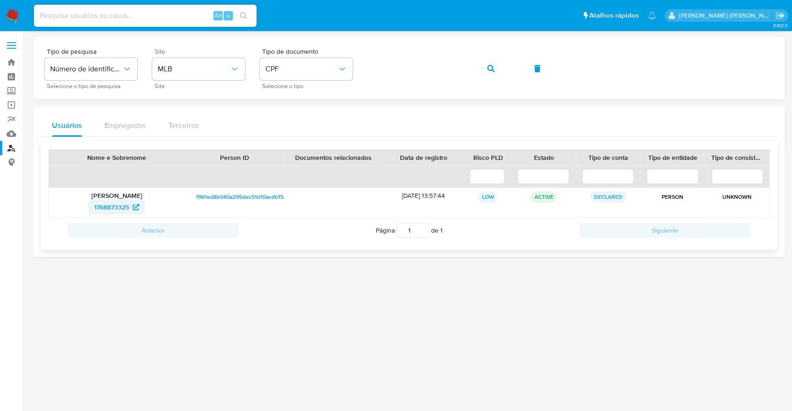
click at [116, 210] on span "1768873325" at bounding box center [111, 207] width 35 height 15
click at [483, 58] on button "button" at bounding box center [491, 69] width 32 height 22
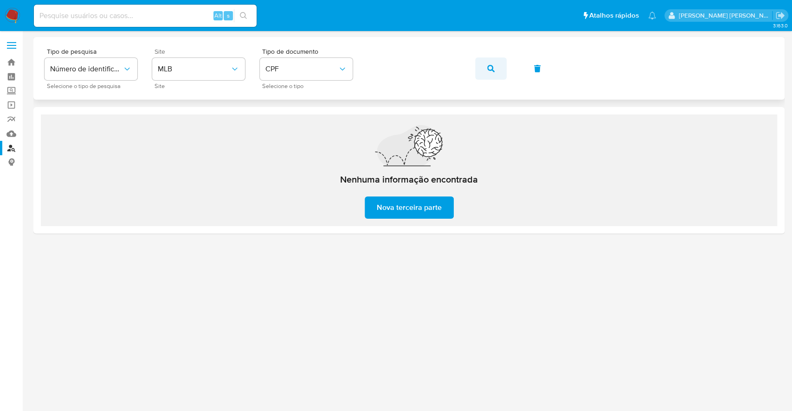
click at [486, 68] on button "button" at bounding box center [491, 69] width 32 height 22
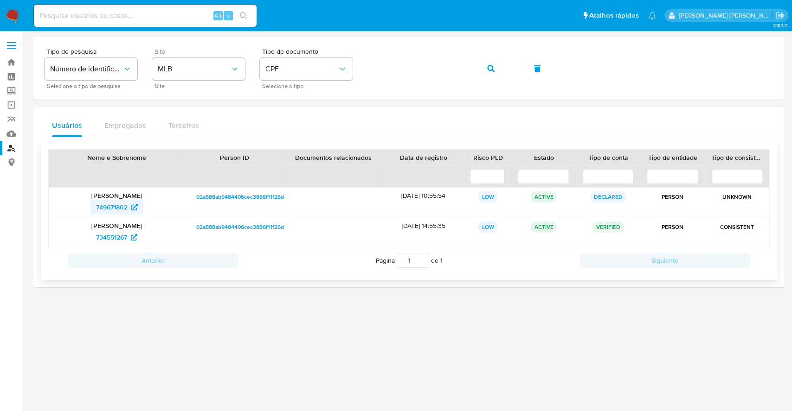
click at [107, 208] on span "749671802" at bounding box center [112, 207] width 32 height 15
click at [120, 238] on span "734551267" at bounding box center [111, 237] width 31 height 15
click at [498, 70] on button "button" at bounding box center [491, 69] width 32 height 22
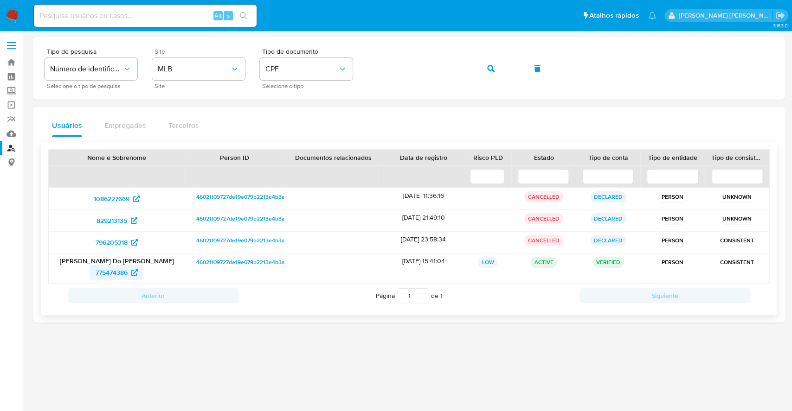
click at [114, 271] on span "775474386" at bounding box center [112, 272] width 32 height 15
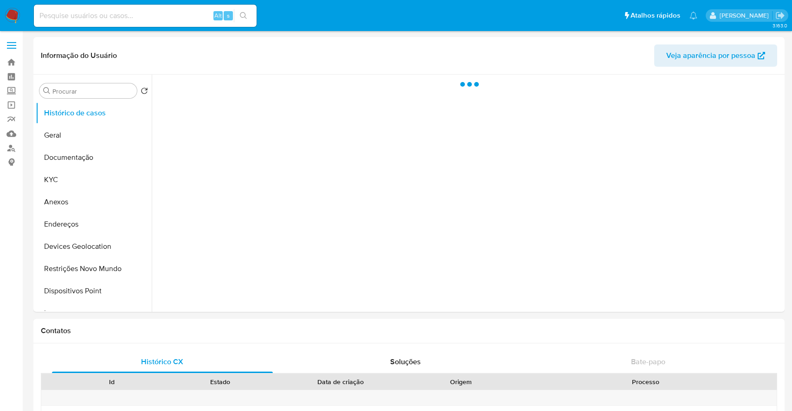
select select "10"
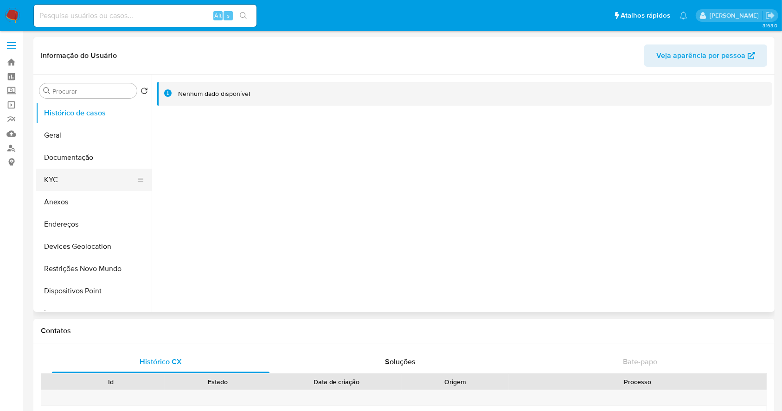
click at [82, 180] on button "KYC" at bounding box center [90, 180] width 109 height 22
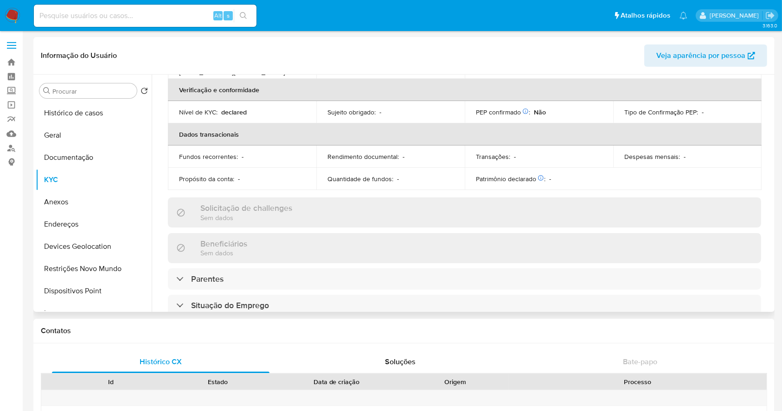
scroll to position [404, 0]
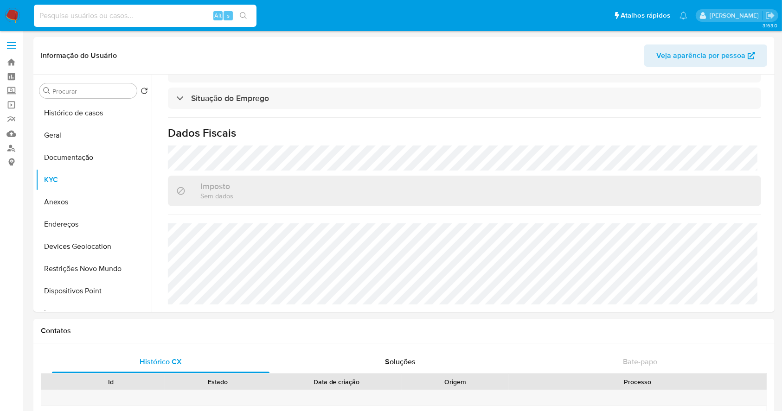
click at [136, 19] on input at bounding box center [145, 16] width 223 height 12
paste input "1520982625"
type input "1520982625"
click at [248, 13] on button "search-icon" at bounding box center [243, 15] width 19 height 13
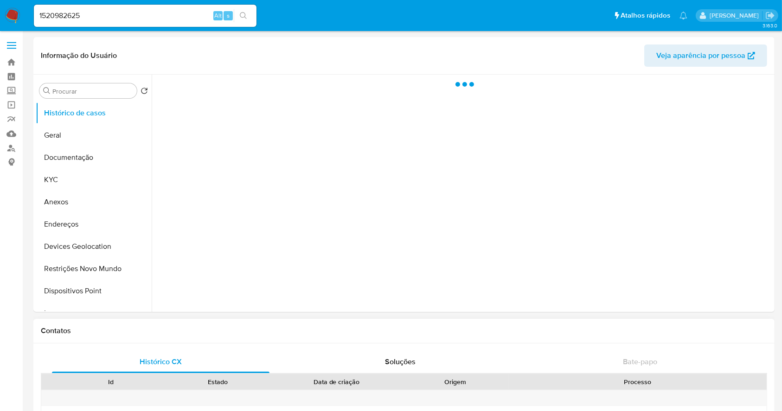
select select "10"
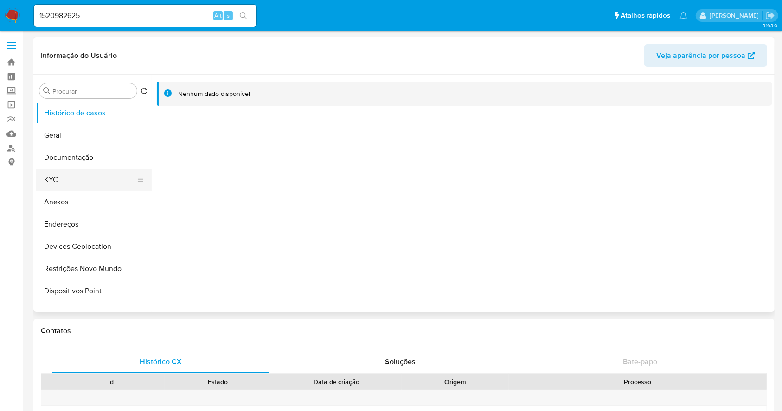
click at [94, 173] on button "KYC" at bounding box center [90, 180] width 109 height 22
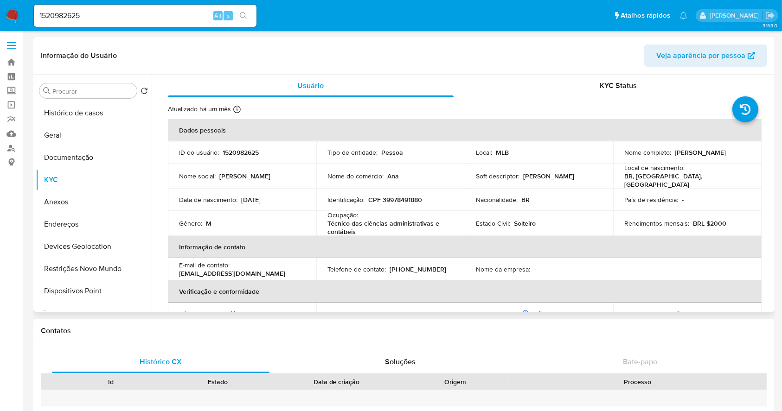
click at [409, 202] on td "Identificação : CPF 39978491880" at bounding box center [390, 200] width 148 height 22
click at [410, 196] on p "CPF 39978491880" at bounding box center [395, 200] width 54 height 8
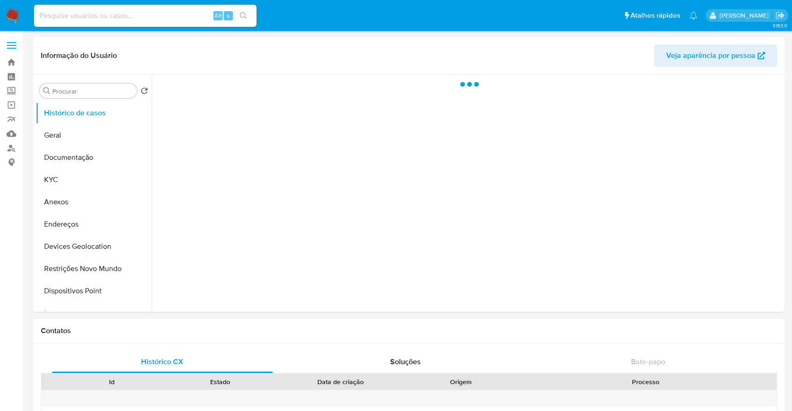
select select "10"
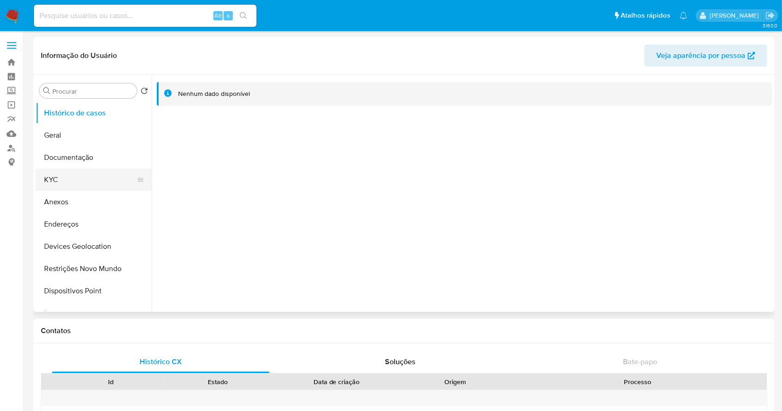
click at [64, 178] on button "KYC" at bounding box center [90, 180] width 109 height 22
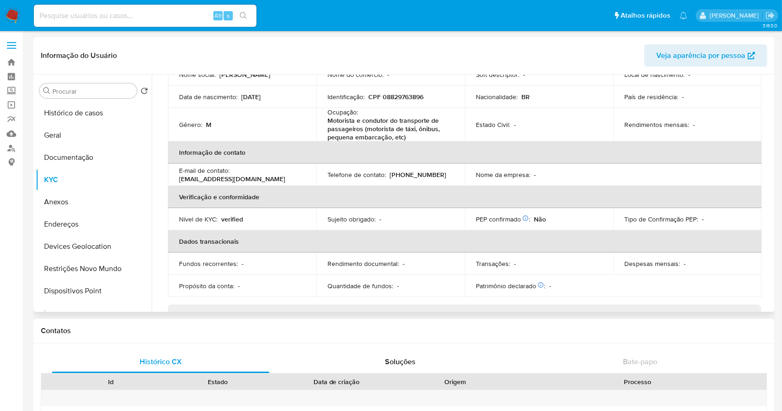
scroll to position [415, 0]
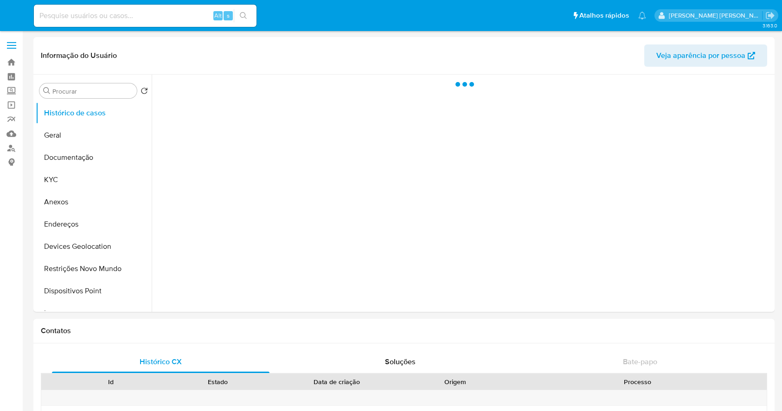
select select "10"
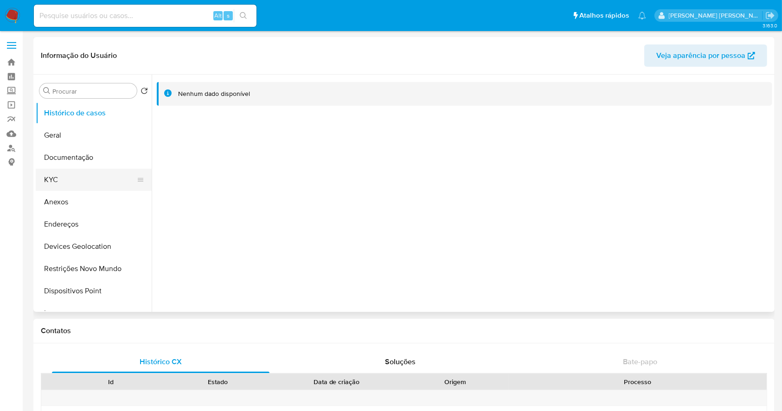
click at [79, 180] on button "KYC" at bounding box center [90, 180] width 109 height 22
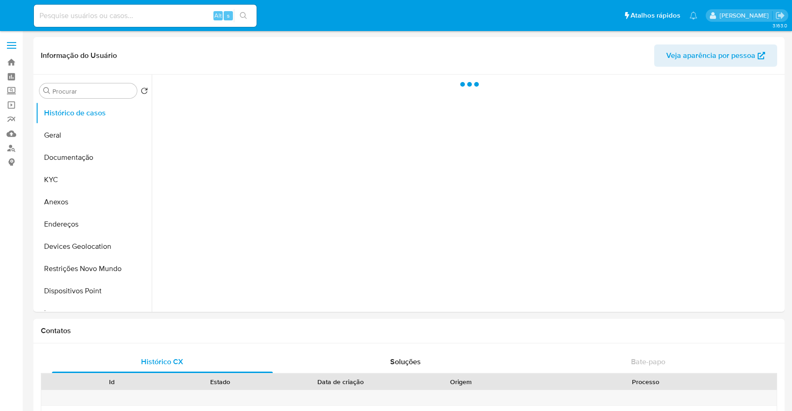
select select "10"
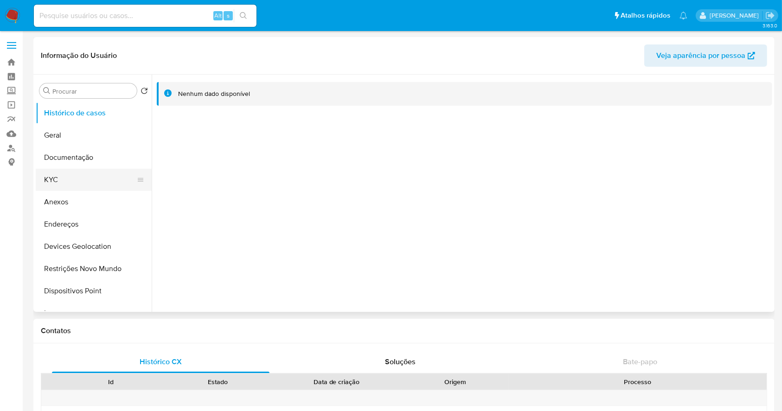
click at [93, 176] on button "KYC" at bounding box center [90, 180] width 109 height 22
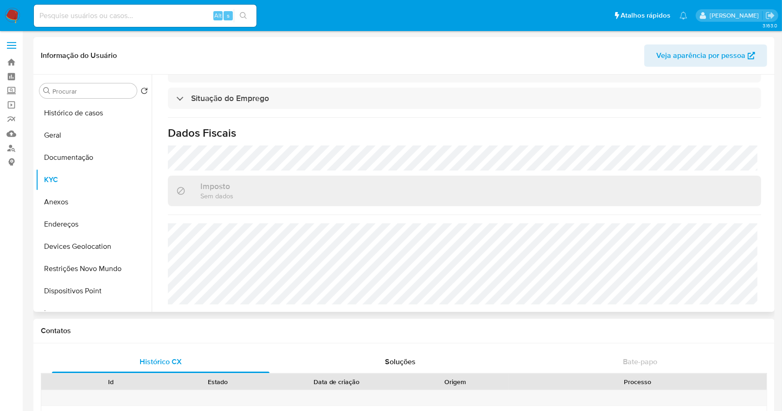
scroll to position [404, 0]
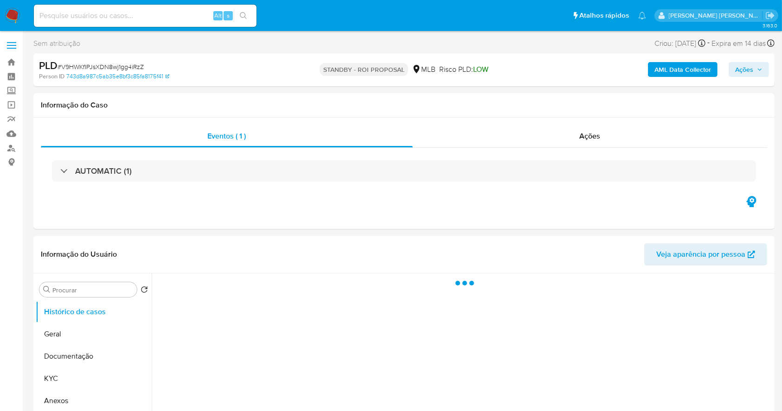
select select "10"
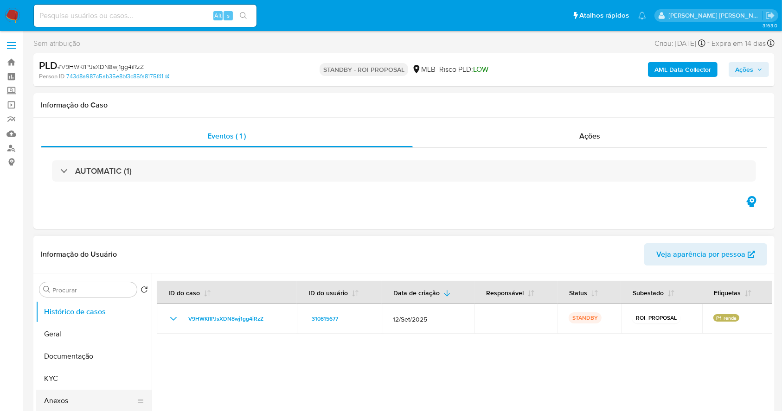
click at [69, 393] on button "Anexos" at bounding box center [90, 401] width 109 height 22
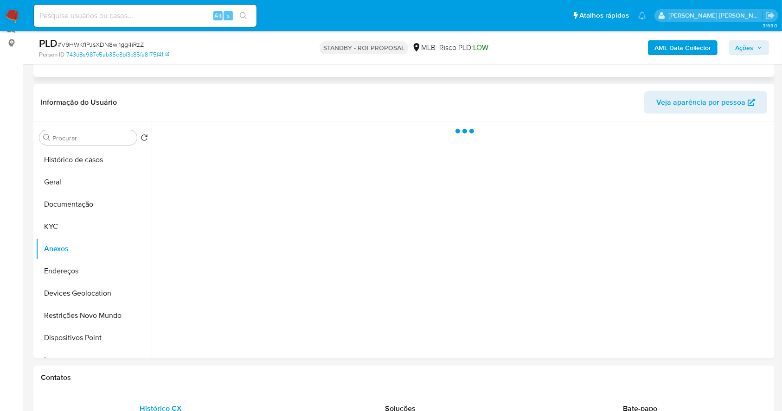
scroll to position [123, 0]
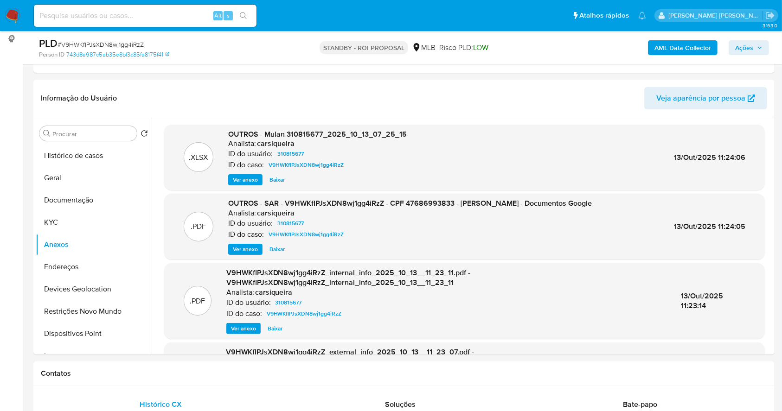
click at [12, 13] on img at bounding box center [13, 16] width 16 height 16
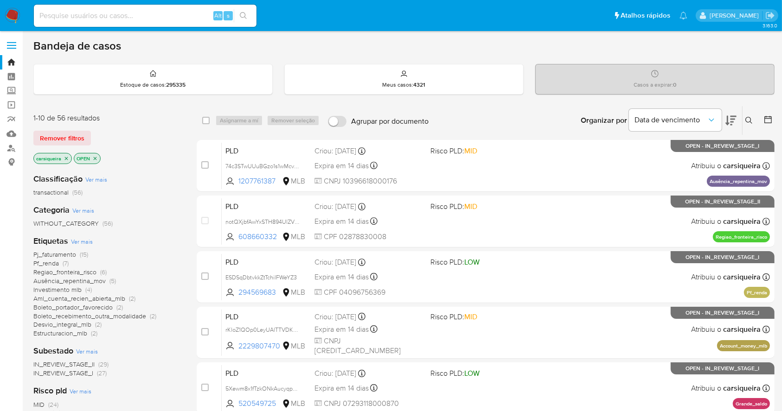
click at [10, 12] on img at bounding box center [13, 16] width 16 height 16
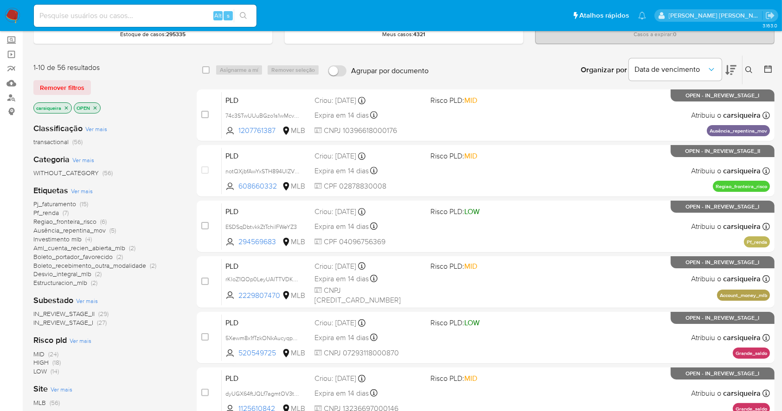
scroll to position [62, 0]
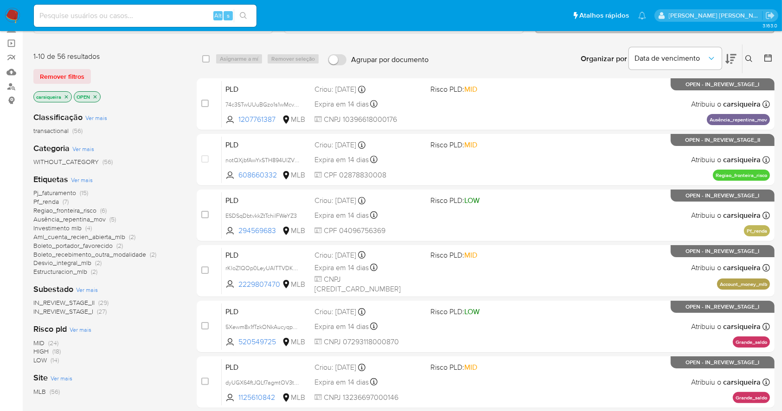
click at [64, 226] on span "Investimento mlb" at bounding box center [57, 228] width 48 height 9
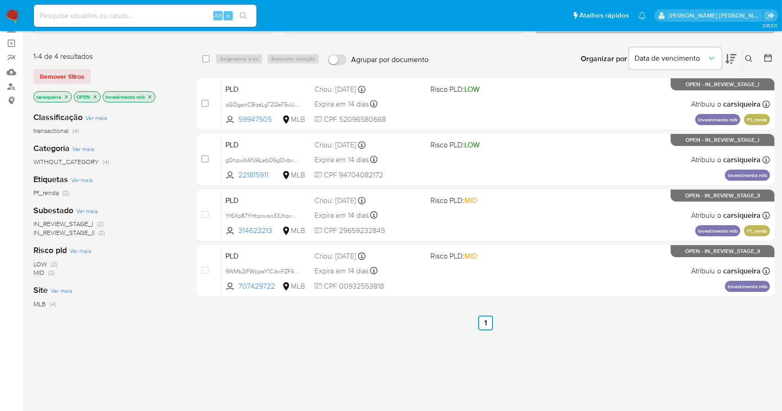
click at [129, 12] on input at bounding box center [145, 16] width 223 height 12
paste input "9WMb2IFWppaY1CibxFZF4gVx"
type input "9WMb2IFWppaY1CibxFZF4gVx"
click at [248, 16] on button "search-icon" at bounding box center [243, 15] width 19 height 13
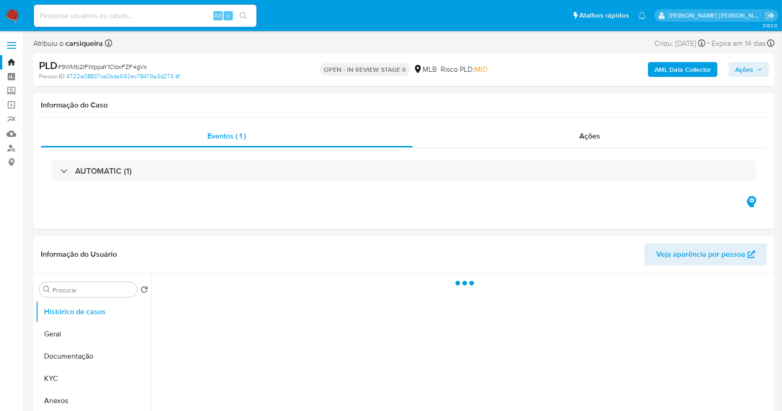
select select "10"
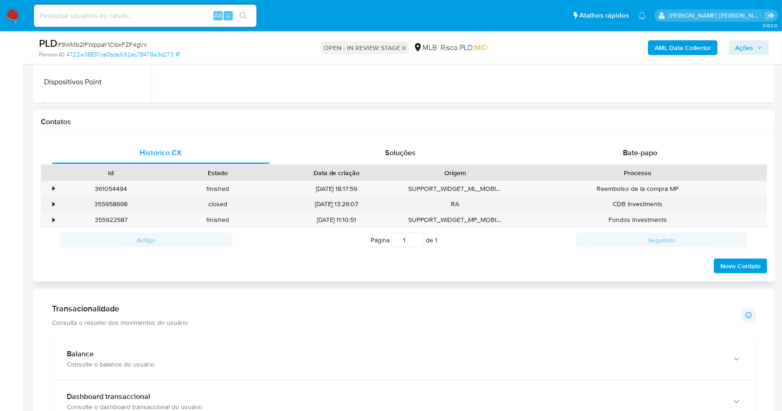
scroll to position [371, 0]
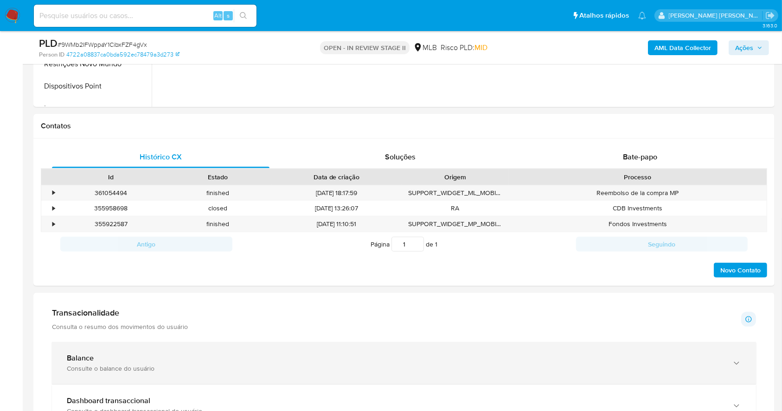
click at [211, 371] on div "Consulte o balance do usuário" at bounding box center [395, 369] width 656 height 8
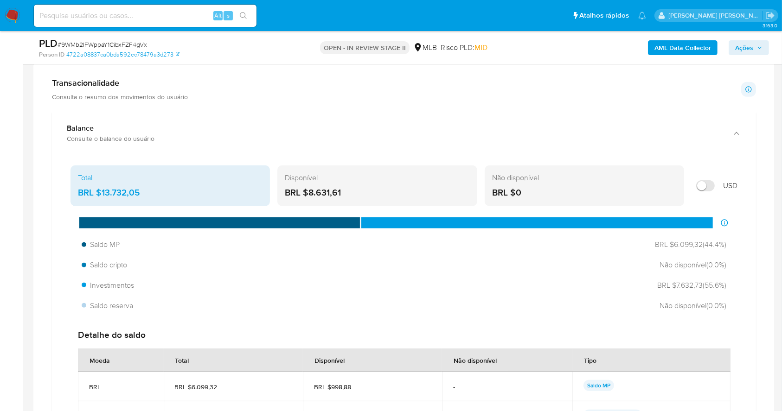
scroll to position [742, 0]
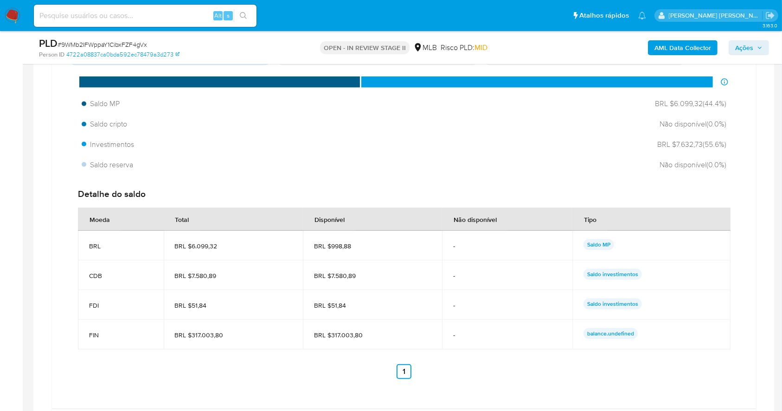
click at [12, 10] on img at bounding box center [13, 16] width 16 height 16
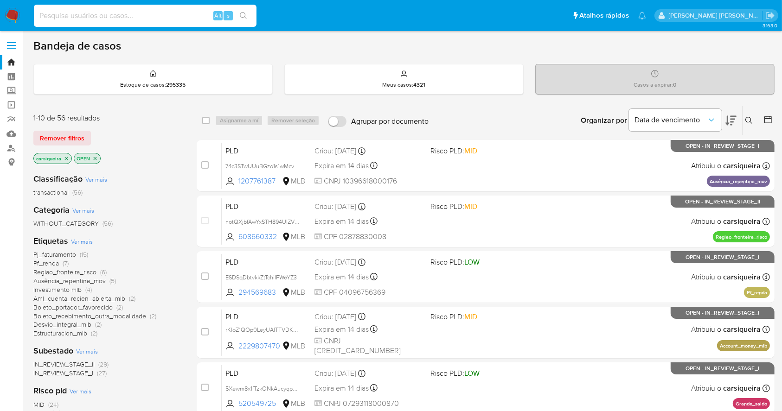
click at [177, 18] on input at bounding box center [145, 16] width 223 height 12
paste input "notQXjbfAwYxSTH894UlZVNs"
type input "notQXjbfAwYxSTH894UlZVNs"
click at [241, 17] on icon "search-icon" at bounding box center [243, 15] width 7 height 7
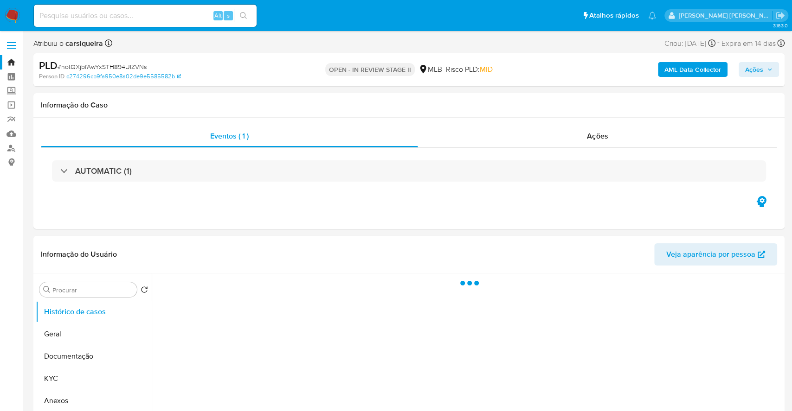
select select "10"
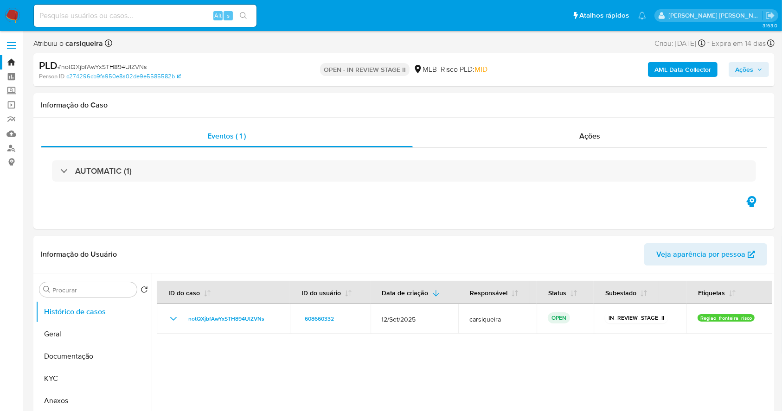
click at [158, 15] on input at bounding box center [145, 16] width 223 height 12
paste input "notQXjbfAwYxSTH894UlZVNs"
type input "notQXjbfAwYxSTH894UlZVNs"
click at [247, 17] on button "search-icon" at bounding box center [243, 15] width 19 height 13
click at [68, 330] on button "Geral" at bounding box center [90, 334] width 109 height 22
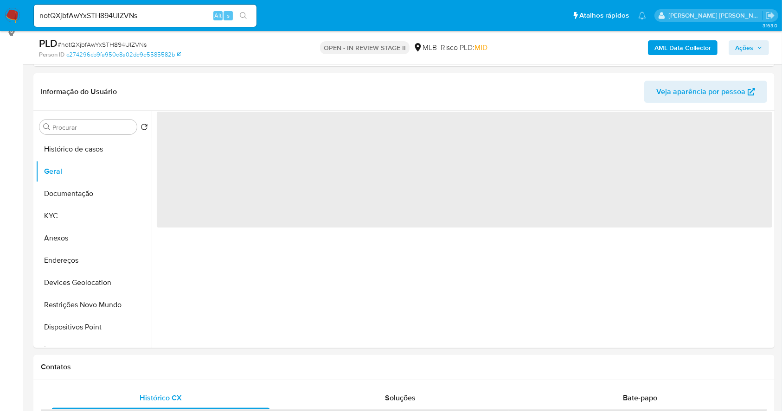
scroll to position [135, 0]
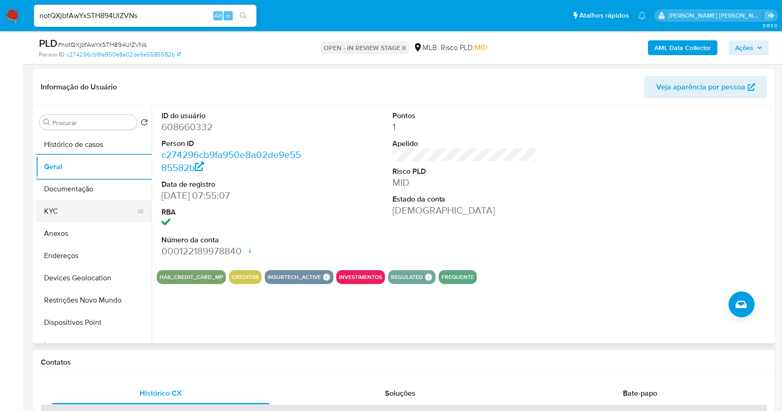
click at [67, 213] on button "KYC" at bounding box center [90, 211] width 109 height 22
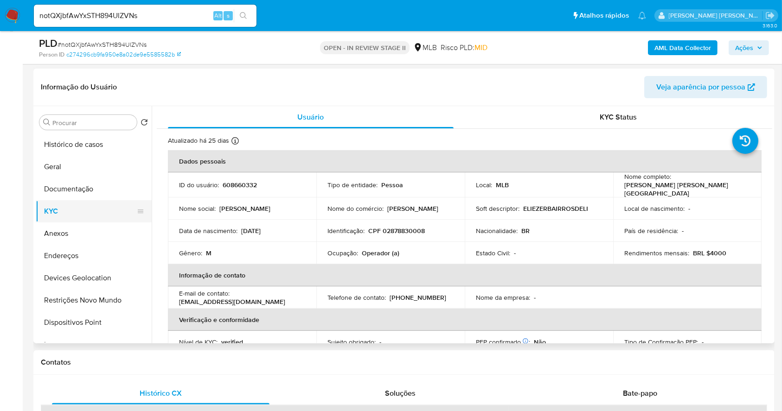
click at [74, 200] on button "KYC" at bounding box center [90, 211] width 109 height 22
click at [74, 185] on button "Documentação" at bounding box center [90, 189] width 109 height 22
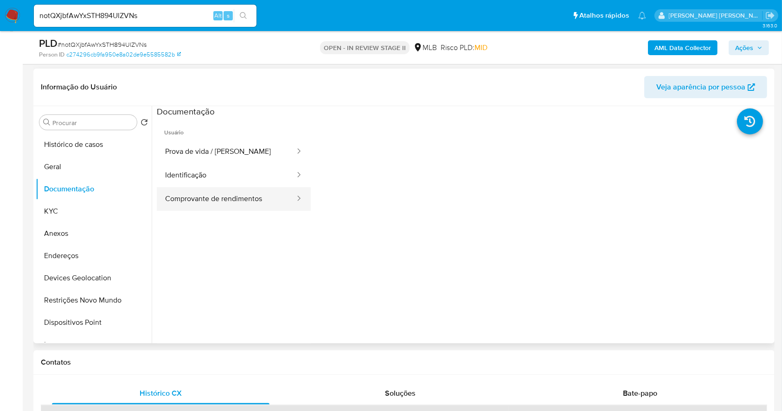
click at [250, 199] on button "Comprovante de rendimentos" at bounding box center [226, 199] width 139 height 24
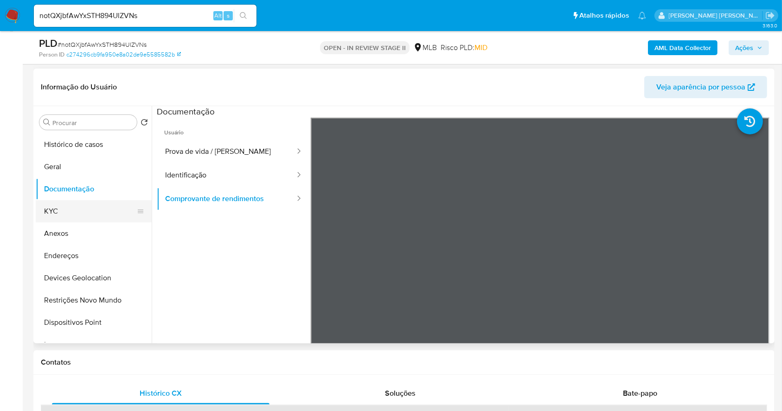
click at [88, 221] on button "KYC" at bounding box center [90, 211] width 109 height 22
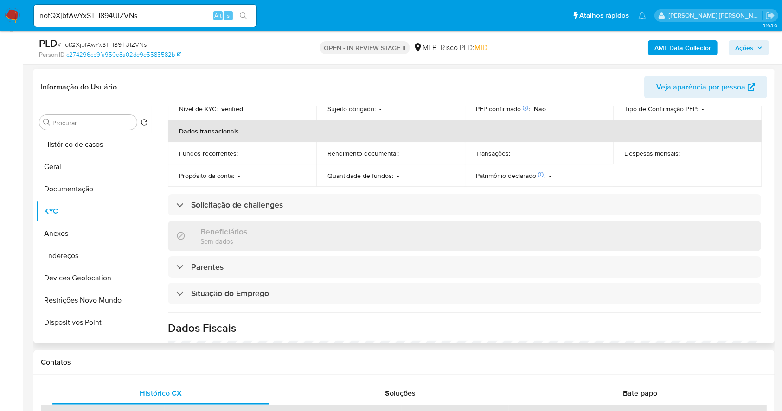
scroll to position [394, 0]
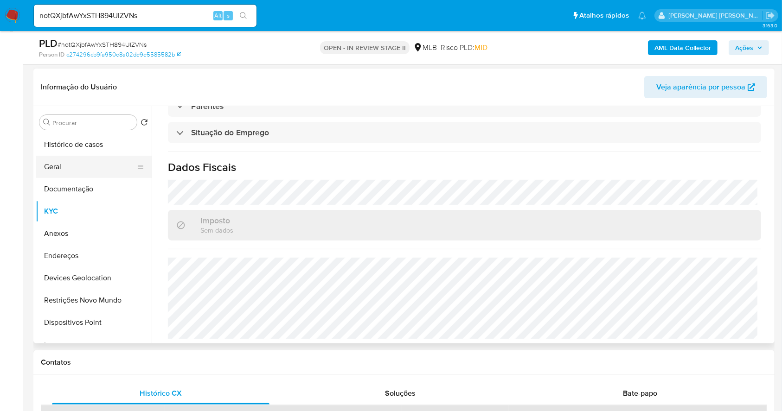
click at [70, 175] on button "Geral" at bounding box center [90, 167] width 109 height 22
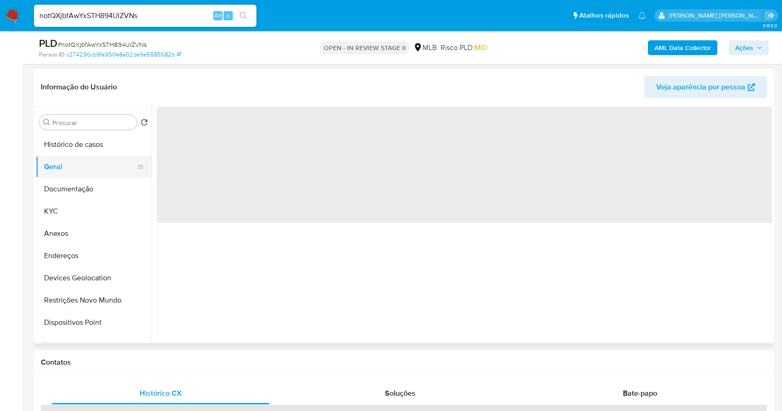
scroll to position [0, 0]
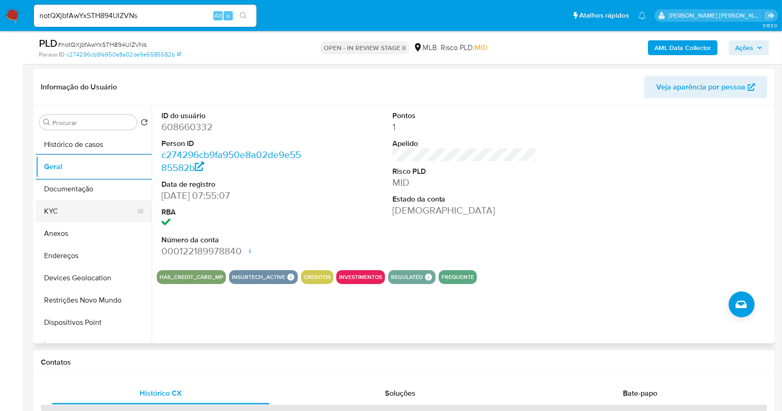
click at [83, 210] on button "KYC" at bounding box center [90, 211] width 109 height 22
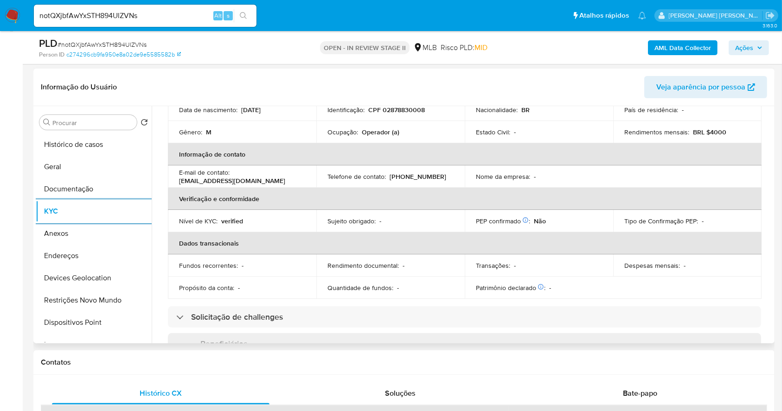
scroll to position [394, 0]
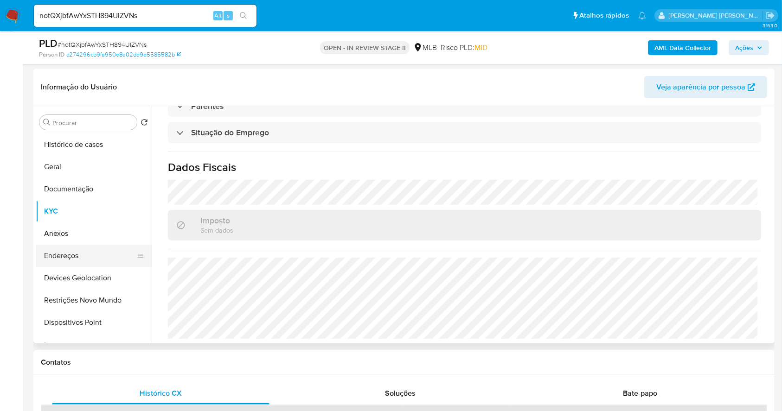
click at [71, 257] on button "Endereços" at bounding box center [90, 256] width 109 height 22
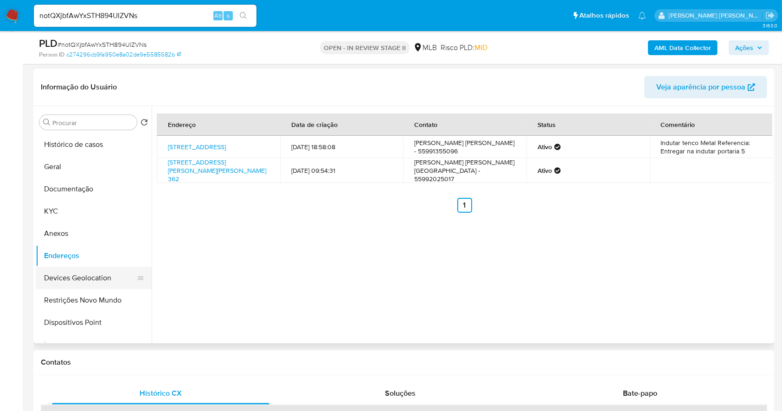
click at [118, 280] on button "Devices Geolocation" at bounding box center [90, 278] width 109 height 22
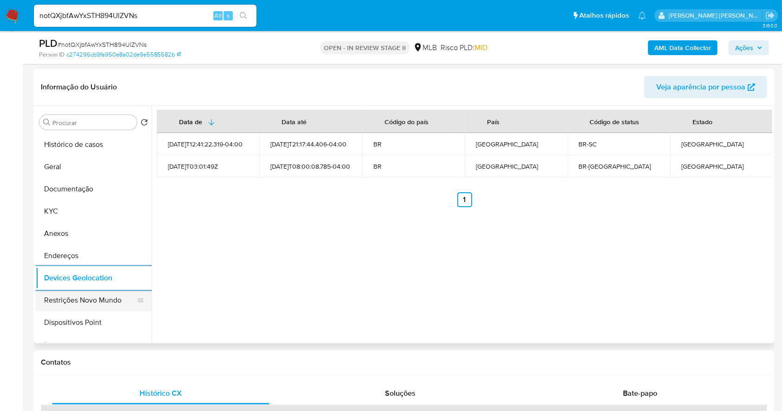
click at [83, 310] on button "Restrições Novo Mundo" at bounding box center [90, 300] width 109 height 22
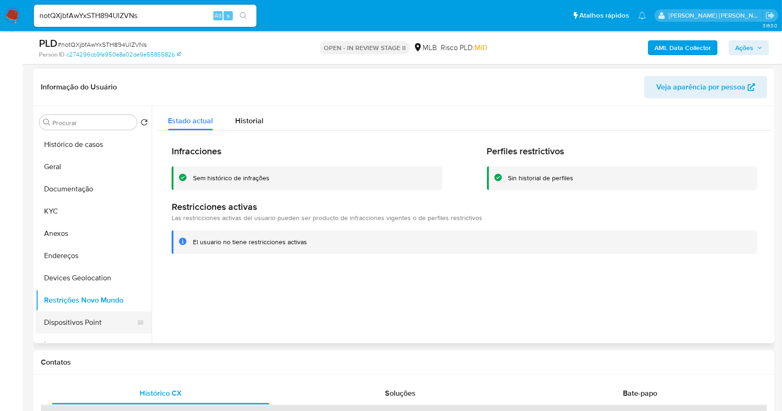
click at [114, 320] on button "Dispositivos Point" at bounding box center [90, 323] width 109 height 22
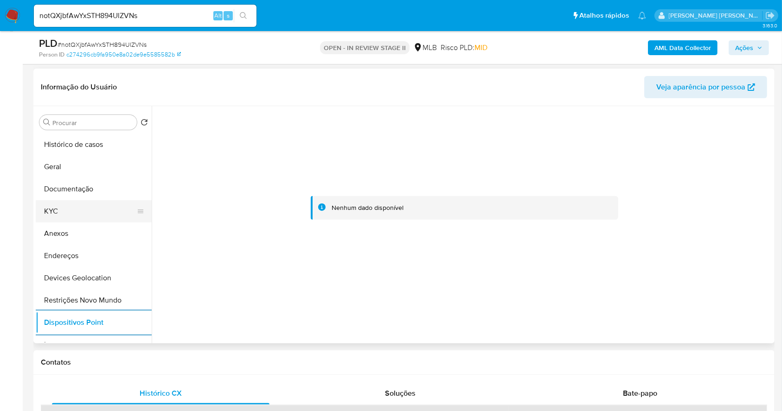
click at [93, 212] on button "KYC" at bounding box center [90, 211] width 109 height 22
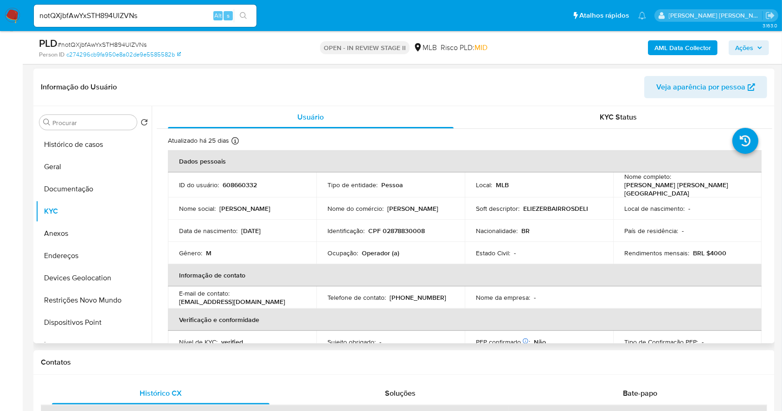
click at [412, 231] on p "CPF 02878830008" at bounding box center [396, 231] width 57 height 8
drag, startPoint x: 737, startPoint y: 182, endPoint x: 672, endPoint y: 184, distance: 65.9
click at [672, 184] on div "Nome completo : [PERSON_NAME] [PERSON_NAME][GEOGRAPHIC_DATA]" at bounding box center [687, 185] width 126 height 25
copy p "[PERSON_NAME] [PERSON_NAME][GEOGRAPHIC_DATA]"
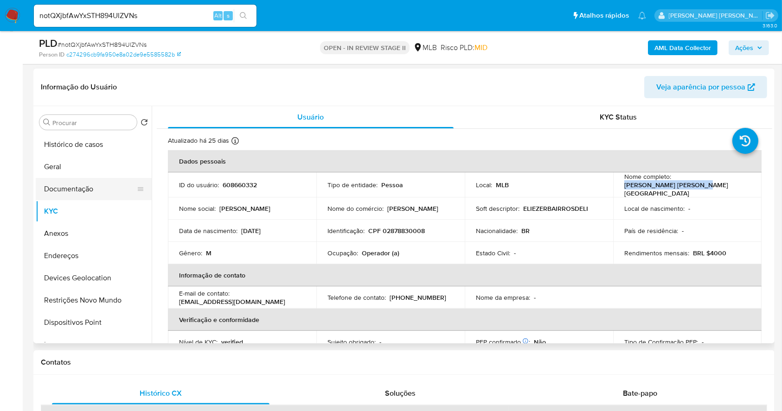
click at [85, 182] on button "Documentação" at bounding box center [90, 189] width 109 height 22
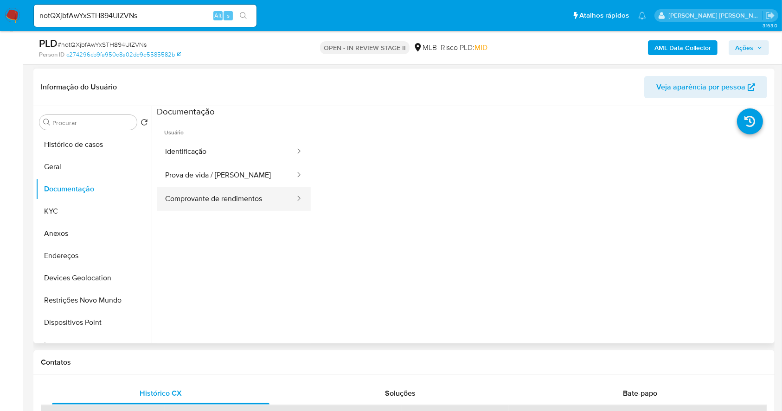
click at [244, 203] on button "Comprovante de rendimentos" at bounding box center [226, 199] width 139 height 24
